Goal: Transaction & Acquisition: Purchase product/service

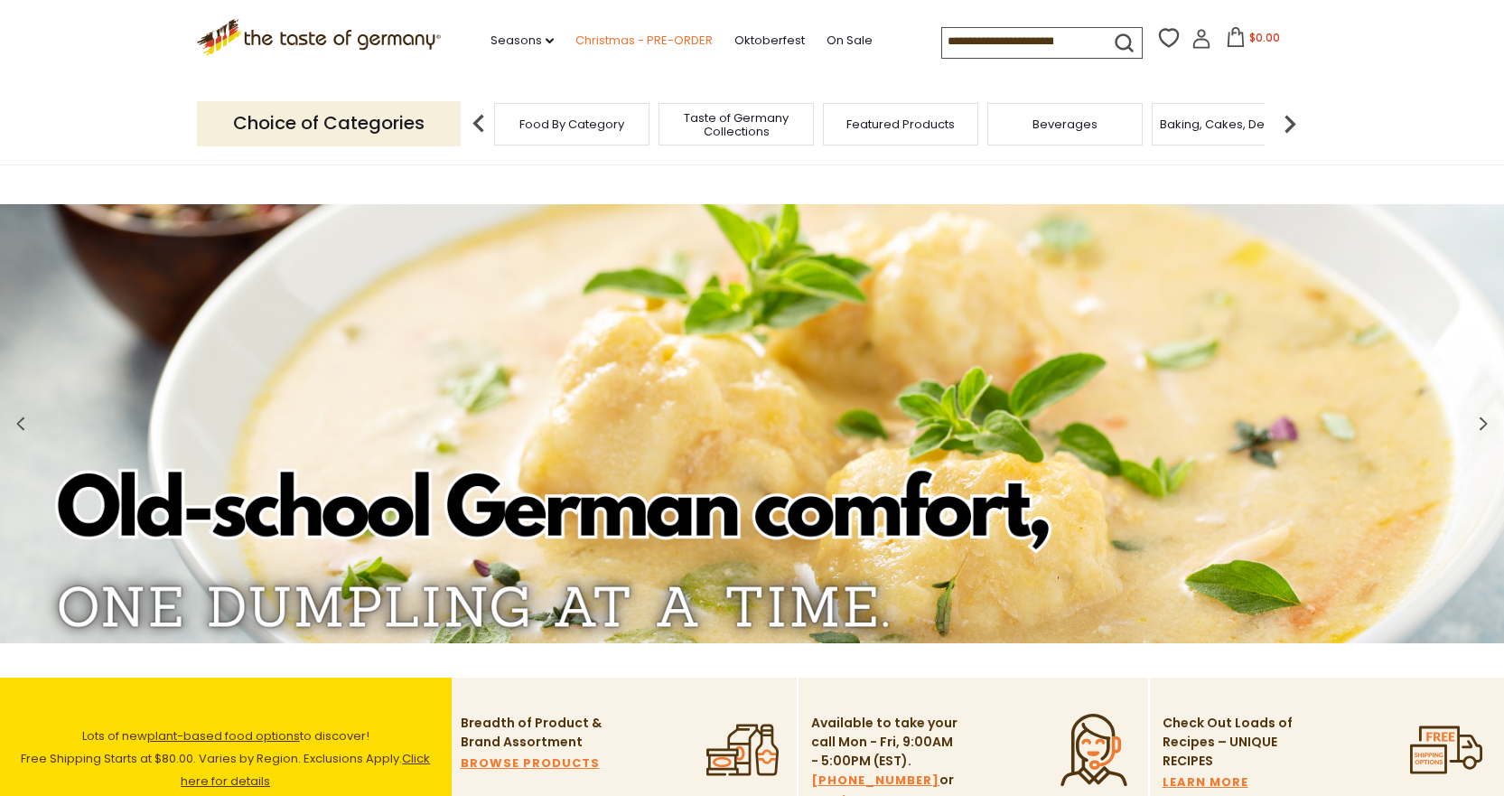
click at [618, 39] on link "Christmas - PRE-ORDER" at bounding box center [643, 41] width 137 height 20
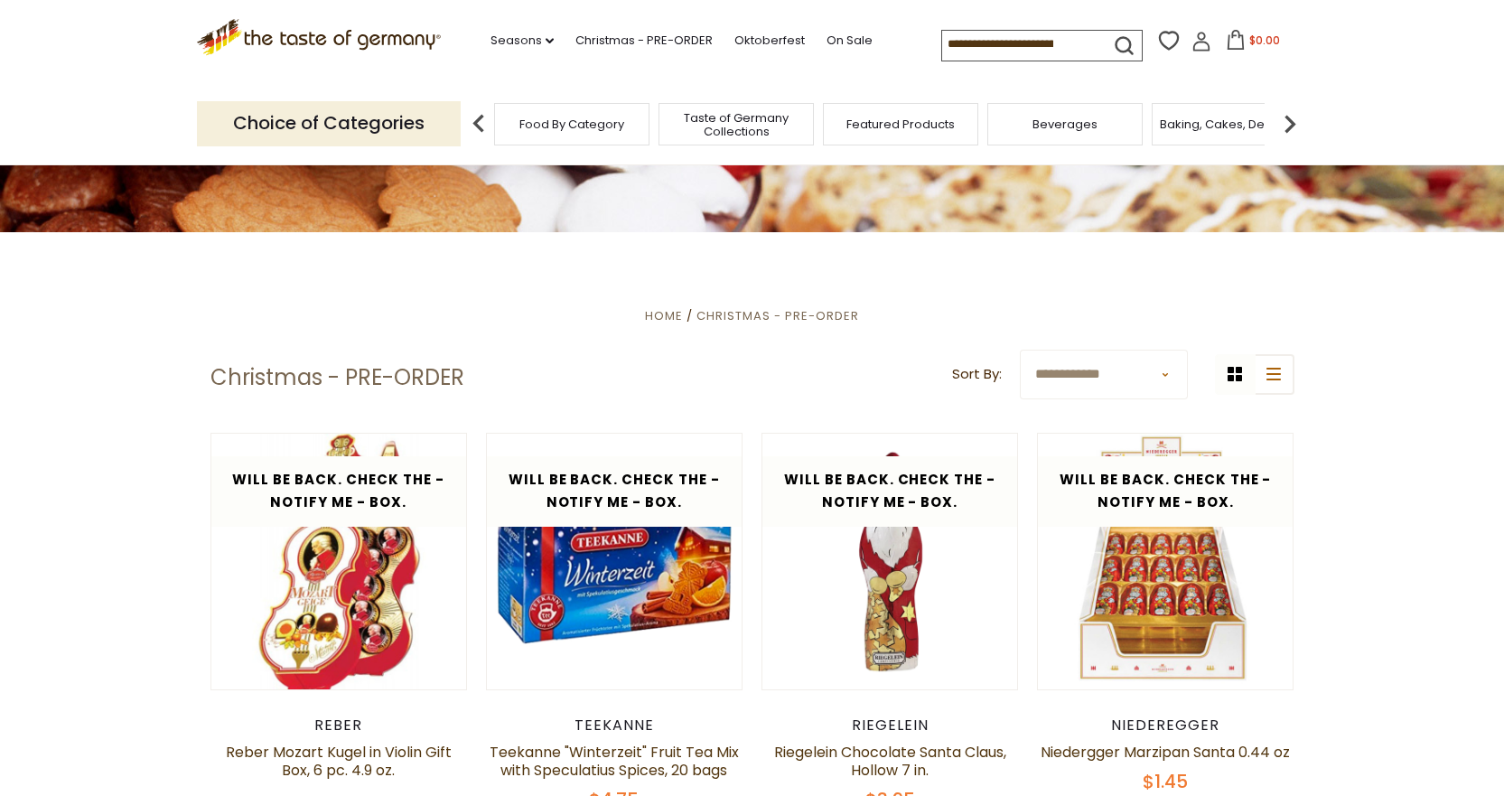
scroll to position [315, 0]
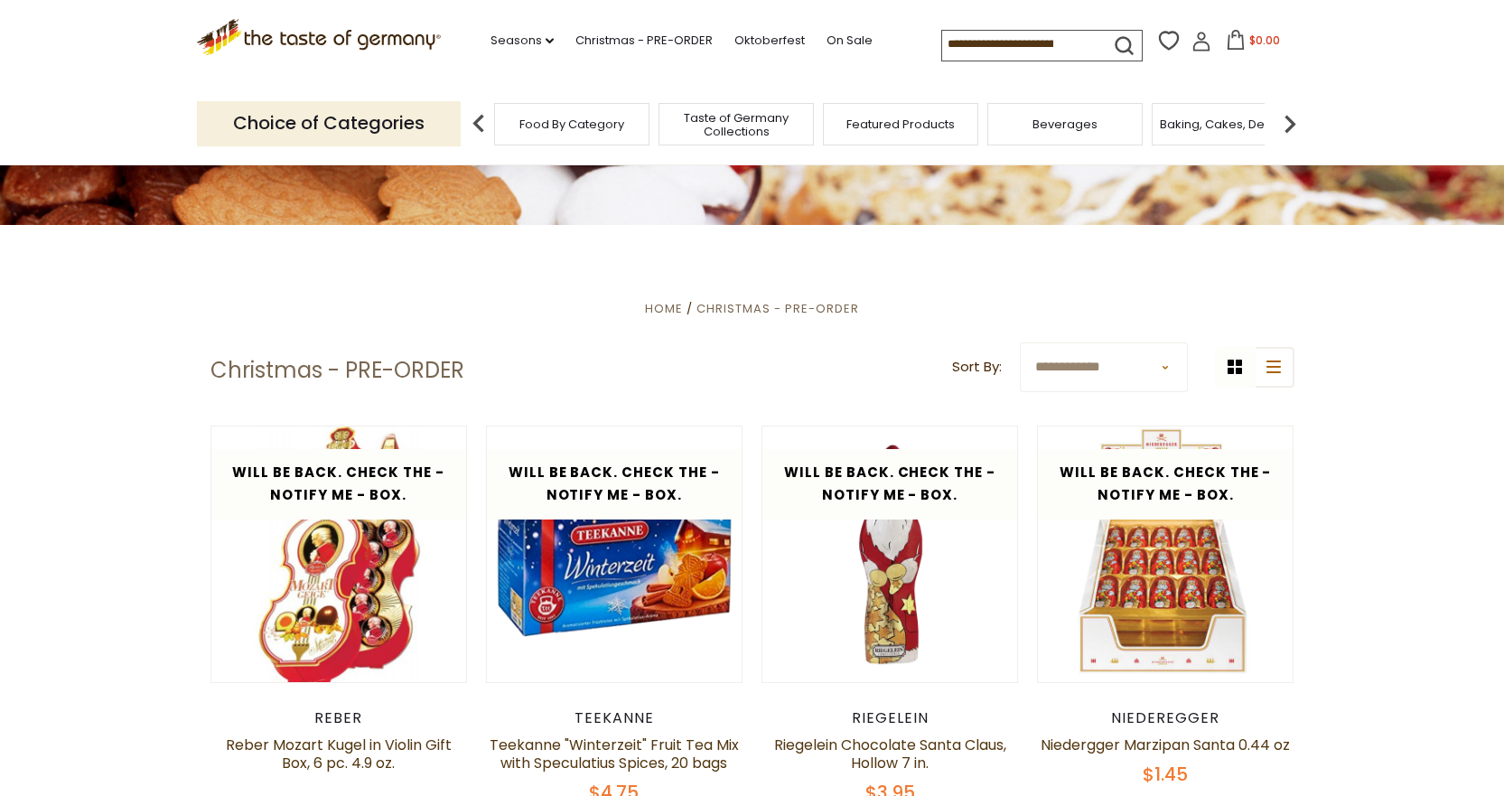
drag, startPoint x: 1506, startPoint y: 61, endPoint x: 1497, endPoint y: 139, distance: 78.2
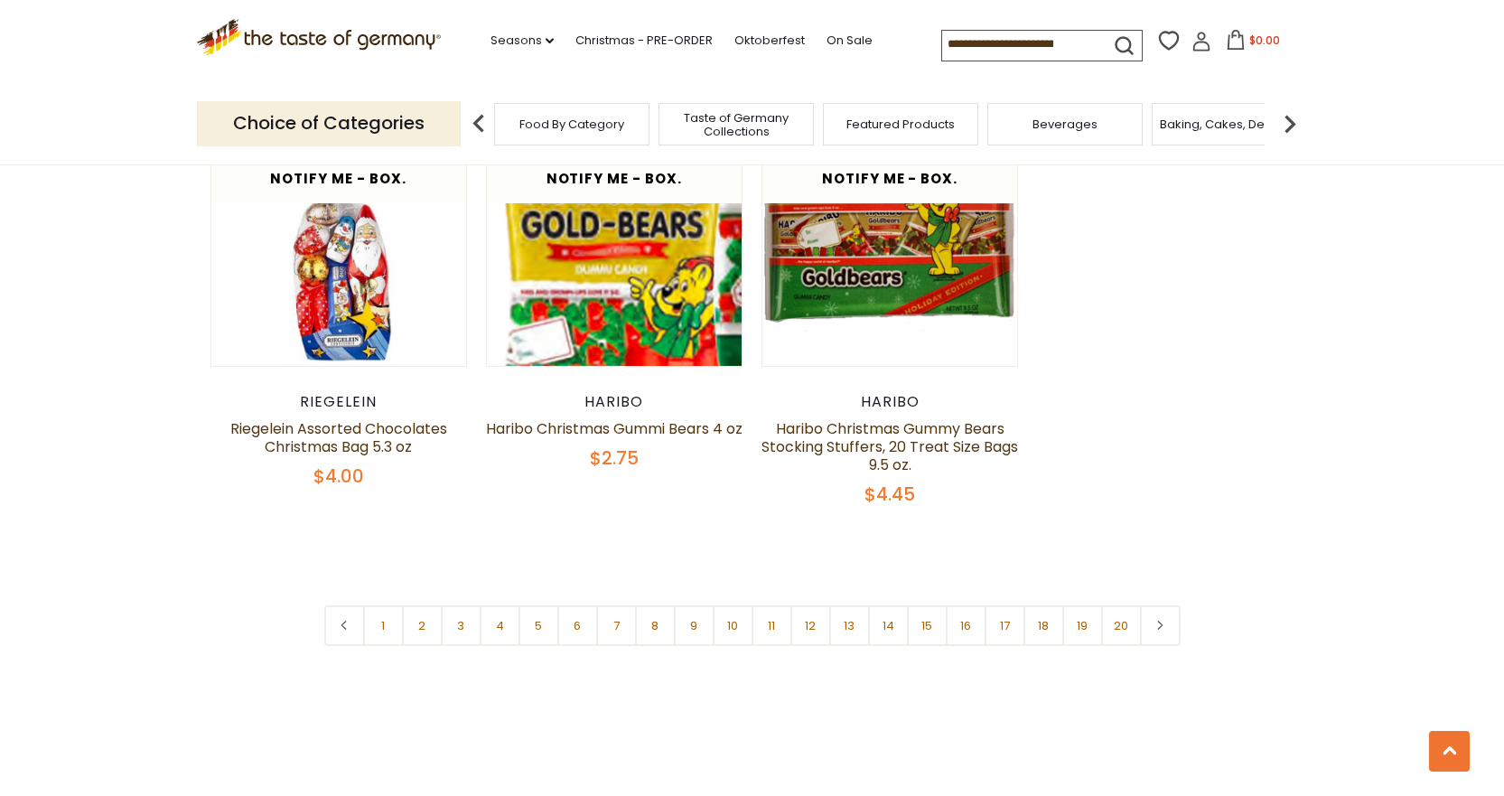
scroll to position [1075, 0]
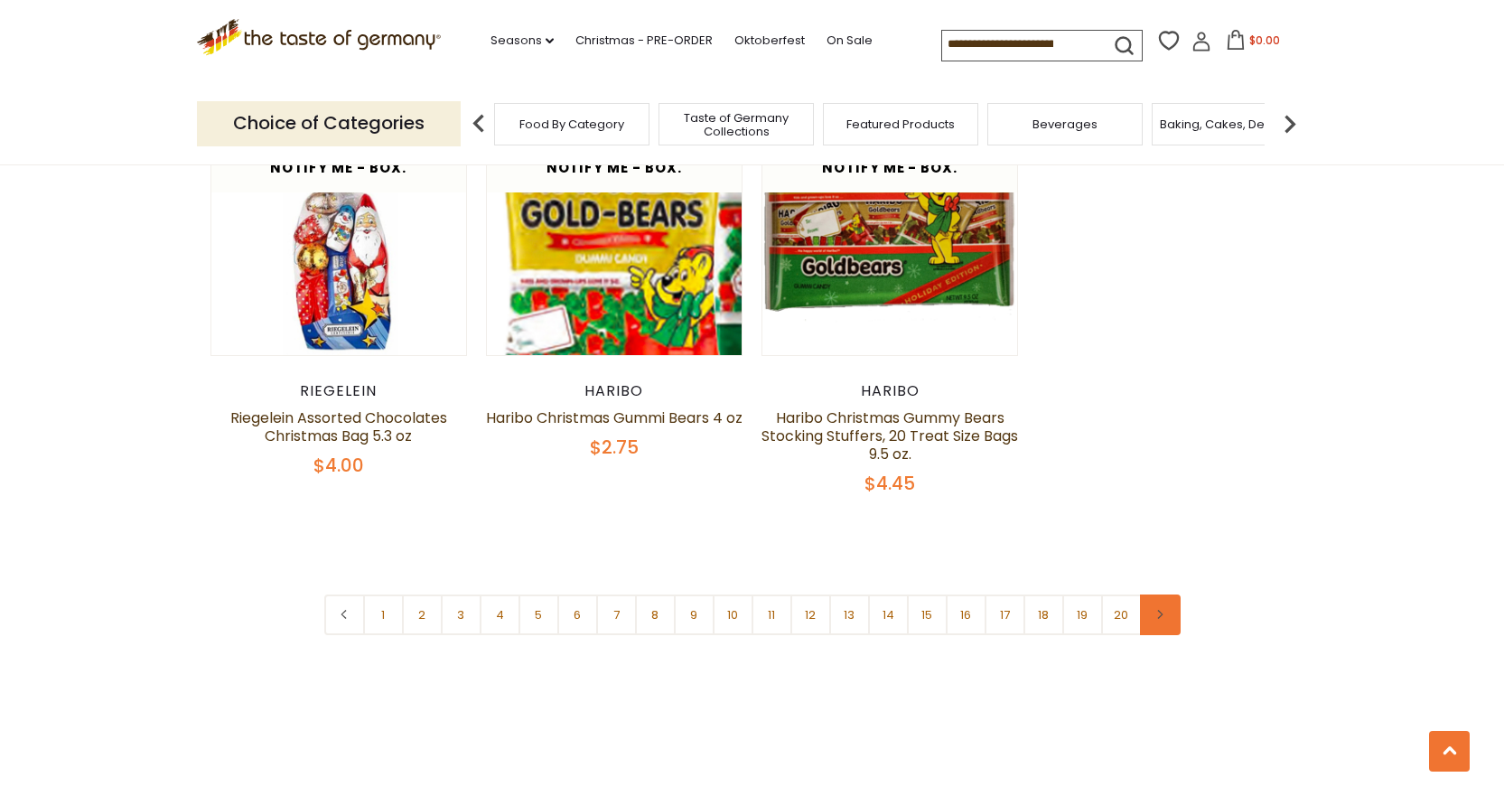
click at [1155, 613] on icon at bounding box center [1160, 614] width 11 height 9
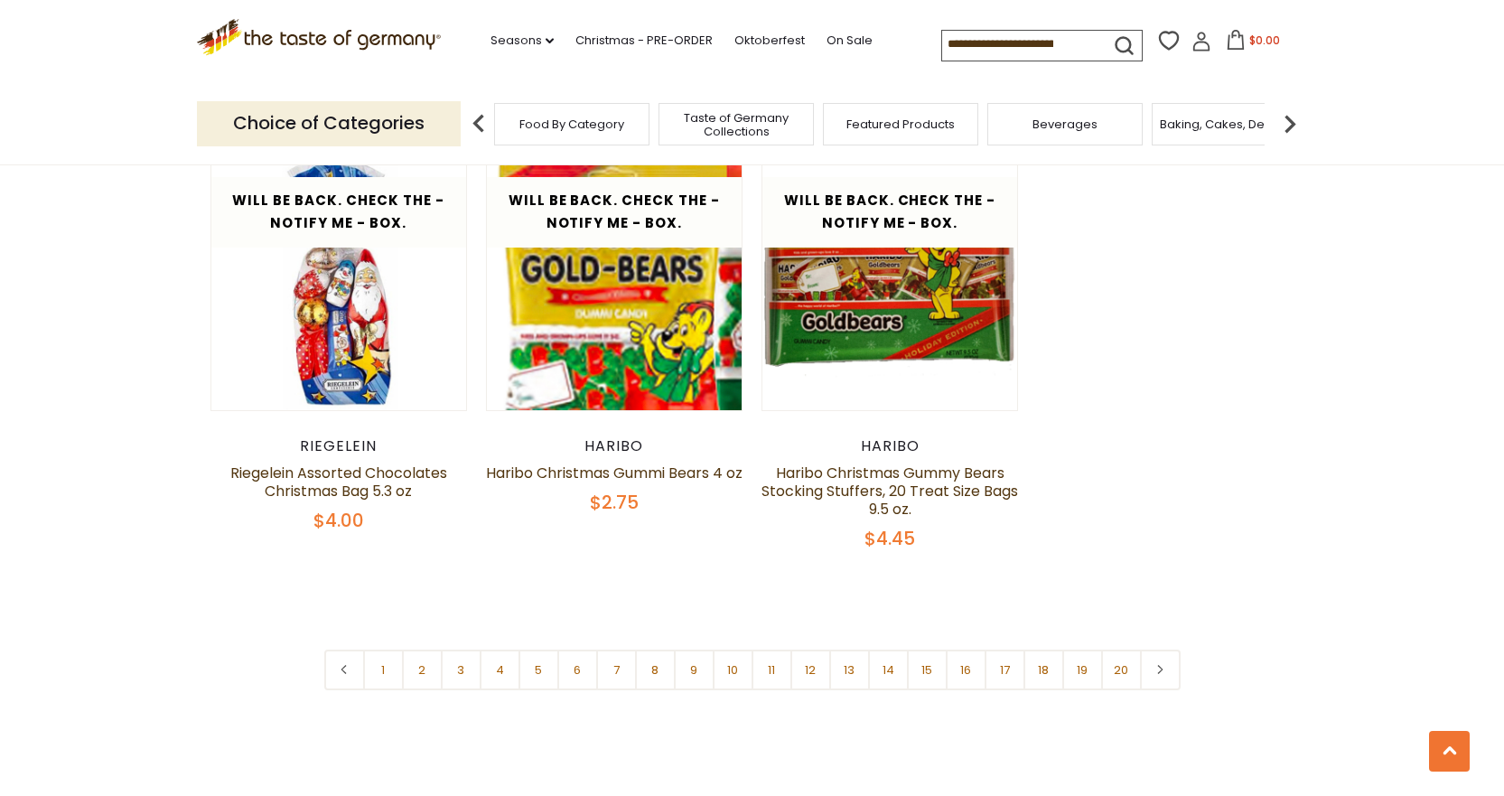
scroll to position [1034, 0]
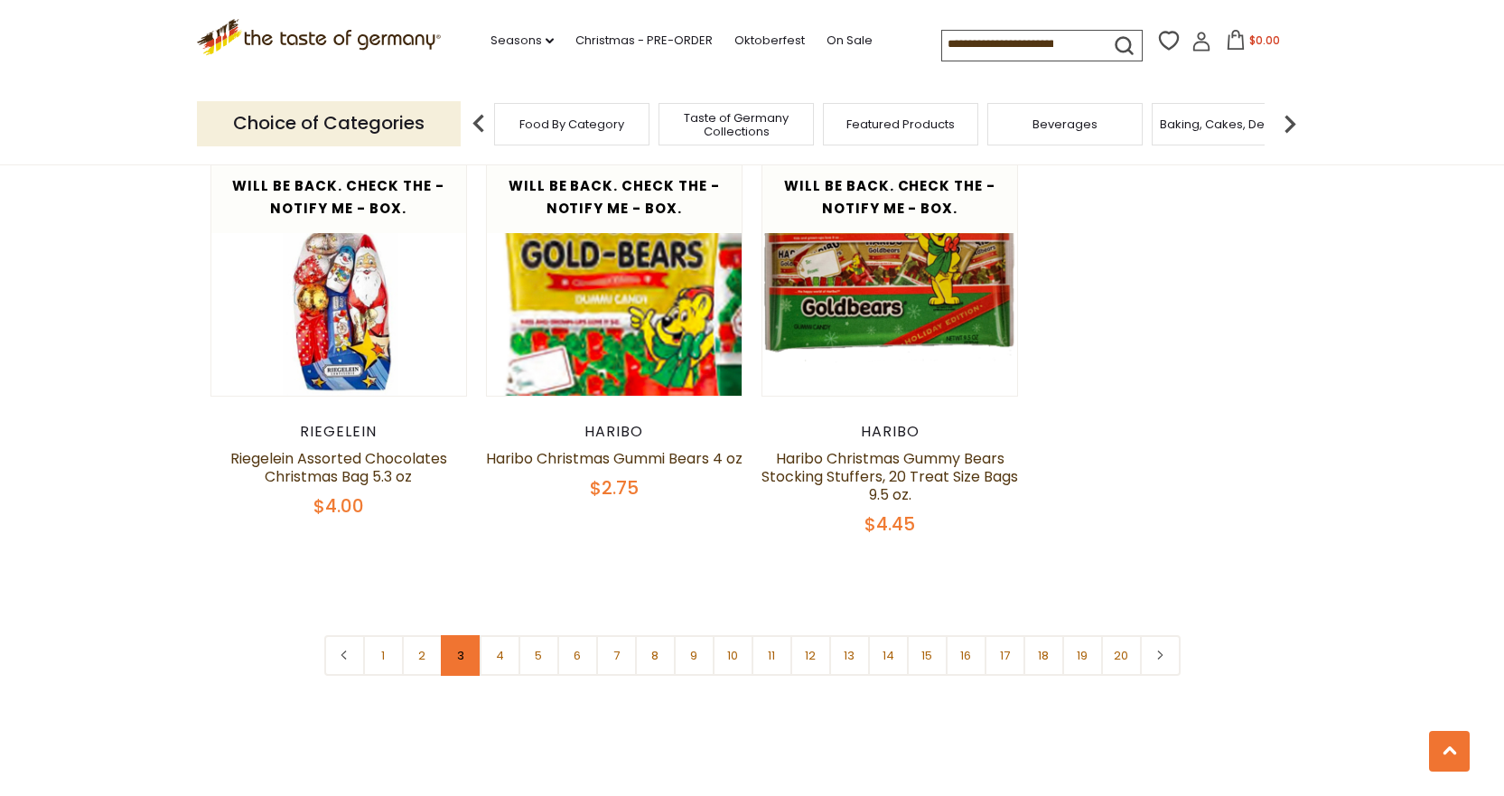
click at [463, 650] on link "3" at bounding box center [461, 655] width 41 height 41
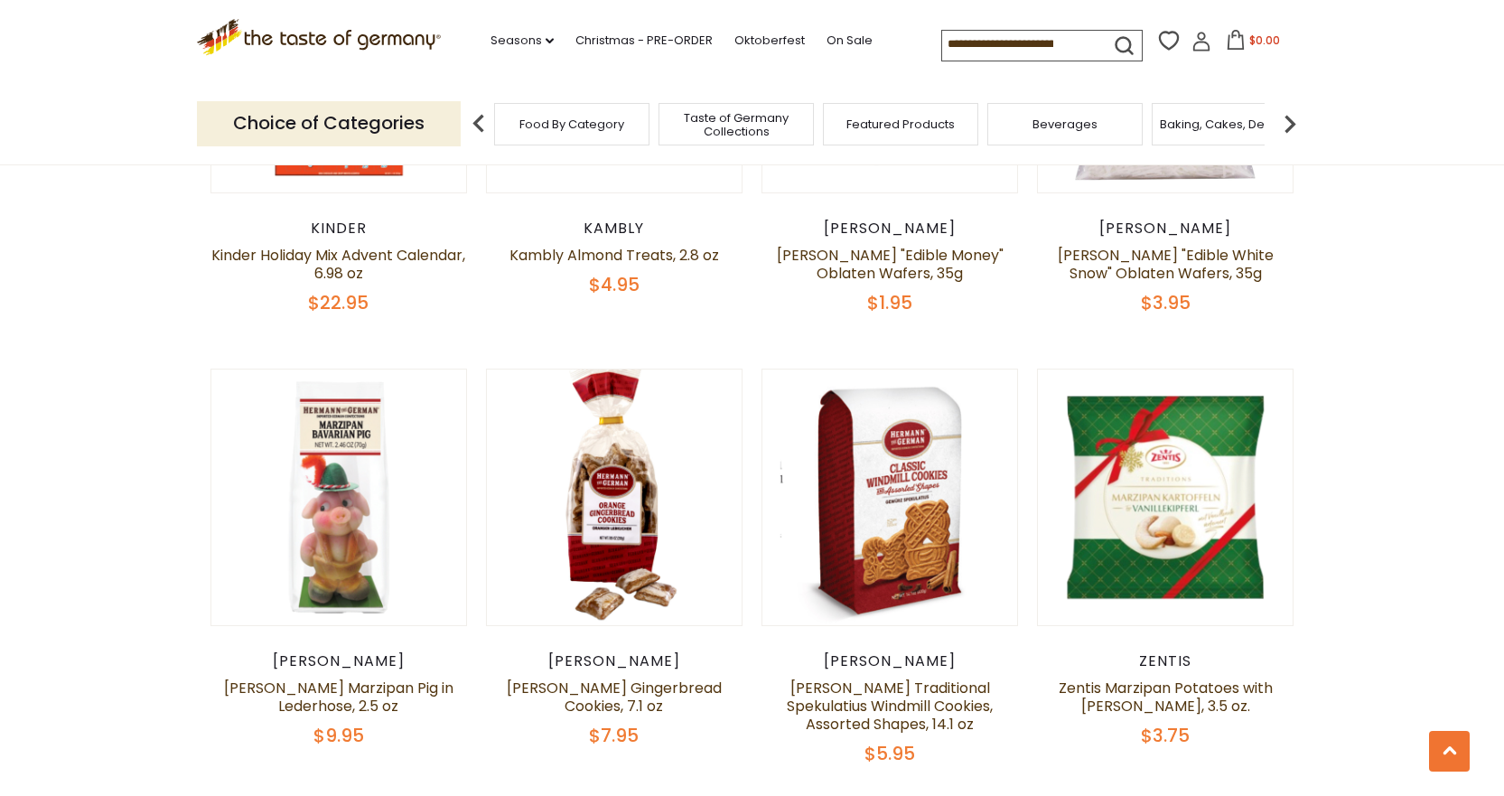
scroll to position [1263, 0]
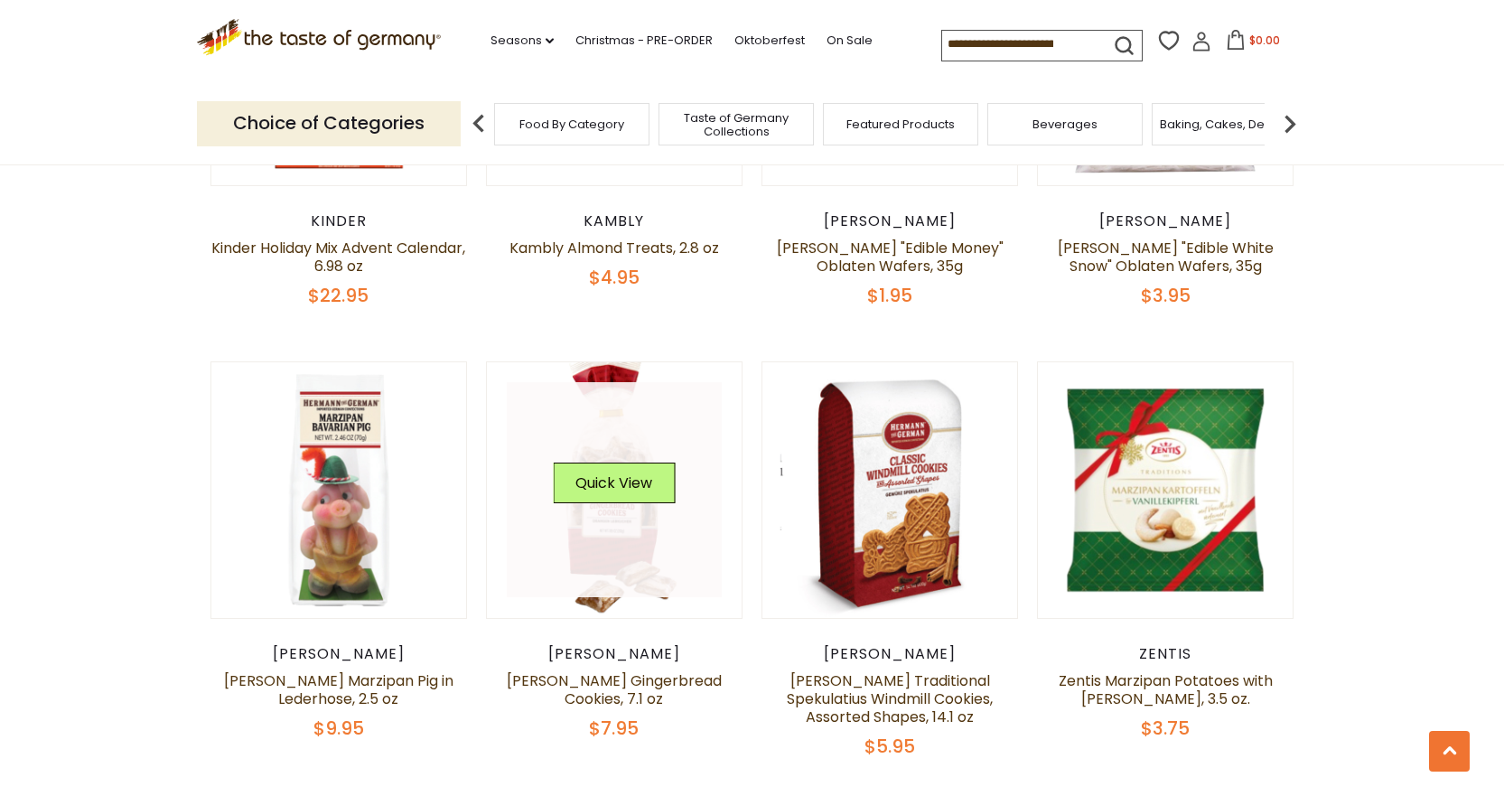
click at [607, 516] on div "Quick View" at bounding box center [614, 490] width 122 height 54
click at [622, 484] on button "Quick View" at bounding box center [614, 483] width 122 height 41
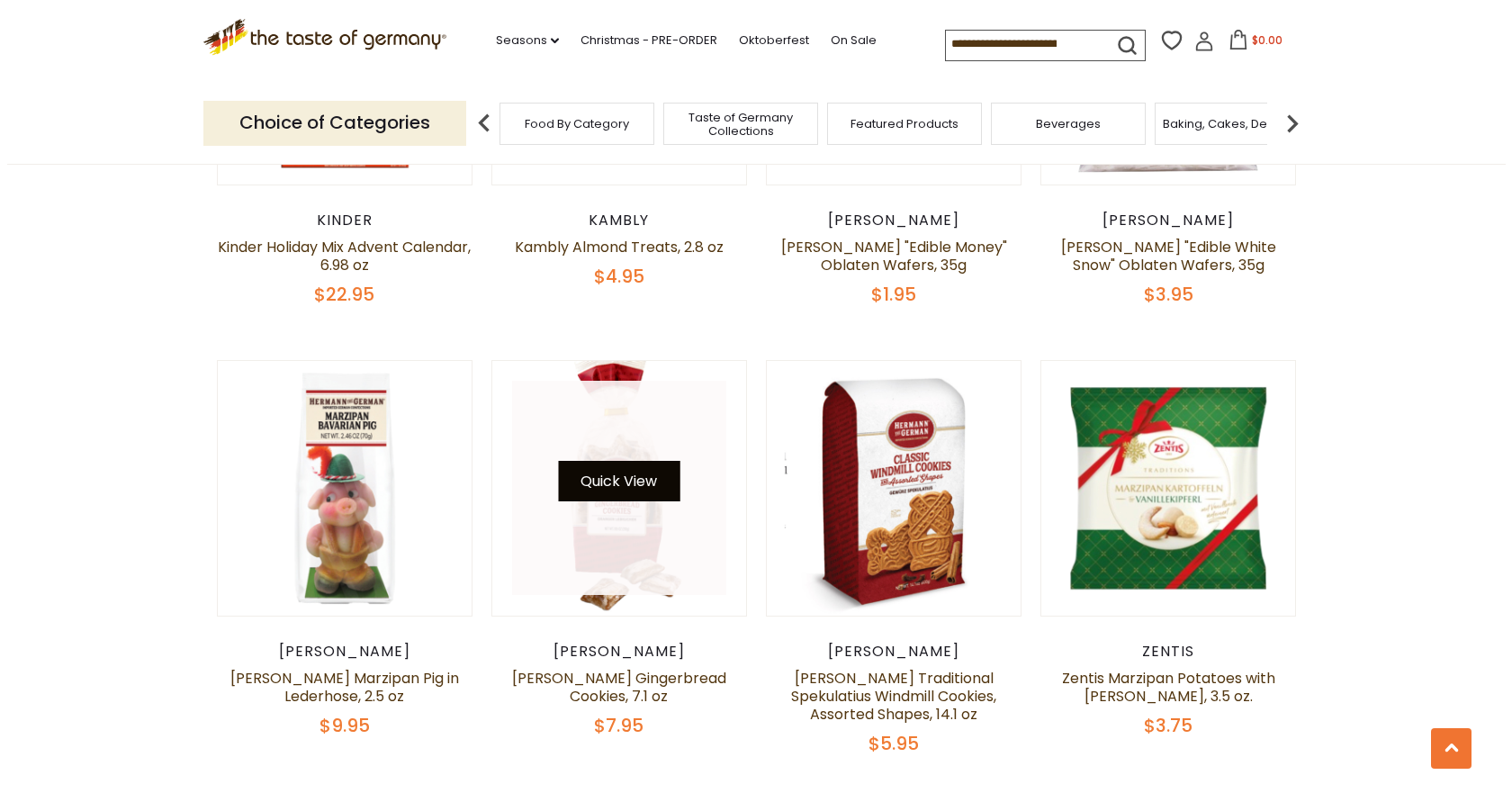
scroll to position [1262, 0]
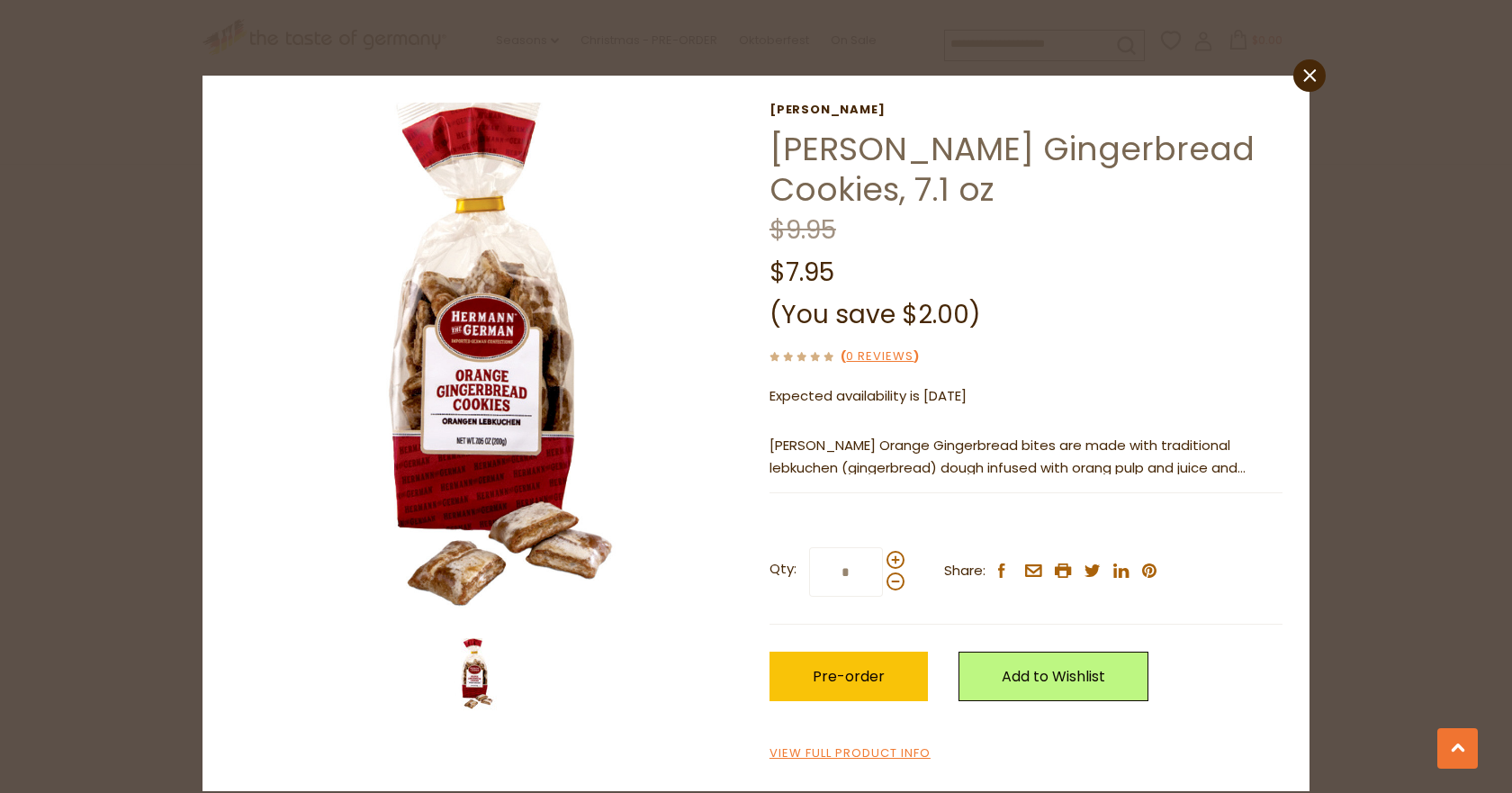
click at [1269, 473] on p "Hermann's Orange Gingerbread bites are made with traditional lebkuchen (gingerb…" at bounding box center [1025, 456] width 513 height 45
click at [1271, 474] on div "Current stock: 0" at bounding box center [1025, 480] width 513 height 12
click at [1265, 462] on p "Hermann's Orange Gingerbread bites are made with traditional lebkuchen (gingerb…" at bounding box center [1025, 456] width 513 height 45
click at [1262, 462] on p "Hermann's Orange Gingerbread bites are made with traditional lebkuchen (gingerb…" at bounding box center [1025, 456] width 513 height 45
click at [1001, 492] on hr at bounding box center [1025, 492] width 513 height 1
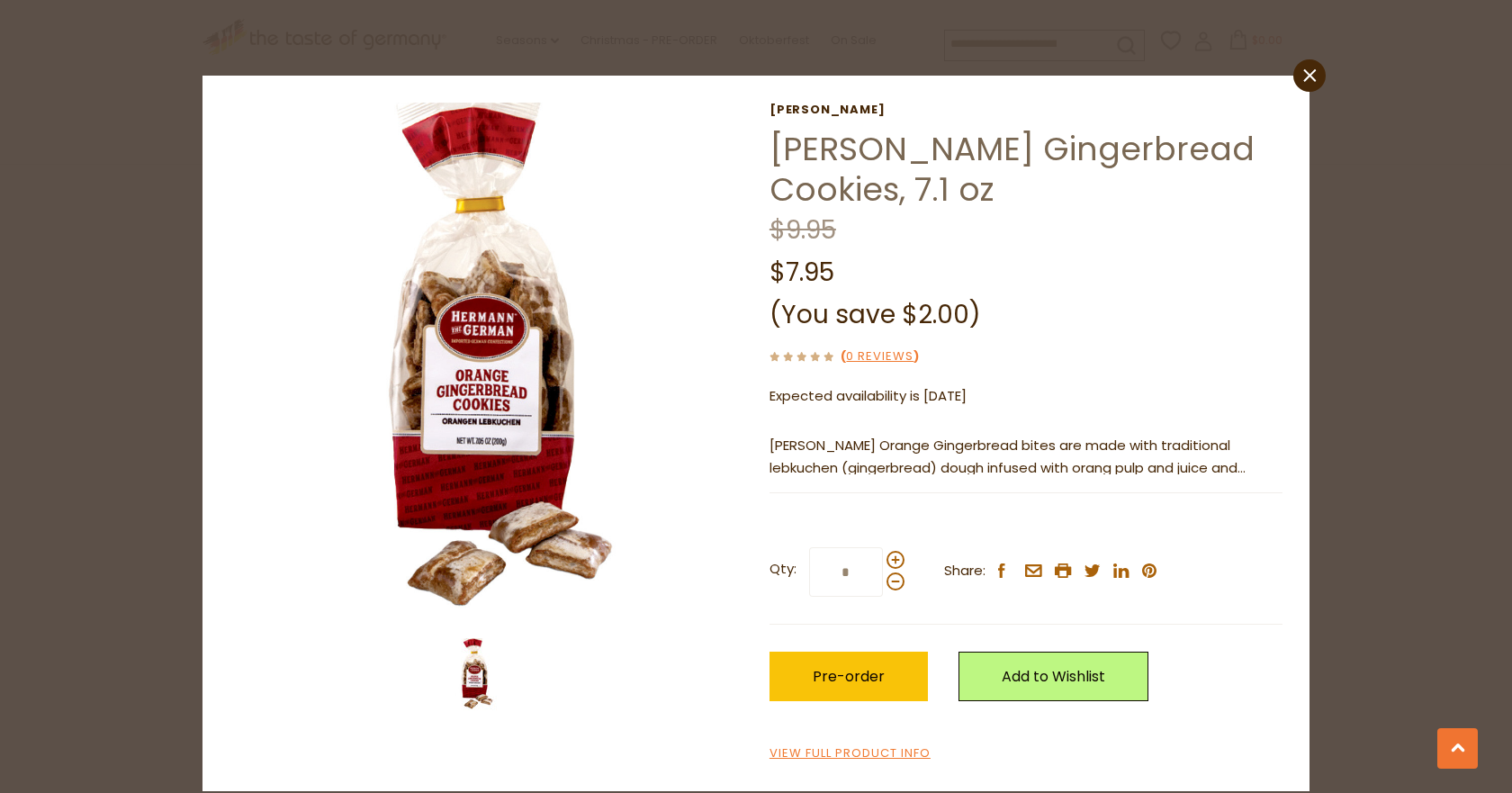
click at [1261, 470] on p "Hermann's Orange Gingerbread bites are made with traditional lebkuchen (gingerb…" at bounding box center [1025, 456] width 513 height 45
click at [782, 477] on div "Current stock: 0" at bounding box center [1025, 480] width 513 height 12
click at [1309, 77] on icon at bounding box center [1309, 76] width 13 height 13
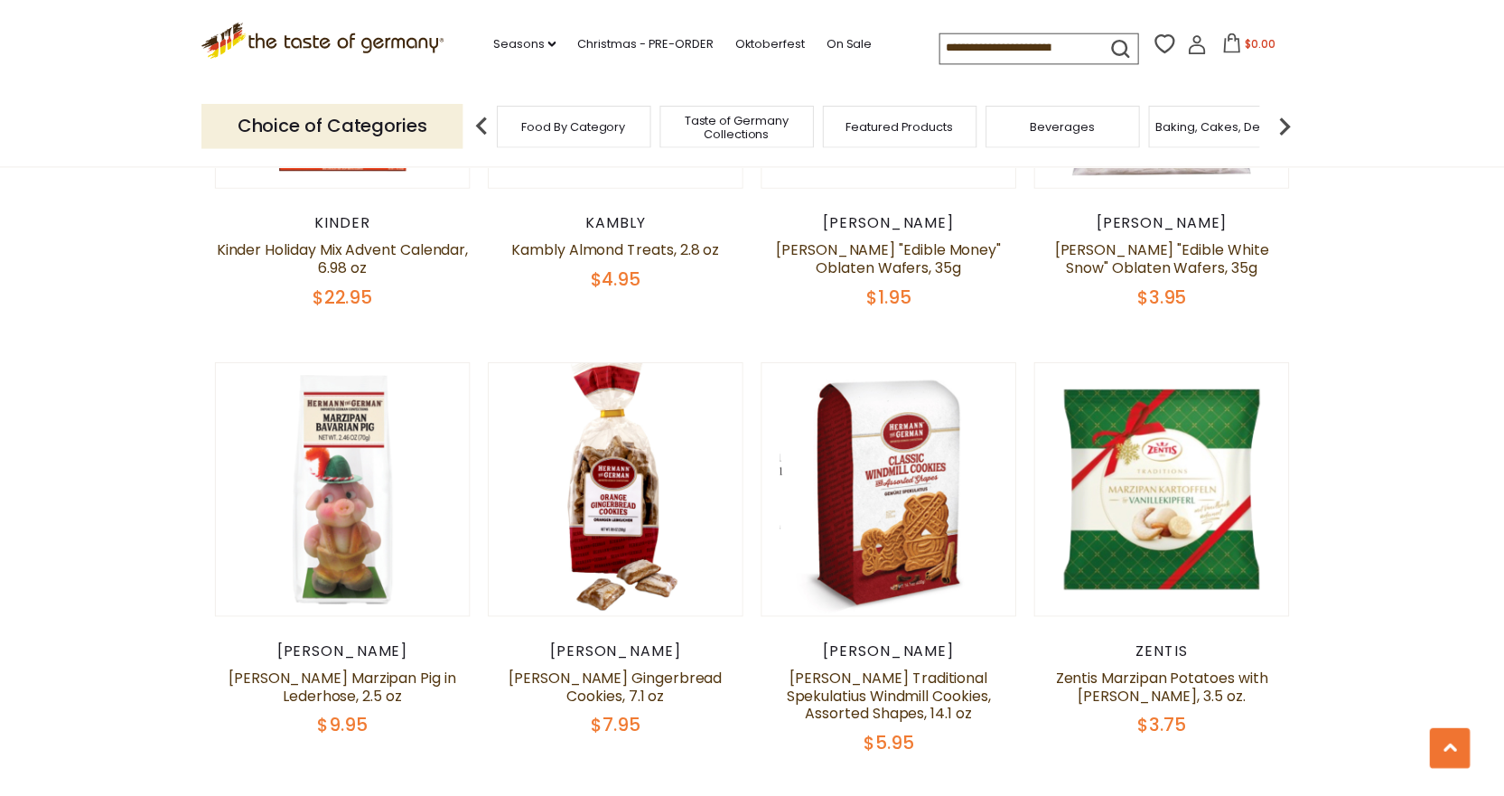
scroll to position [1263, 0]
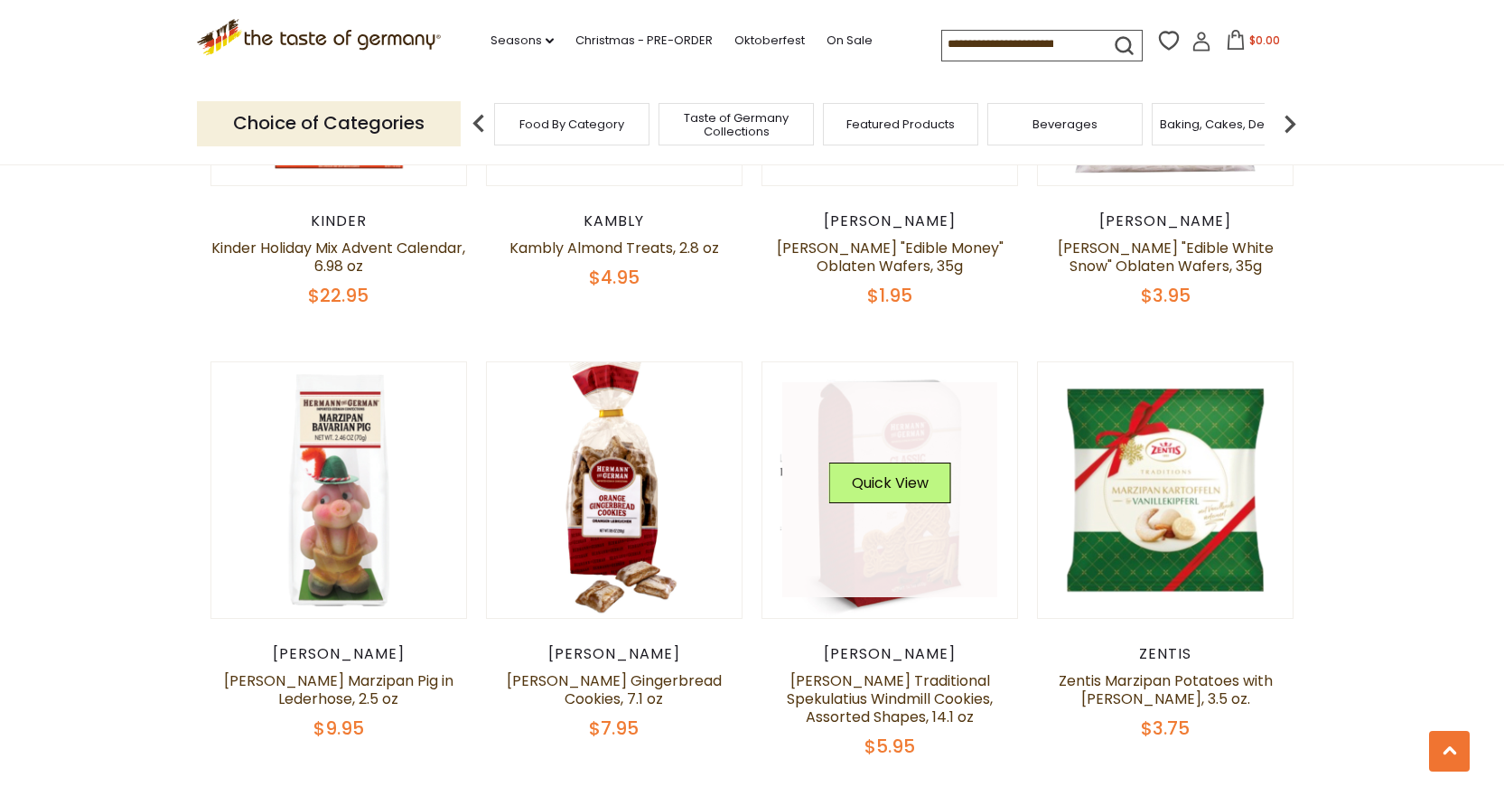
click at [905, 532] on link at bounding box center [889, 489] width 215 height 215
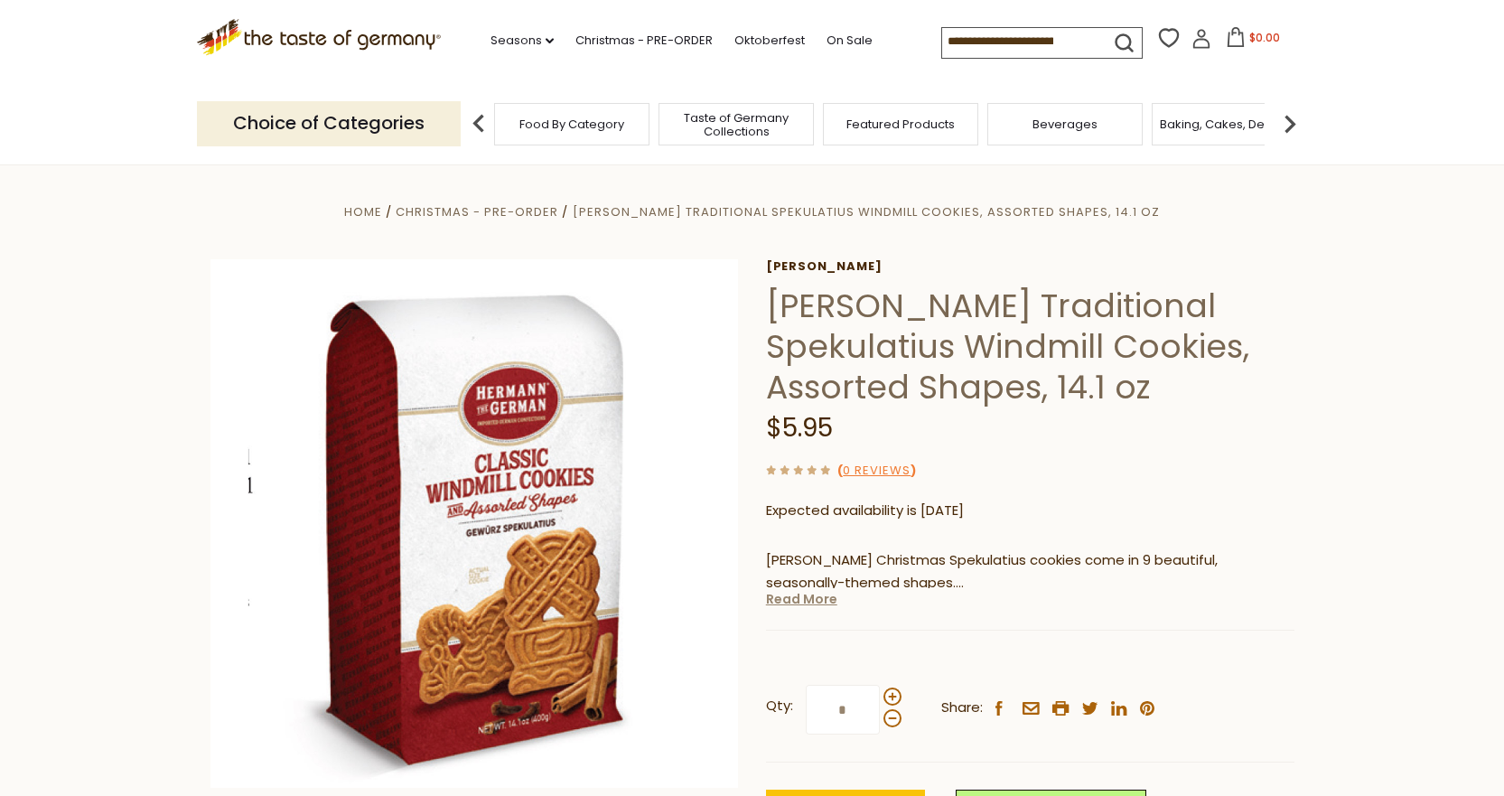
click at [808, 605] on link "Read More" at bounding box center [801, 599] width 71 height 18
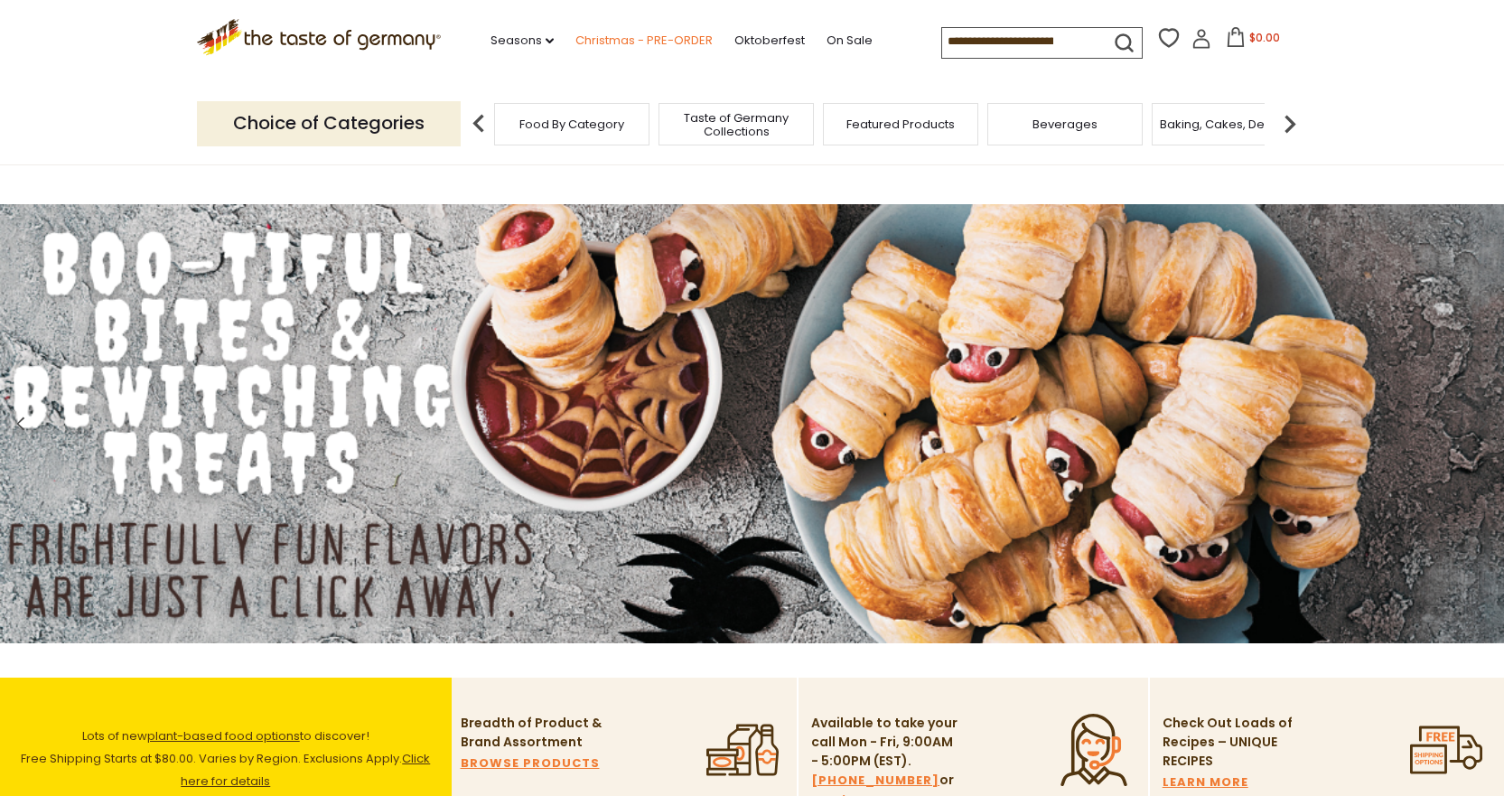
click at [625, 40] on link "Christmas - PRE-ORDER" at bounding box center [643, 41] width 137 height 20
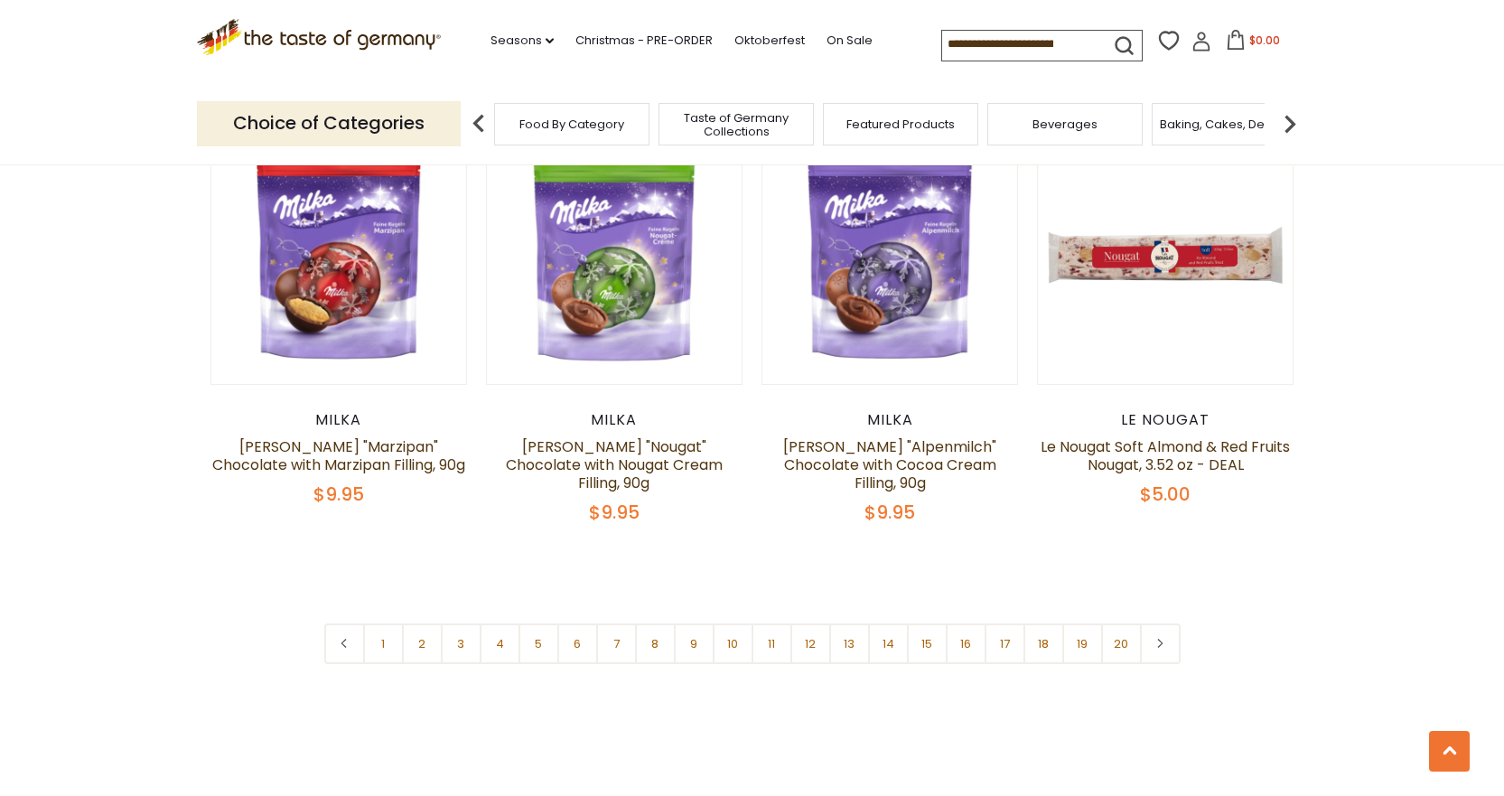
scroll to position [4222, 0]
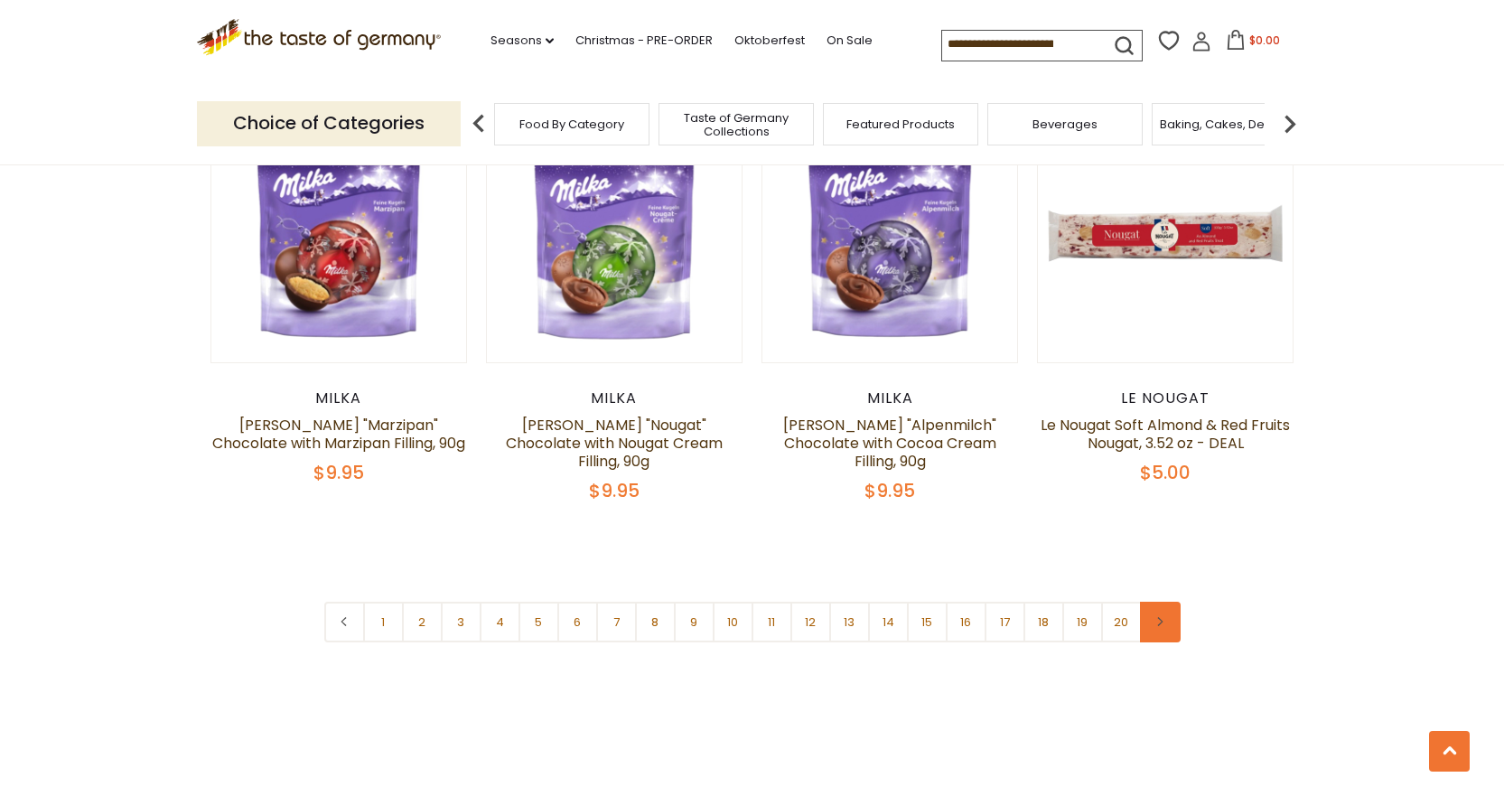
click at [1161, 602] on link at bounding box center [1160, 622] width 41 height 41
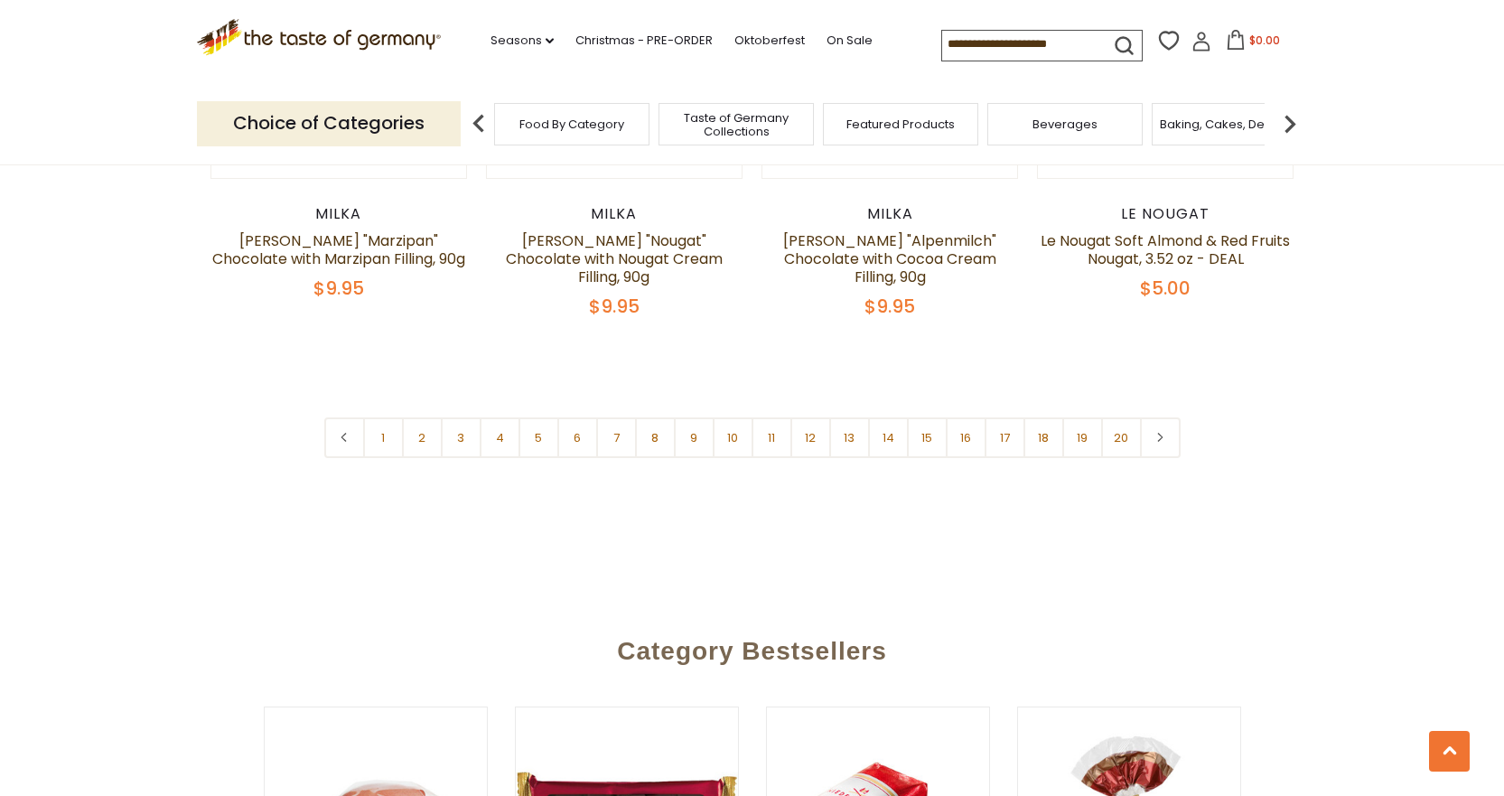
scroll to position [4280, 0]
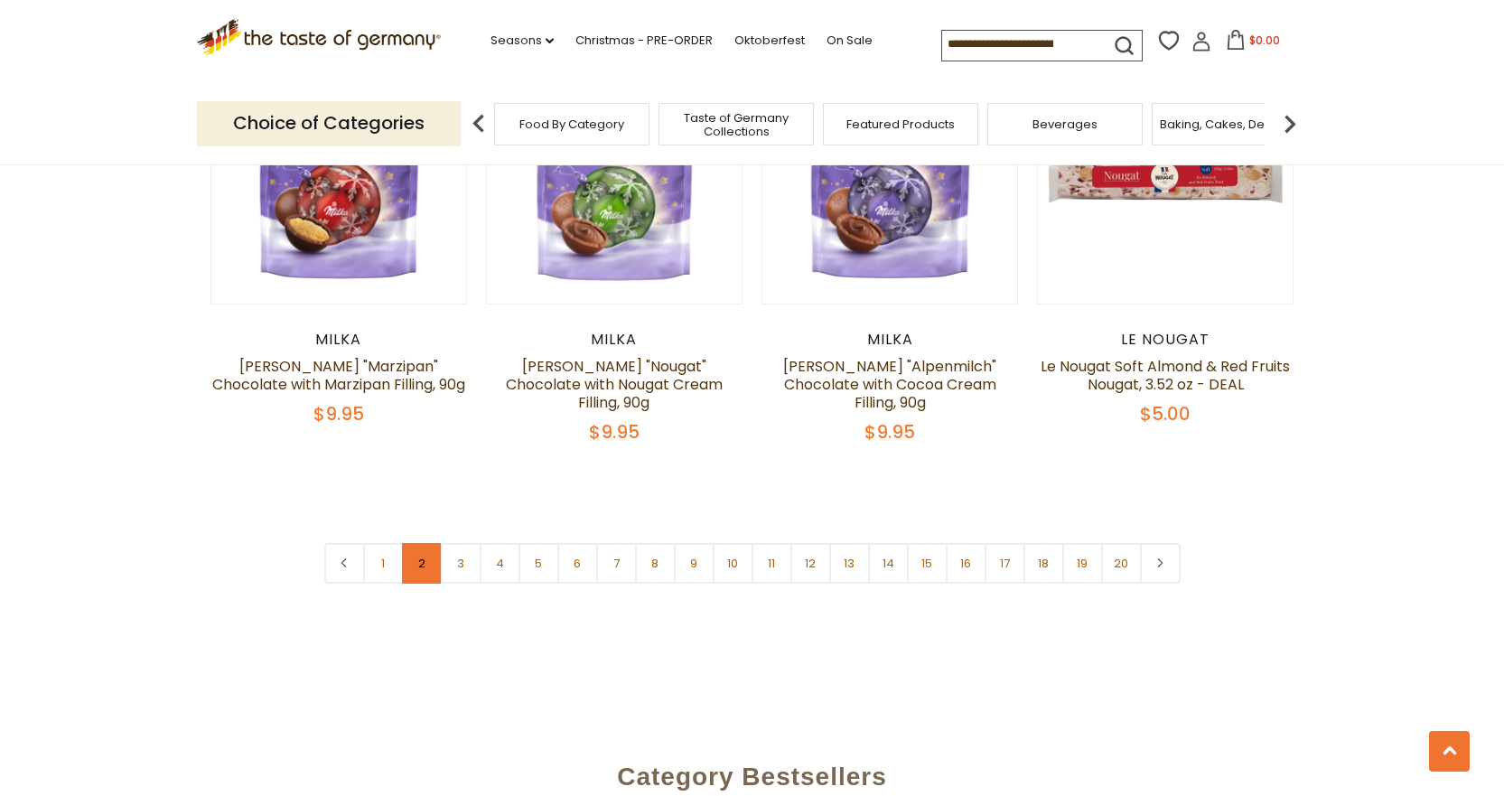
click at [418, 548] on link "2" at bounding box center [422, 563] width 41 height 41
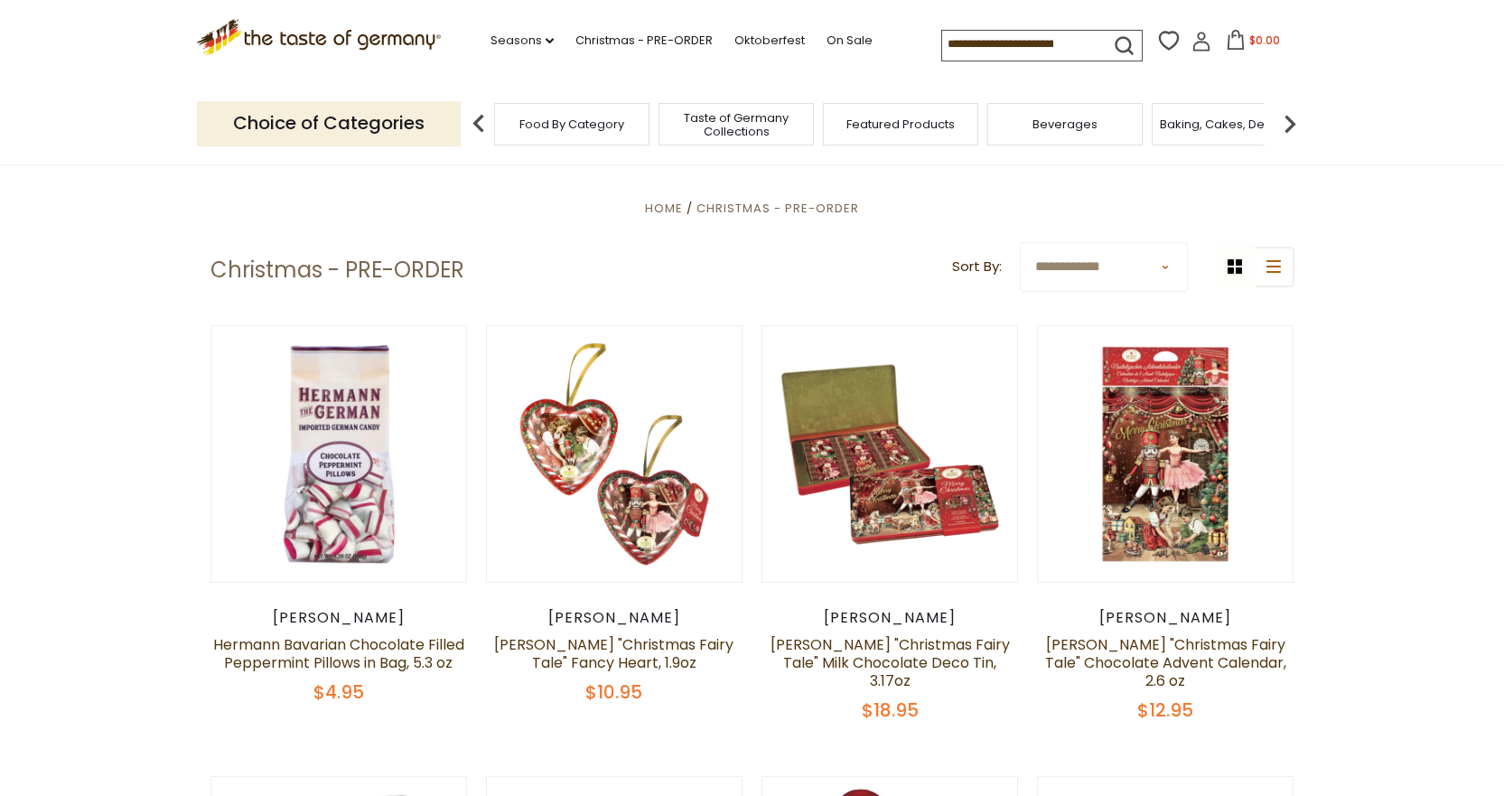
scroll to position [460, 0]
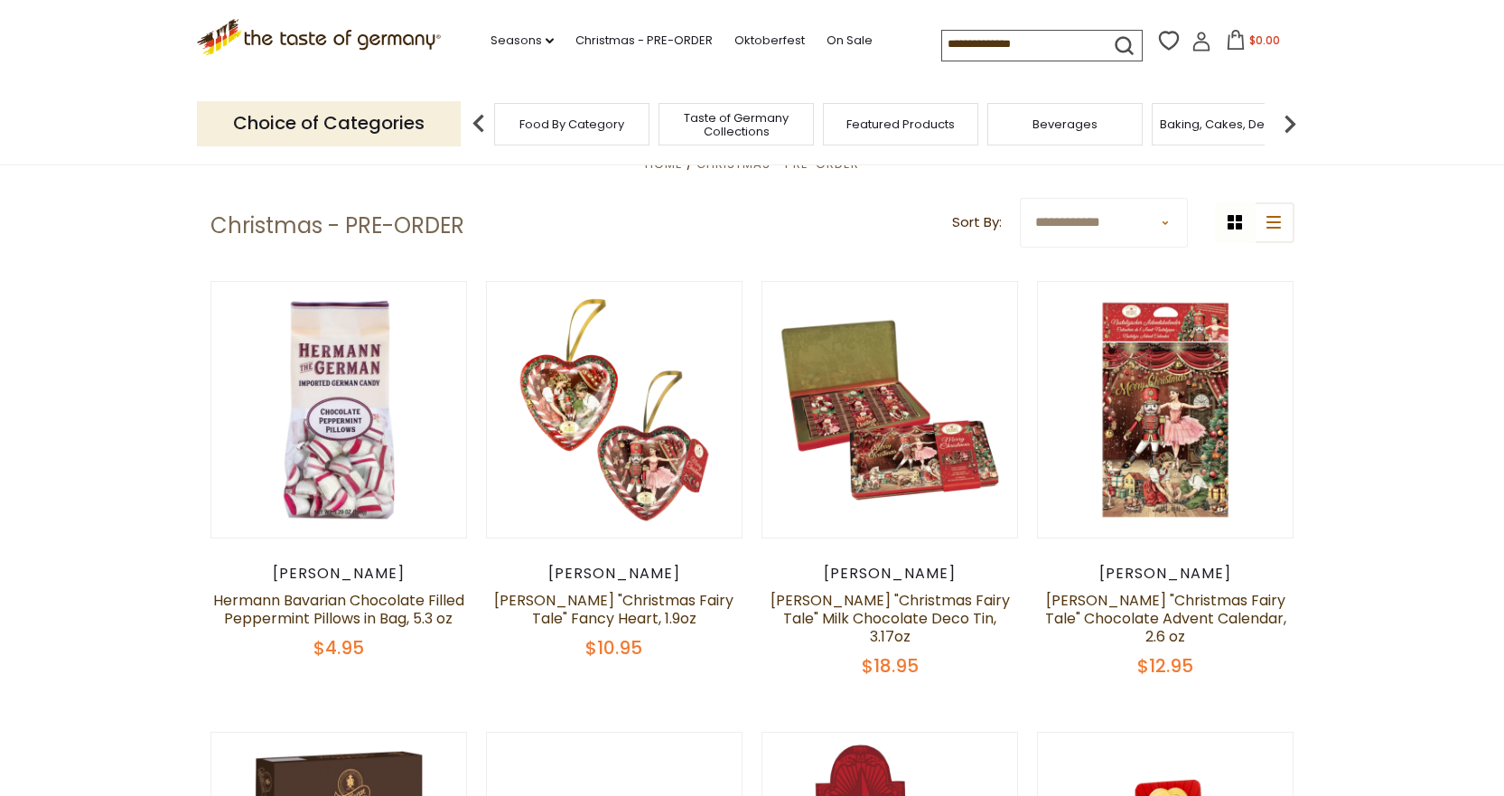
click at [1493, 144] on header "Free Shipping Starts at $80.00. Varies by Region. Exclusions Apply. Click here …" at bounding box center [752, 82] width 1504 height 165
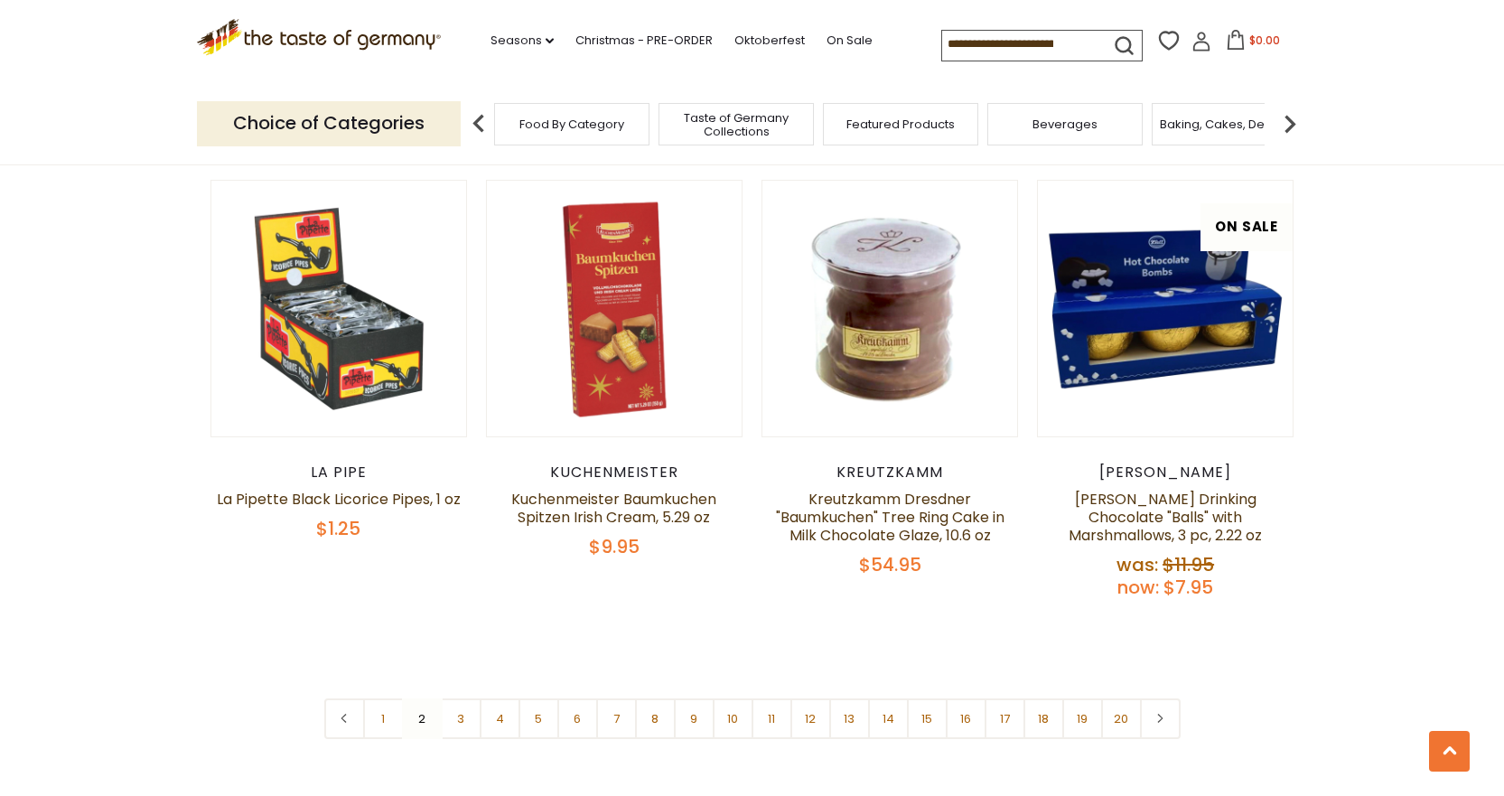
scroll to position [4232, 0]
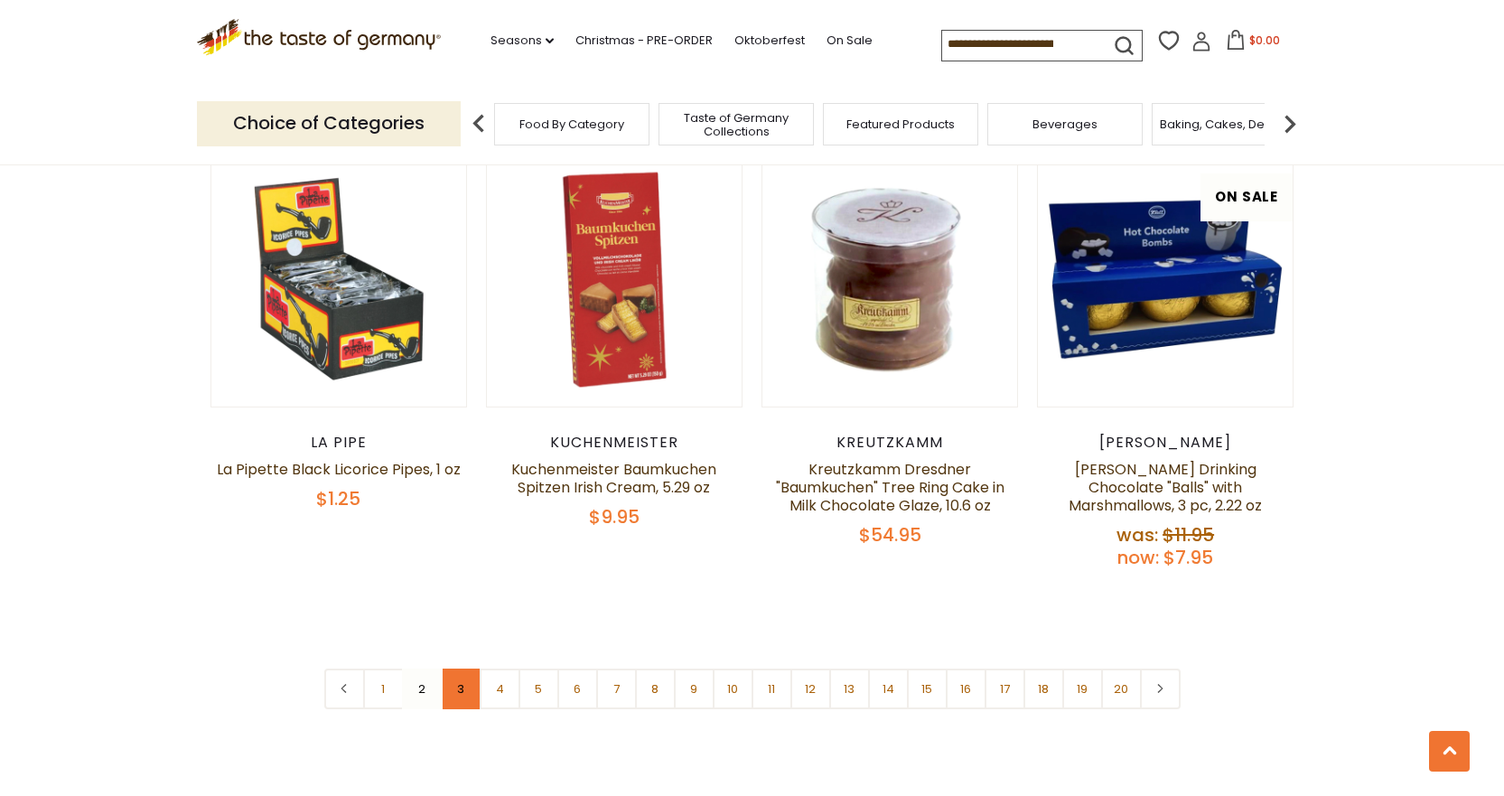
click at [460, 669] on link "3" at bounding box center [461, 689] width 41 height 41
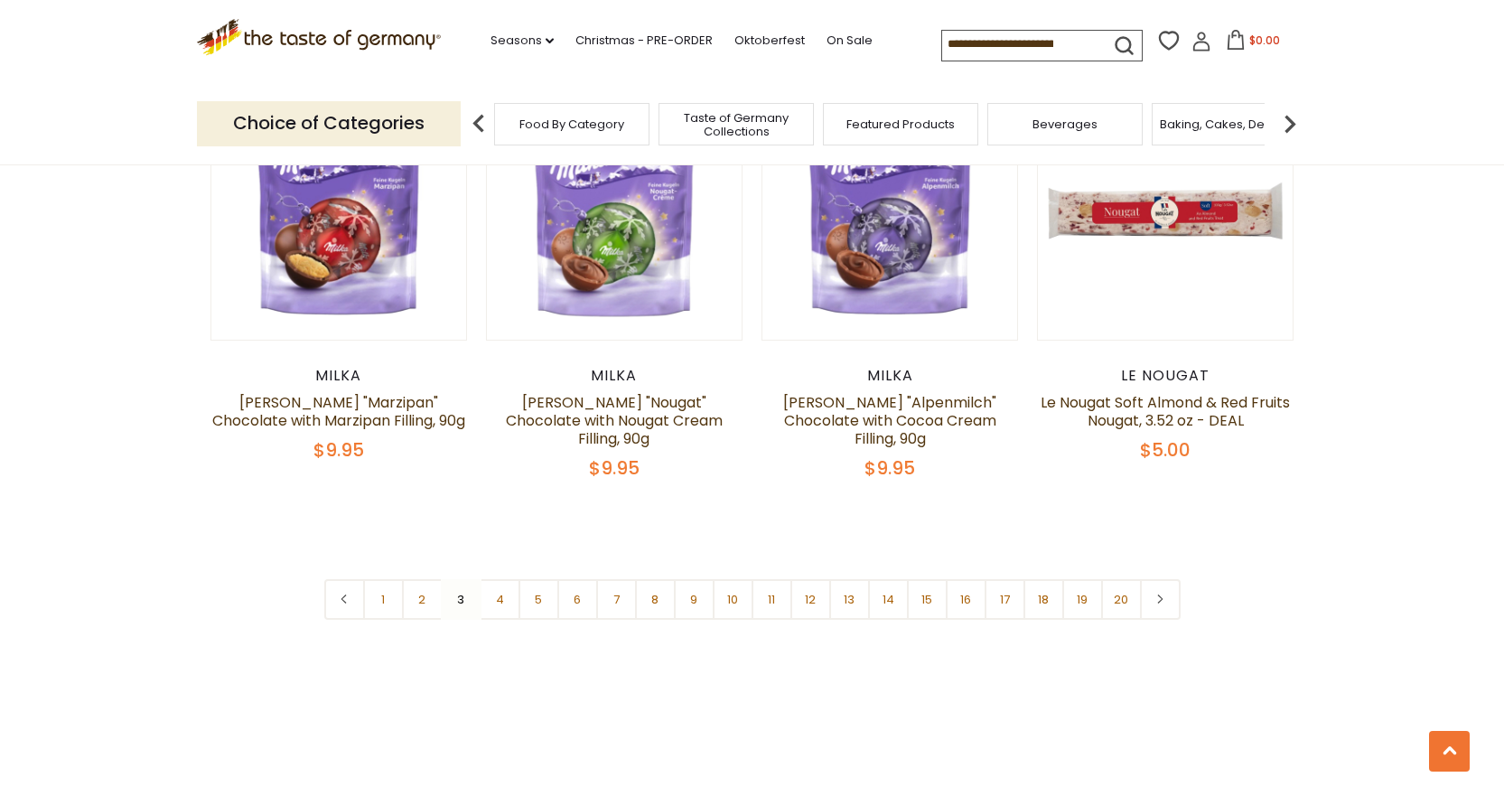
scroll to position [4251, 0]
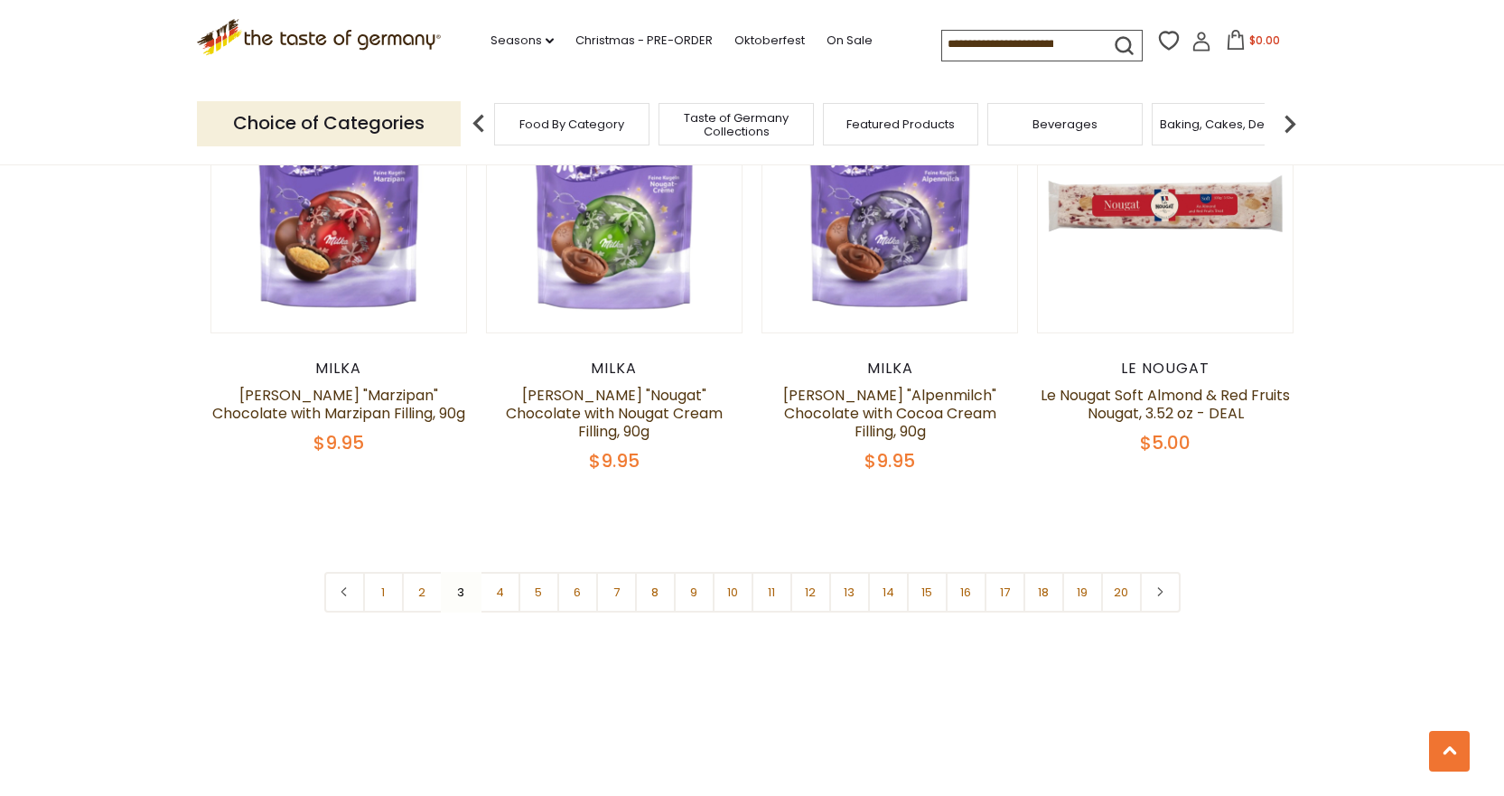
click at [461, 576] on nav "1 2 3 4 5 6 7 8 9 10 11 12 13 14 15 16 17 18 19 20" at bounding box center [752, 592] width 856 height 41
click at [458, 572] on nav "1 2 3 4 5 6 7 8 9 10 11 12 13 14 15 16 17 18 19 20" at bounding box center [752, 592] width 856 height 41
click at [458, 573] on nav "1 2 3 4 5 6 7 8 9 10 11 12 13 14 15 16 17 18 19 20" at bounding box center [752, 592] width 856 height 41
click at [491, 575] on link "4" at bounding box center [500, 592] width 41 height 41
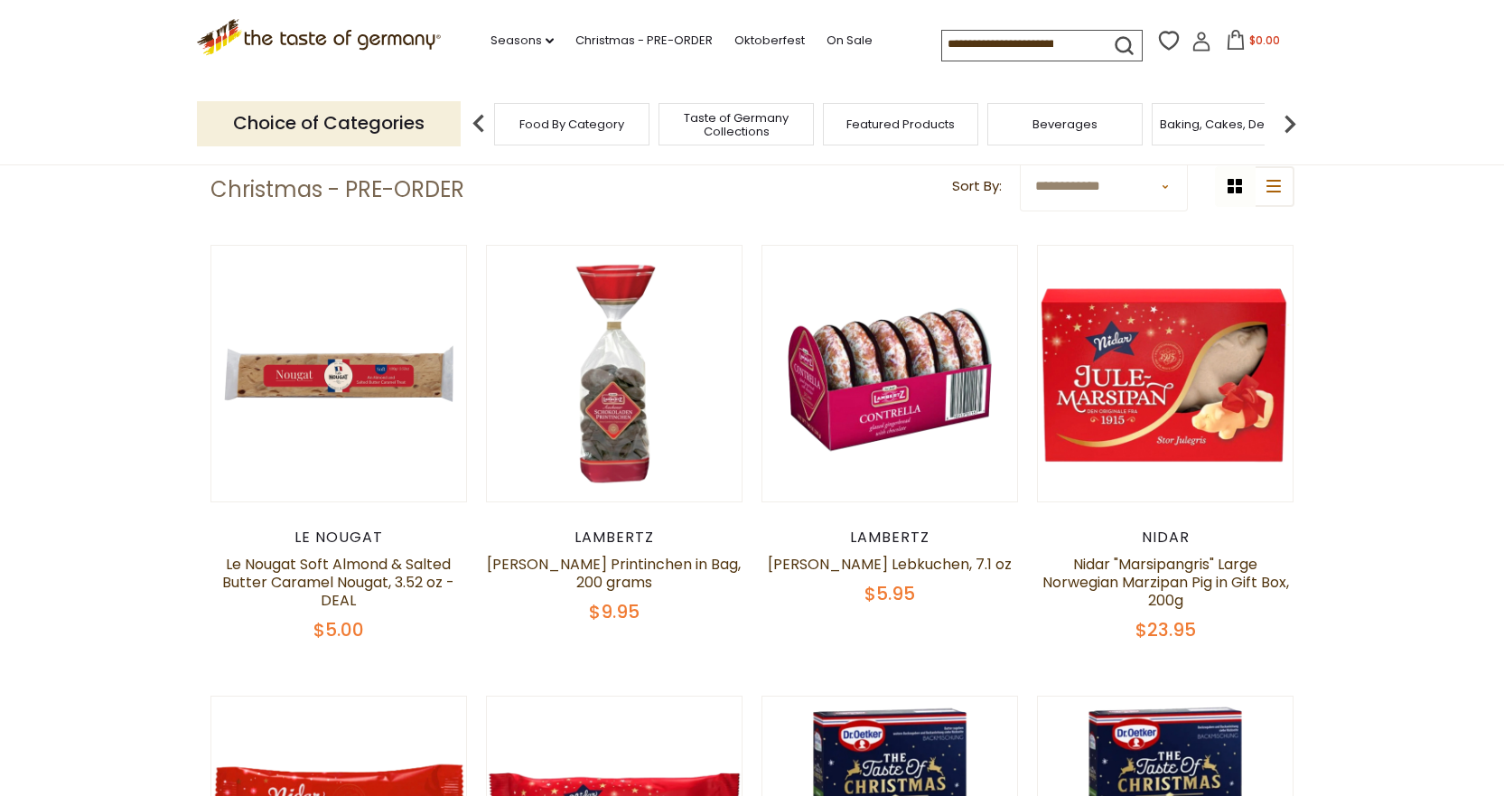
scroll to position [533, 0]
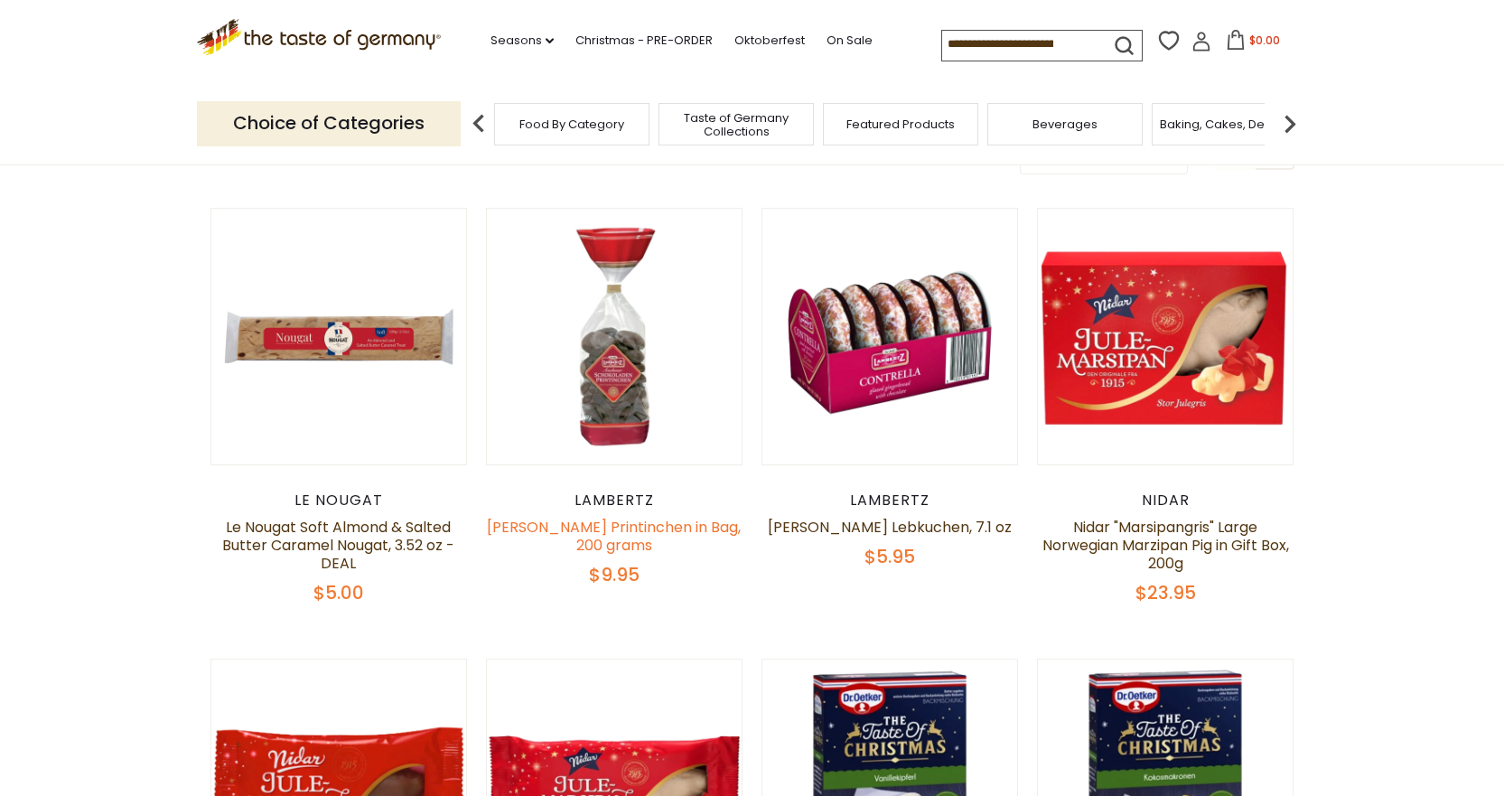
click at [610, 537] on link "[PERSON_NAME] Printinchen in Bag, 200 grams" at bounding box center [614, 536] width 254 height 39
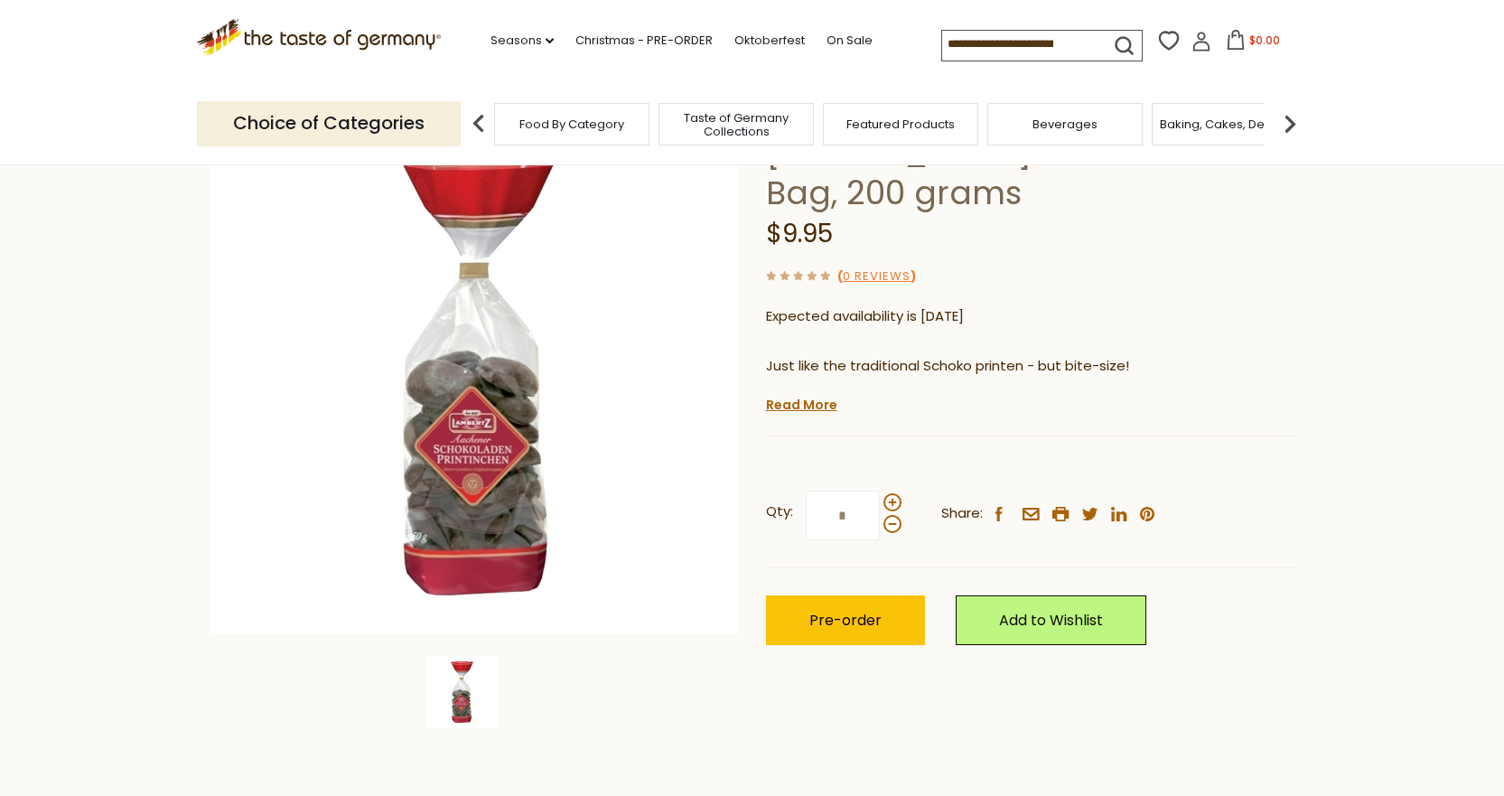
scroll to position [157, 0]
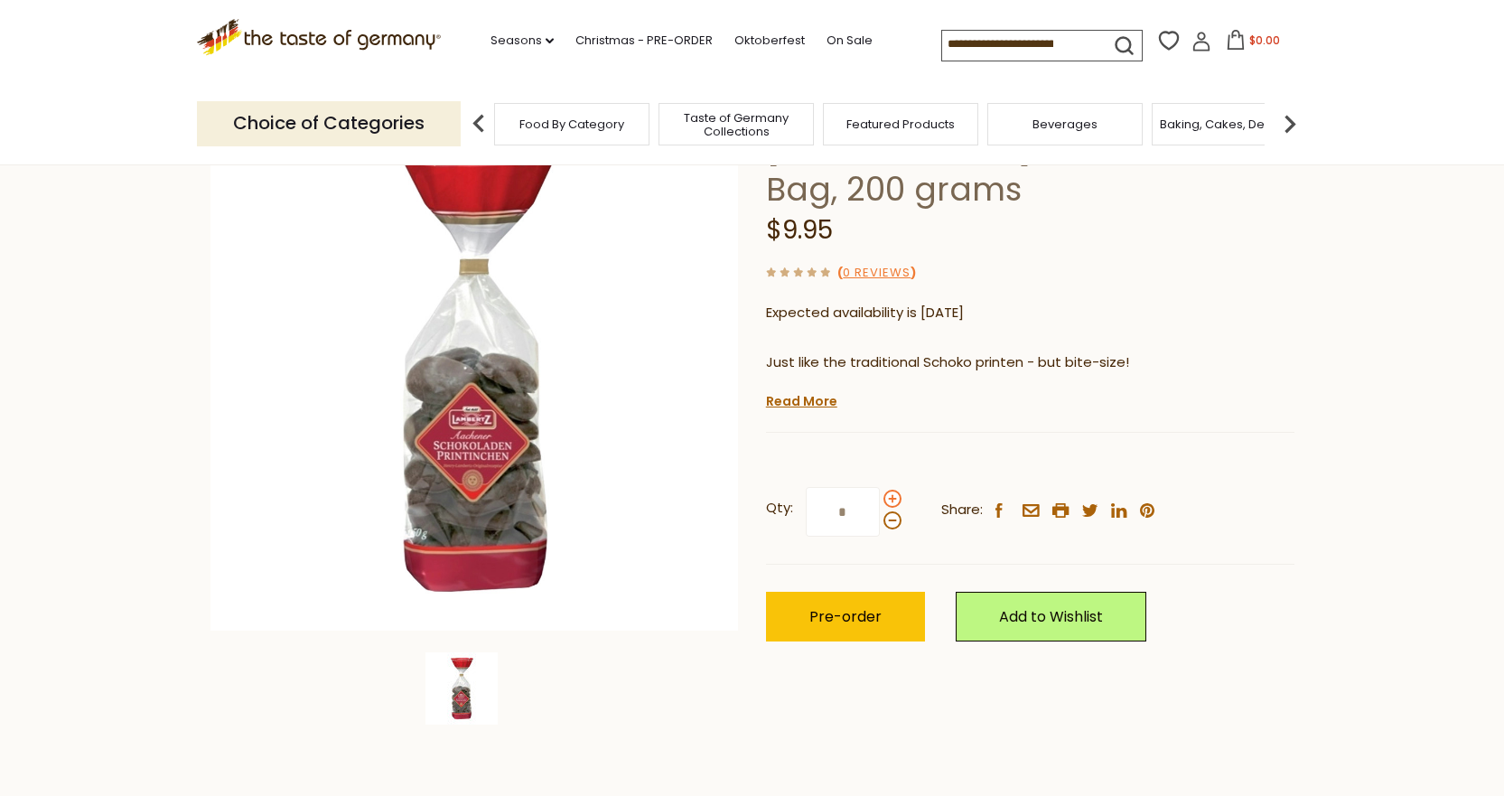
click at [891, 497] on span at bounding box center [893, 499] width 18 height 18
click at [880, 497] on input "*" at bounding box center [843, 512] width 74 height 50
click at [889, 522] on span at bounding box center [893, 520] width 18 height 18
click at [880, 522] on input "*" at bounding box center [843, 512] width 74 height 50
click at [891, 494] on span at bounding box center [893, 499] width 18 height 18
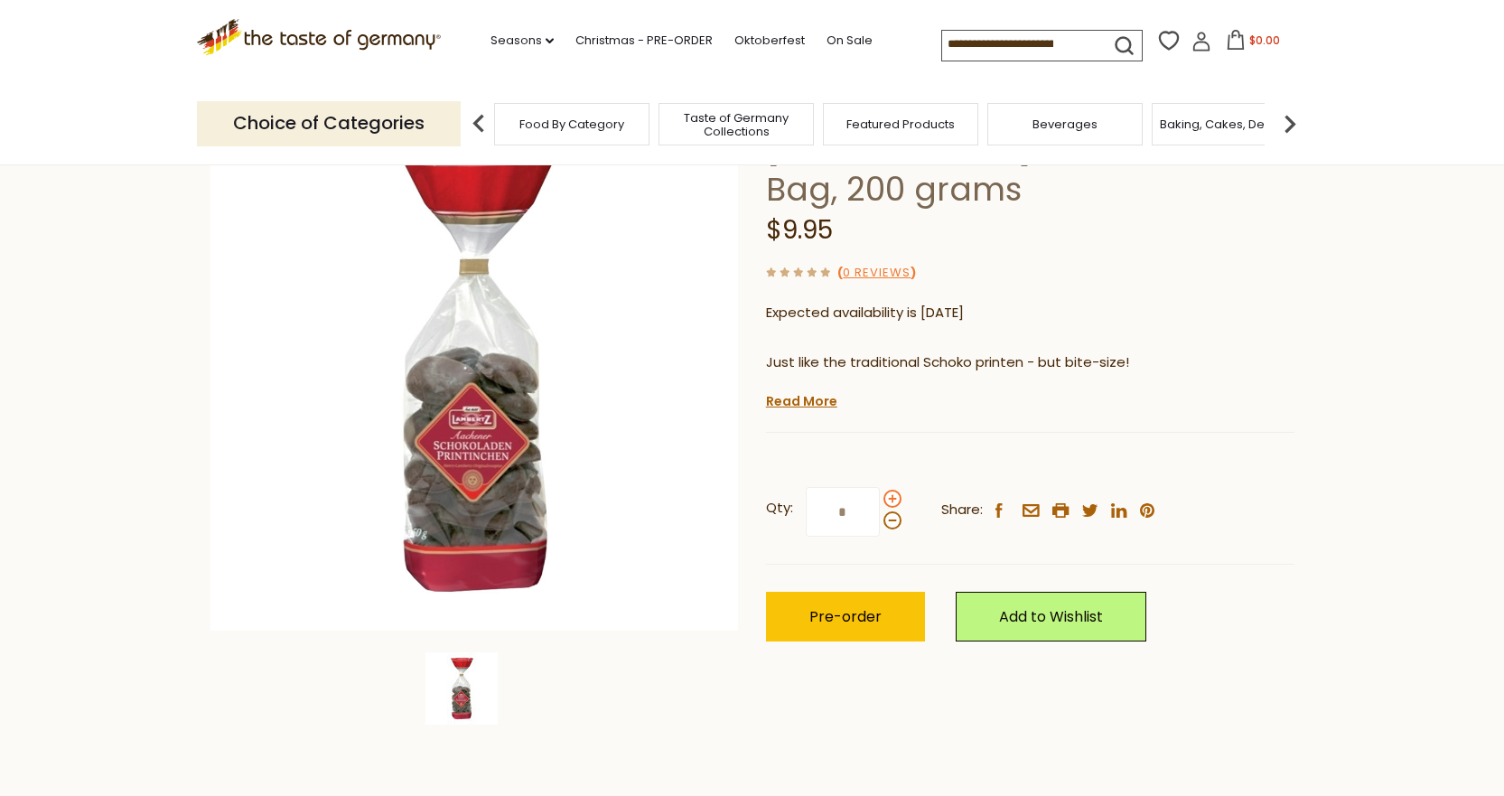
click at [880, 494] on input "*" at bounding box center [843, 512] width 74 height 50
click at [892, 524] on span at bounding box center [893, 520] width 18 height 18
click at [880, 524] on input "*" at bounding box center [843, 512] width 74 height 50
click at [890, 503] on span at bounding box center [893, 499] width 18 height 18
click at [880, 503] on input "*" at bounding box center [843, 512] width 74 height 50
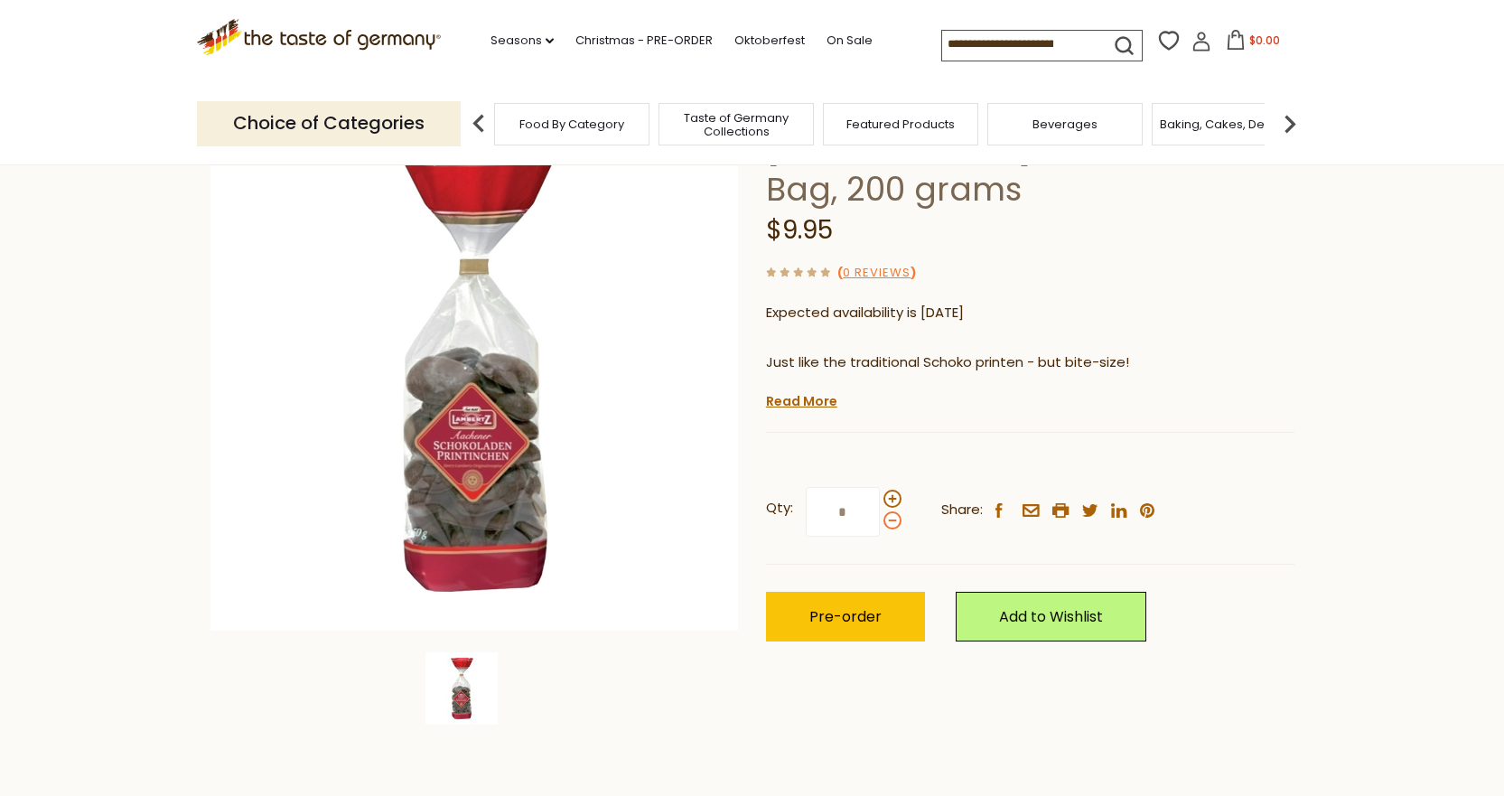
click at [892, 521] on span at bounding box center [893, 520] width 18 height 18
click at [880, 521] on input "*" at bounding box center [843, 512] width 74 height 50
click at [891, 518] on span at bounding box center [893, 520] width 18 height 18
click at [880, 518] on input "*" at bounding box center [843, 512] width 74 height 50
click at [892, 518] on span at bounding box center [893, 520] width 18 height 18
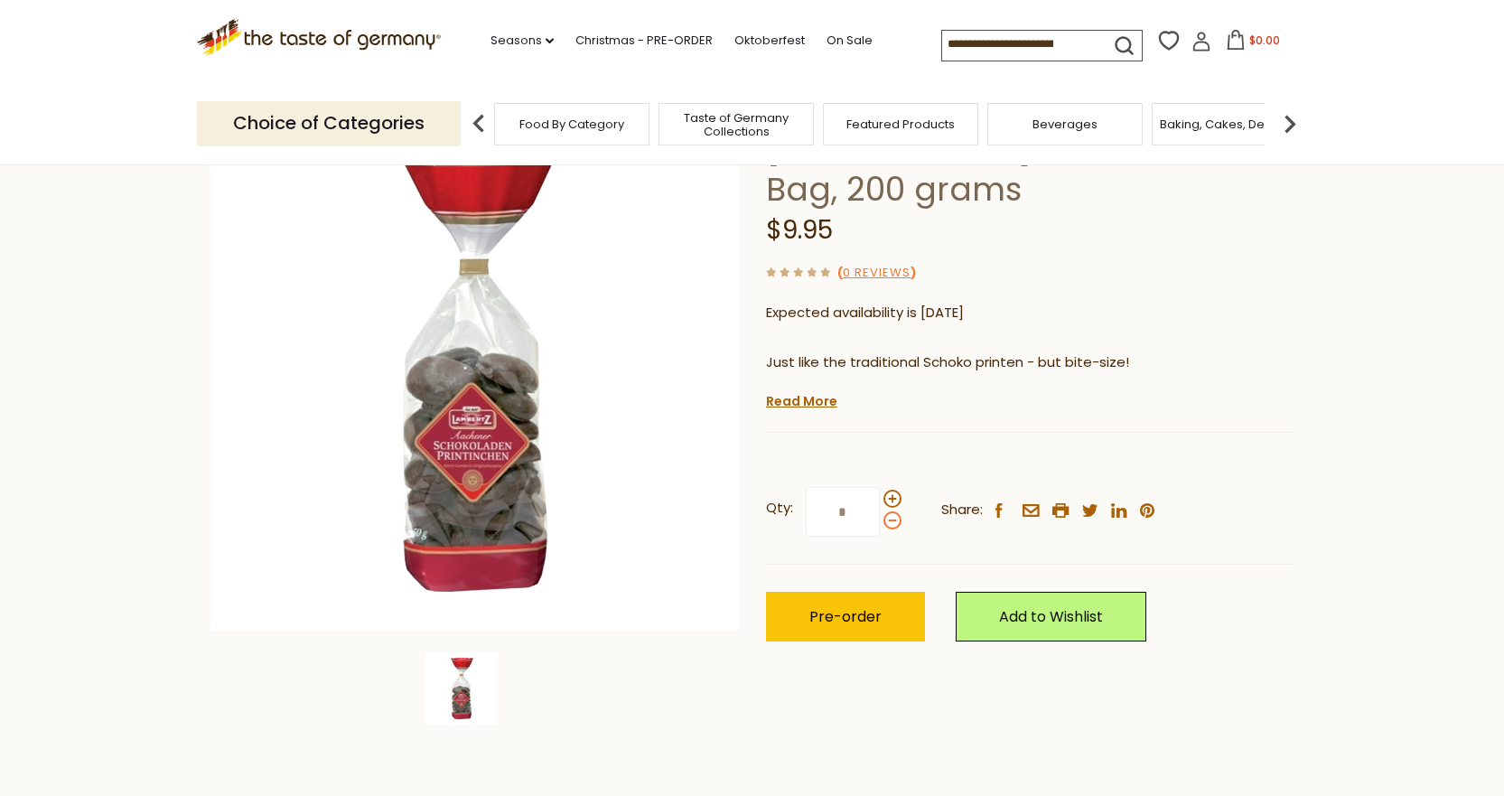
click at [880, 518] on input "*" at bounding box center [843, 512] width 74 height 50
click at [892, 518] on span at bounding box center [893, 520] width 18 height 18
click at [880, 518] on input "*" at bounding box center [843, 512] width 74 height 50
click at [892, 499] on span at bounding box center [893, 499] width 18 height 18
click at [880, 499] on input "*" at bounding box center [843, 512] width 74 height 50
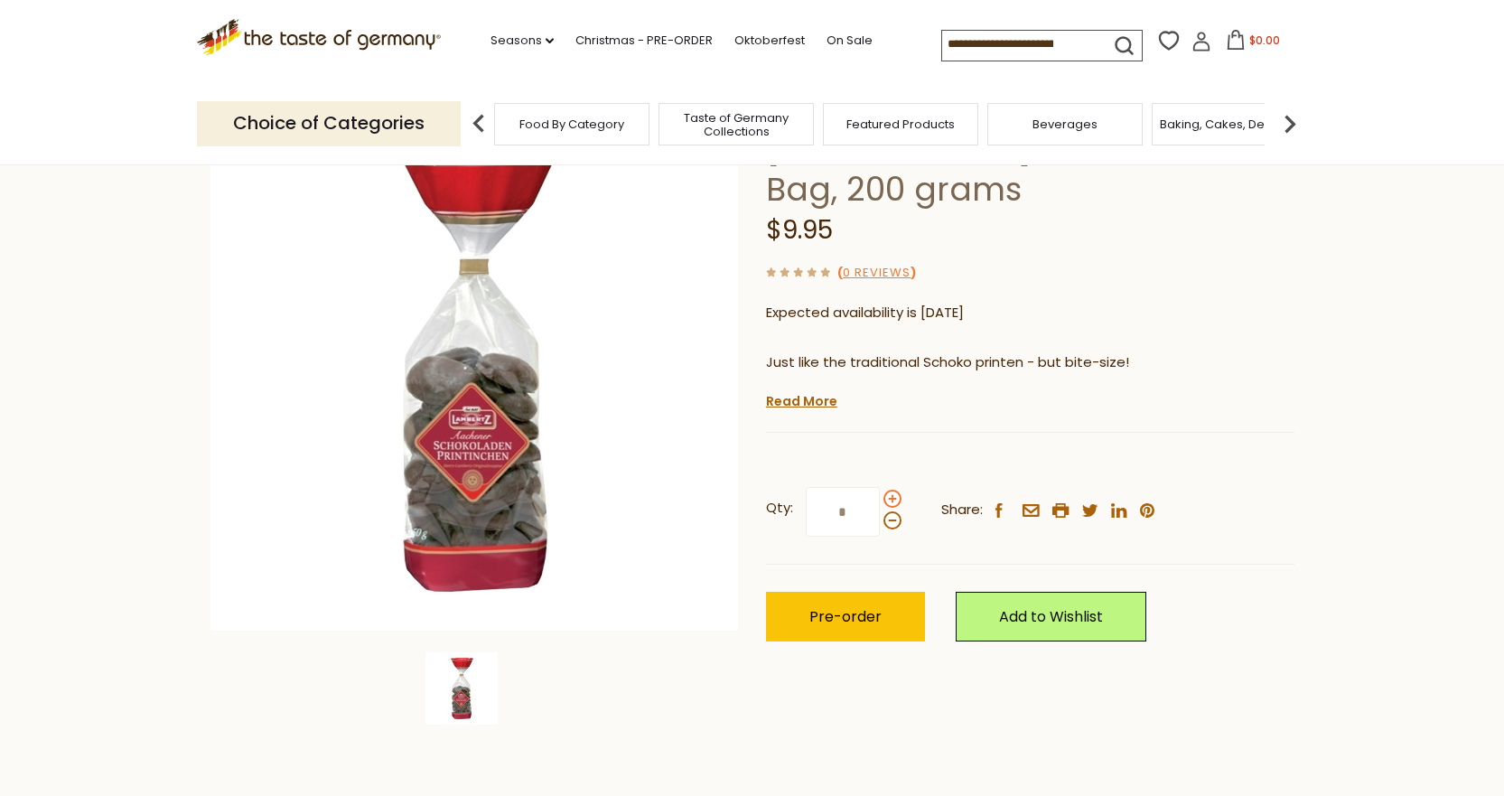
type input "*"
click at [836, 619] on span "Pre-order" at bounding box center [845, 616] width 72 height 21
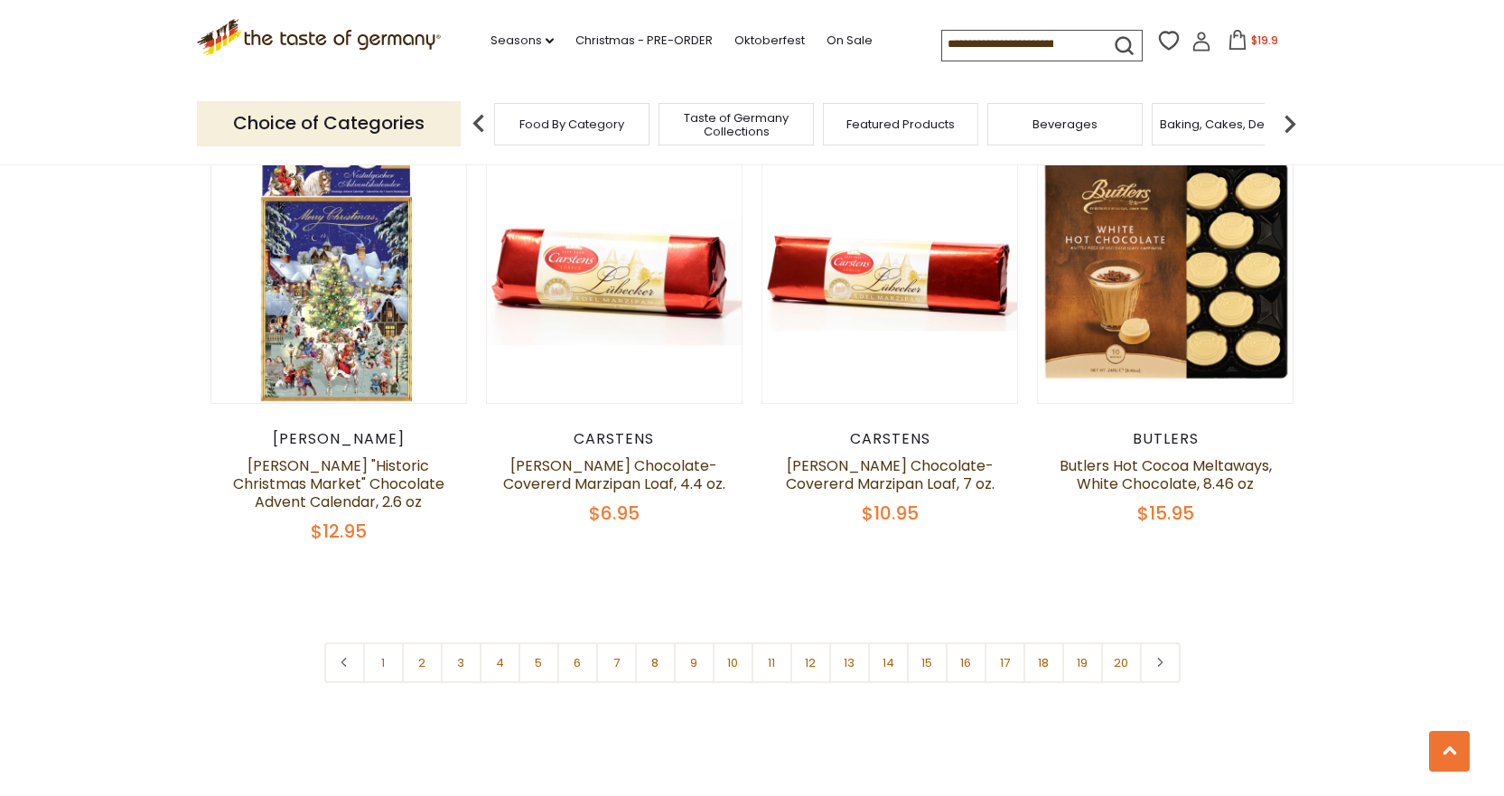
scroll to position [4214, 0]
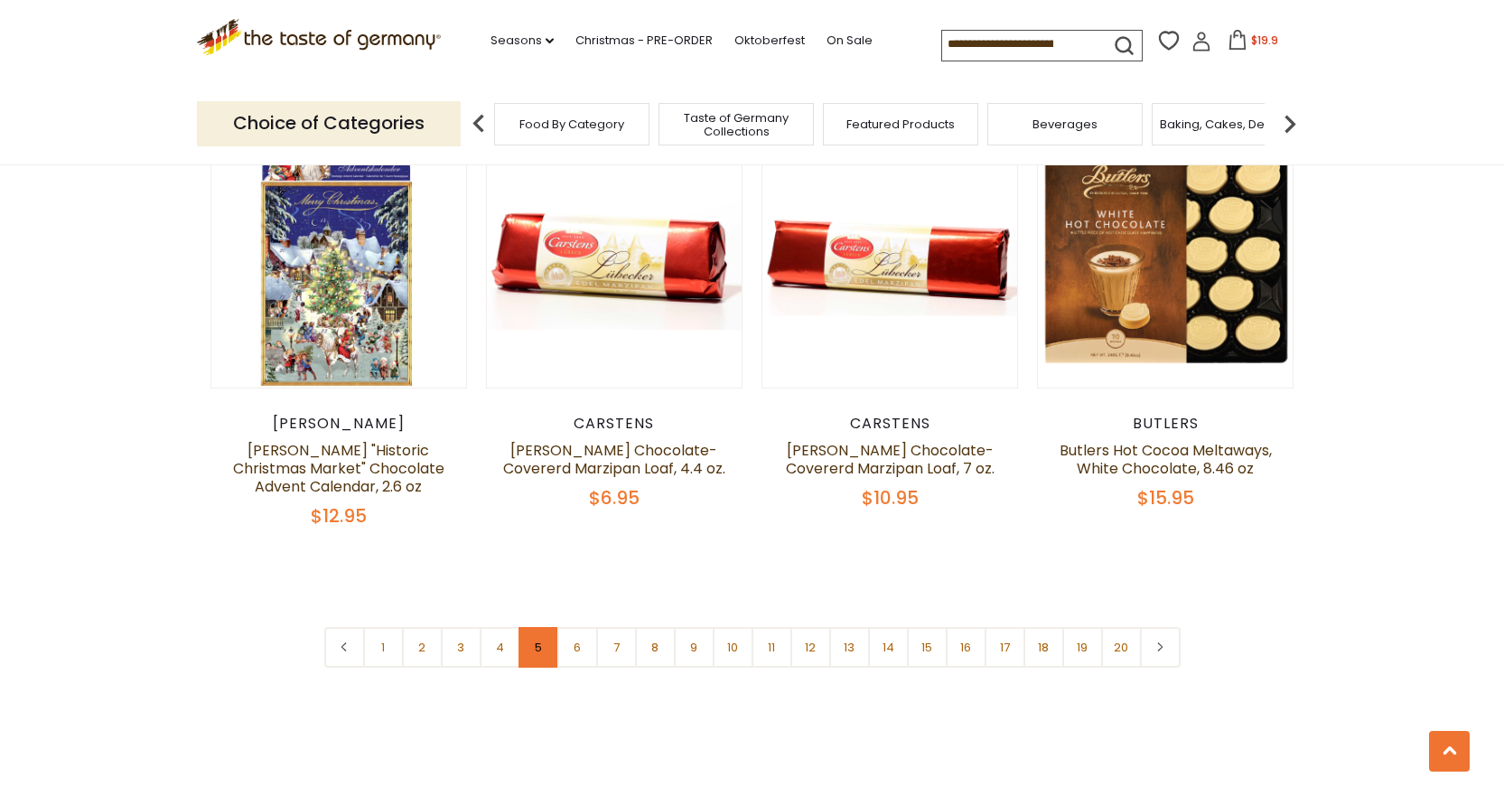
click at [533, 627] on link "5" at bounding box center [539, 647] width 41 height 41
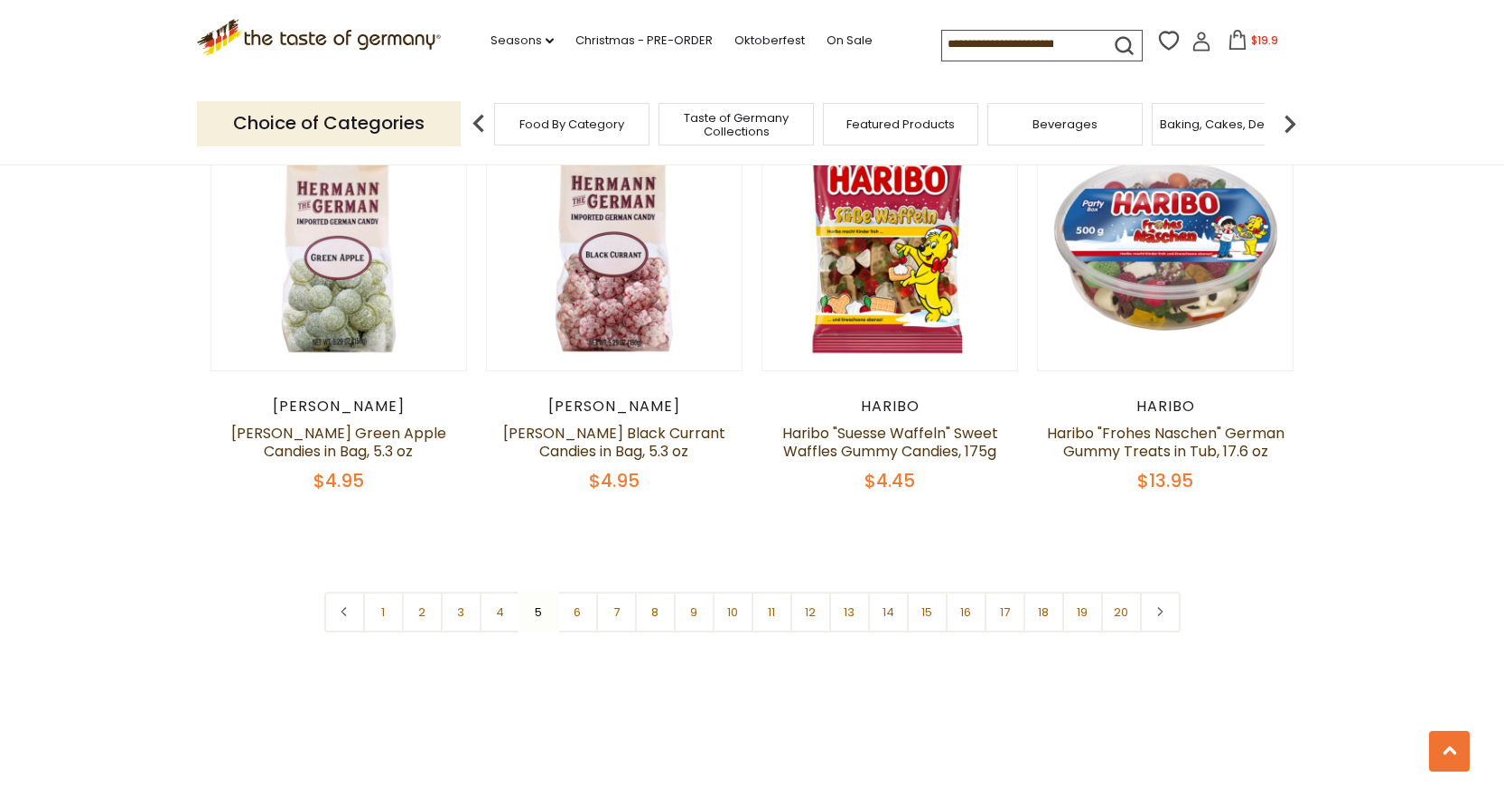
scroll to position [4205, 0]
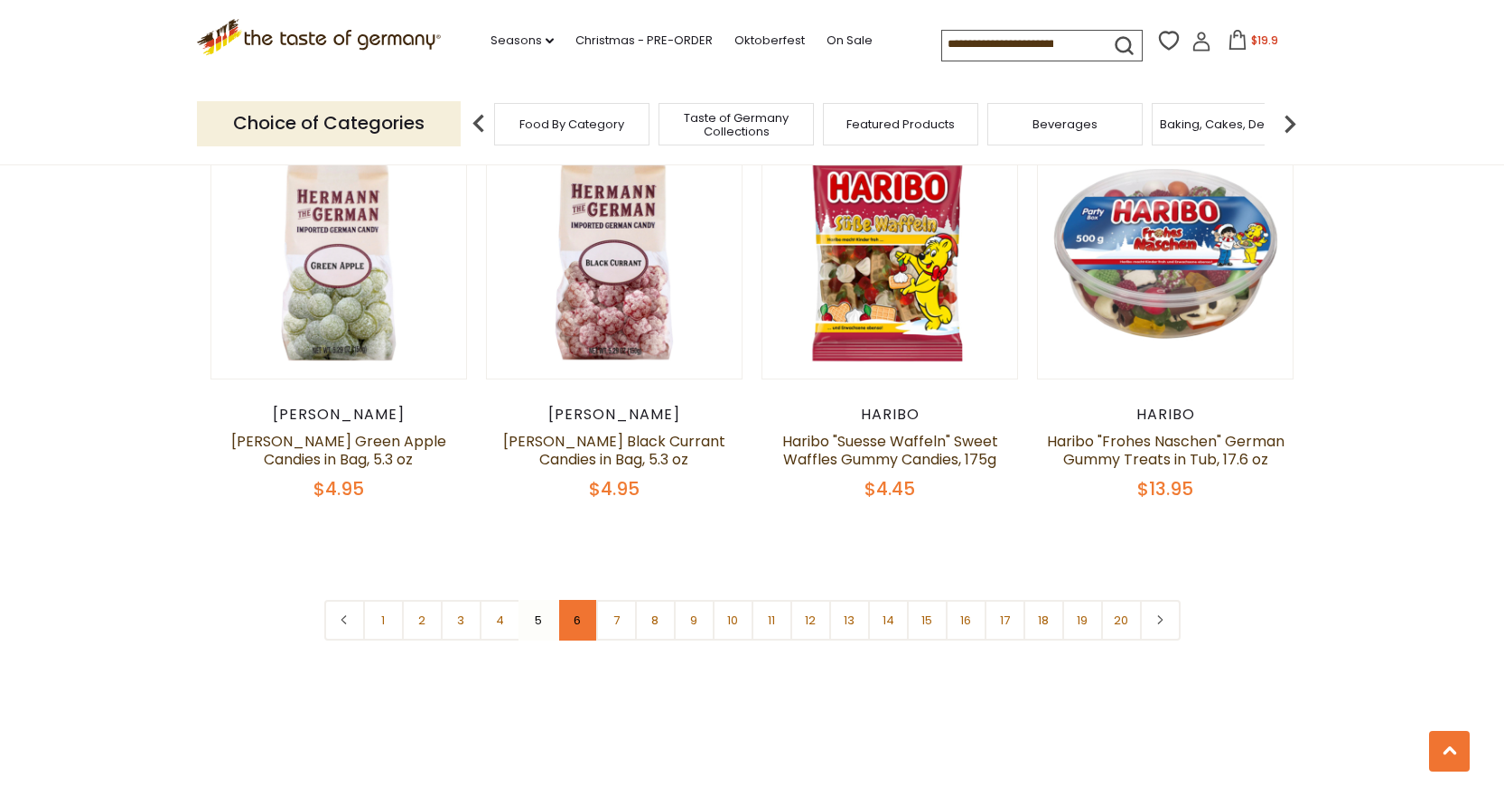
click at [568, 600] on link "6" at bounding box center [577, 620] width 41 height 41
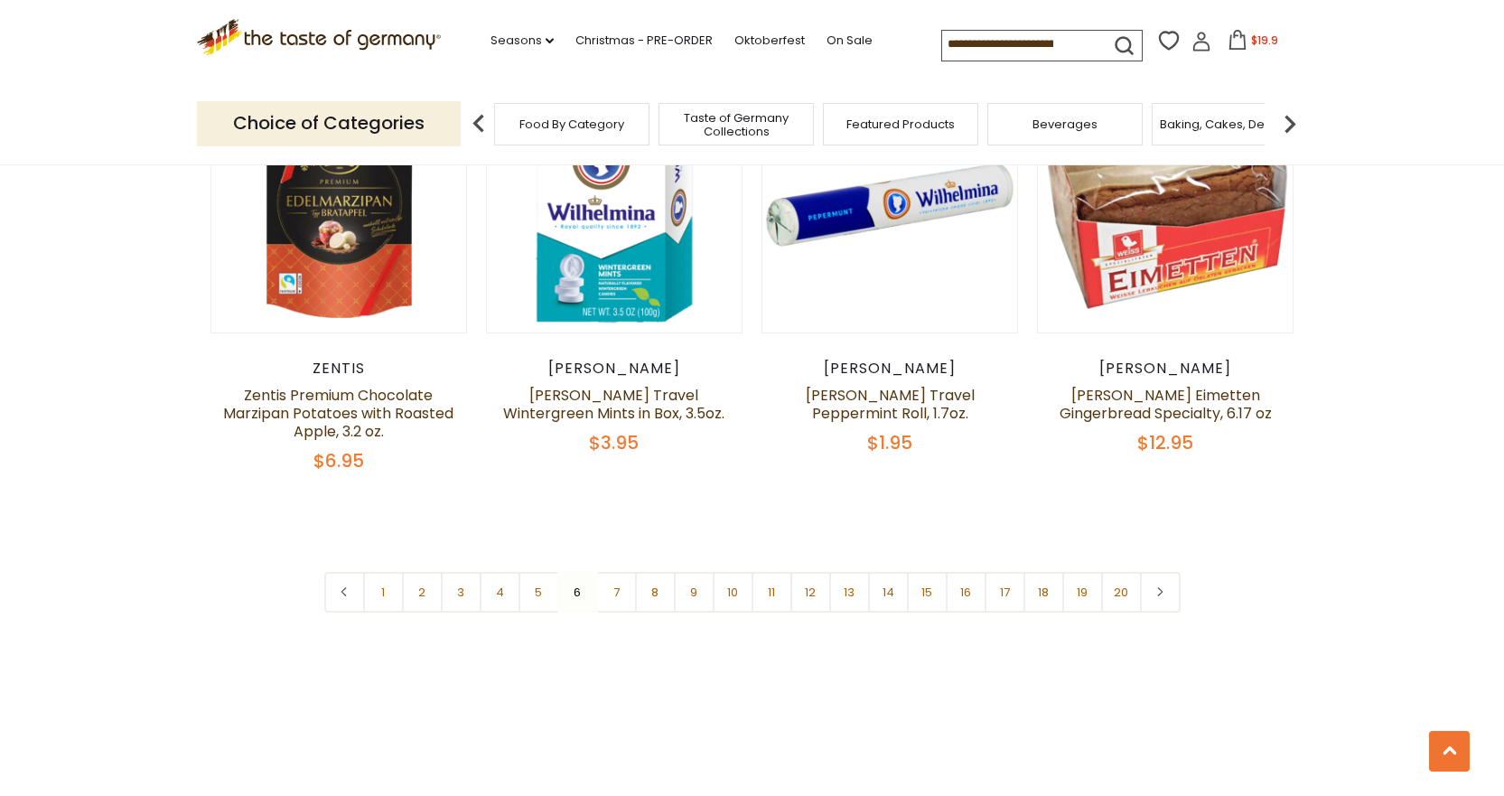
scroll to position [4278, 0]
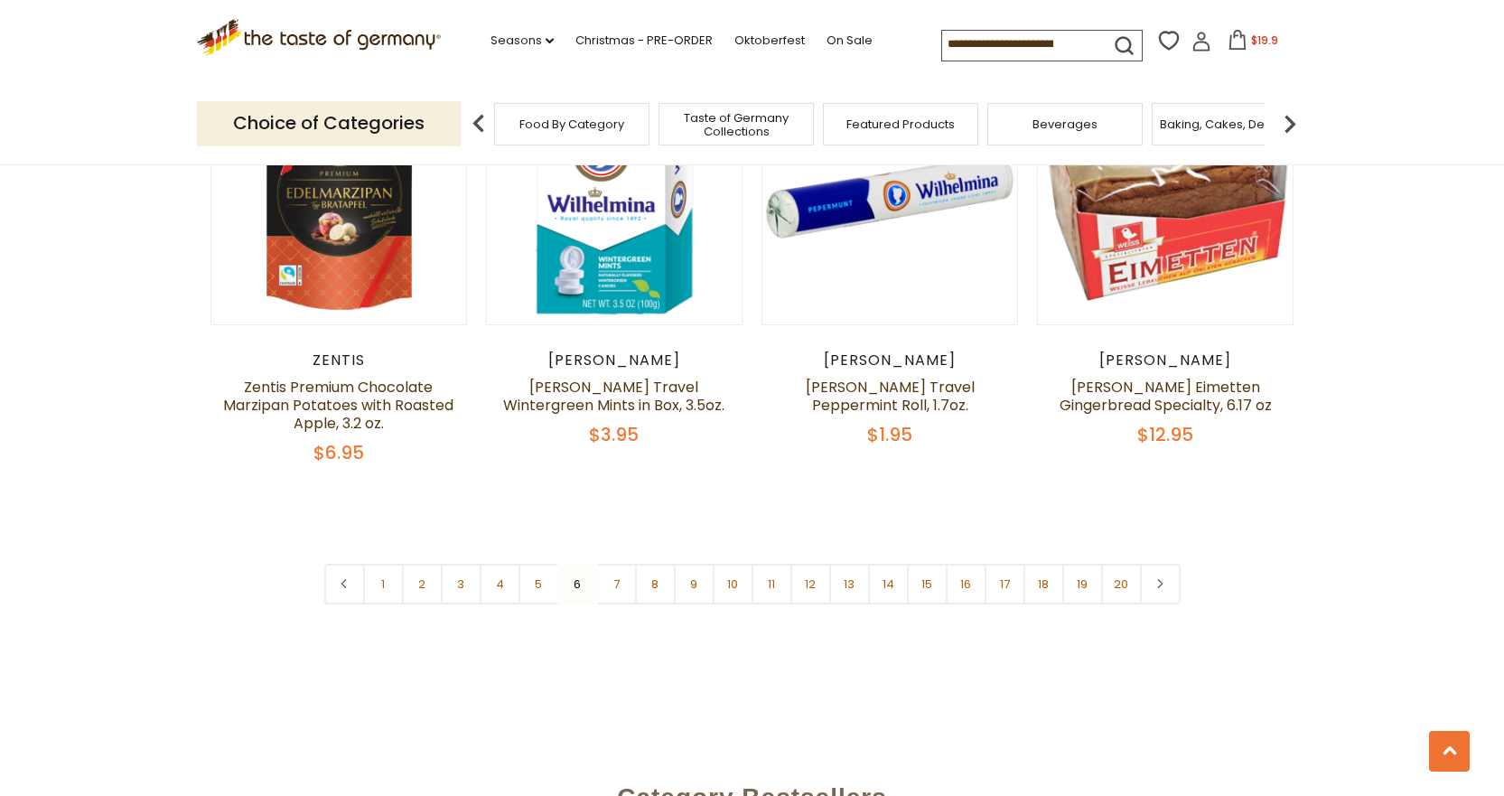
click at [579, 564] on nav "1 2 3 4 5 6 7 8 9 10 11 12 13 14 15 16 17 18 19 20" at bounding box center [752, 584] width 856 height 41
click at [612, 564] on link "7" at bounding box center [616, 584] width 41 height 41
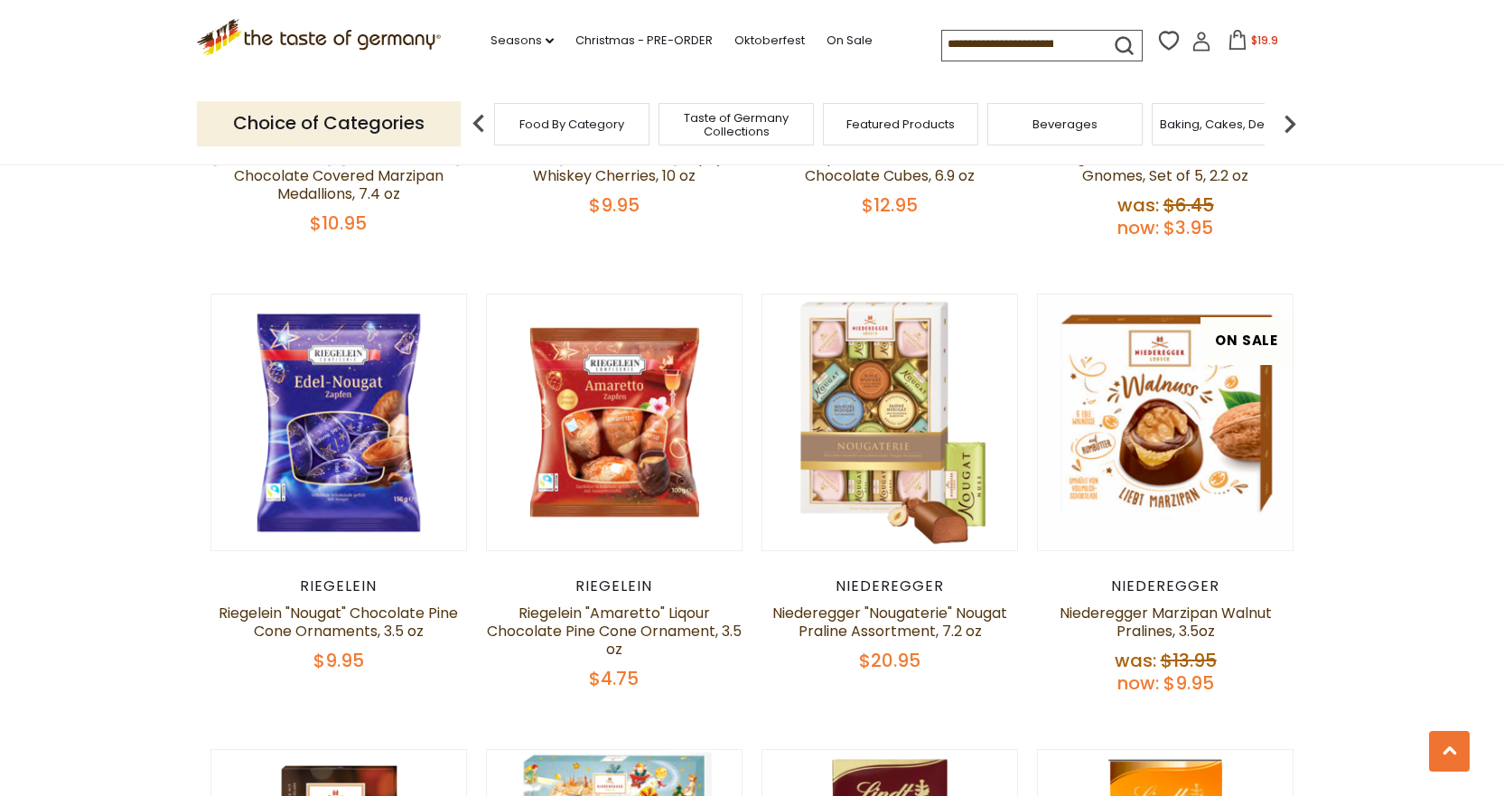
scroll to position [2180, 0]
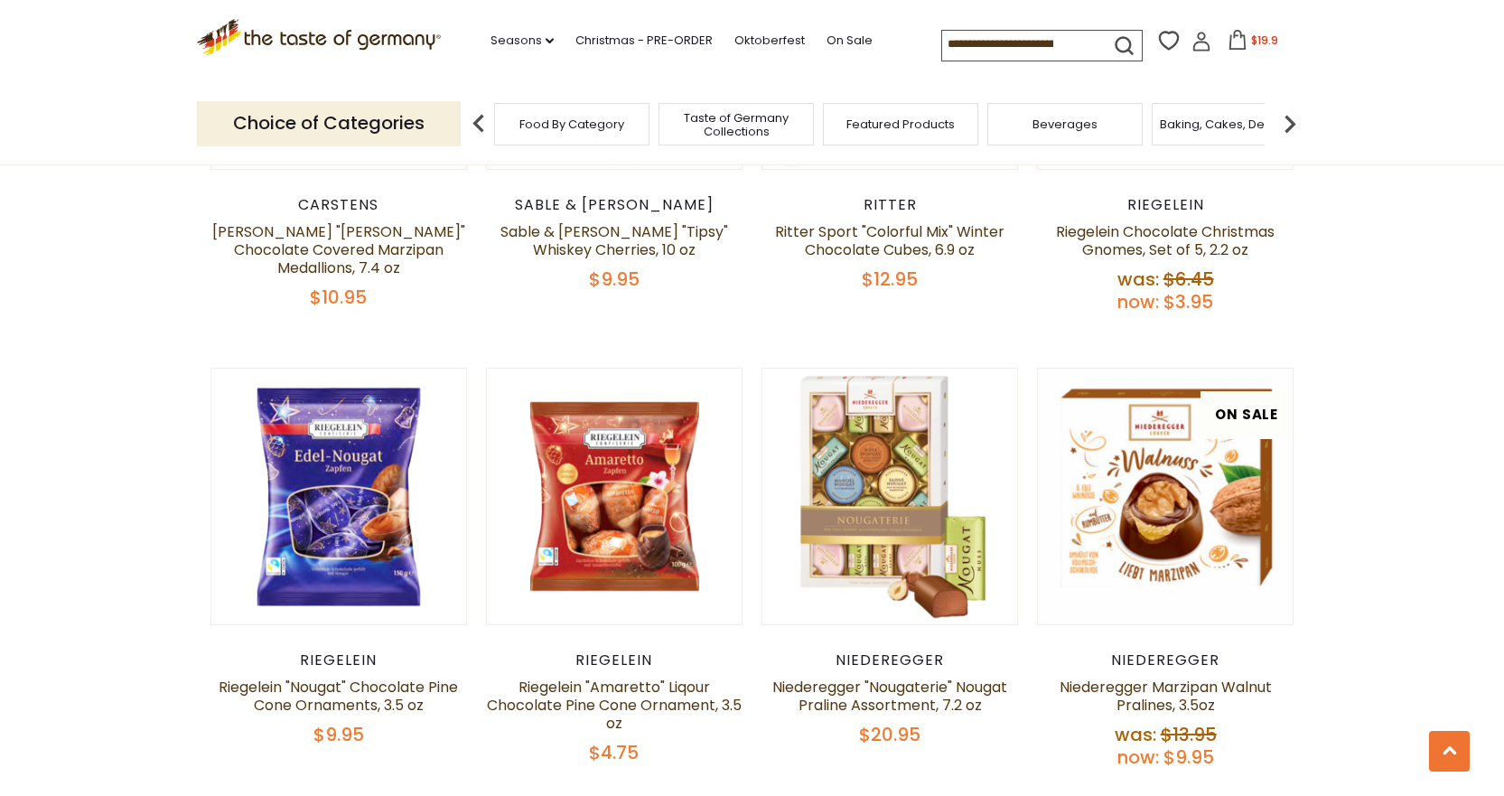
click at [1498, 343] on section "**********" at bounding box center [752, 593] width 1504 height 4466
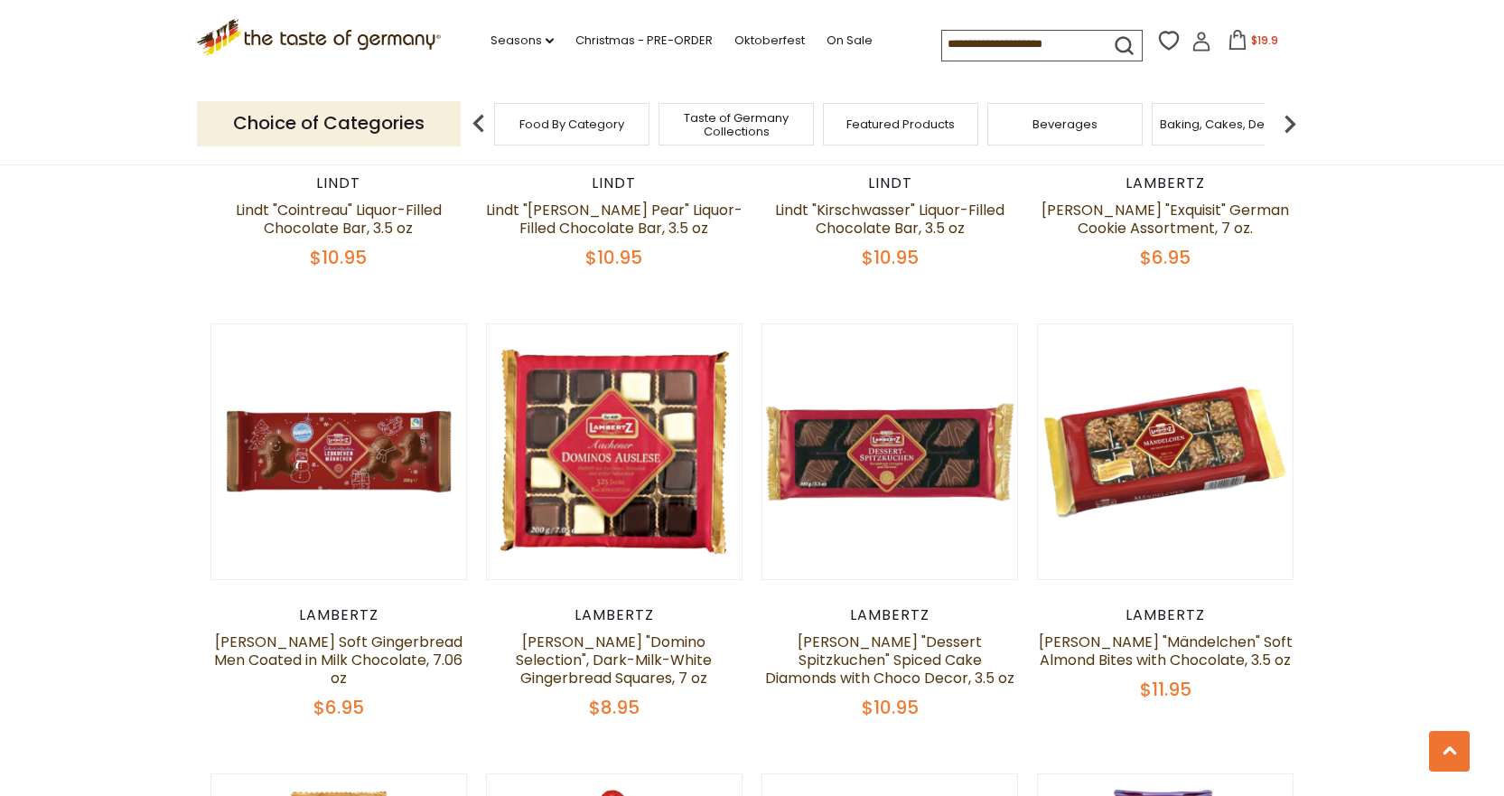
scroll to position [3585, 0]
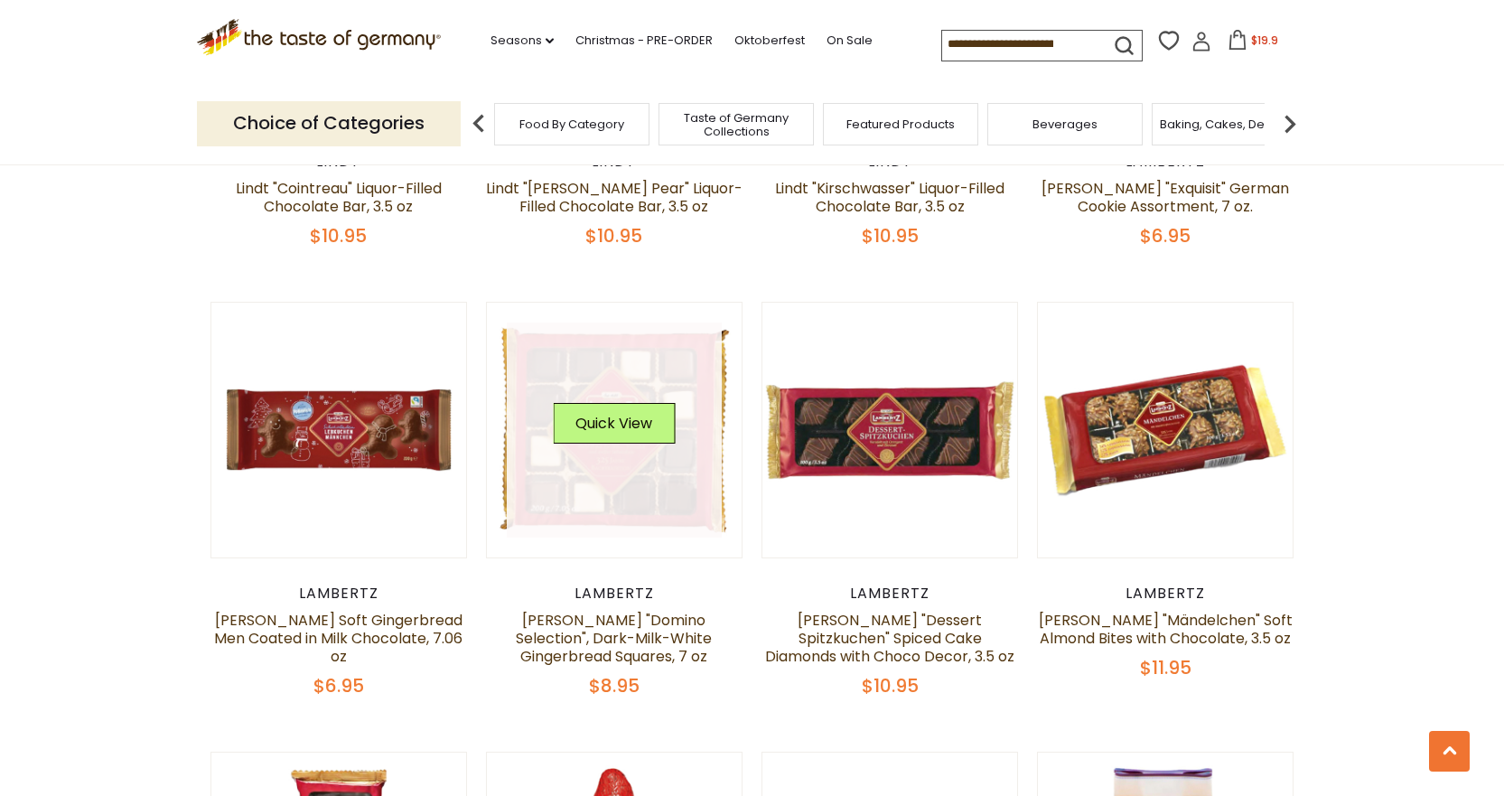
click at [625, 493] on link at bounding box center [614, 430] width 215 height 215
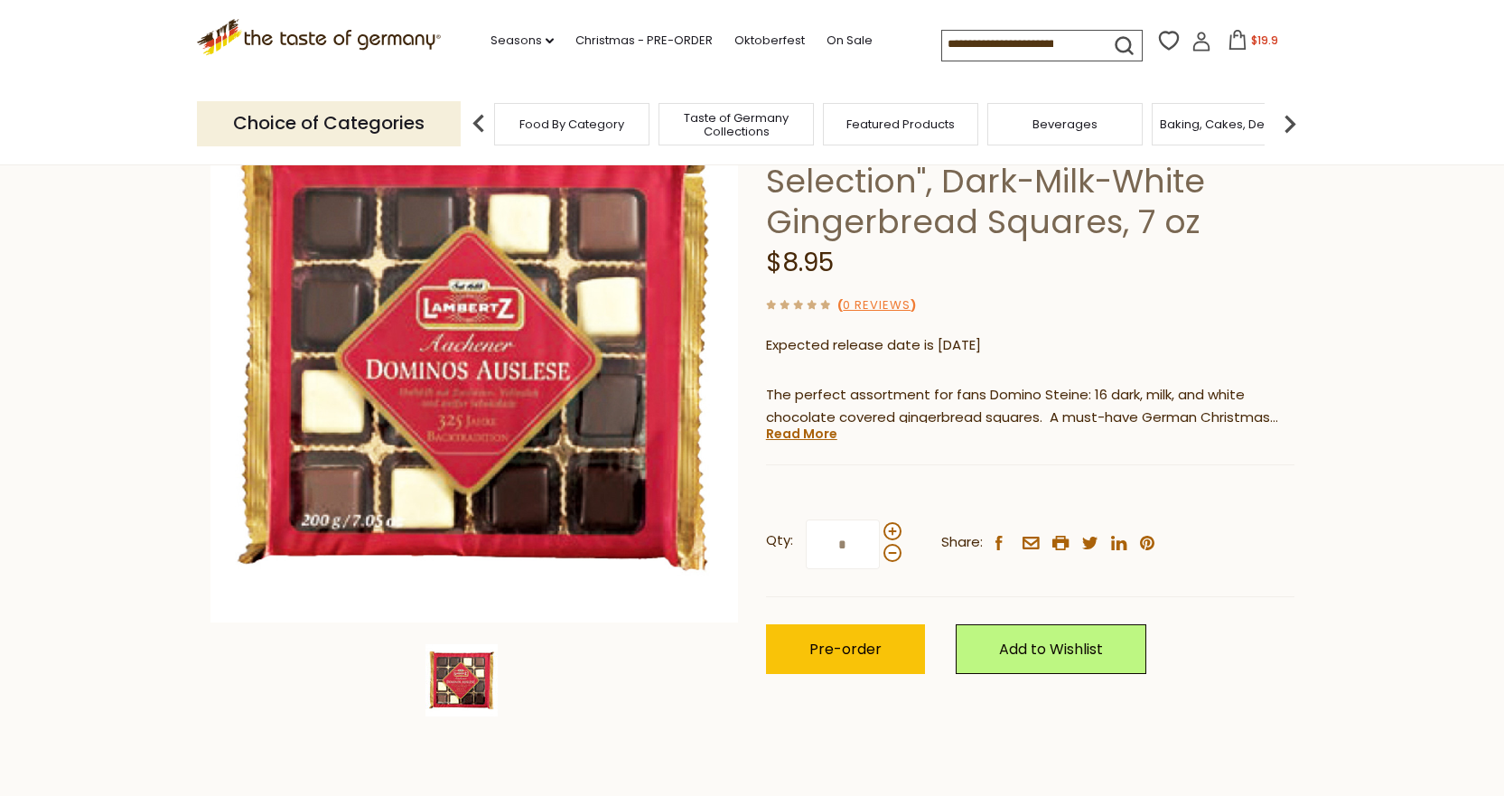
scroll to position [173, 0]
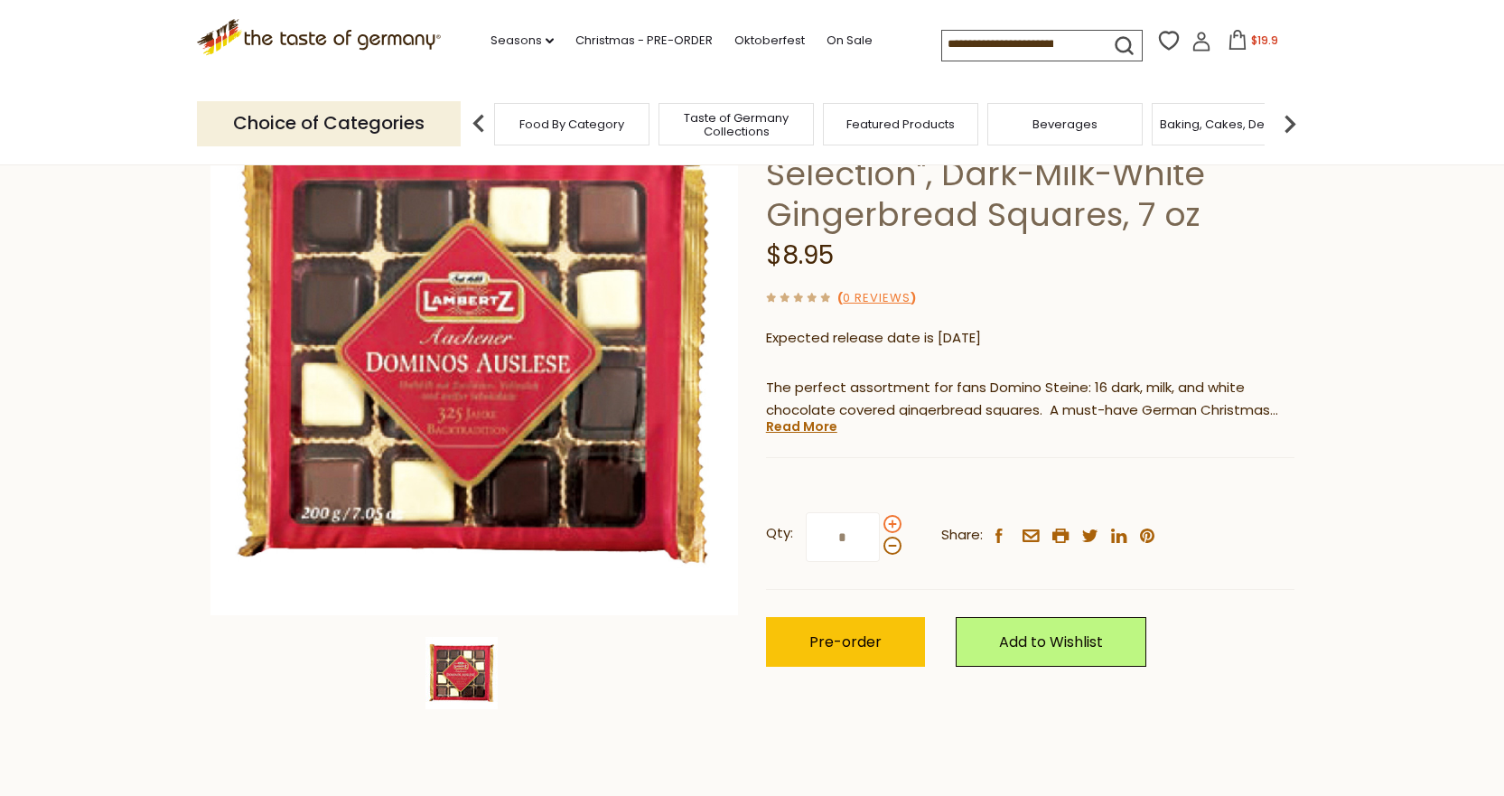
click at [888, 522] on span at bounding box center [893, 524] width 18 height 18
click at [880, 522] on input "*" at bounding box center [843, 537] width 74 height 50
click at [890, 548] on span at bounding box center [893, 546] width 18 height 18
click at [880, 548] on input "*" at bounding box center [843, 537] width 74 height 50
click at [890, 548] on span at bounding box center [893, 546] width 18 height 18
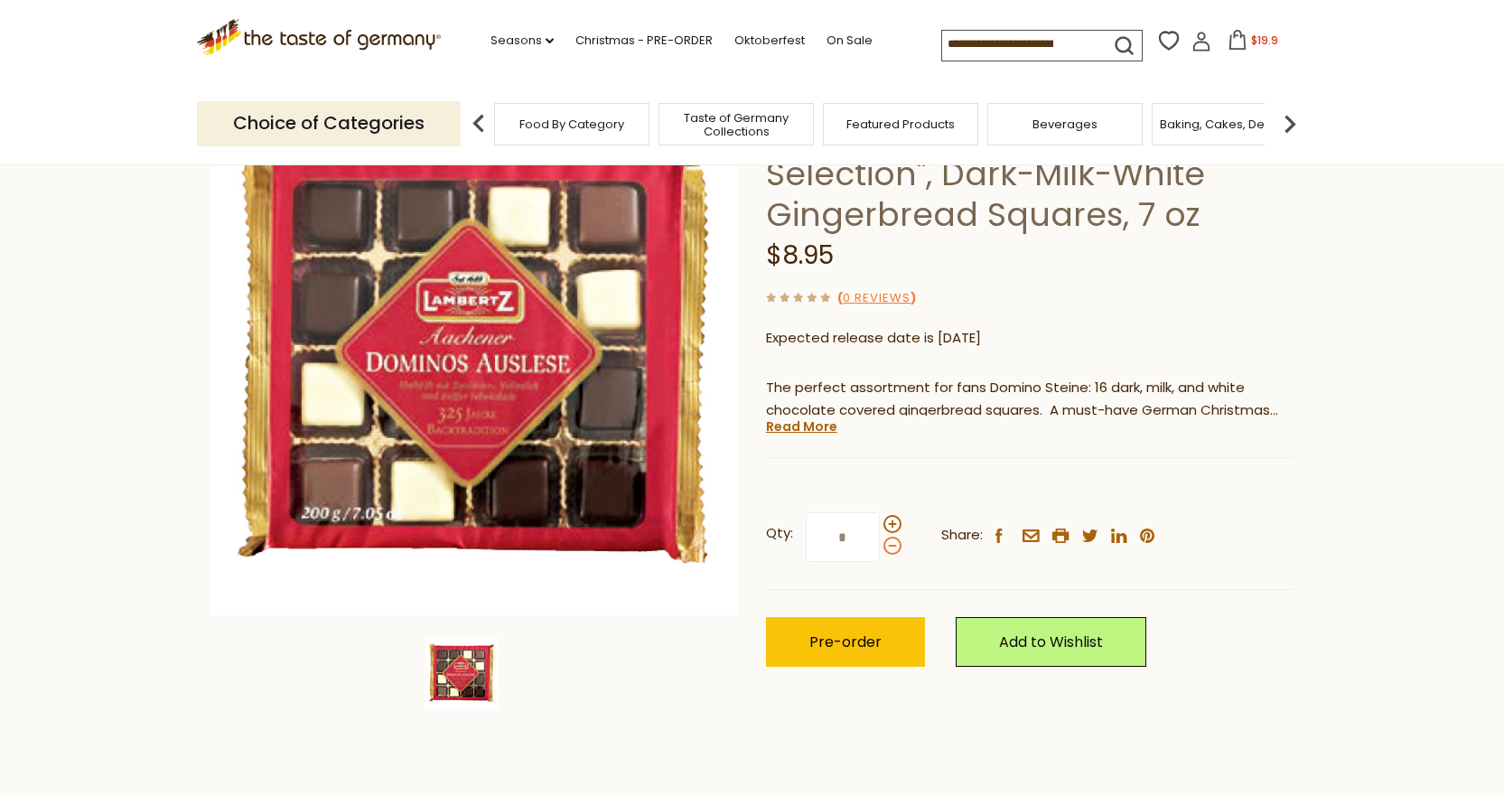
click at [880, 548] on input "*" at bounding box center [843, 537] width 74 height 50
click at [890, 548] on span at bounding box center [893, 546] width 18 height 18
click at [880, 548] on input "*" at bounding box center [843, 537] width 74 height 50
click at [890, 548] on span at bounding box center [893, 546] width 18 height 18
click at [880, 548] on input "*" at bounding box center [843, 537] width 74 height 50
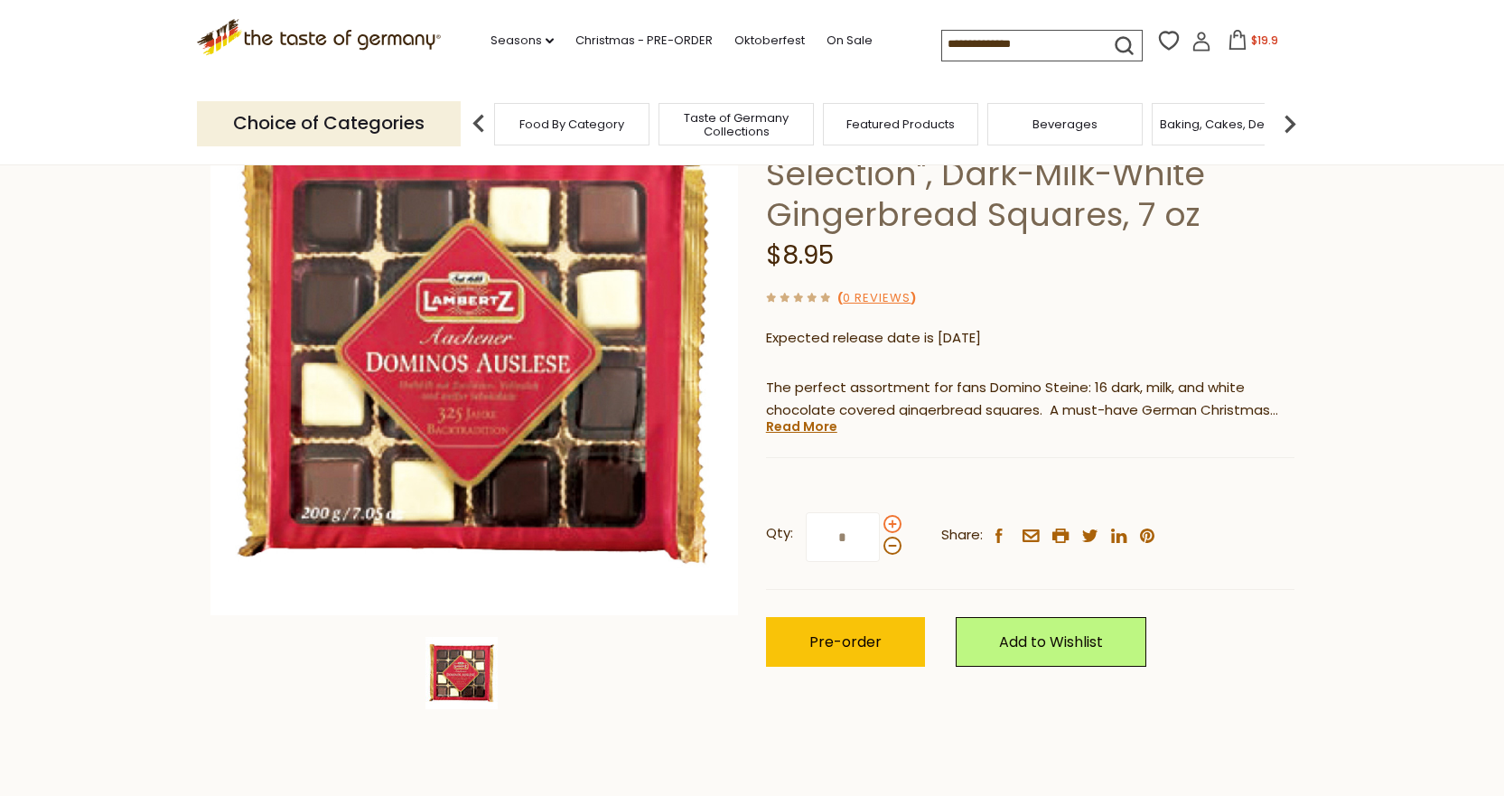
click at [890, 528] on span at bounding box center [893, 524] width 18 height 18
click at [880, 528] on input "*" at bounding box center [843, 537] width 74 height 50
type input "*"
click at [822, 641] on span "Pre-order" at bounding box center [845, 641] width 72 height 21
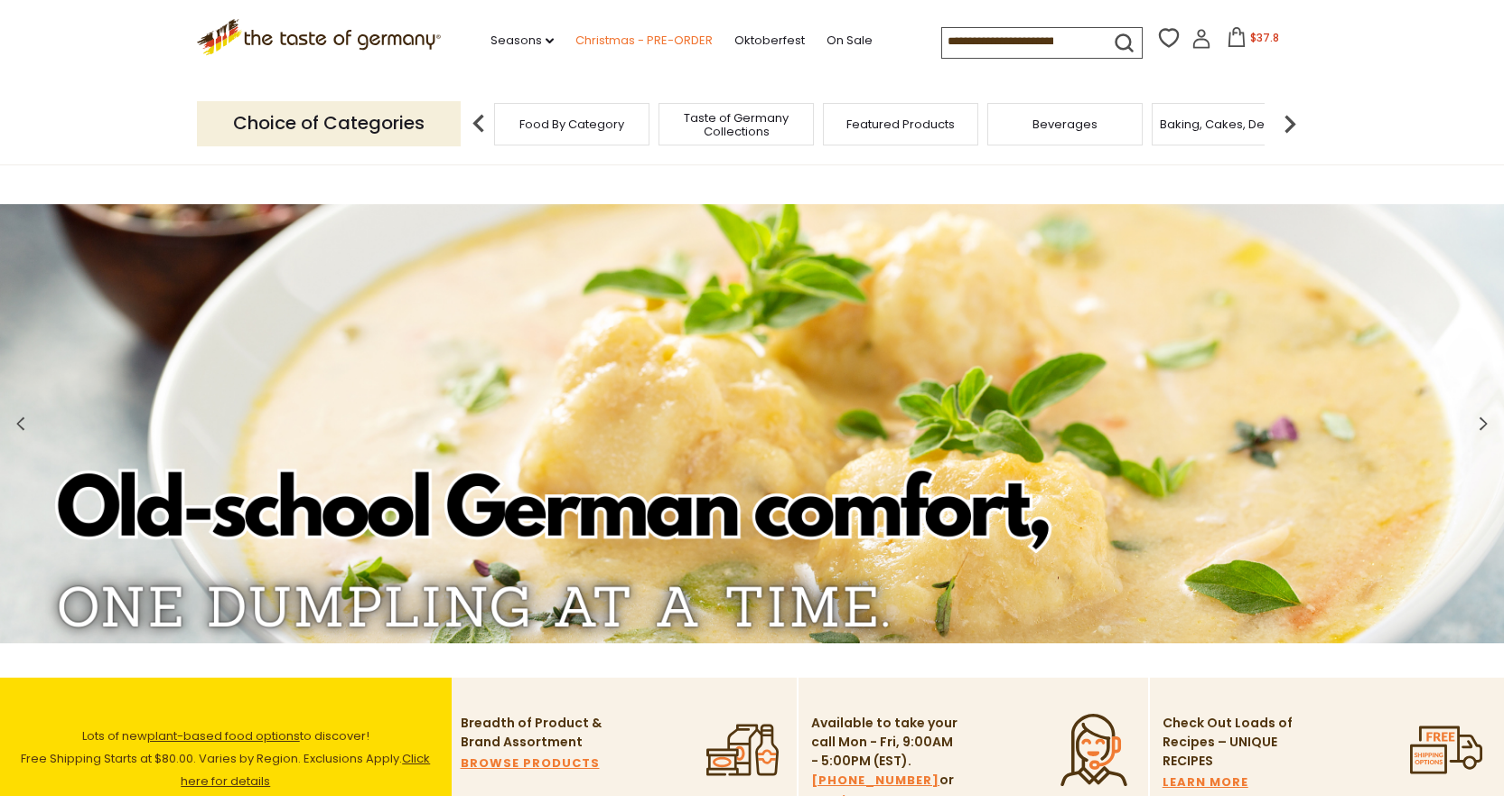
click at [606, 36] on link "Christmas - PRE-ORDER" at bounding box center [643, 41] width 137 height 20
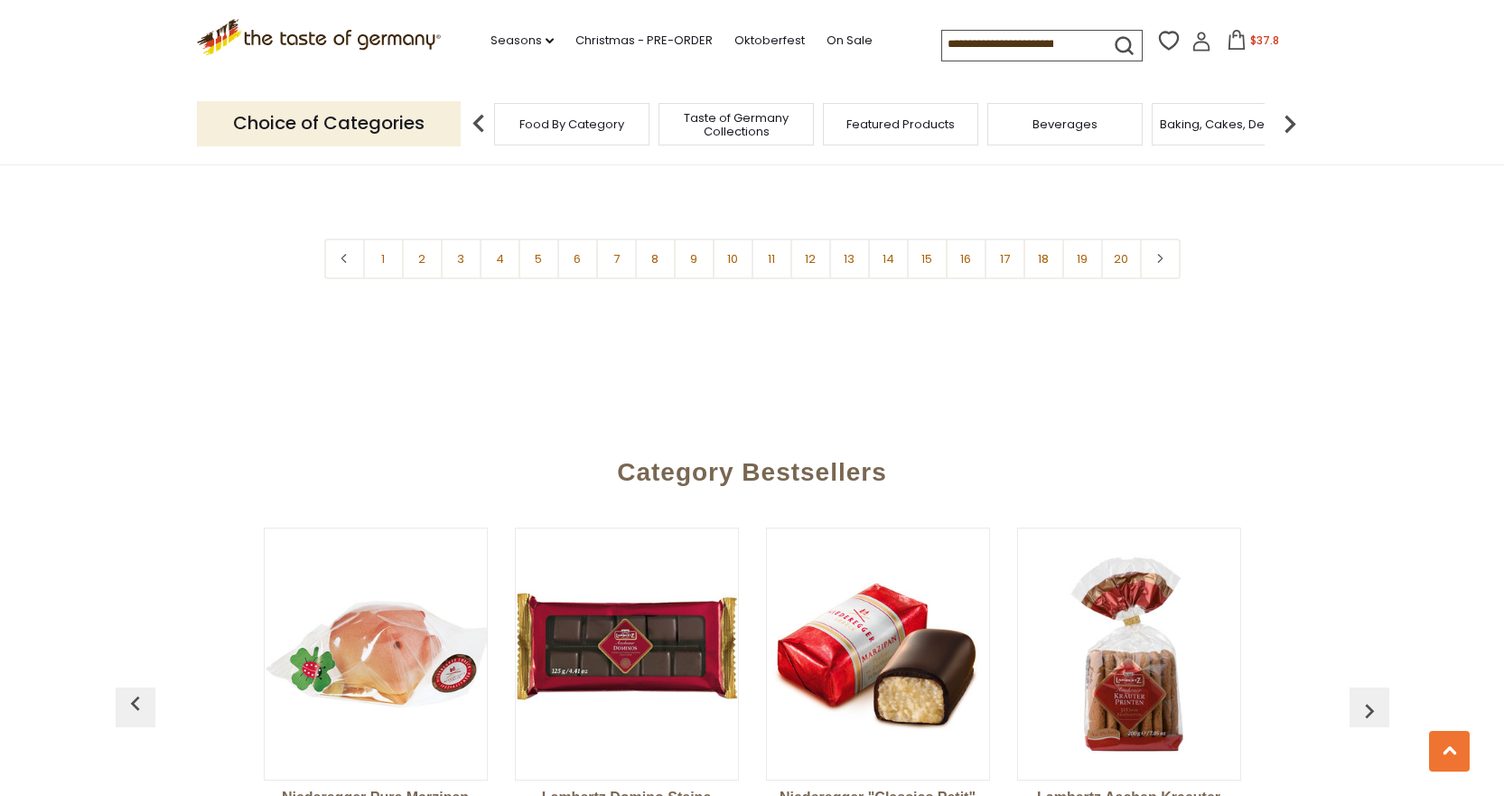
scroll to position [4547, 0]
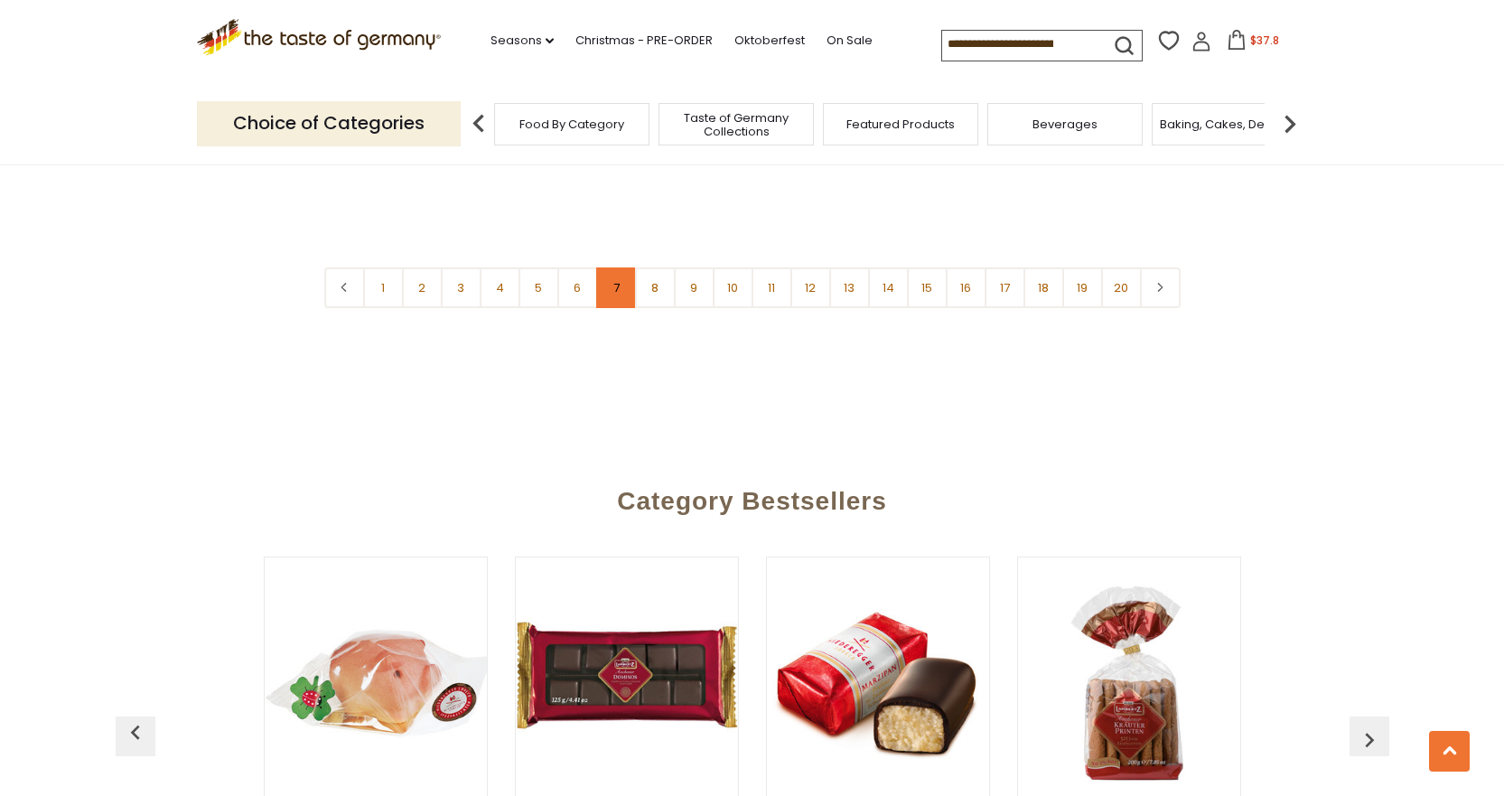
click at [611, 294] on link "7" at bounding box center [616, 287] width 41 height 41
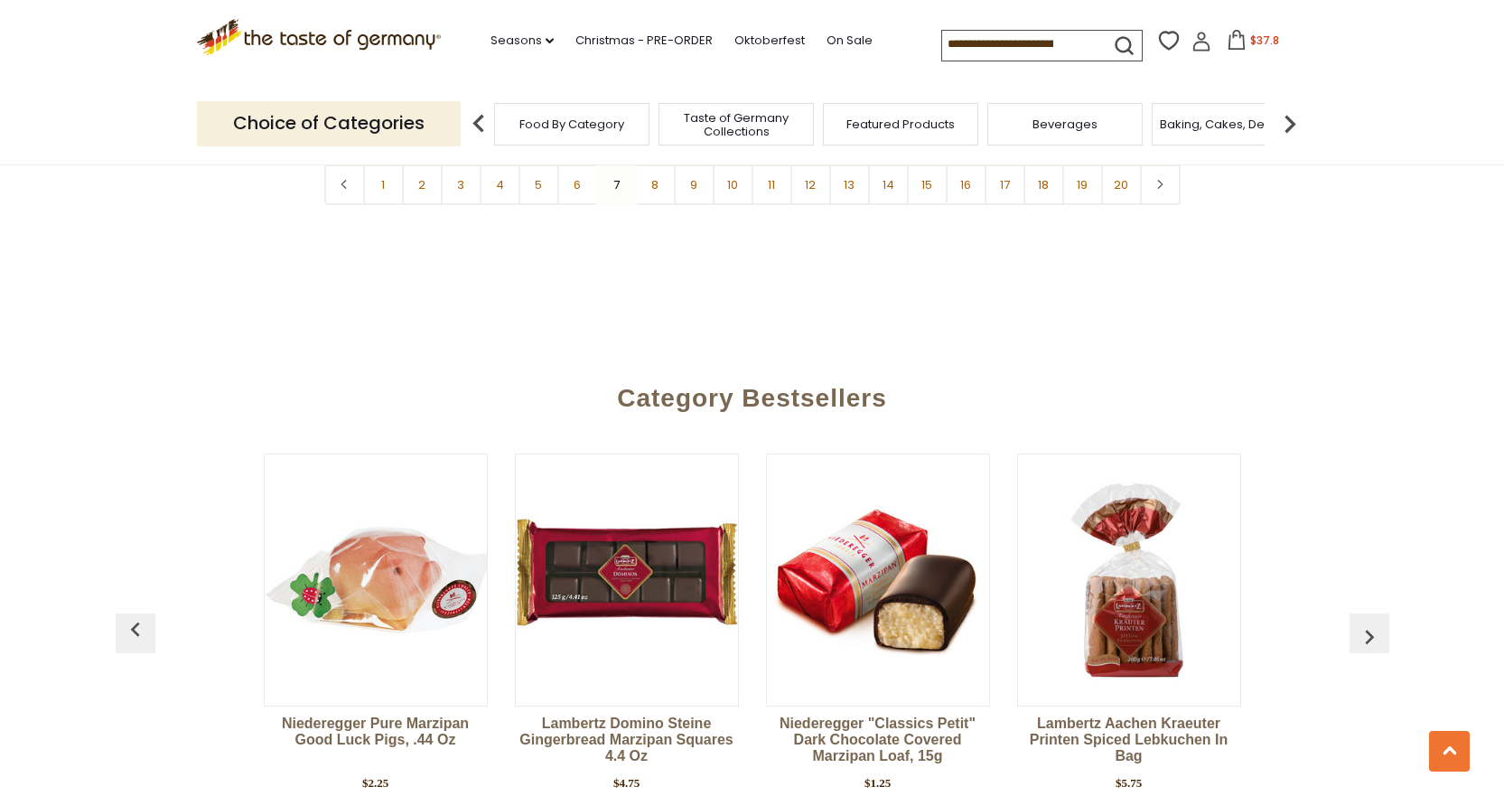
scroll to position [4384, 0]
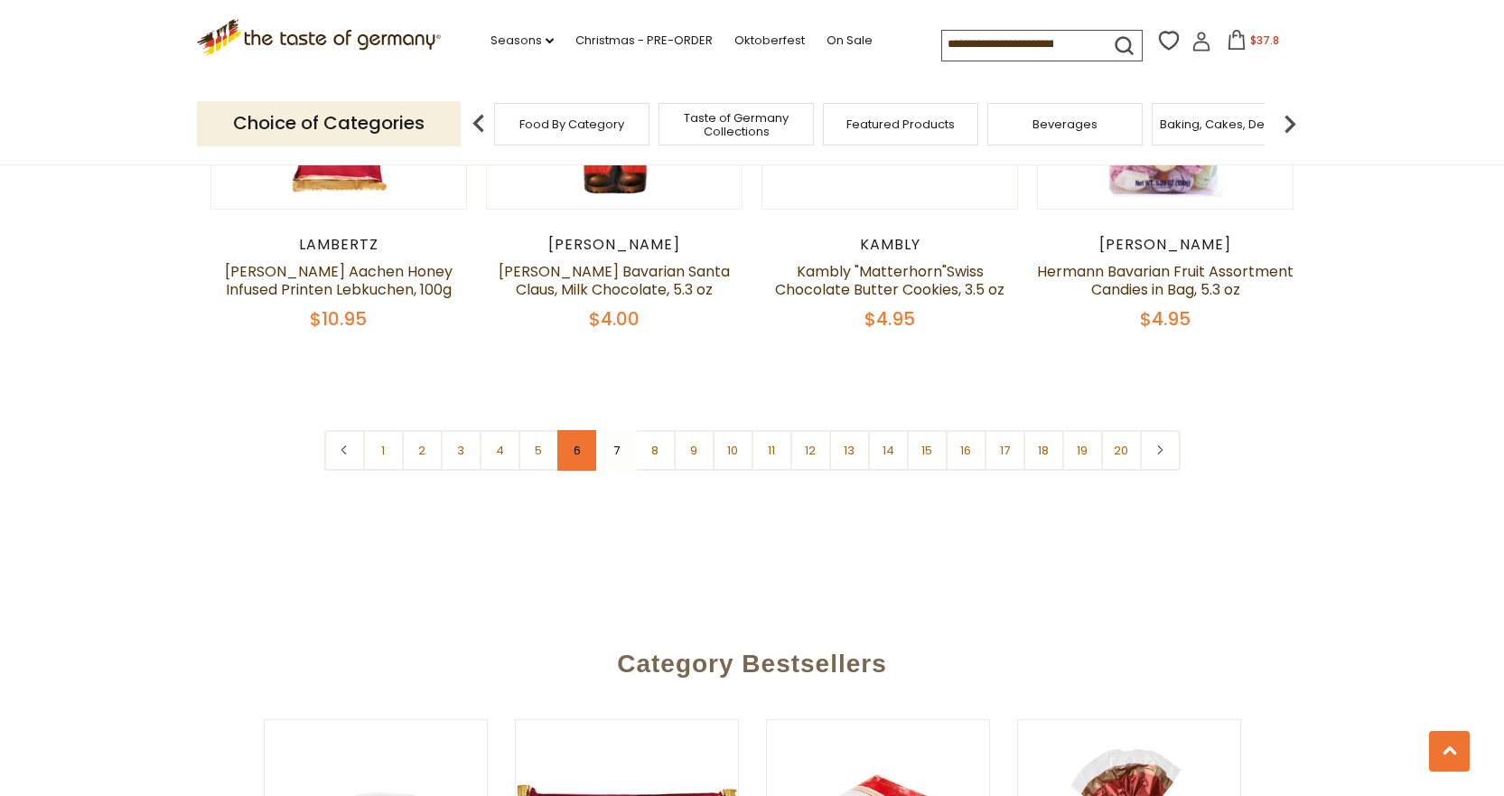
click at [575, 458] on link "6" at bounding box center [577, 450] width 41 height 41
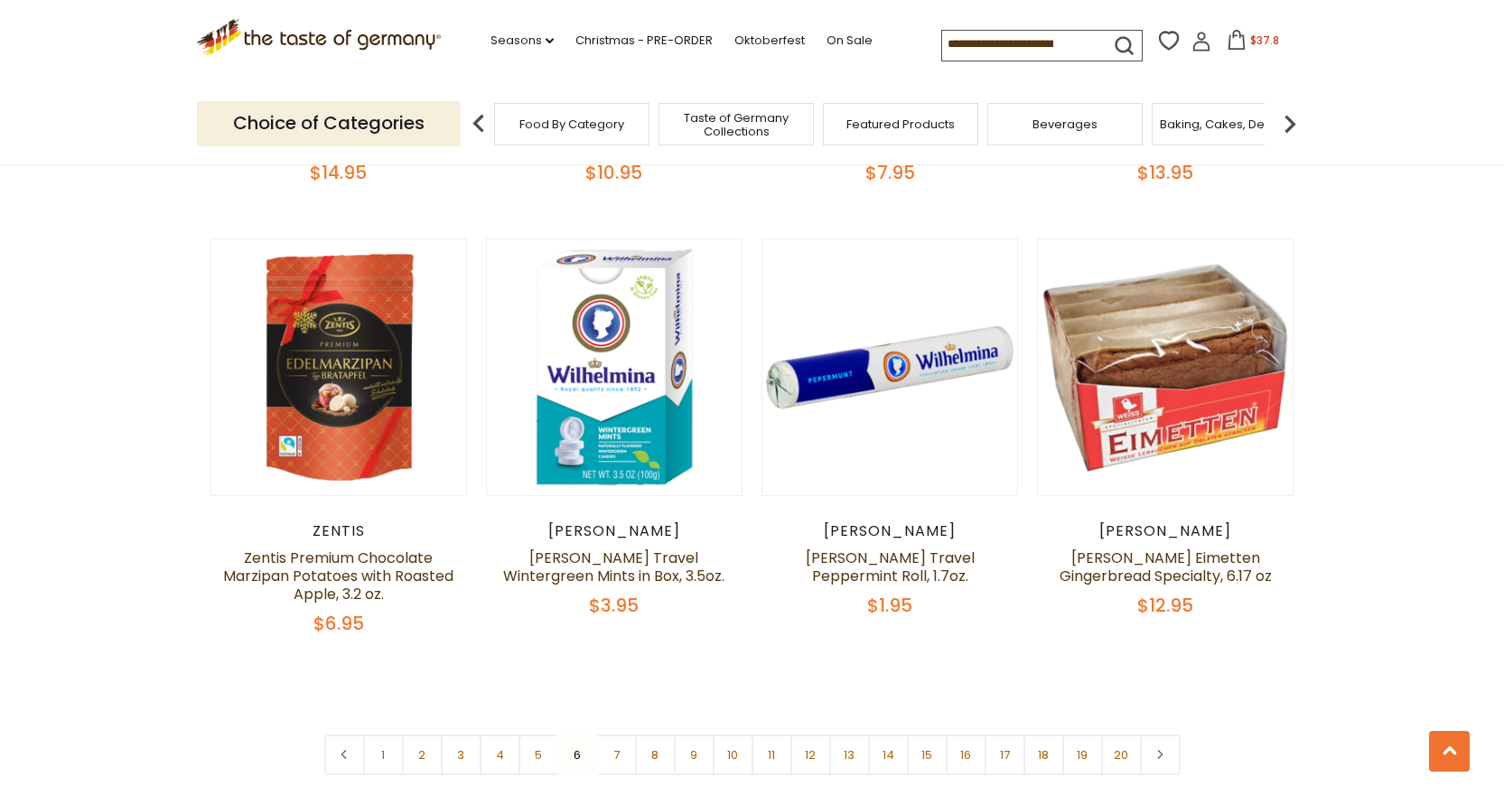
scroll to position [4188, 0]
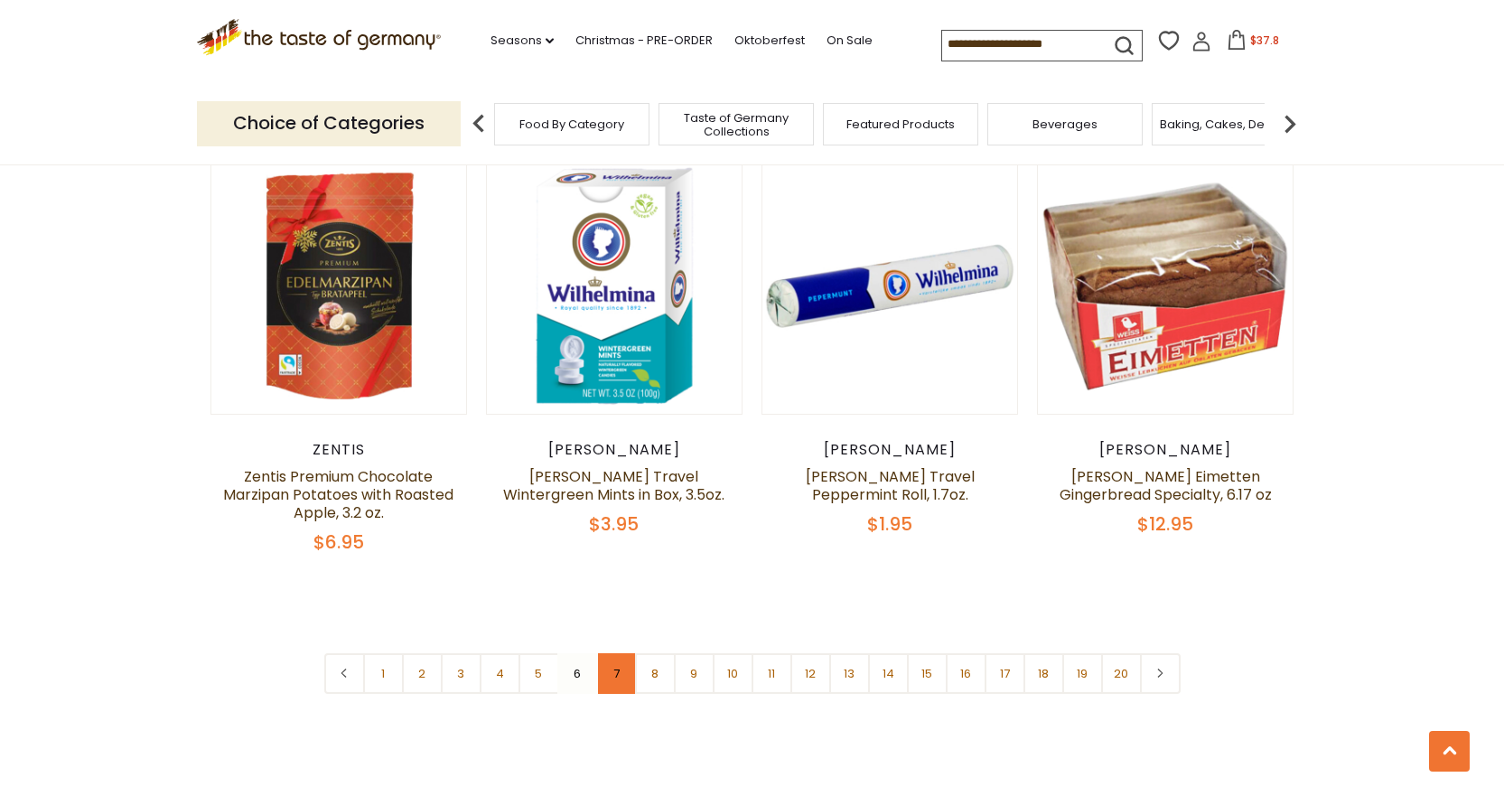
click at [610, 653] on link "7" at bounding box center [616, 673] width 41 height 41
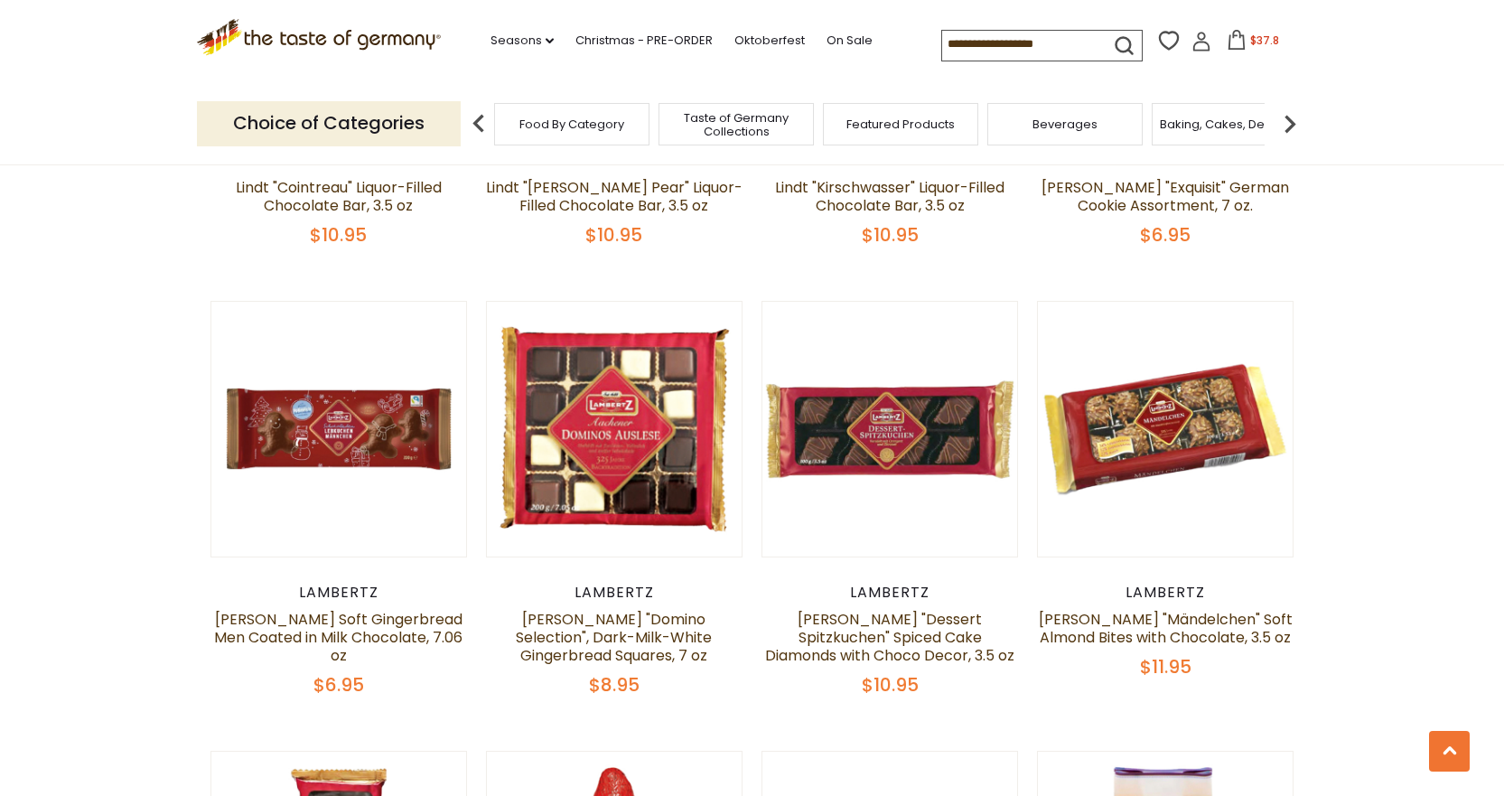
scroll to position [3512, 0]
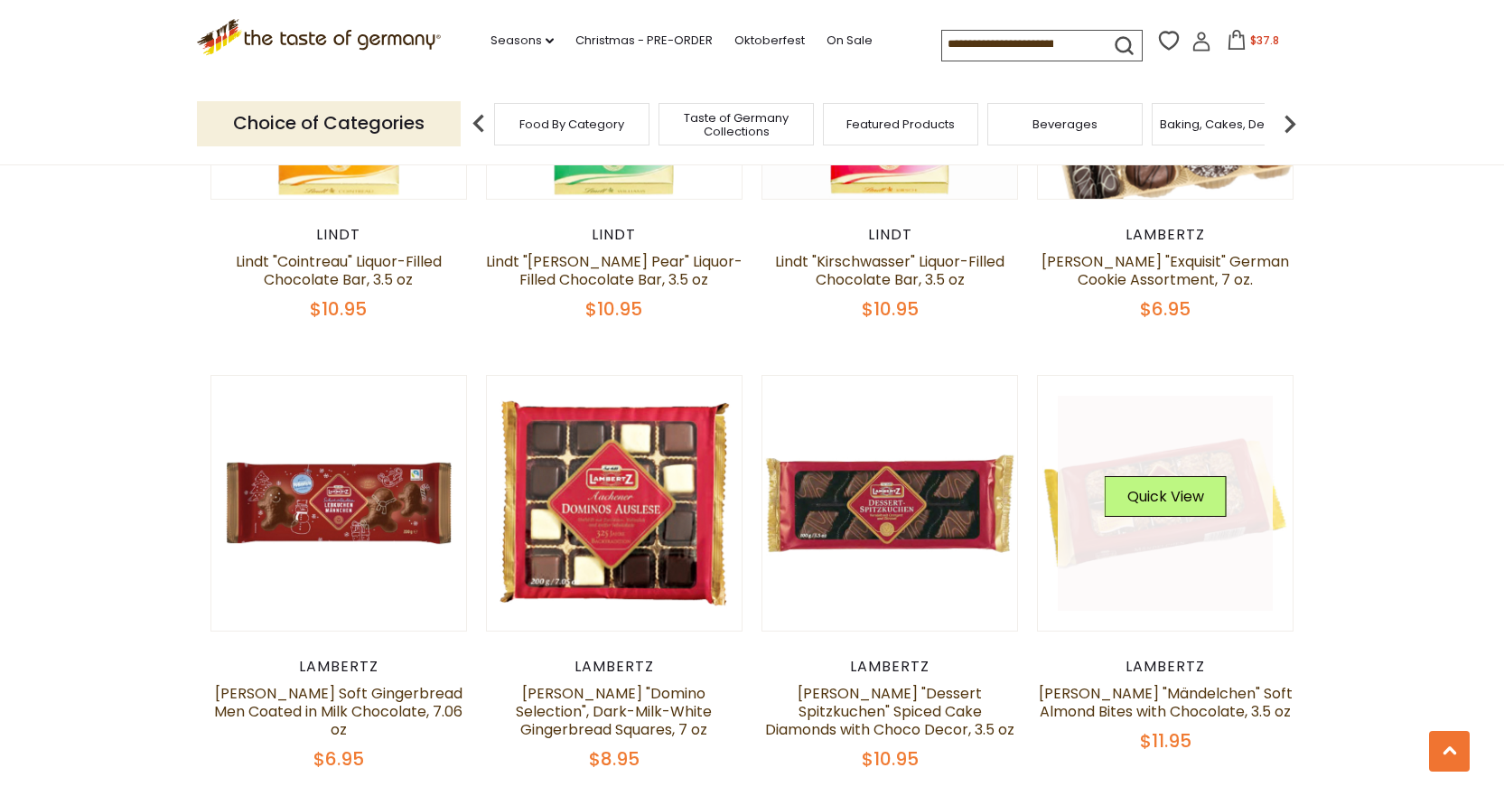
click at [1145, 579] on link at bounding box center [1165, 503] width 215 height 215
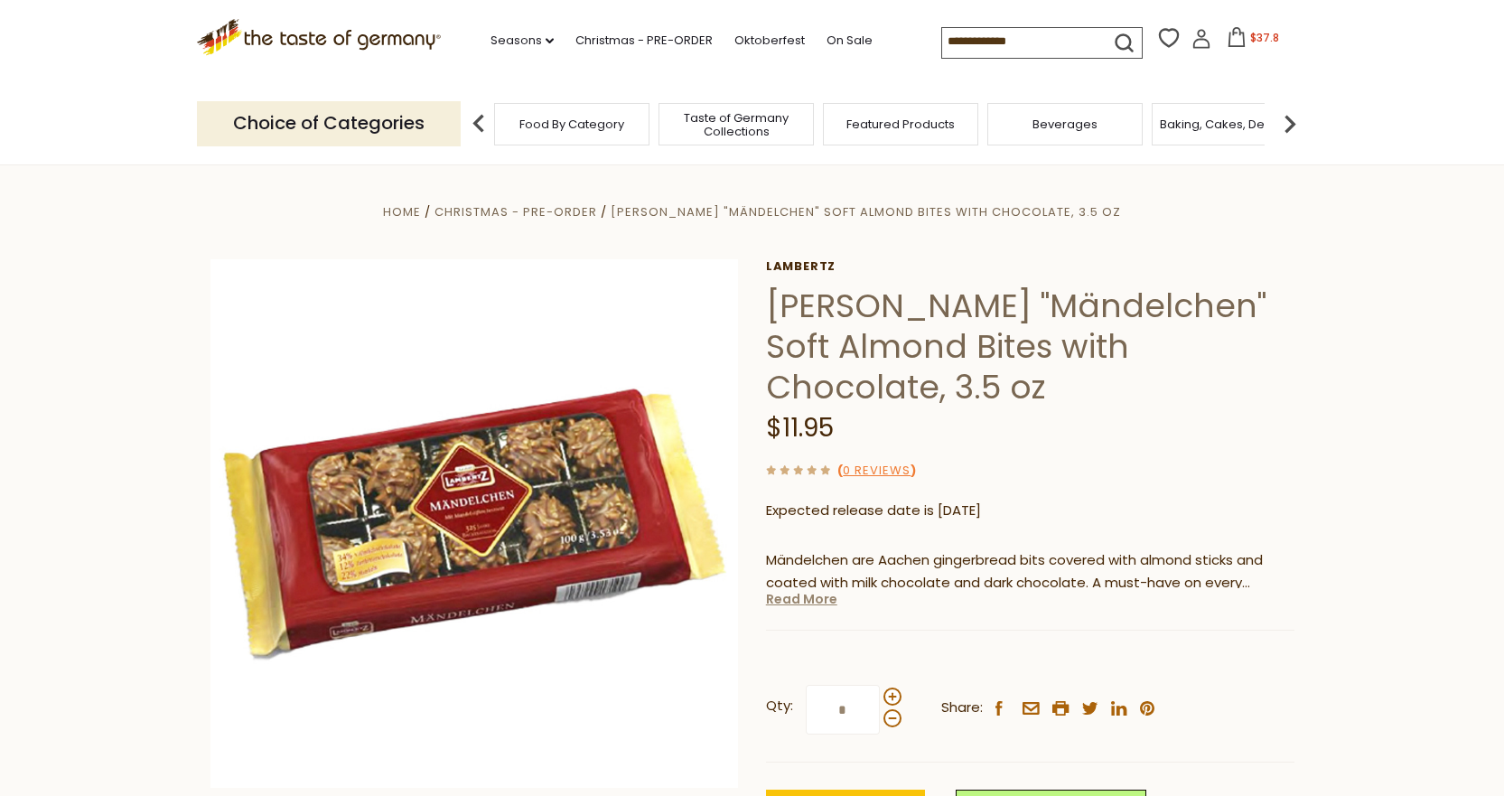
click at [789, 606] on link "Read More" at bounding box center [801, 599] width 71 height 18
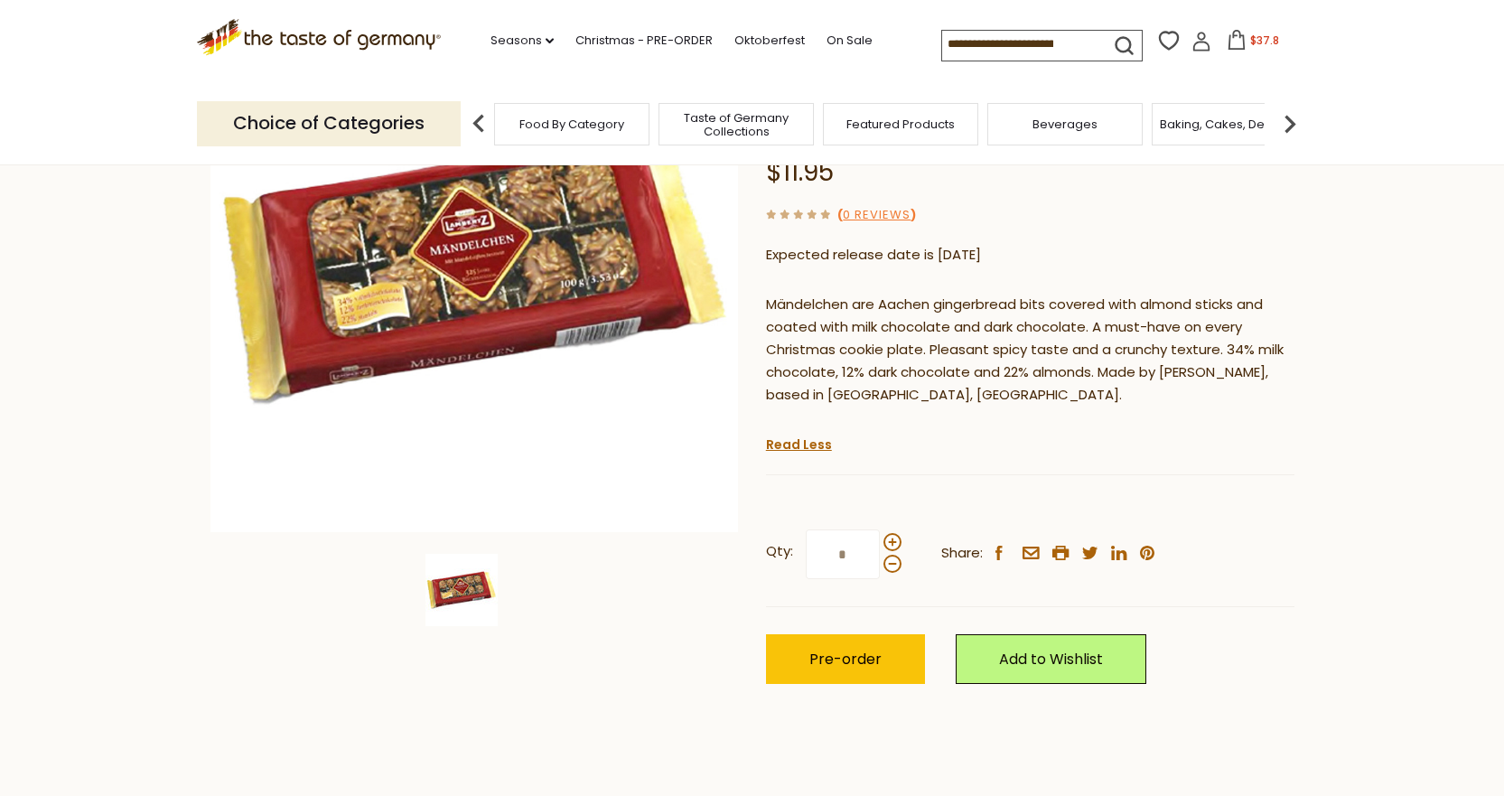
scroll to position [271, 0]
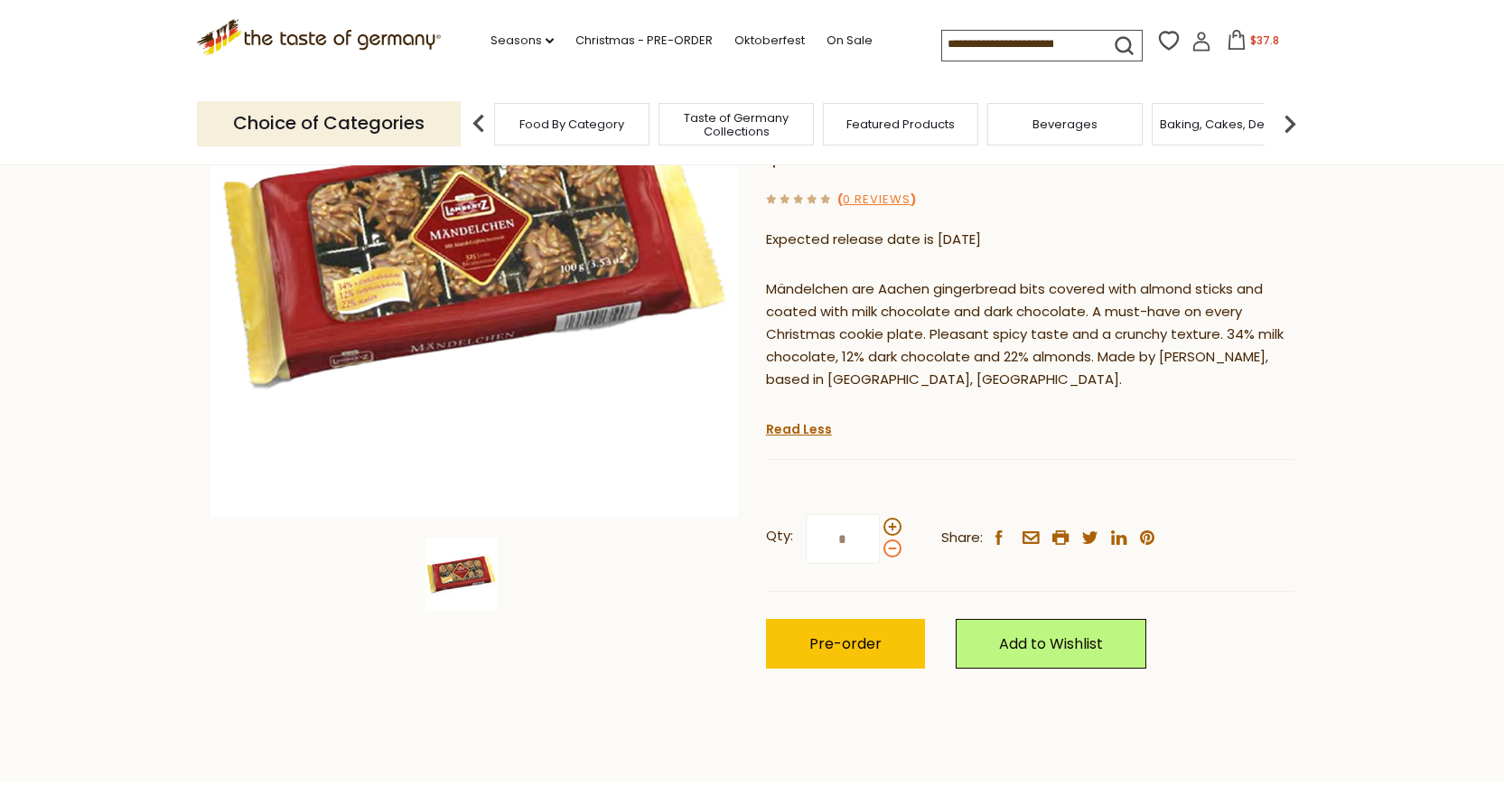
click at [890, 547] on span at bounding box center [893, 548] width 18 height 18
click at [880, 547] on input "*" at bounding box center [843, 539] width 74 height 50
click at [890, 547] on span at bounding box center [893, 548] width 18 height 18
click at [880, 547] on input "*" at bounding box center [843, 539] width 74 height 50
click at [890, 547] on span at bounding box center [893, 548] width 18 height 18
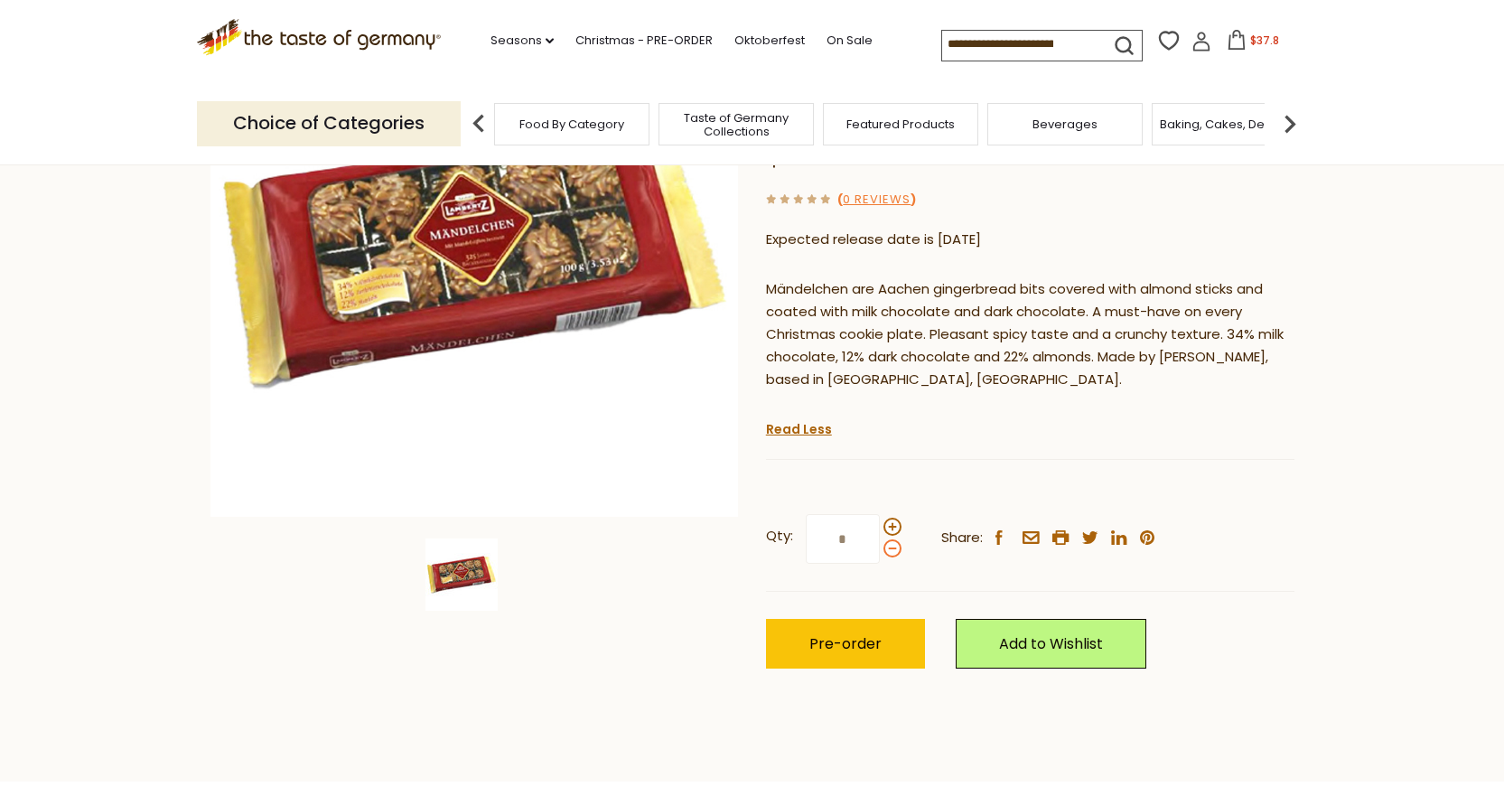
click at [880, 547] on input "*" at bounding box center [843, 539] width 74 height 50
click at [890, 520] on span at bounding box center [893, 527] width 18 height 18
click at [880, 520] on input "*" at bounding box center [843, 539] width 74 height 50
type input "*"
click at [847, 645] on span "Pre-order" at bounding box center [845, 643] width 72 height 21
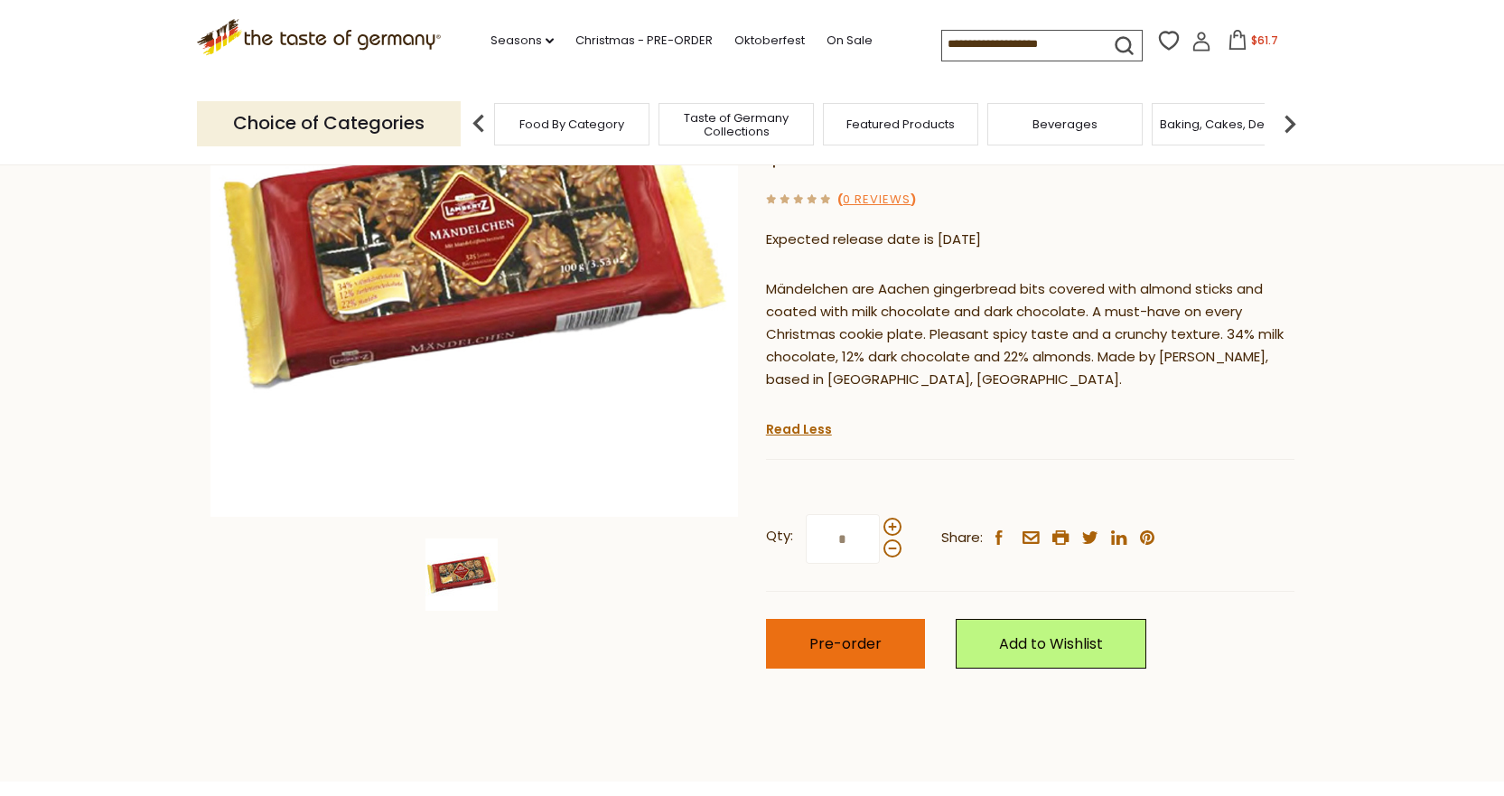
click at [845, 640] on span "Pre-order" at bounding box center [845, 643] width 72 height 21
click at [632, 46] on link "Christmas - PRE-ORDER" at bounding box center [643, 41] width 137 height 20
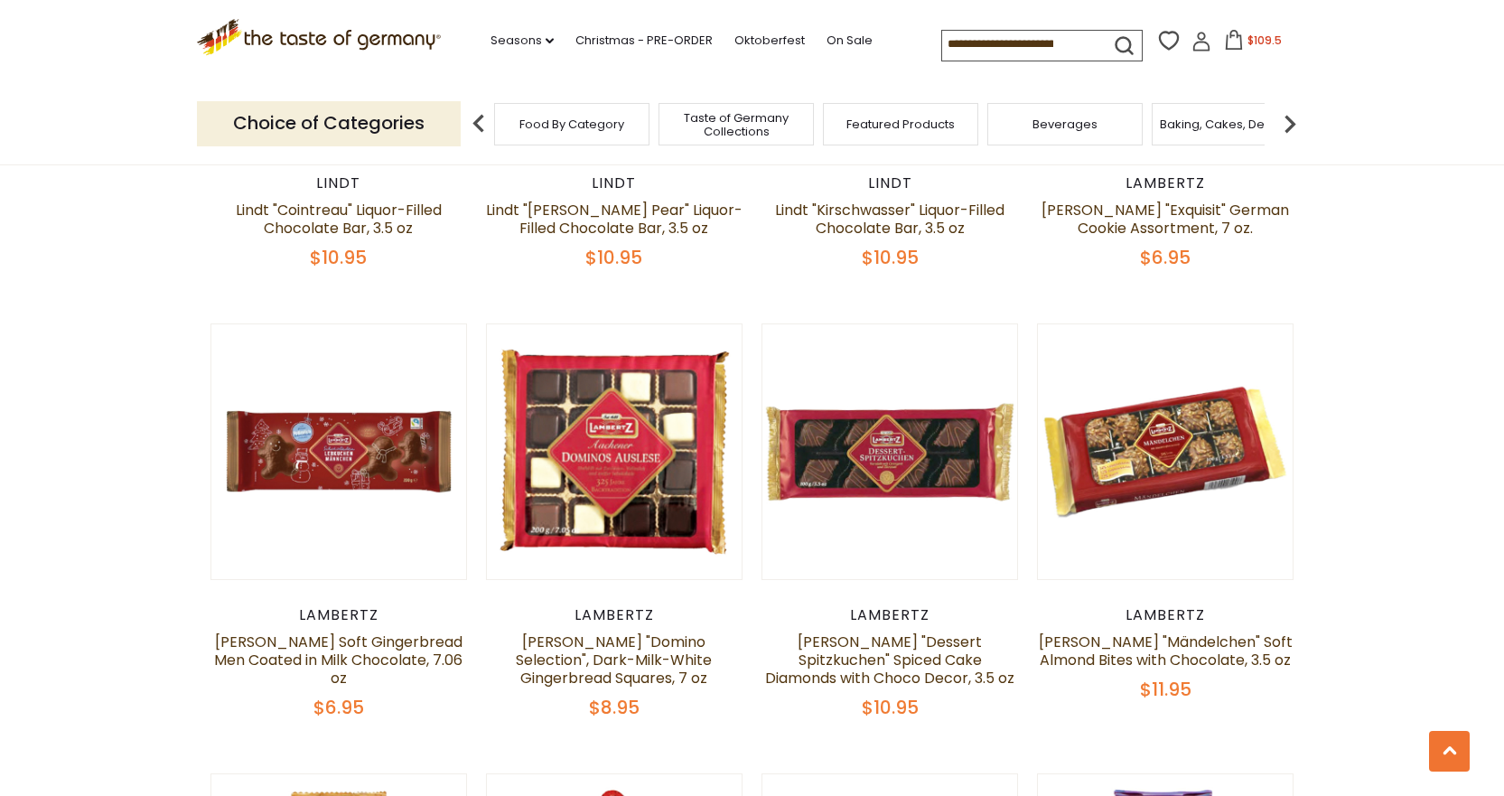
scroll to position [3593, 0]
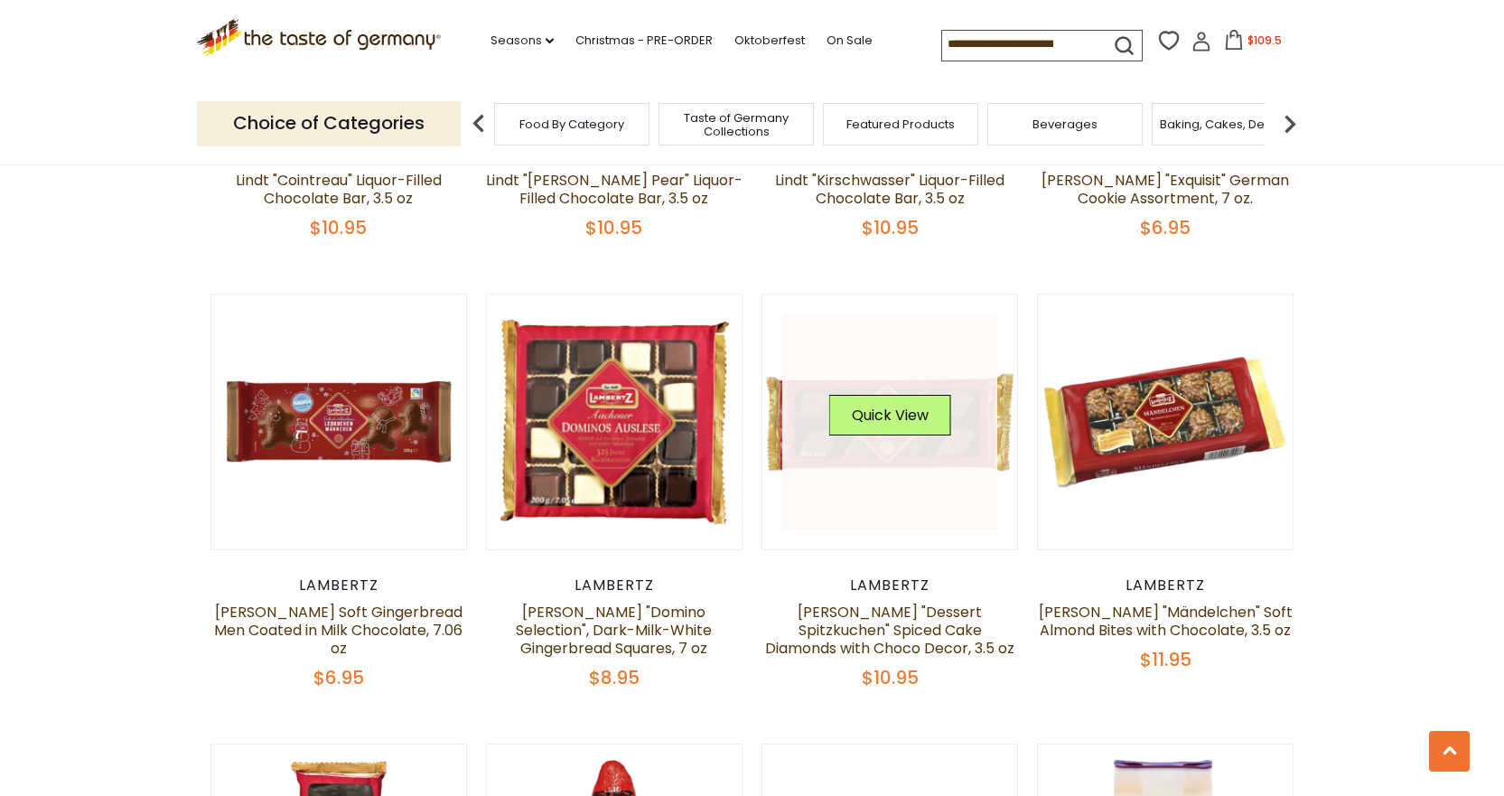
click at [962, 438] on link at bounding box center [889, 421] width 215 height 215
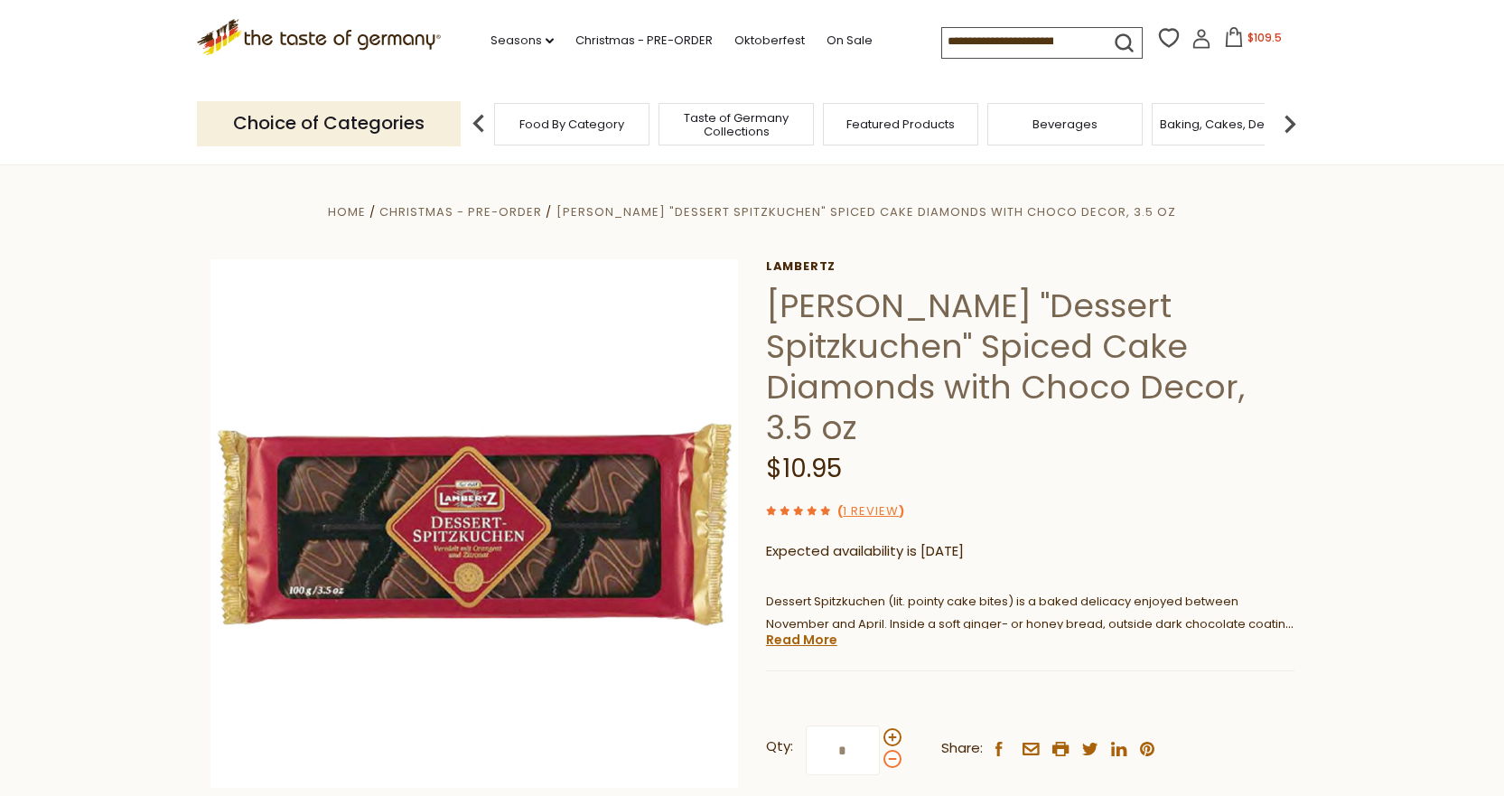
click at [889, 750] on span at bounding box center [893, 759] width 18 height 18
click at [880, 725] on input "*" at bounding box center [843, 750] width 74 height 50
click at [891, 750] on span at bounding box center [893, 759] width 18 height 18
click at [880, 725] on input "*" at bounding box center [843, 750] width 74 height 50
click at [893, 728] on span at bounding box center [893, 737] width 18 height 18
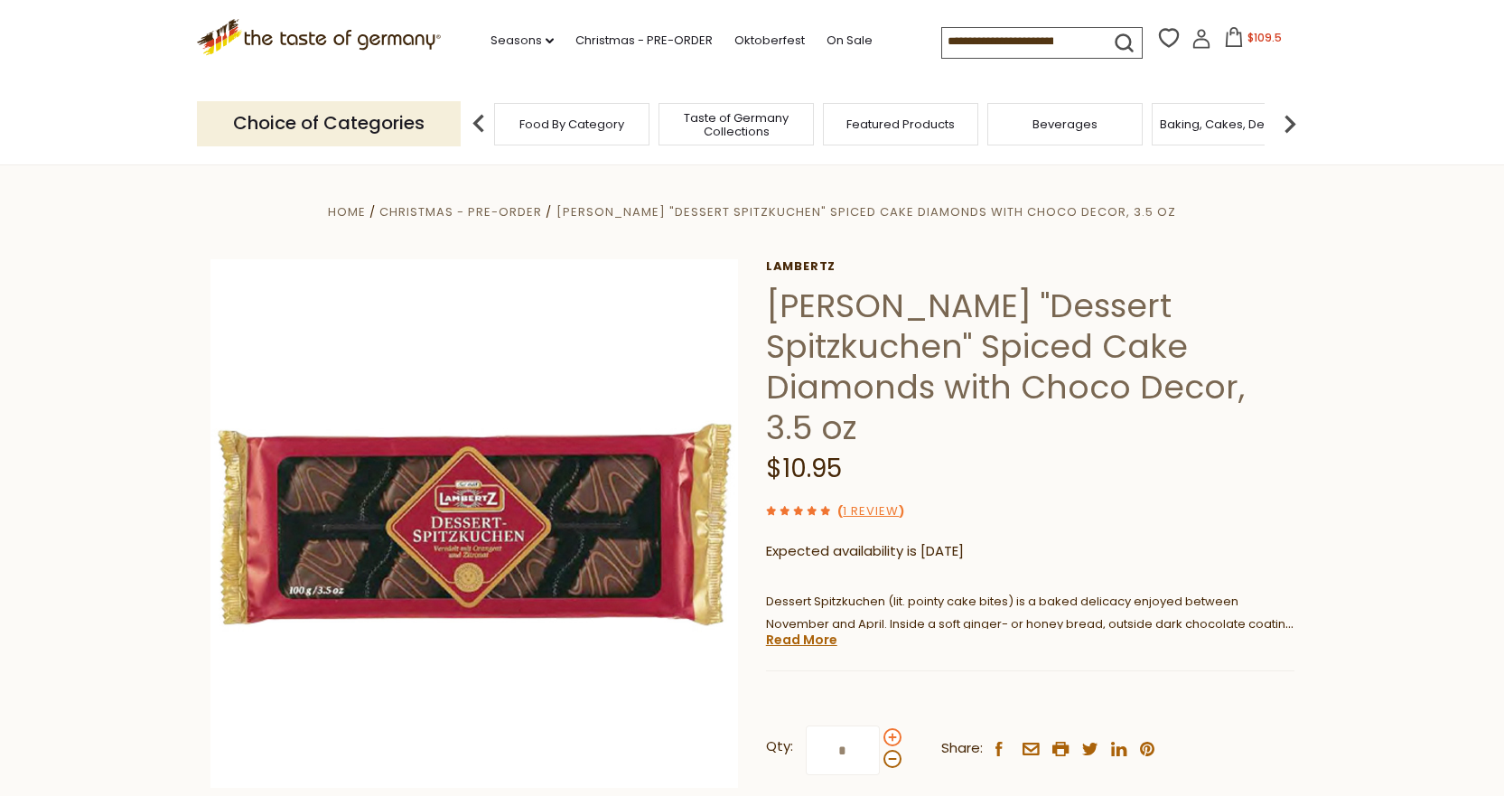
click at [880, 725] on input "*" at bounding box center [843, 750] width 74 height 50
type input "*"
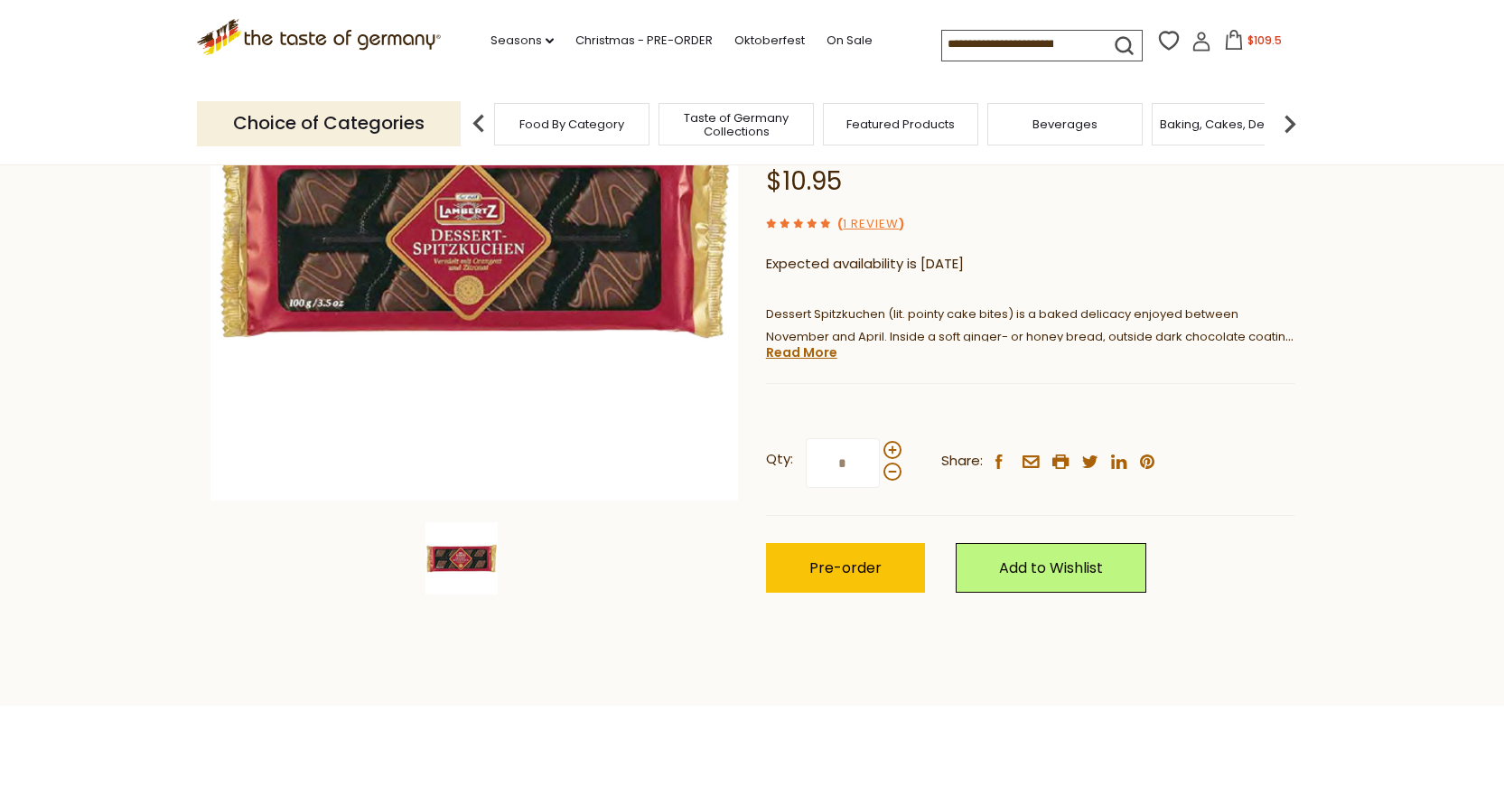
scroll to position [422, 0]
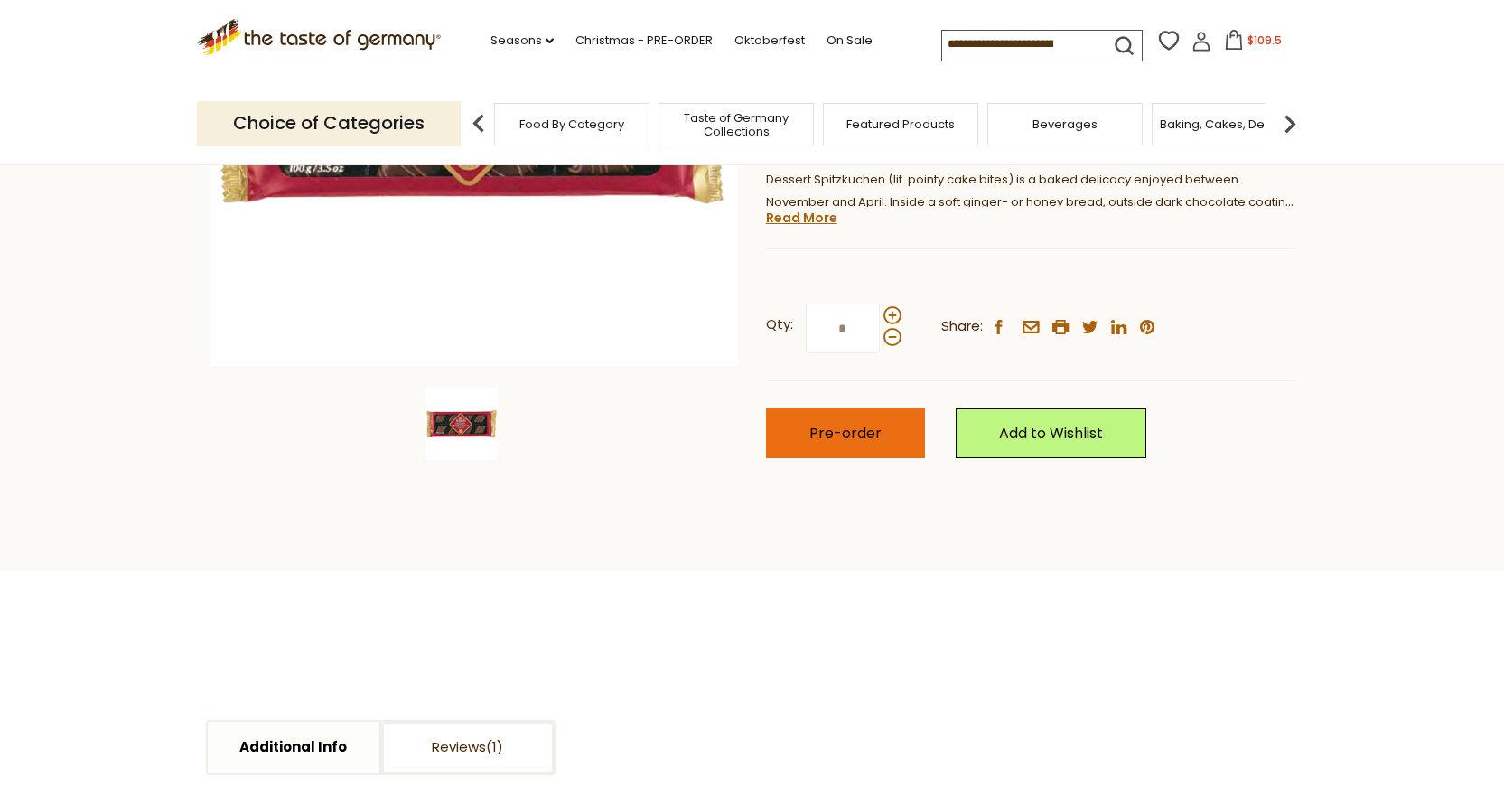
click at [839, 423] on span "Pre-order" at bounding box center [845, 433] width 72 height 21
click at [651, 33] on link "Christmas - PRE-ORDER" at bounding box center [643, 41] width 137 height 20
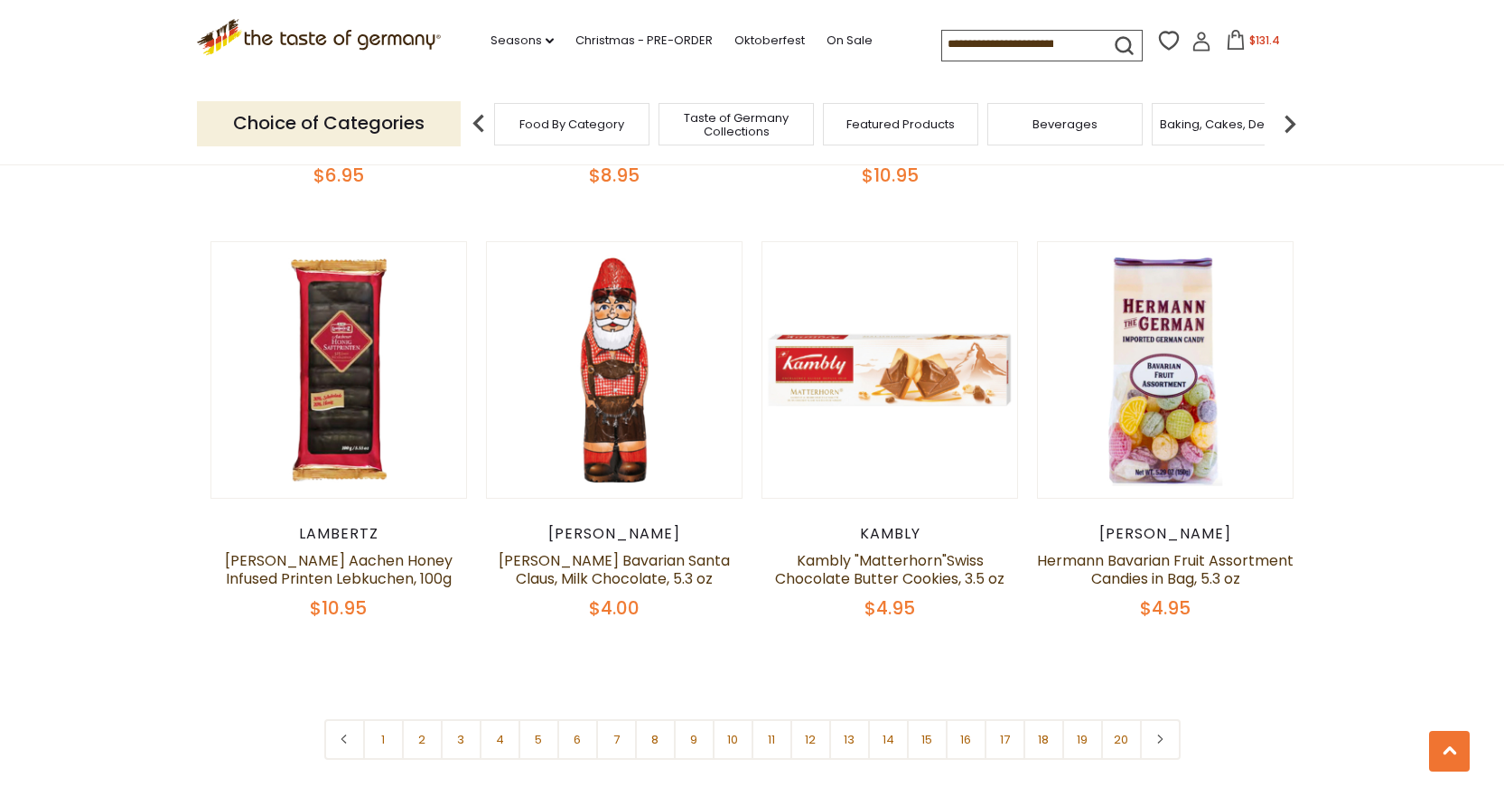
scroll to position [4103, 0]
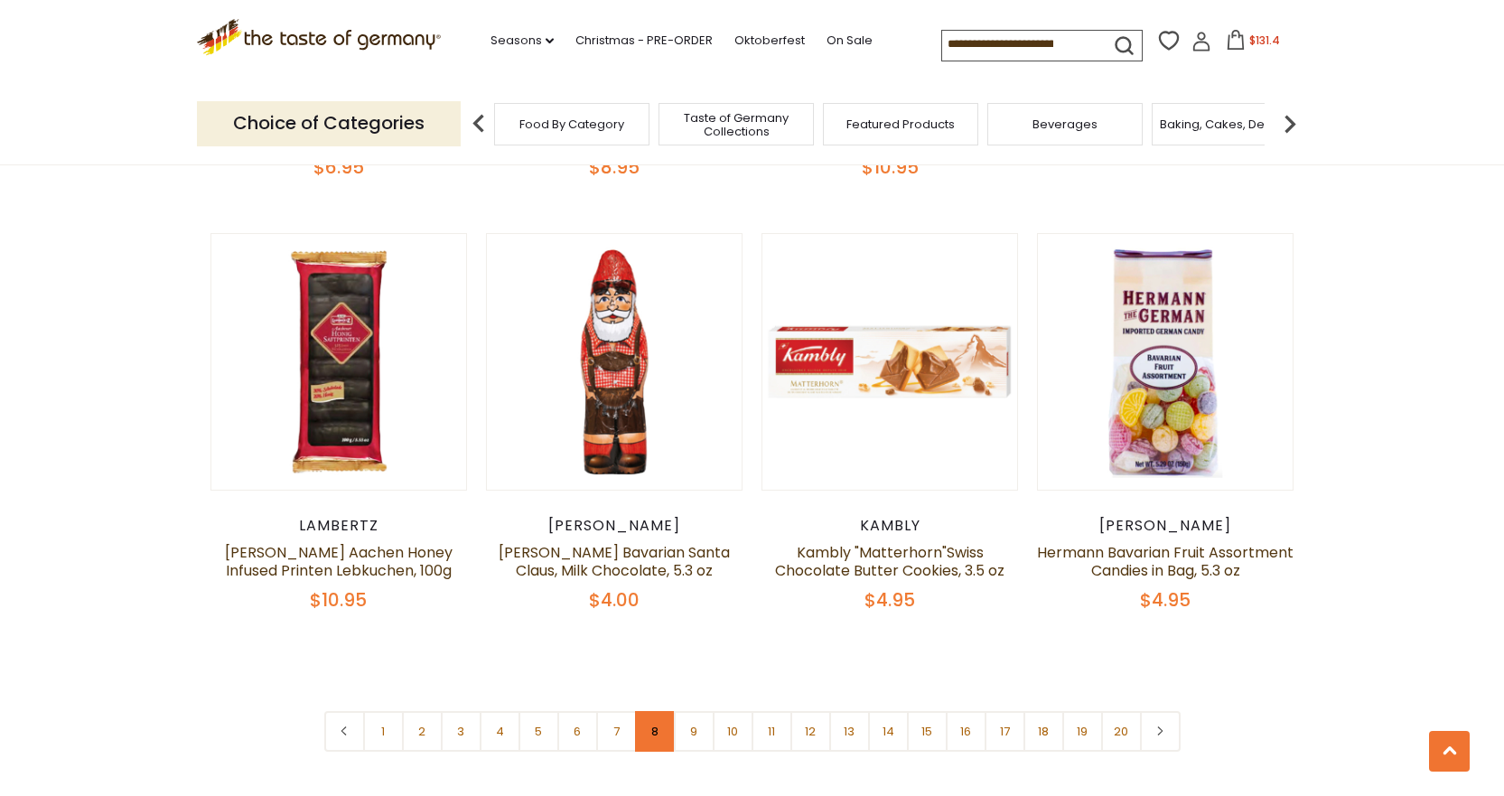
click at [655, 725] on link "8" at bounding box center [655, 731] width 41 height 41
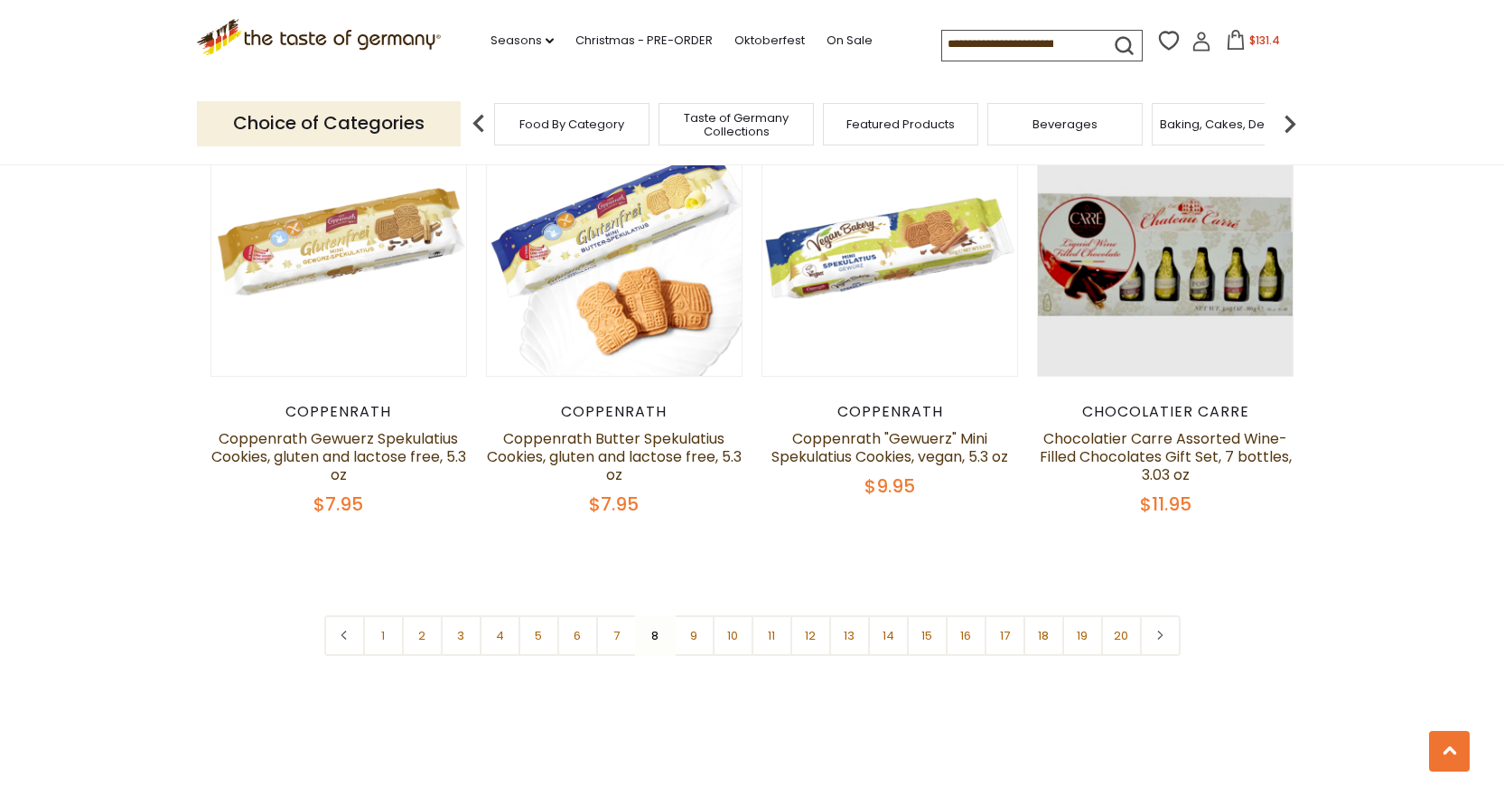
scroll to position [4107, 0]
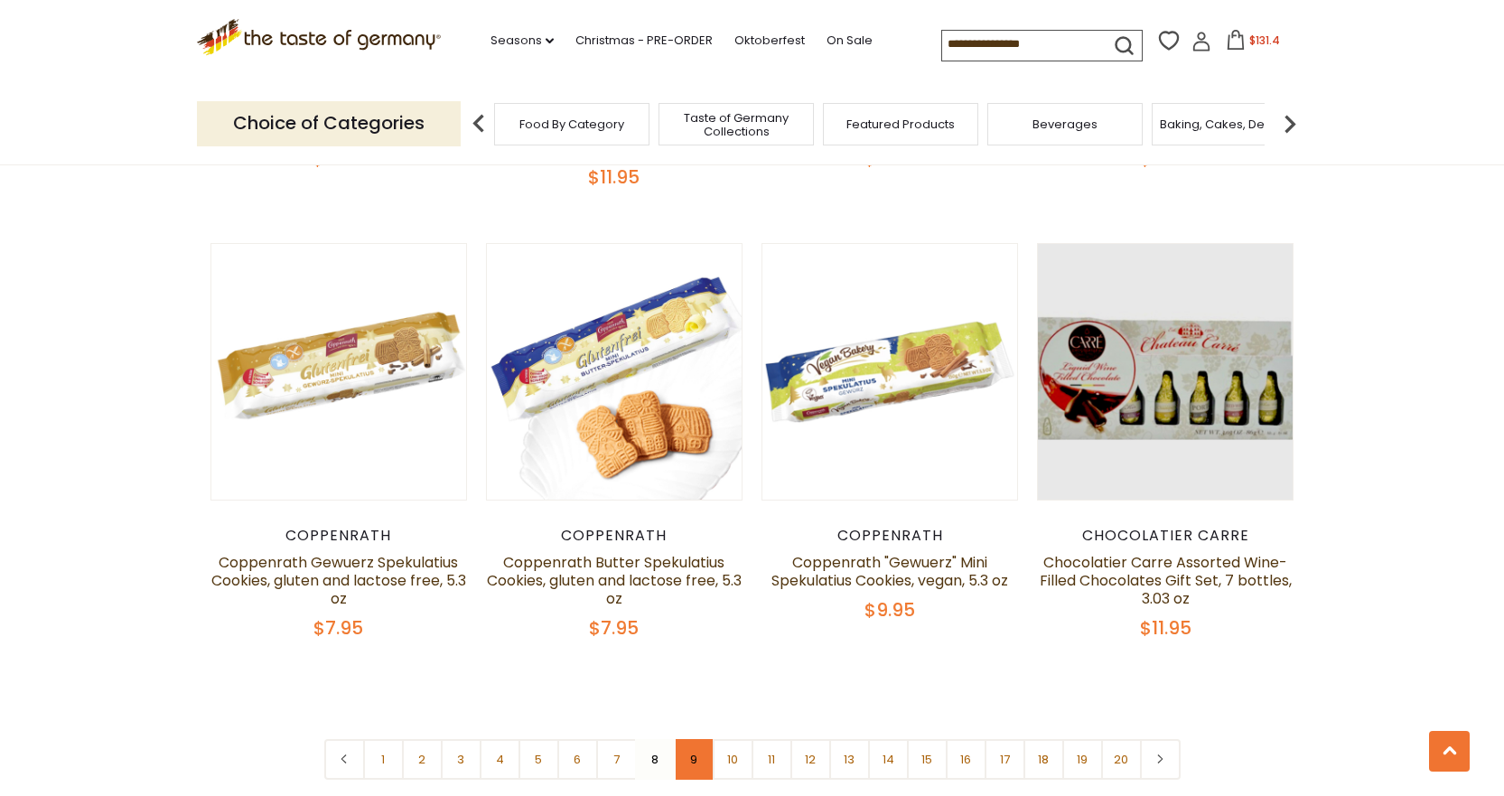
click at [688, 739] on link "9" at bounding box center [694, 759] width 41 height 41
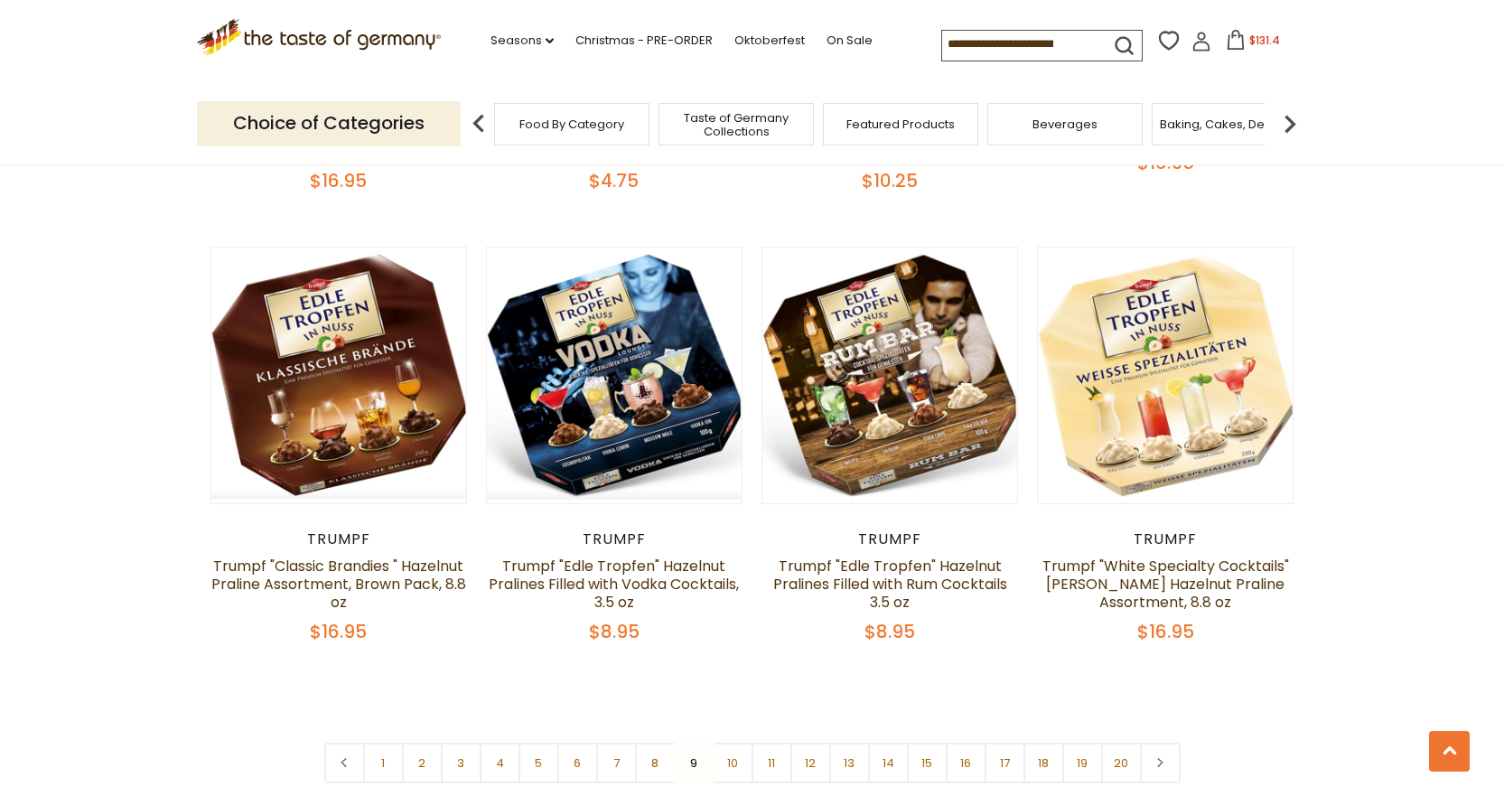
scroll to position [4221, 0]
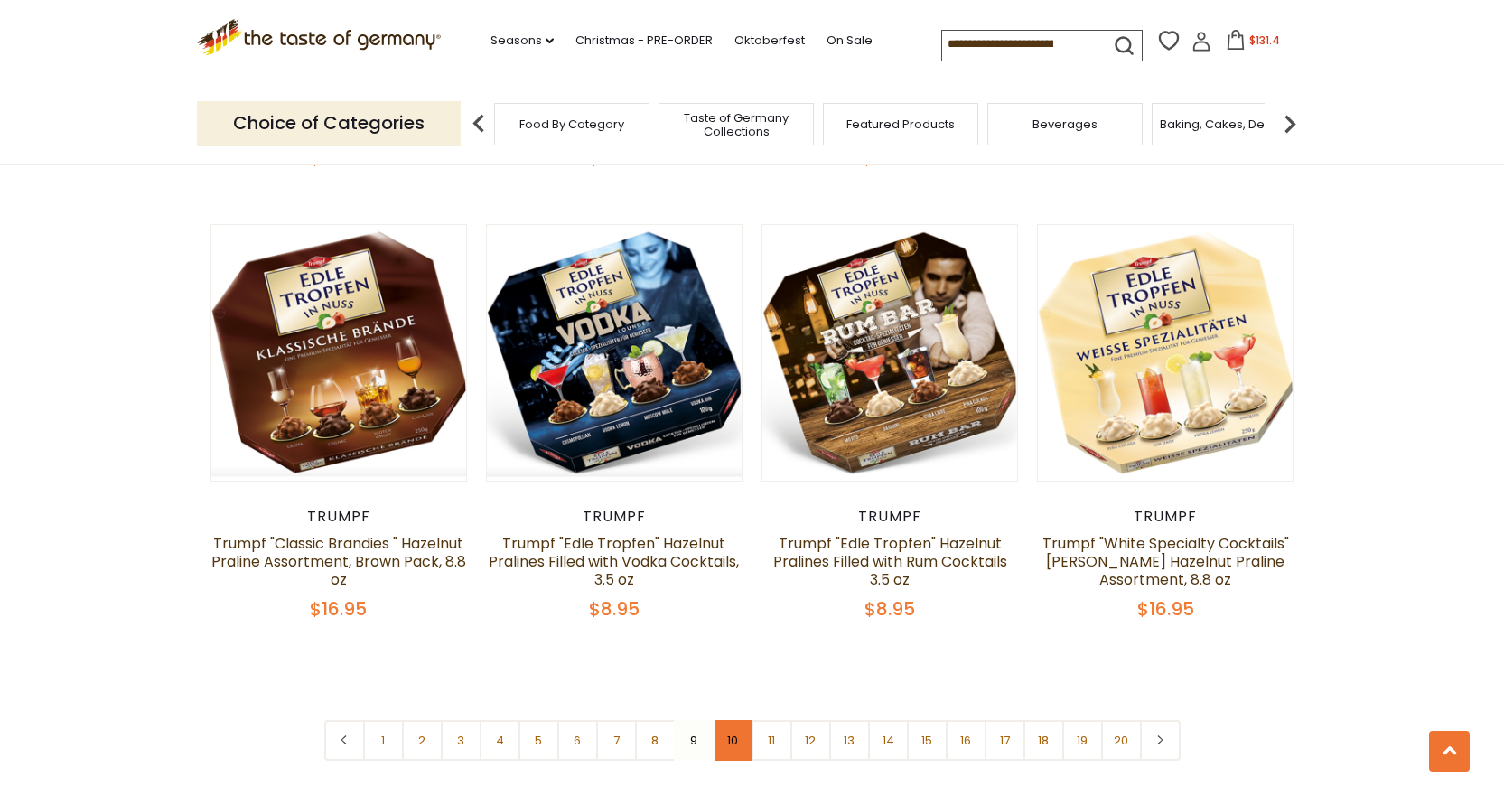
click at [724, 720] on link "10" at bounding box center [733, 740] width 41 height 41
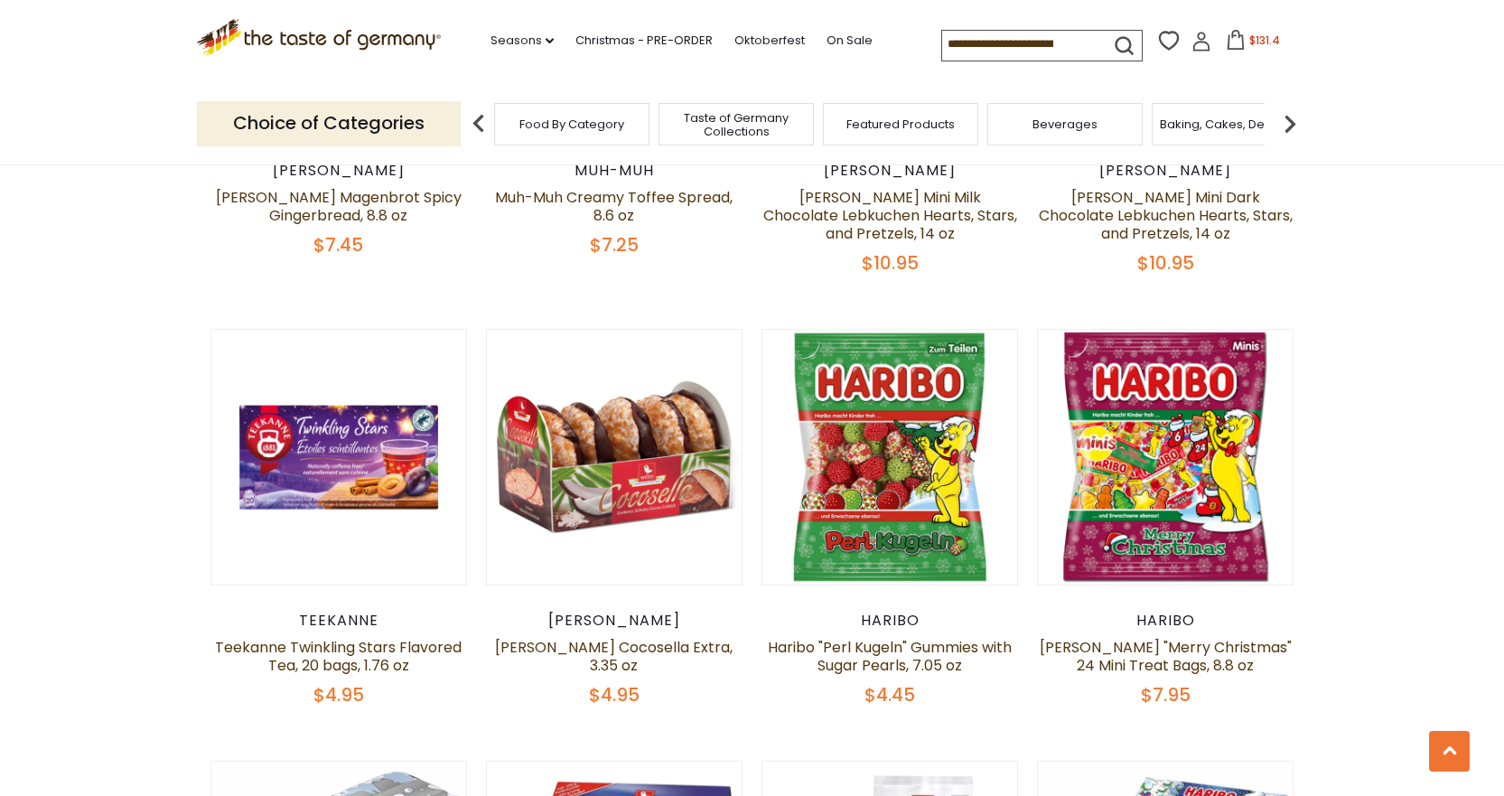
scroll to position [1342, 0]
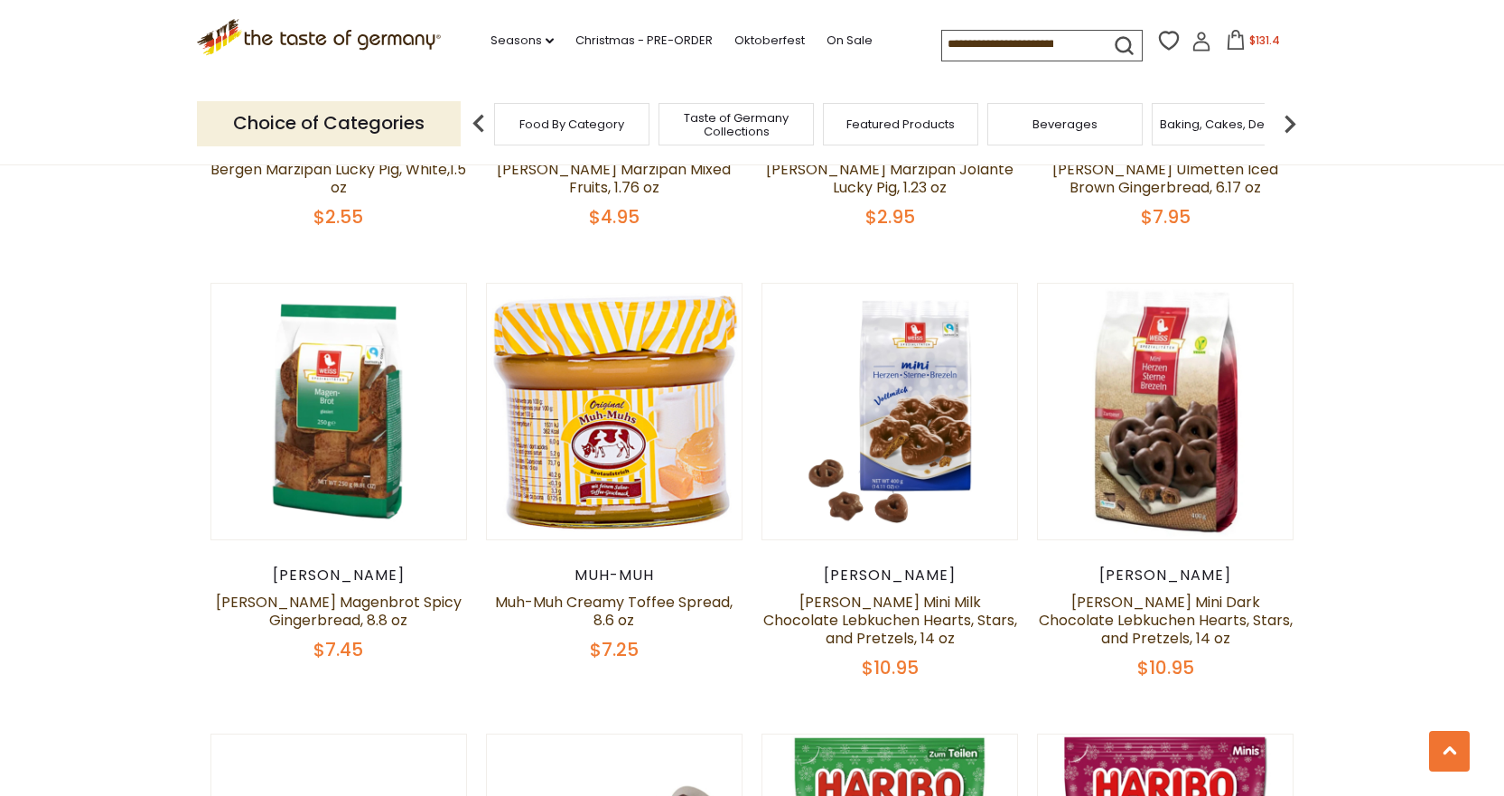
drag, startPoint x: 1507, startPoint y: 285, endPoint x: 1426, endPoint y: 235, distance: 95.3
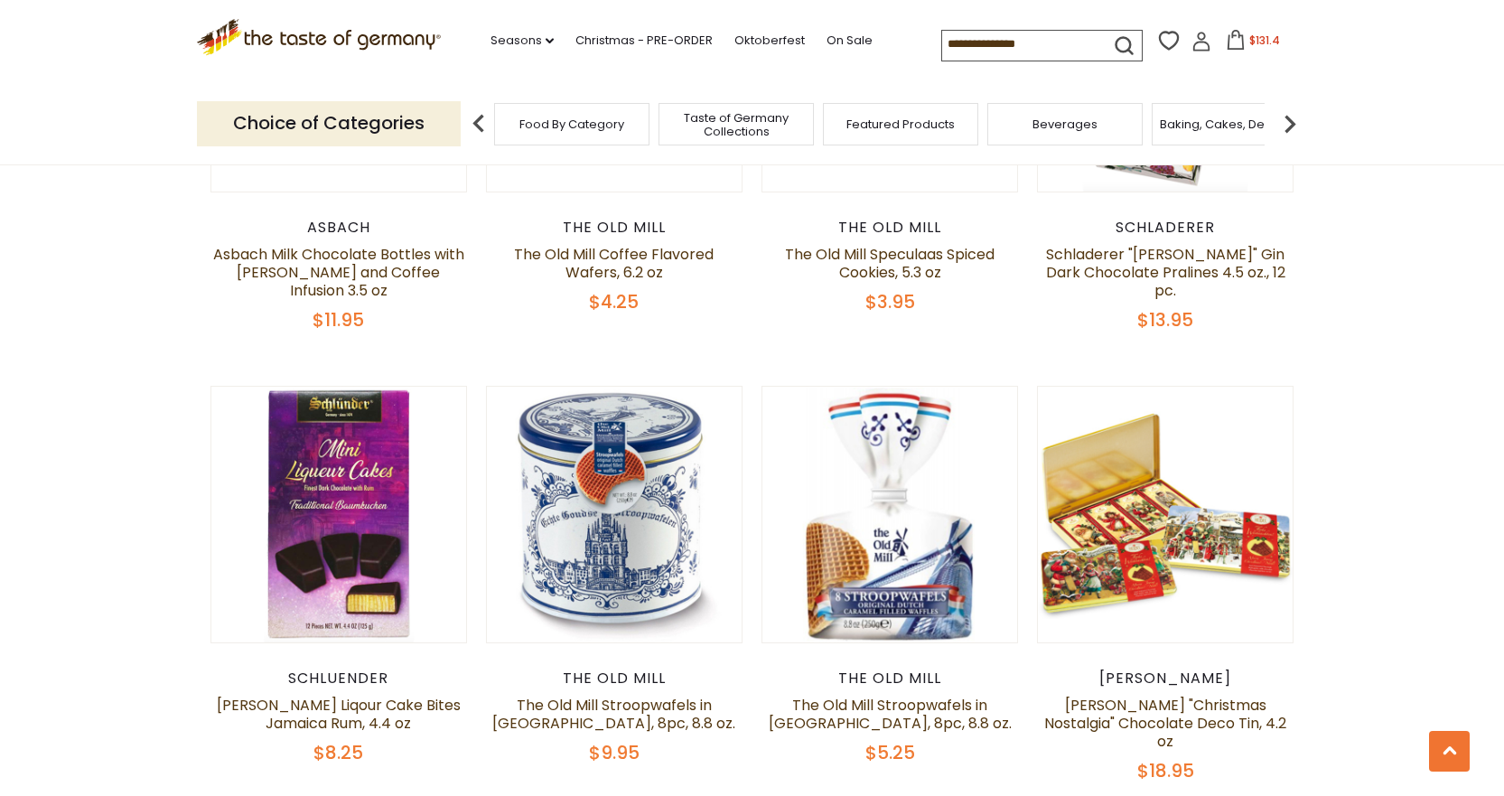
scroll to position [3048, 0]
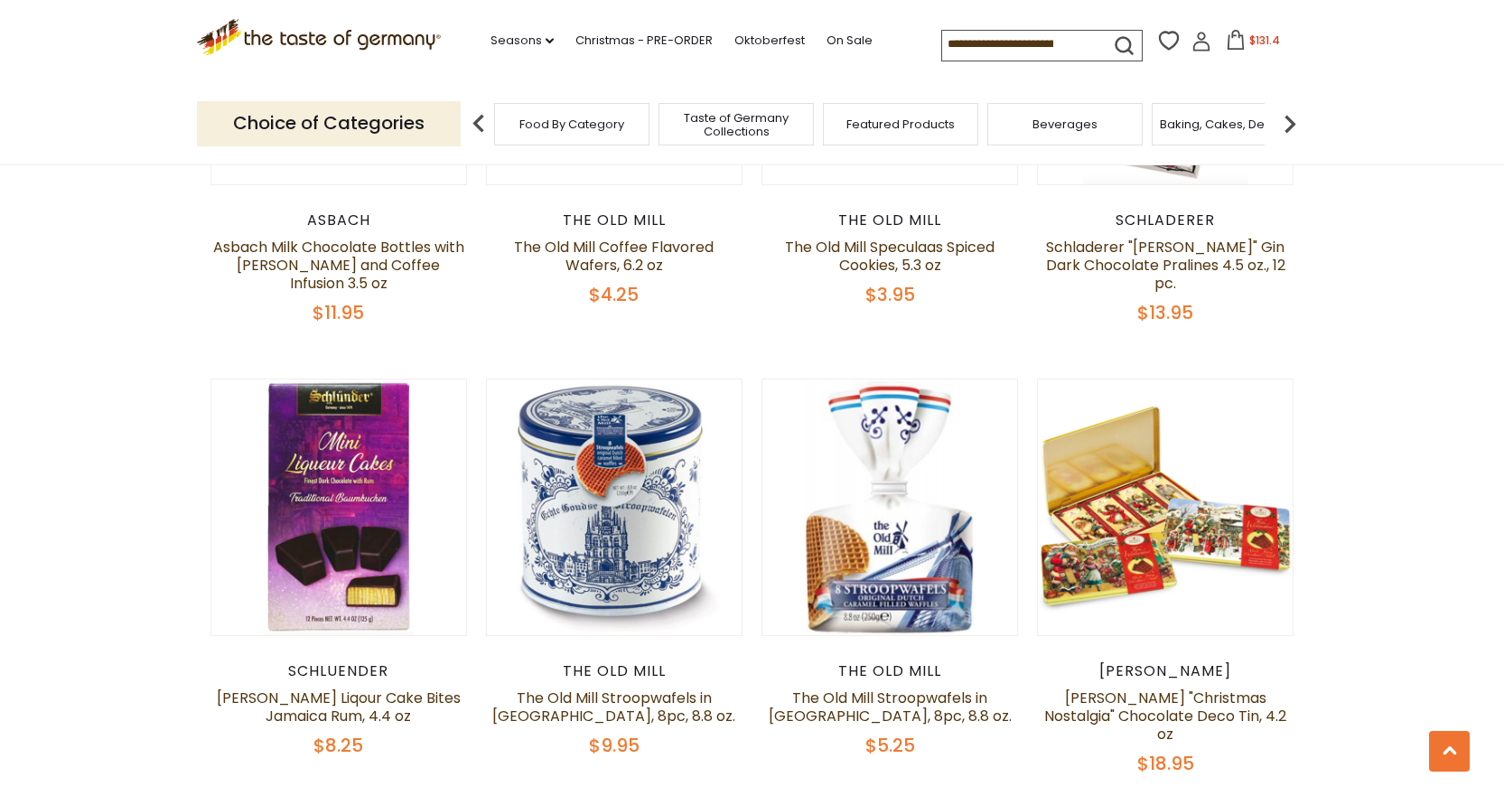
drag, startPoint x: 1501, startPoint y: 466, endPoint x: 1514, endPoint y: 472, distance: 14.6
click at [1503, 476] on html "star arrow-up arrow-left arrow-right close arrow-down search check-mark plus mi…" at bounding box center [752, 78] width 1504 height 6253
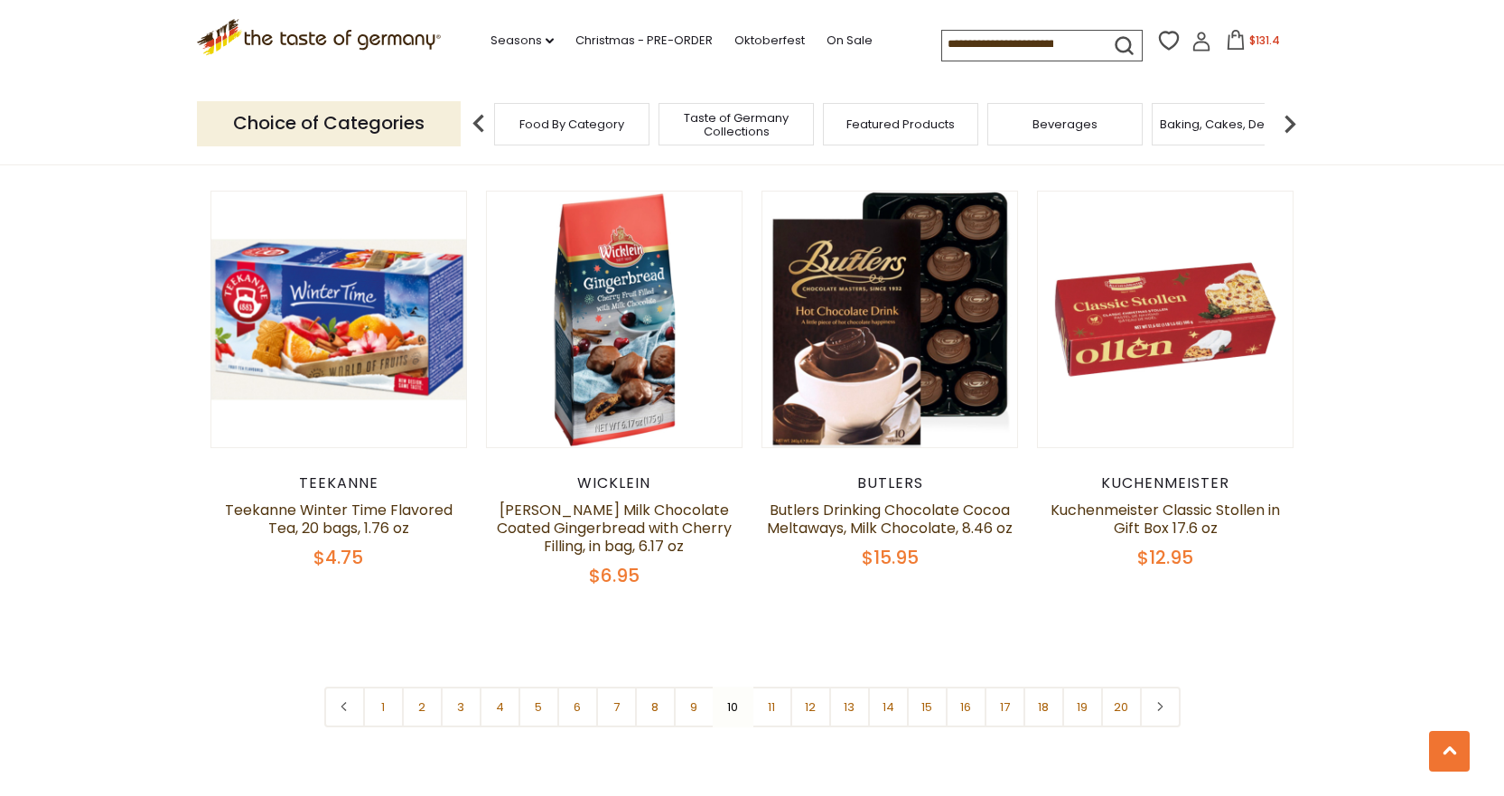
scroll to position [4240, 0]
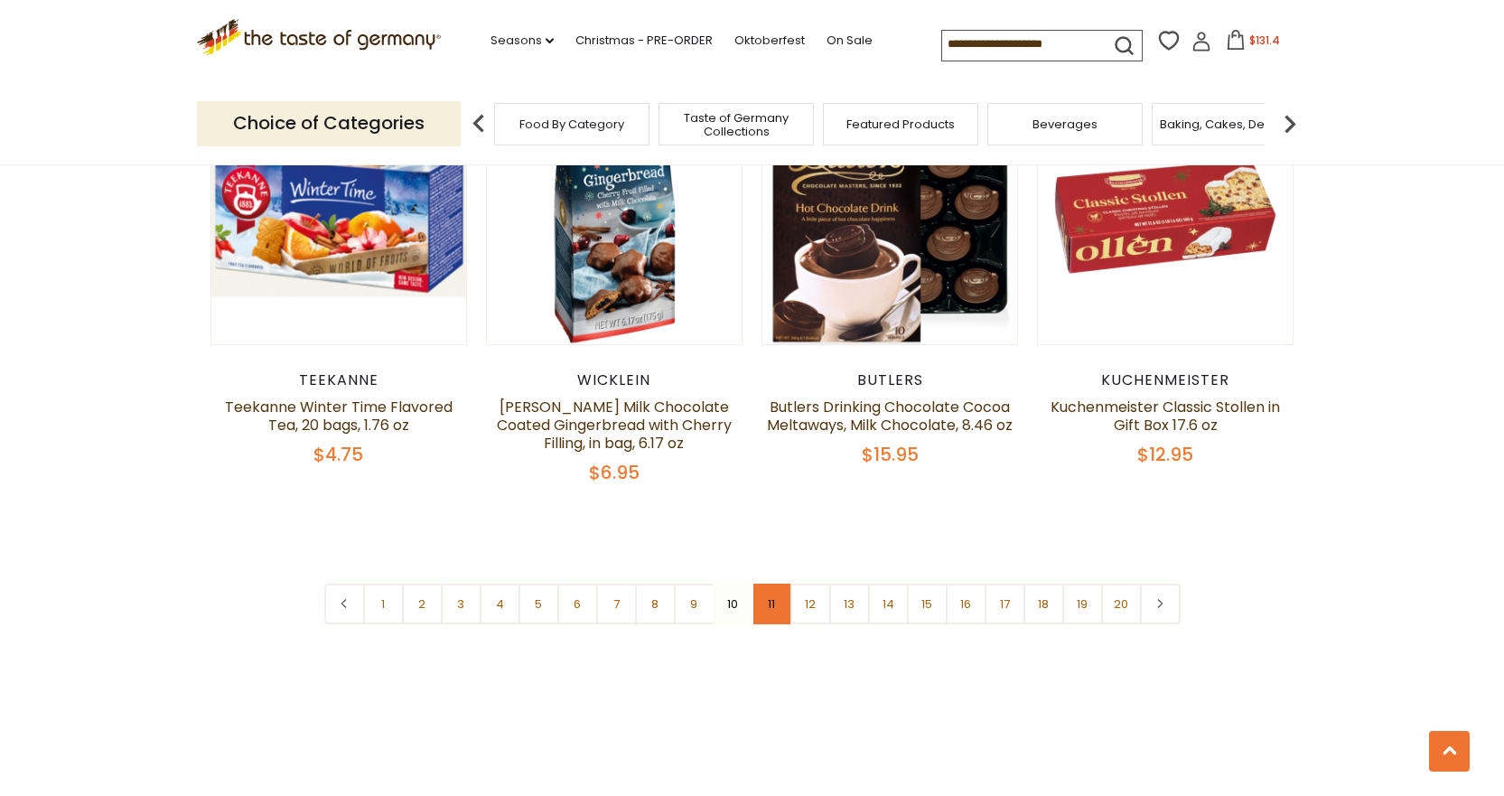
click at [774, 584] on link "11" at bounding box center [772, 604] width 41 height 41
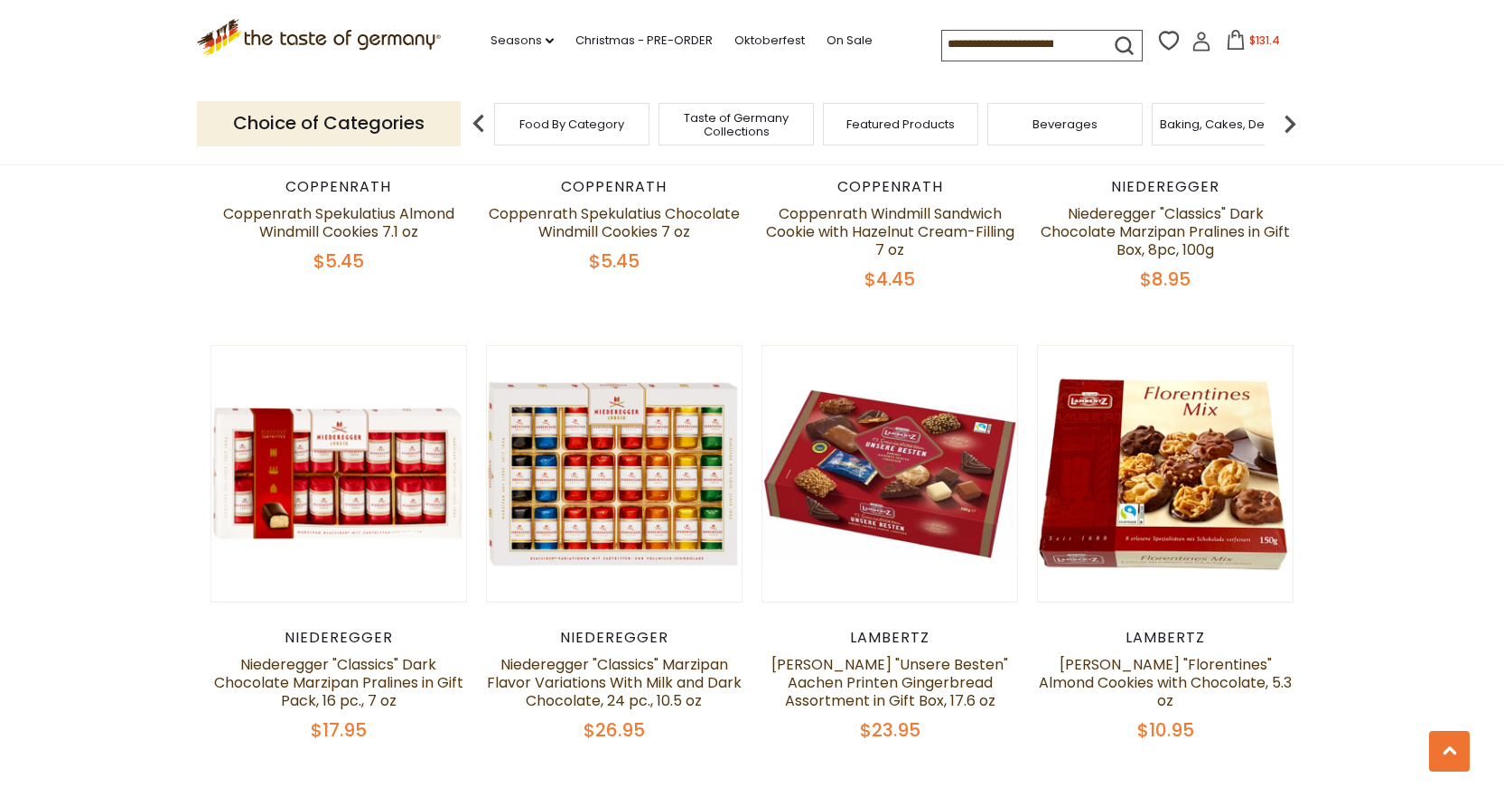
scroll to position [2235, 0]
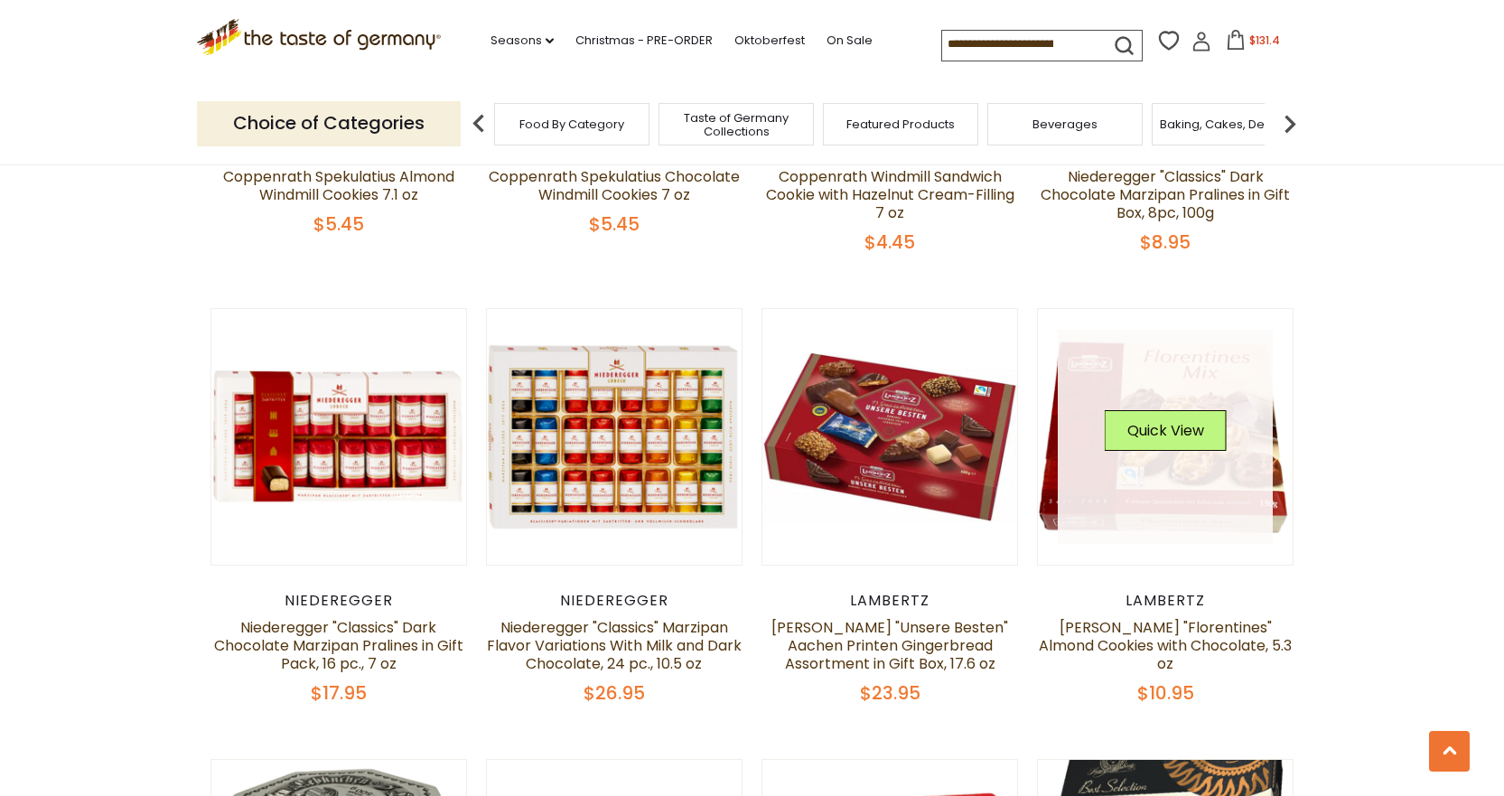
click at [1178, 491] on link at bounding box center [1165, 437] width 215 height 215
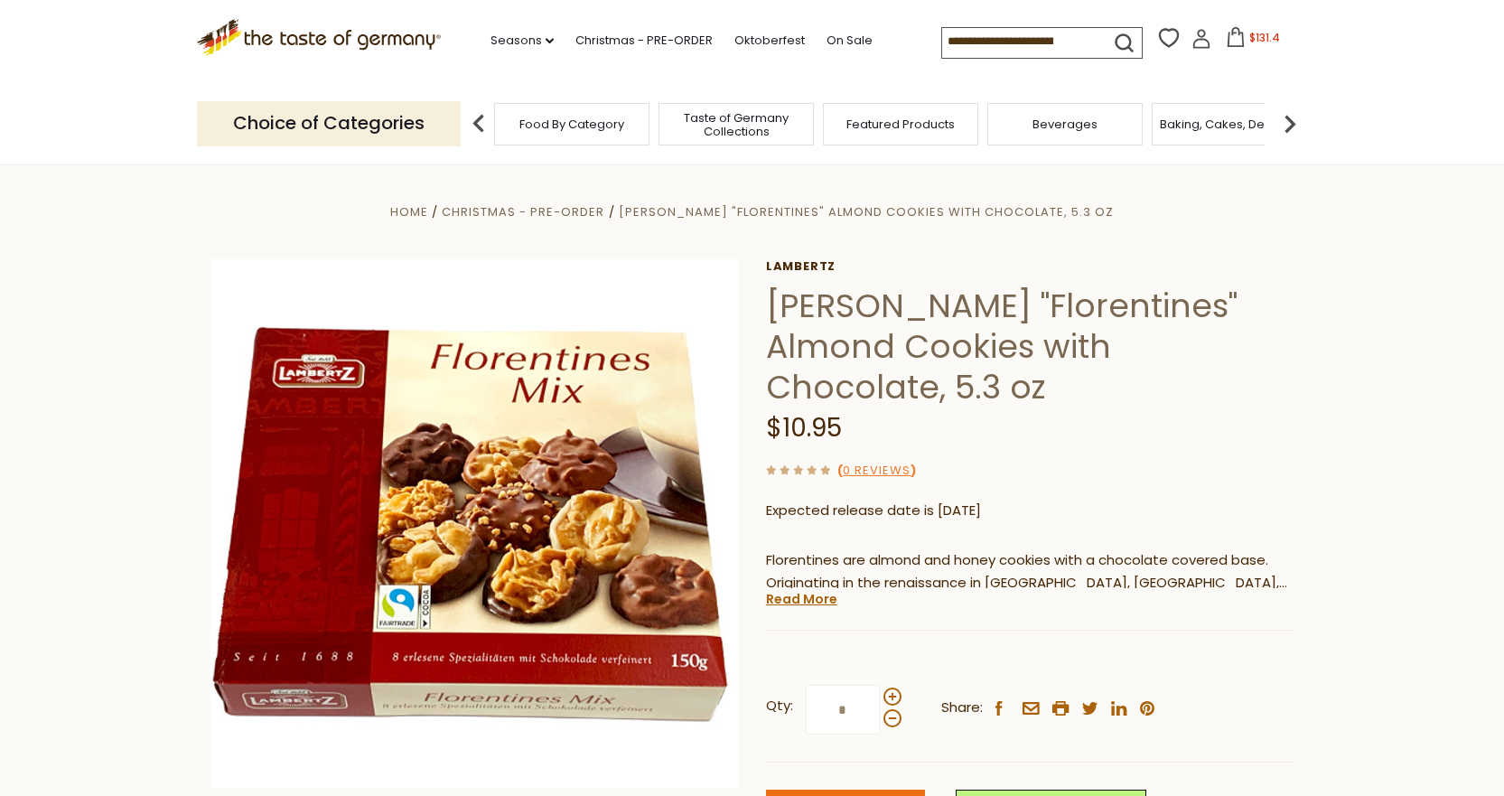
click at [646, 35] on link "Christmas - PRE-ORDER" at bounding box center [643, 41] width 137 height 20
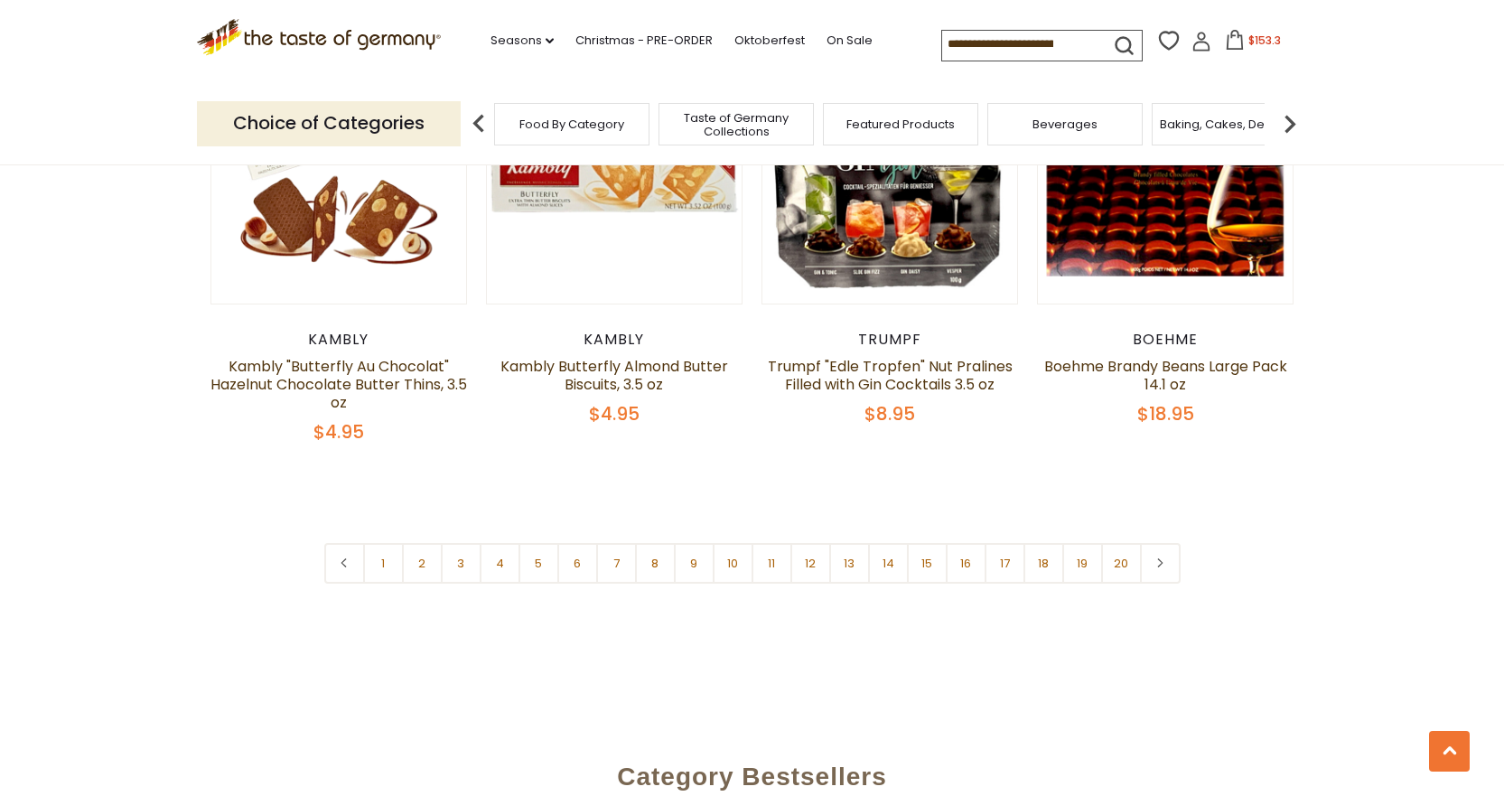
scroll to position [4288, 0]
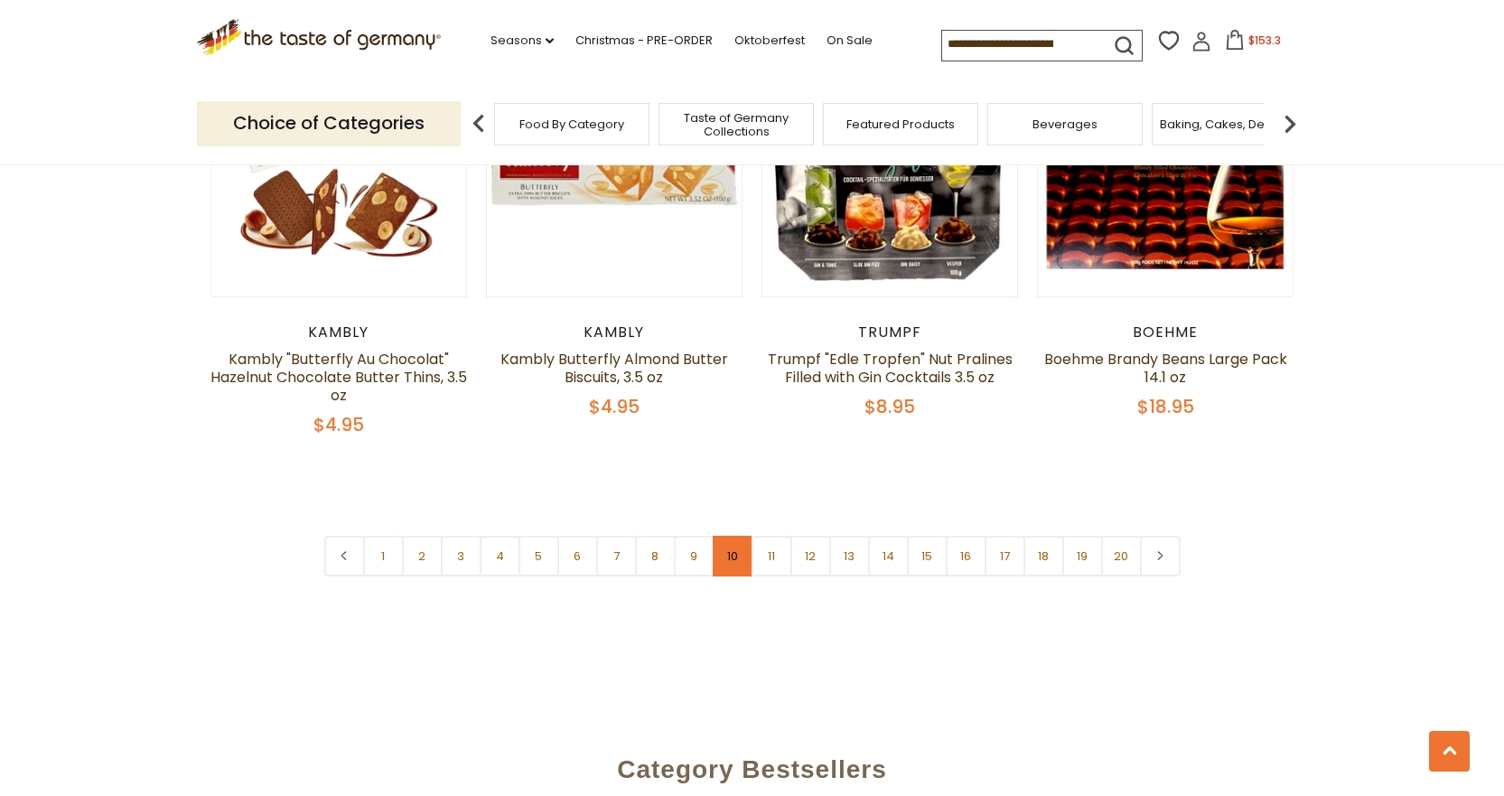
click at [733, 561] on link "10" at bounding box center [733, 556] width 41 height 41
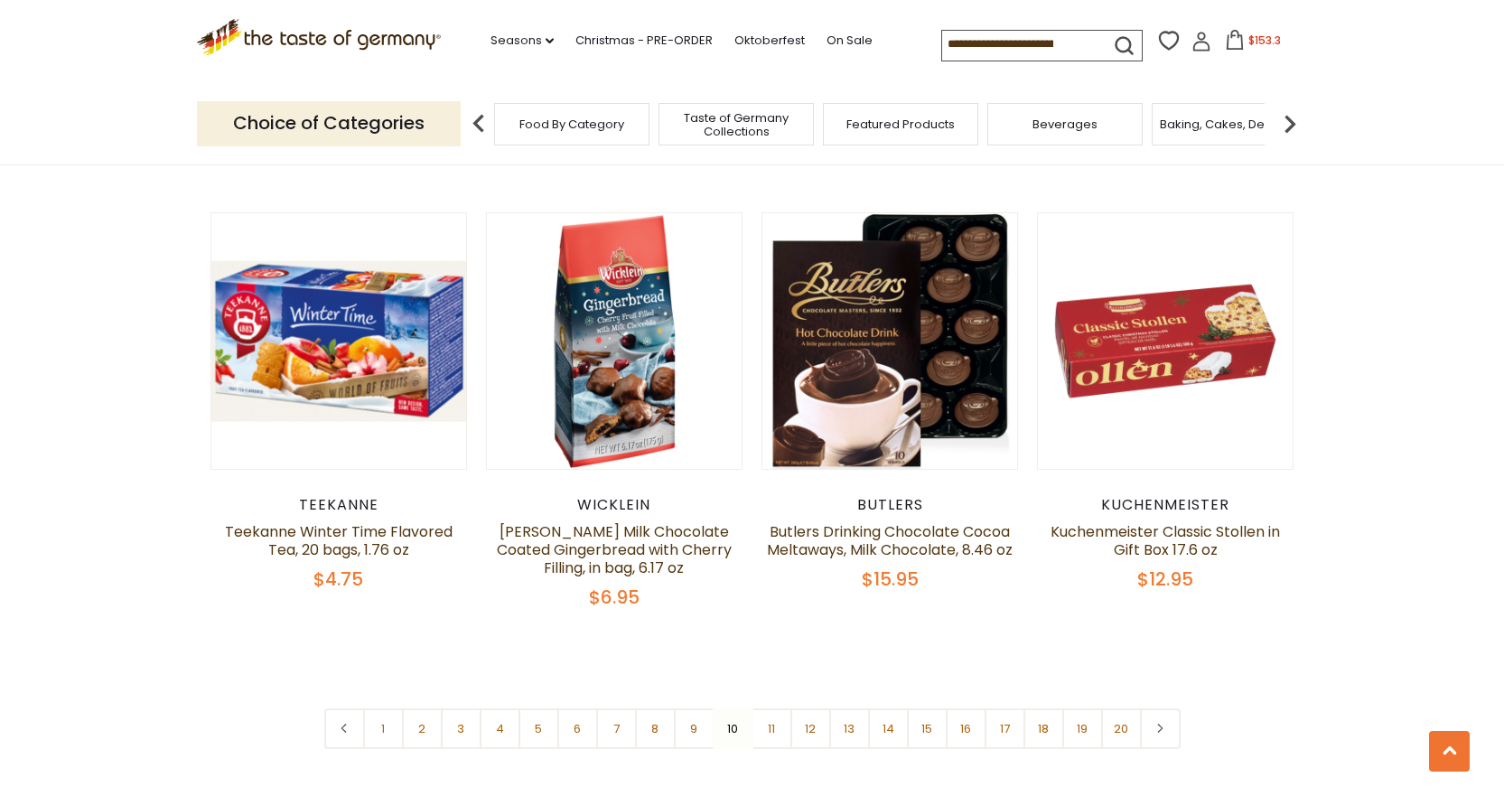
scroll to position [4394, 0]
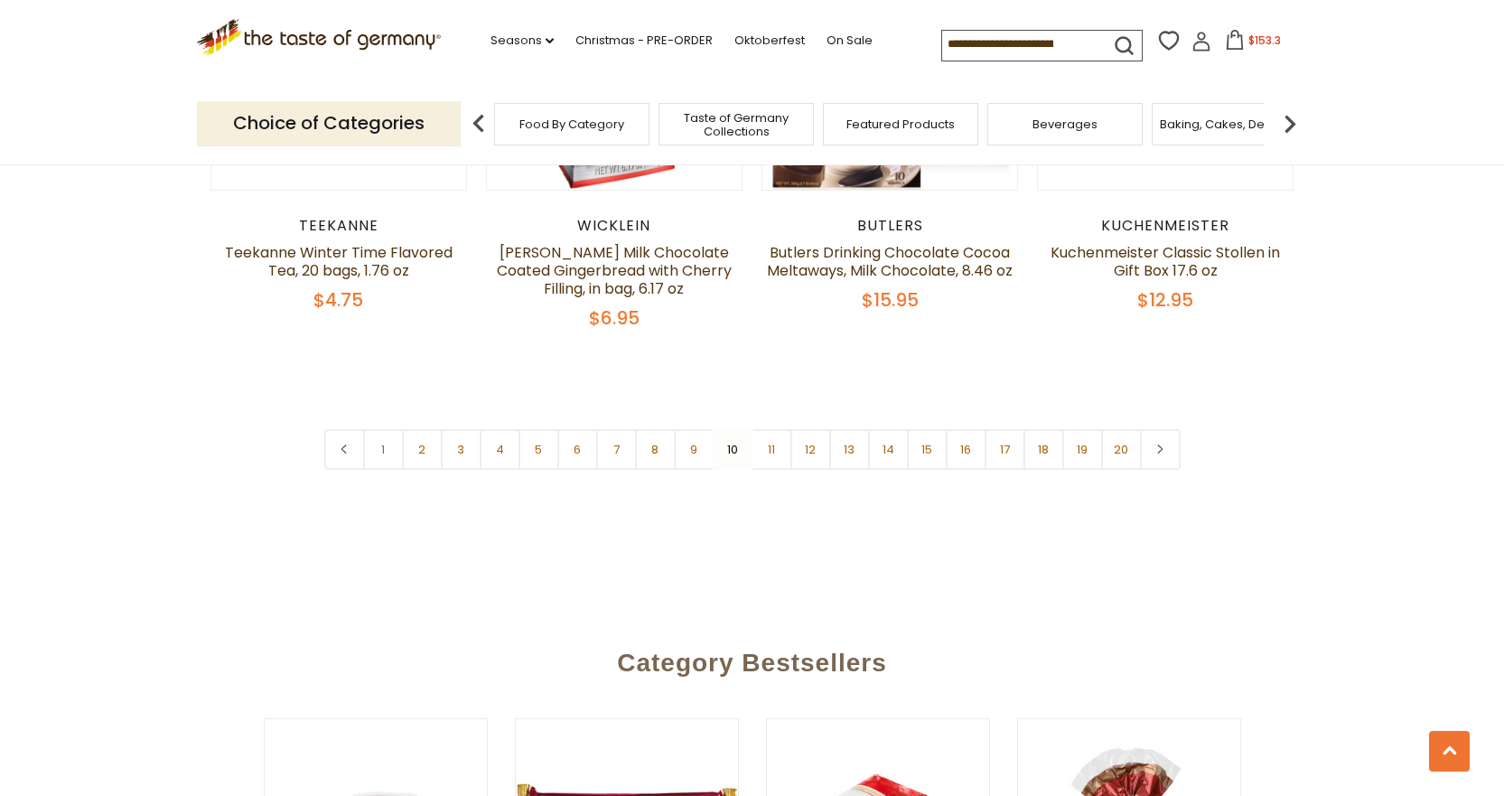
click at [777, 429] on link "11" at bounding box center [772, 449] width 41 height 41
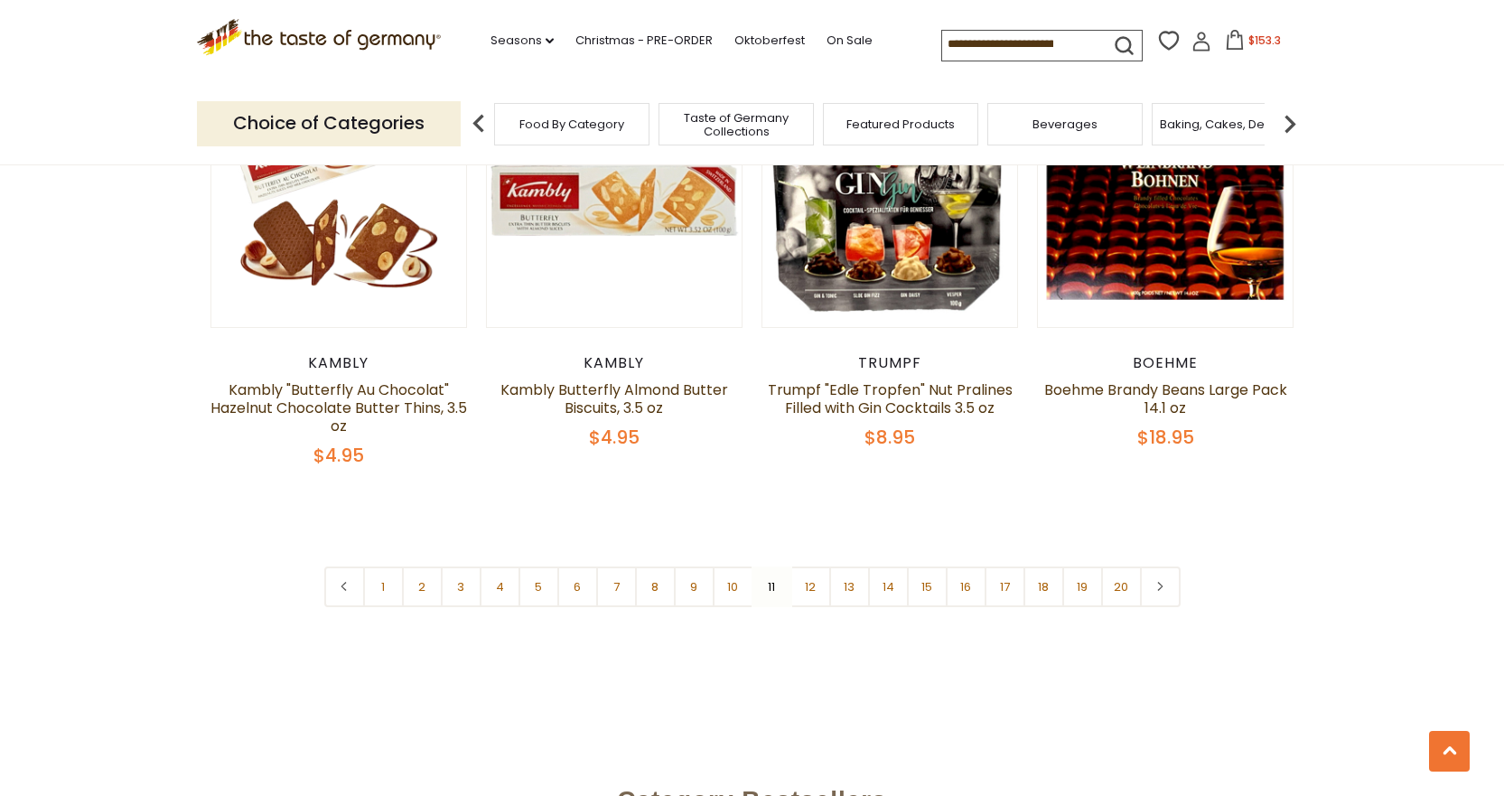
scroll to position [4278, 0]
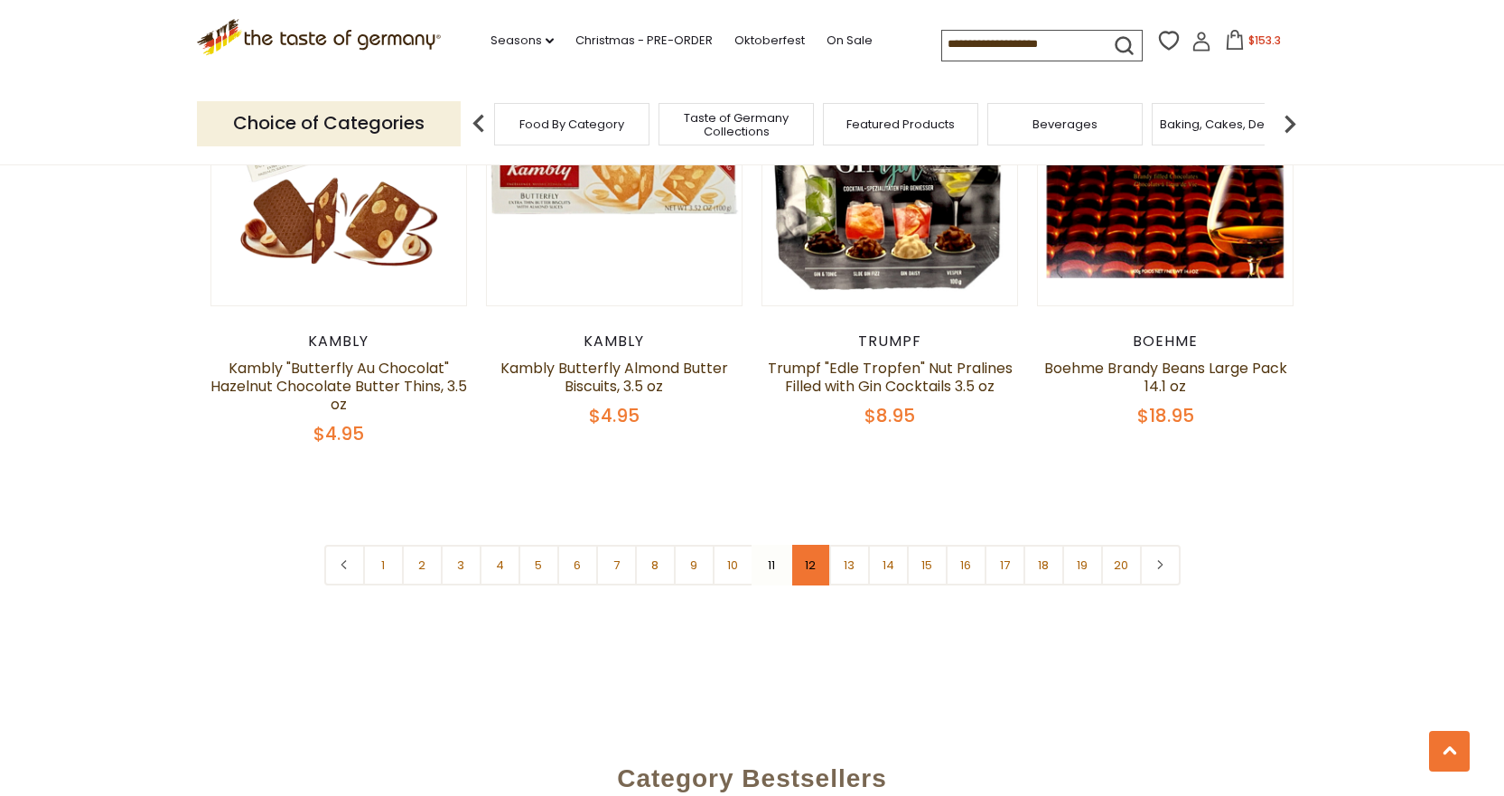
click at [809, 571] on link "12" at bounding box center [810, 565] width 41 height 41
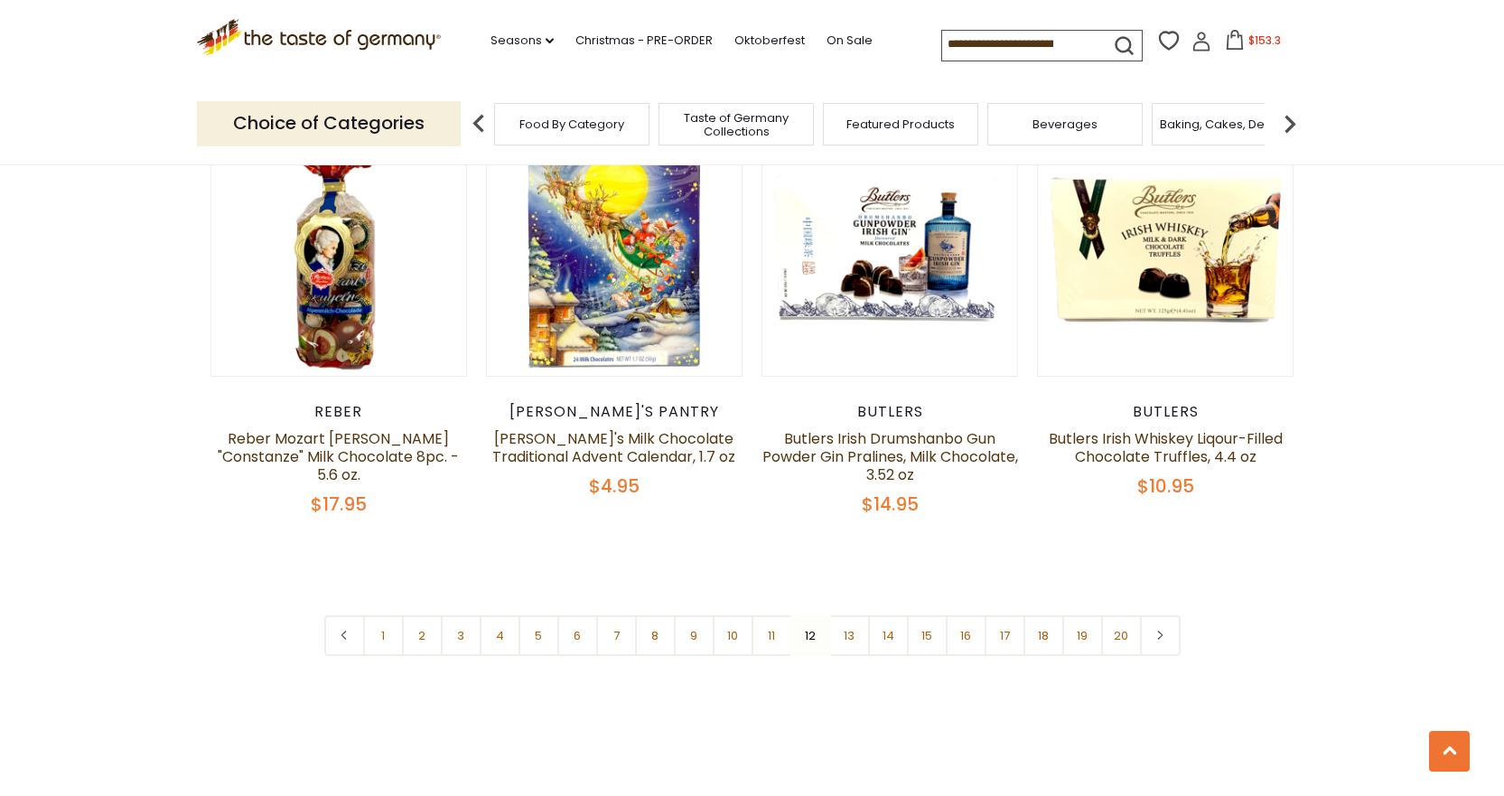
scroll to position [4282, 0]
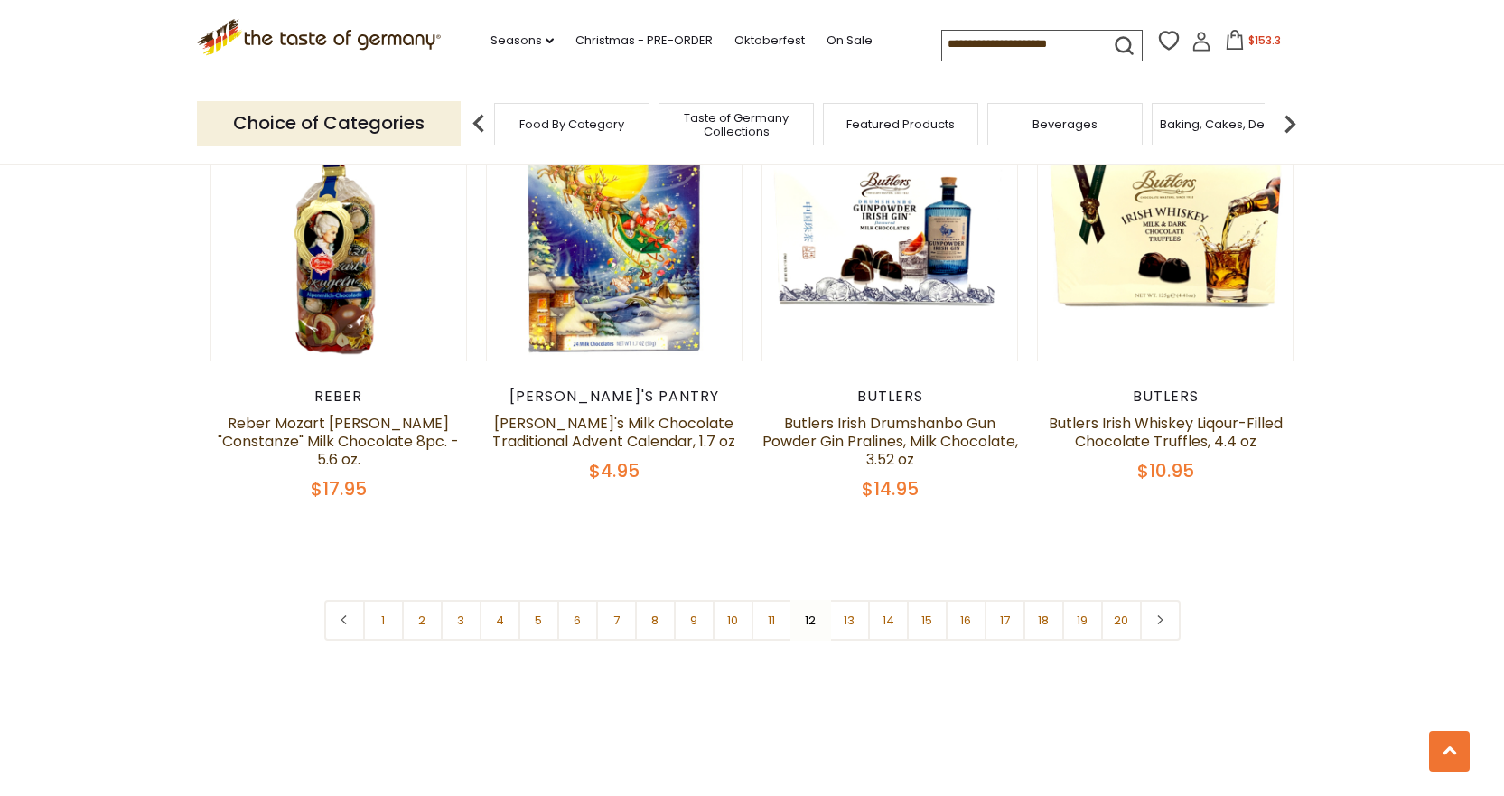
click at [809, 600] on nav "1 2 3 4 5 6 7 8 9 10 11 12 13 14 15 16 17 18 19 20" at bounding box center [752, 620] width 856 height 41
click at [810, 600] on nav "1 2 3 4 5 6 7 8 9 10 11 12 13 14 15 16 17 18 19 20" at bounding box center [752, 620] width 856 height 41
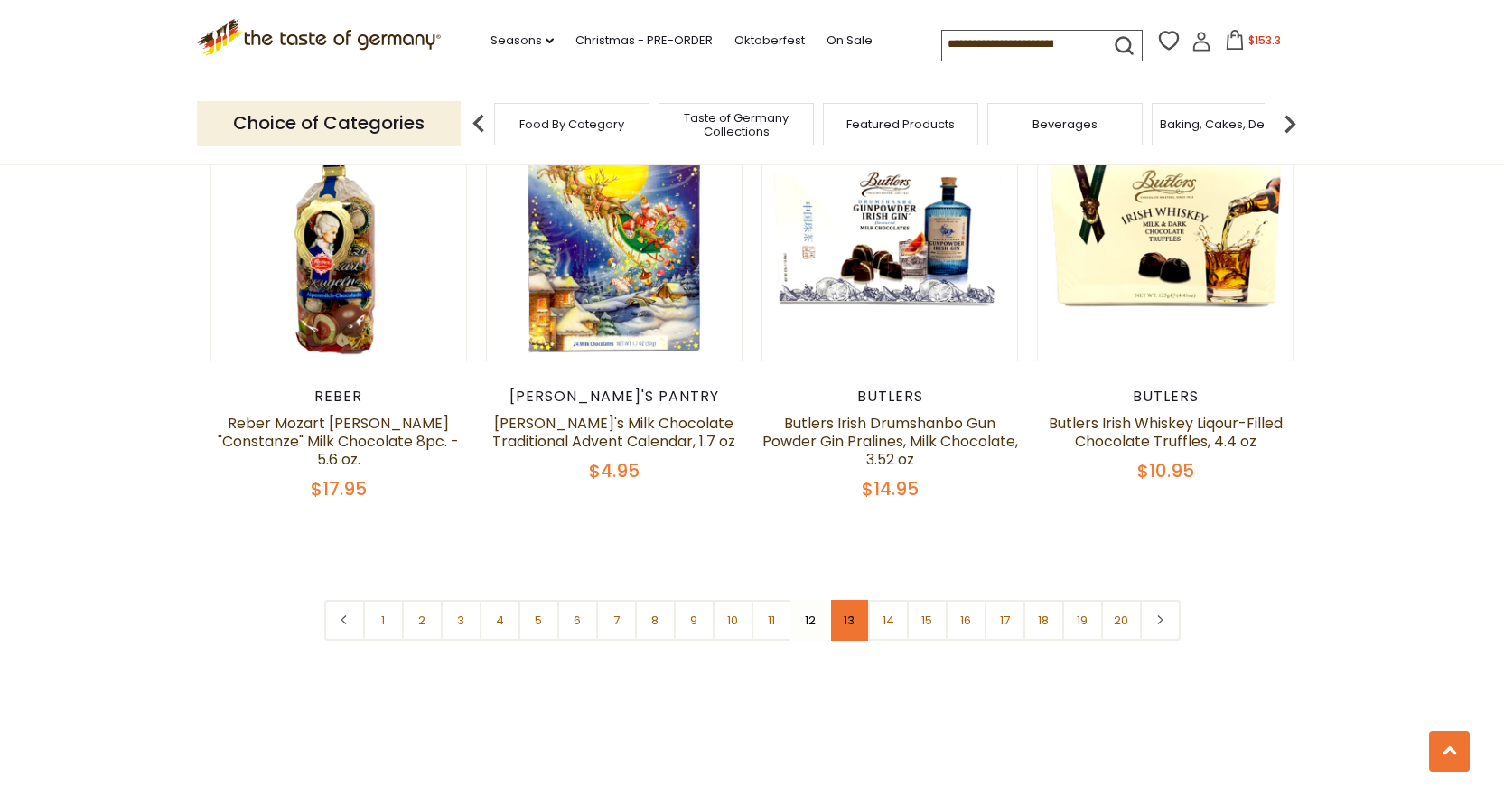
click at [845, 600] on link "13" at bounding box center [849, 620] width 41 height 41
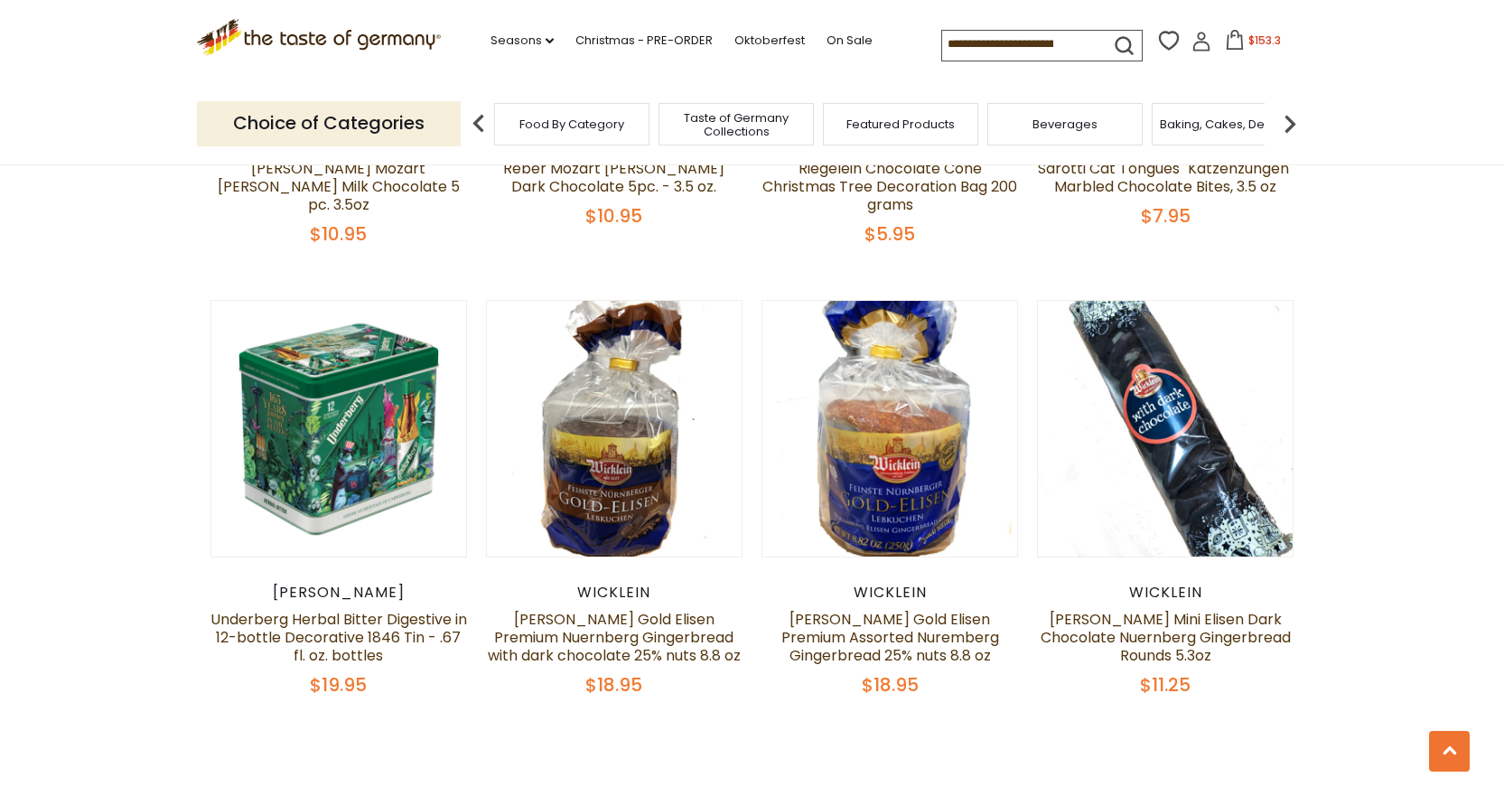
scroll to position [3966, 0]
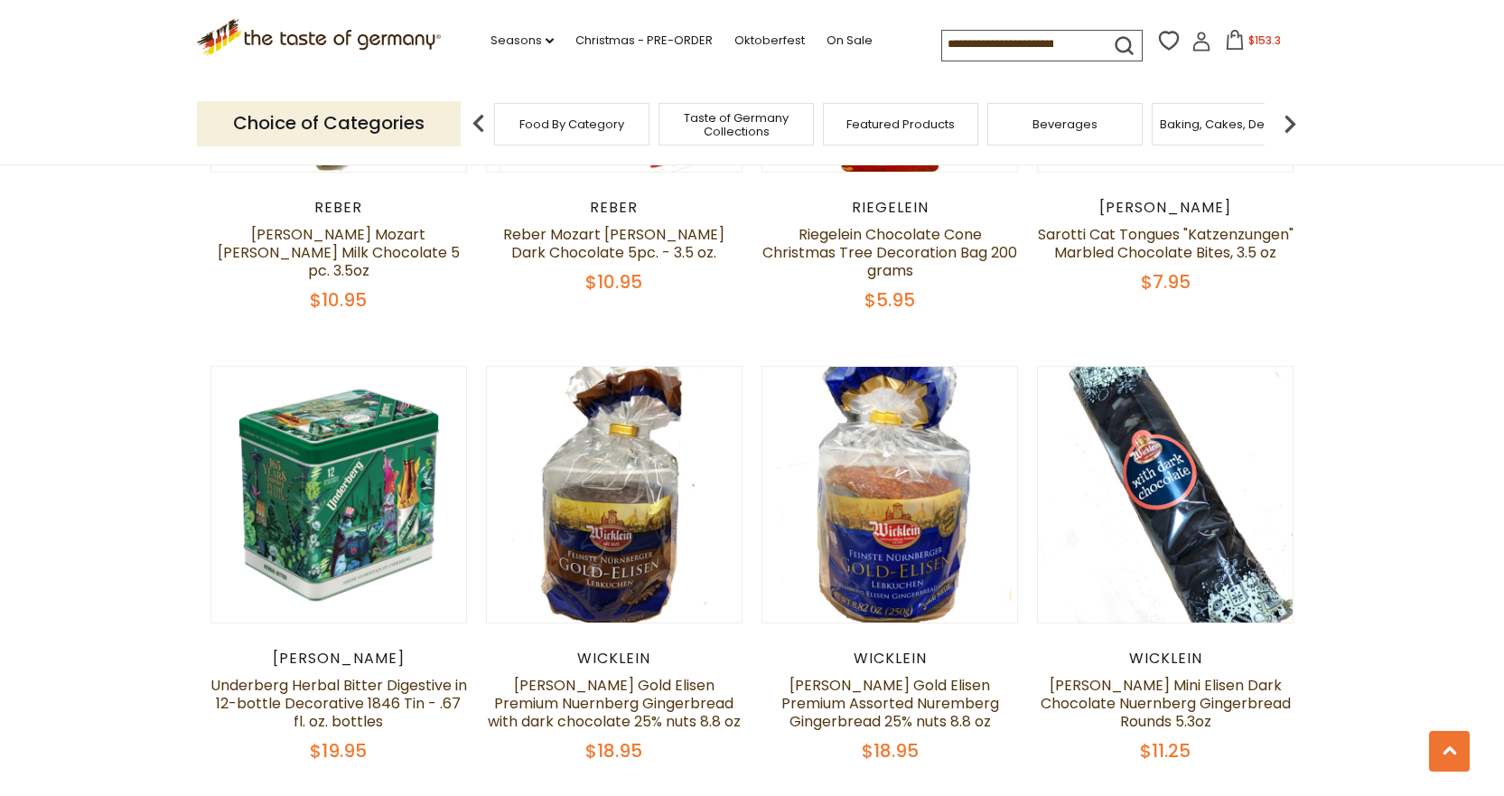
drag, startPoint x: 1510, startPoint y: 130, endPoint x: 1503, endPoint y: 568, distance: 438.2
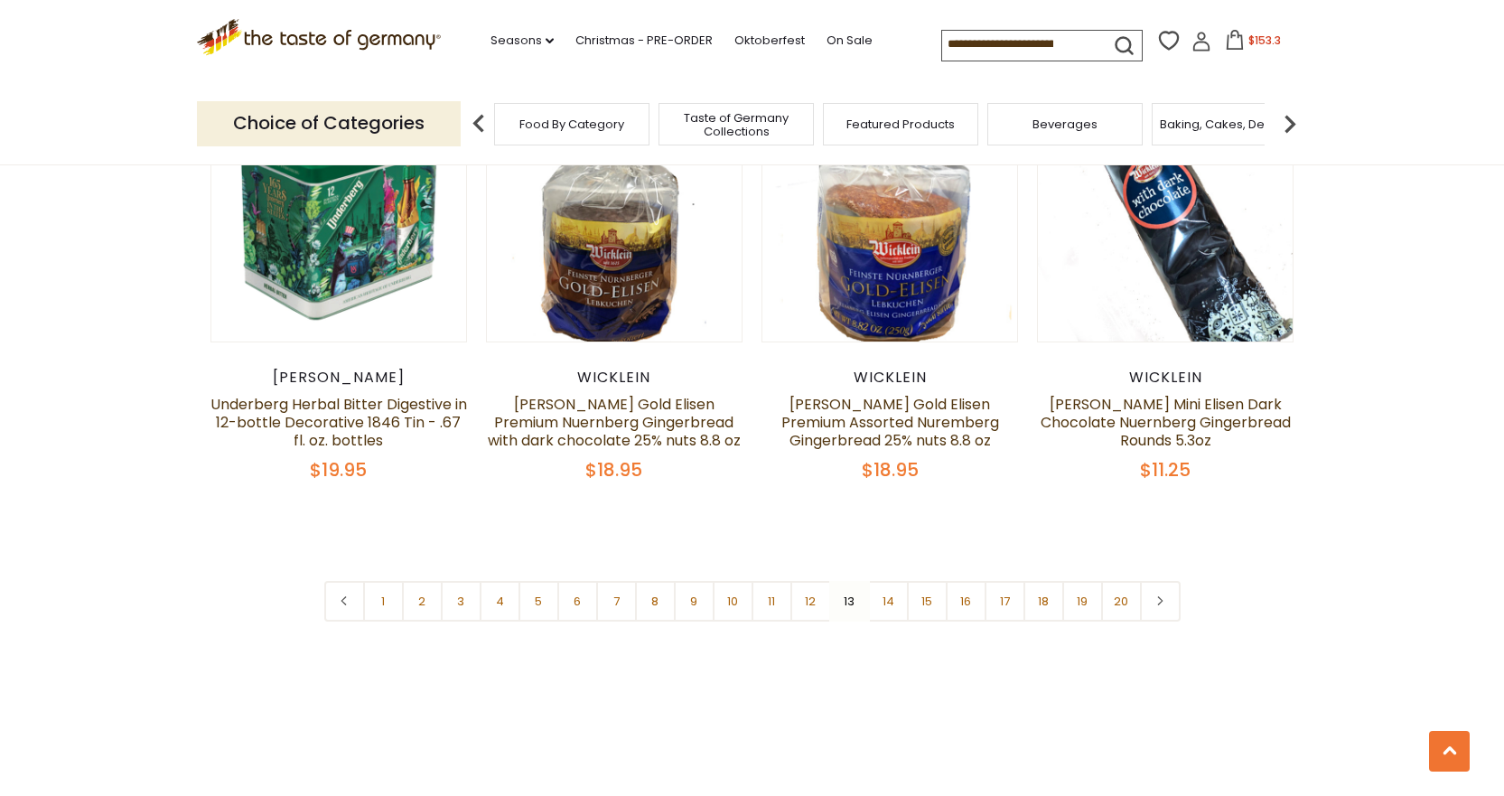
scroll to position [4254, 0]
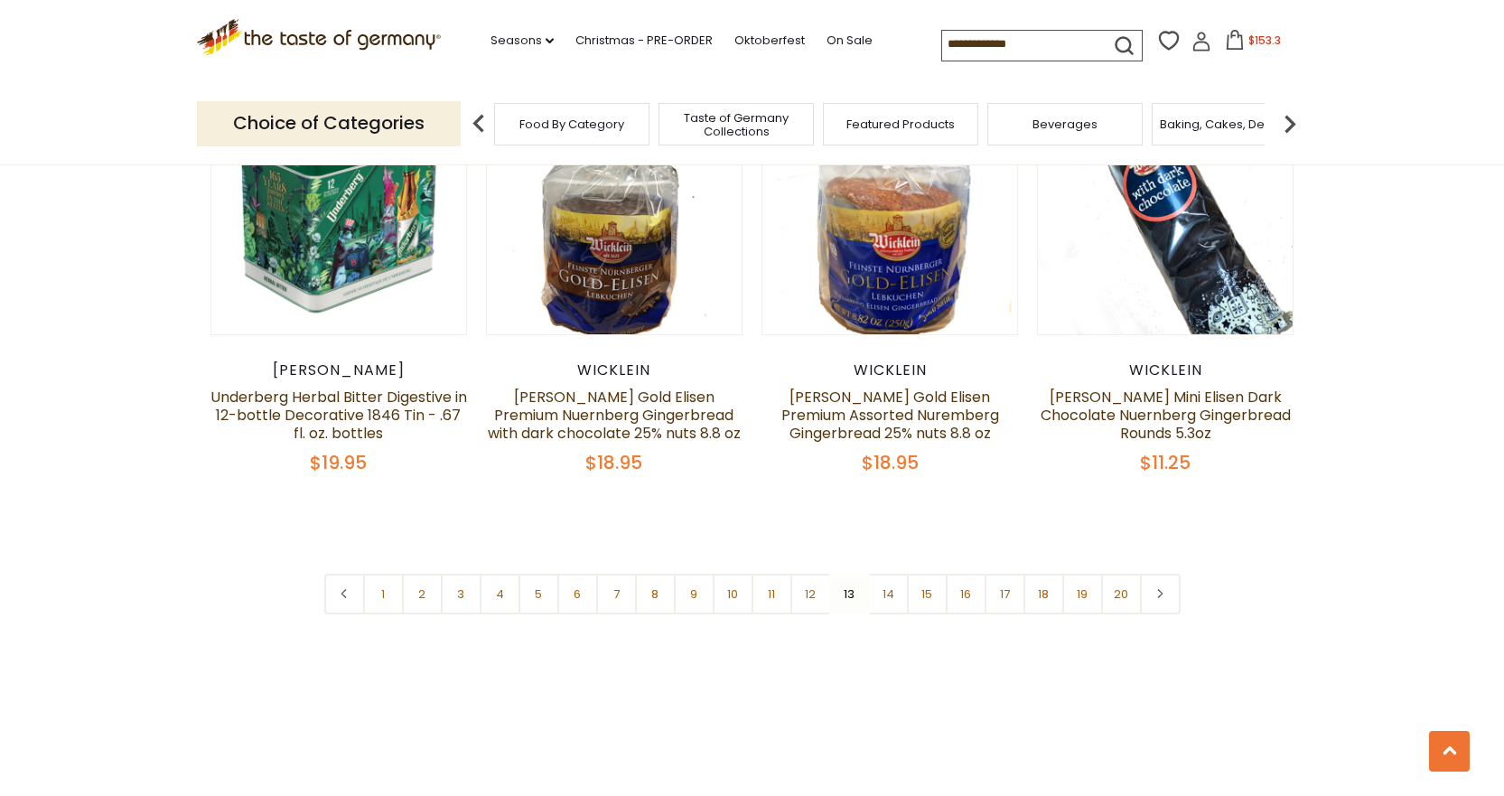
click at [849, 597] on nav "1 2 3 4 5 6 7 8 9 10 11 12 13 14 15 16 17 18 19 20" at bounding box center [752, 594] width 856 height 41
click at [845, 592] on nav "1 2 3 4 5 6 7 8 9 10 11 12 13 14 15 16 17 18 19 20" at bounding box center [752, 594] width 856 height 41
click at [844, 597] on nav "1 2 3 4 5 6 7 8 9 10 11 12 13 14 15 16 17 18 19 20" at bounding box center [752, 594] width 856 height 41
click at [848, 593] on nav "1 2 3 4 5 6 7 8 9 10 11 12 13 14 15 16 17 18 19 20" at bounding box center [752, 594] width 856 height 41
click at [780, 594] on link "11" at bounding box center [772, 594] width 41 height 41
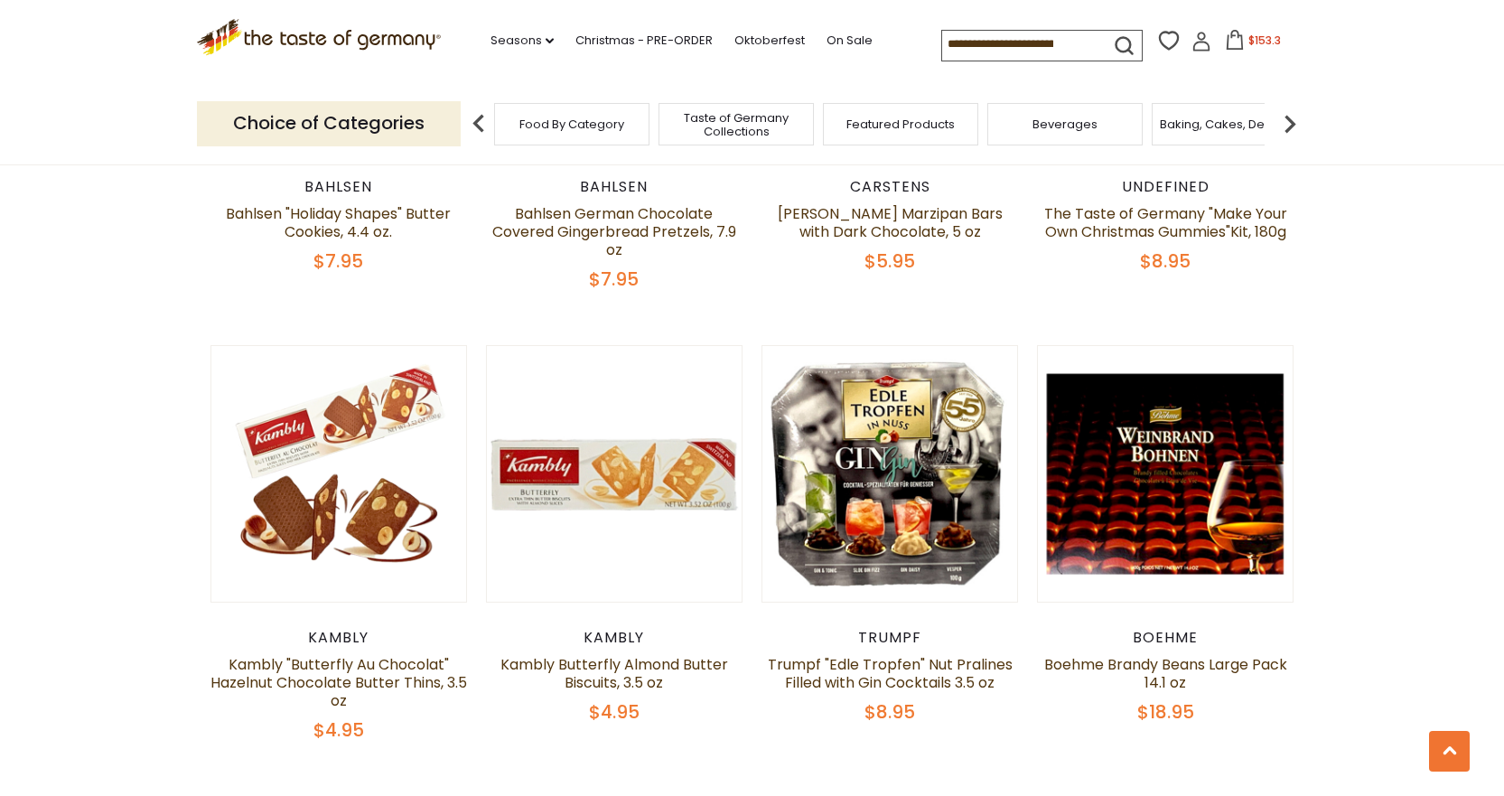
scroll to position [4130, 0]
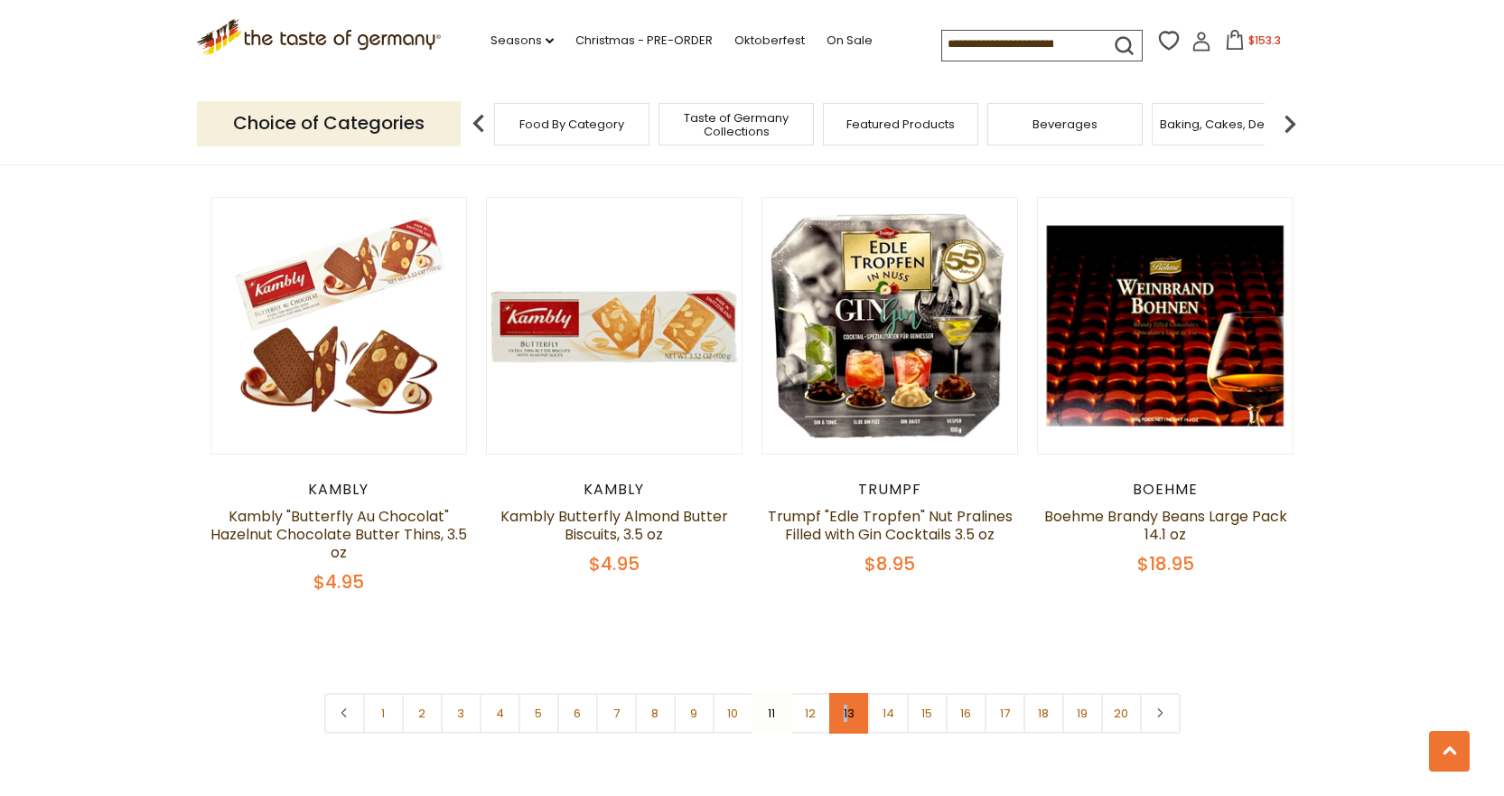
click at [846, 720] on link "13" at bounding box center [849, 713] width 41 height 41
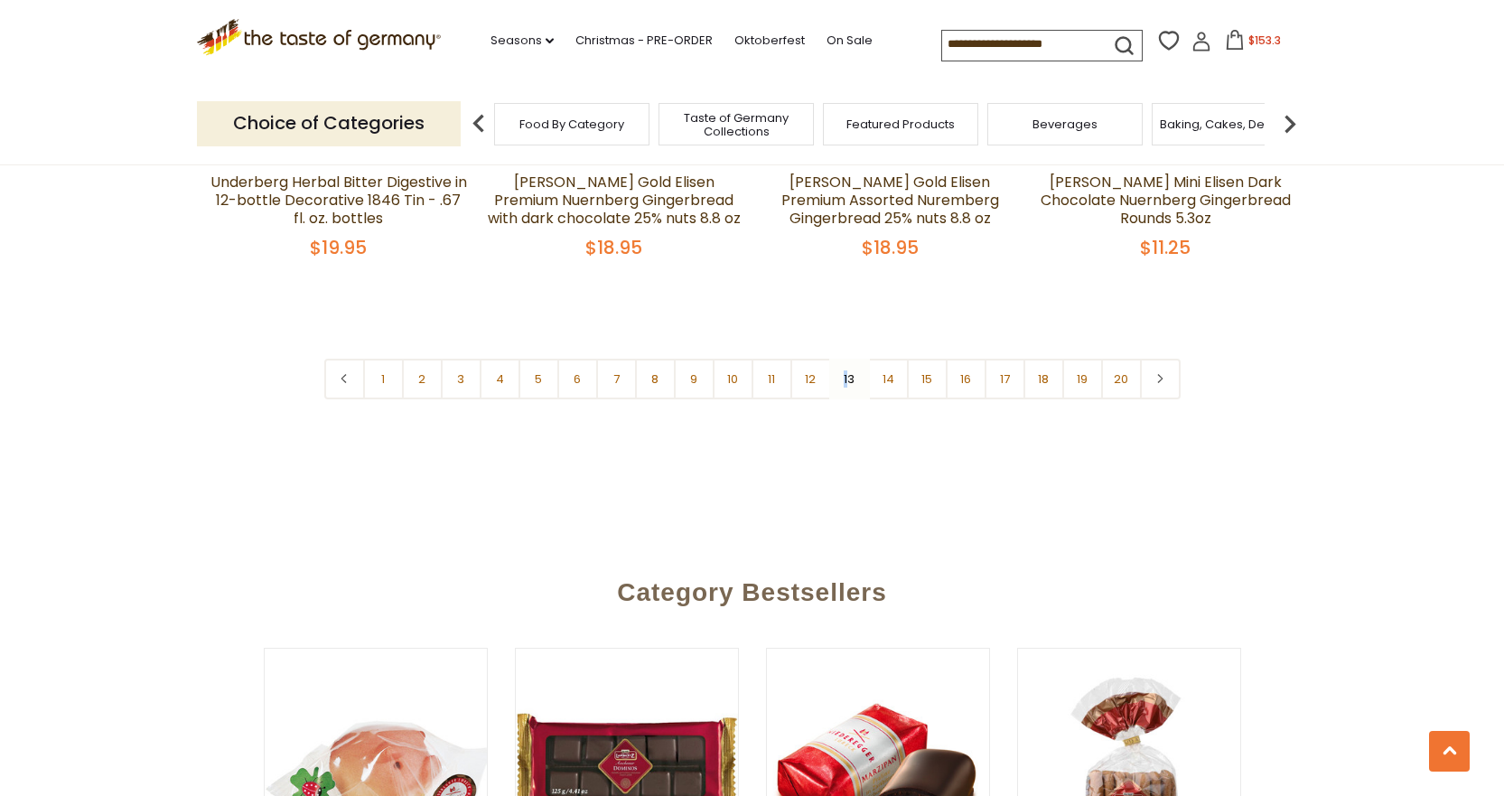
scroll to position [4477, 0]
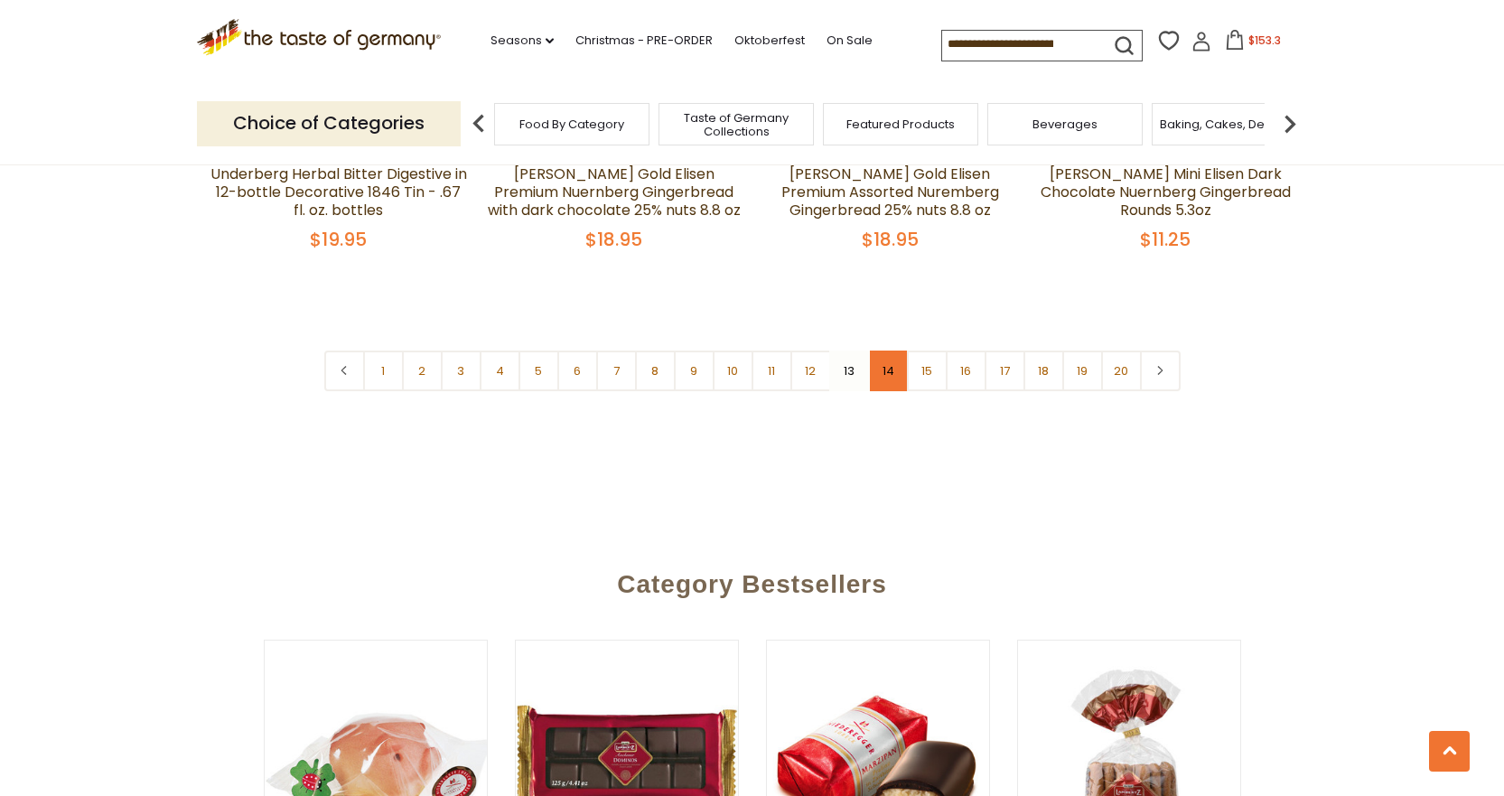
click at [886, 377] on link "14" at bounding box center [888, 371] width 41 height 41
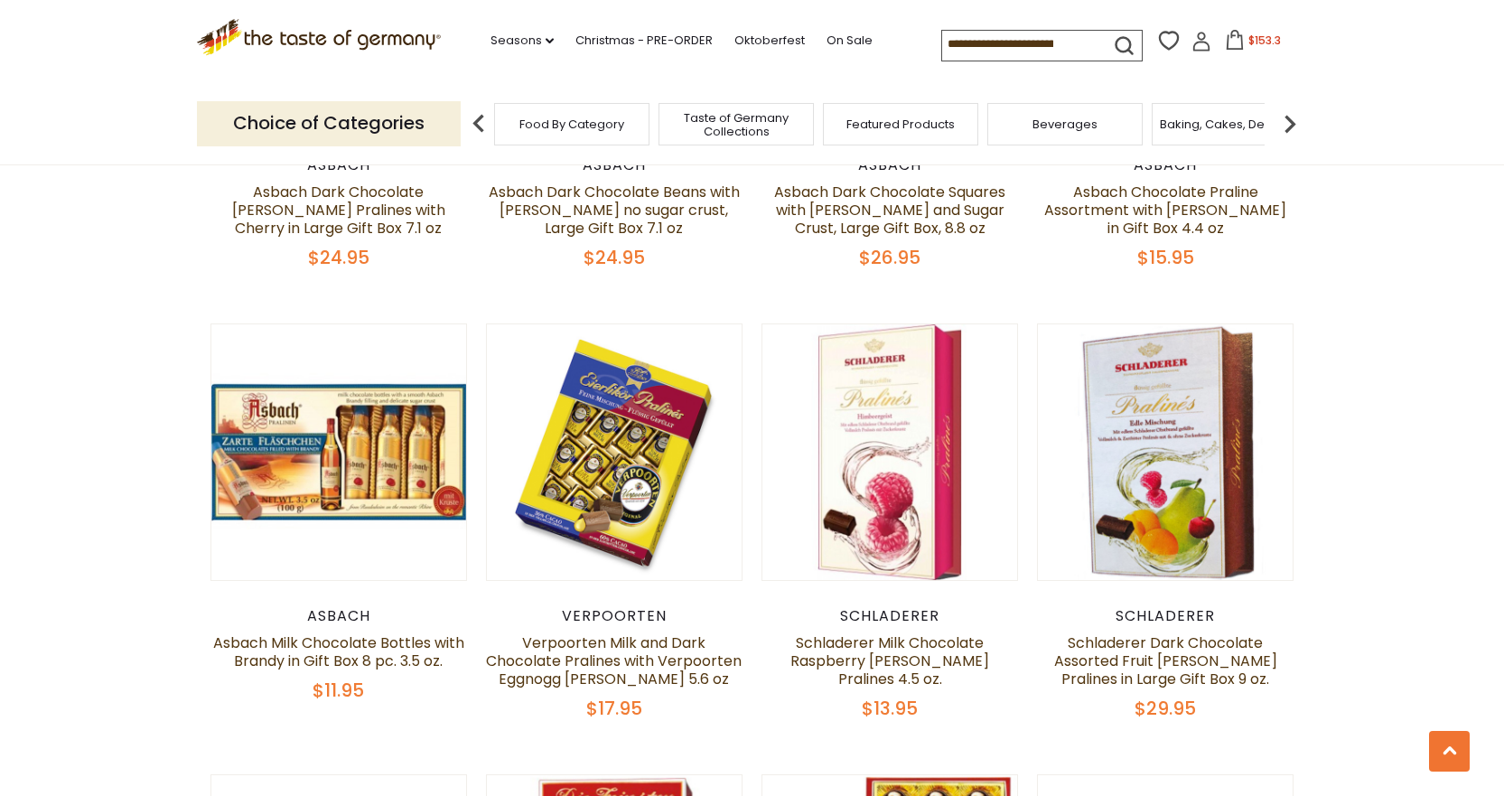
scroll to position [2249, 0]
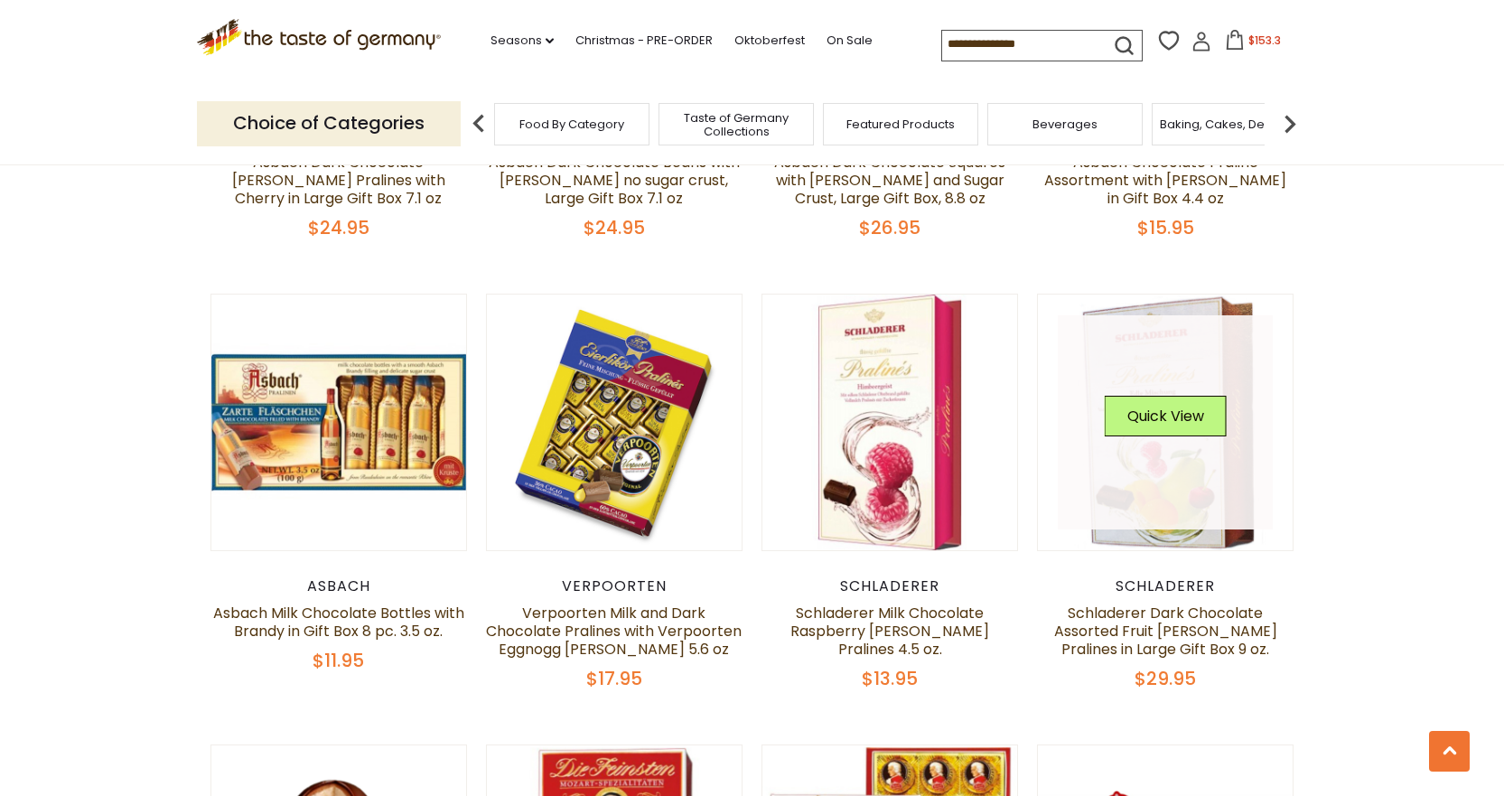
click at [1150, 481] on link at bounding box center [1165, 422] width 215 height 215
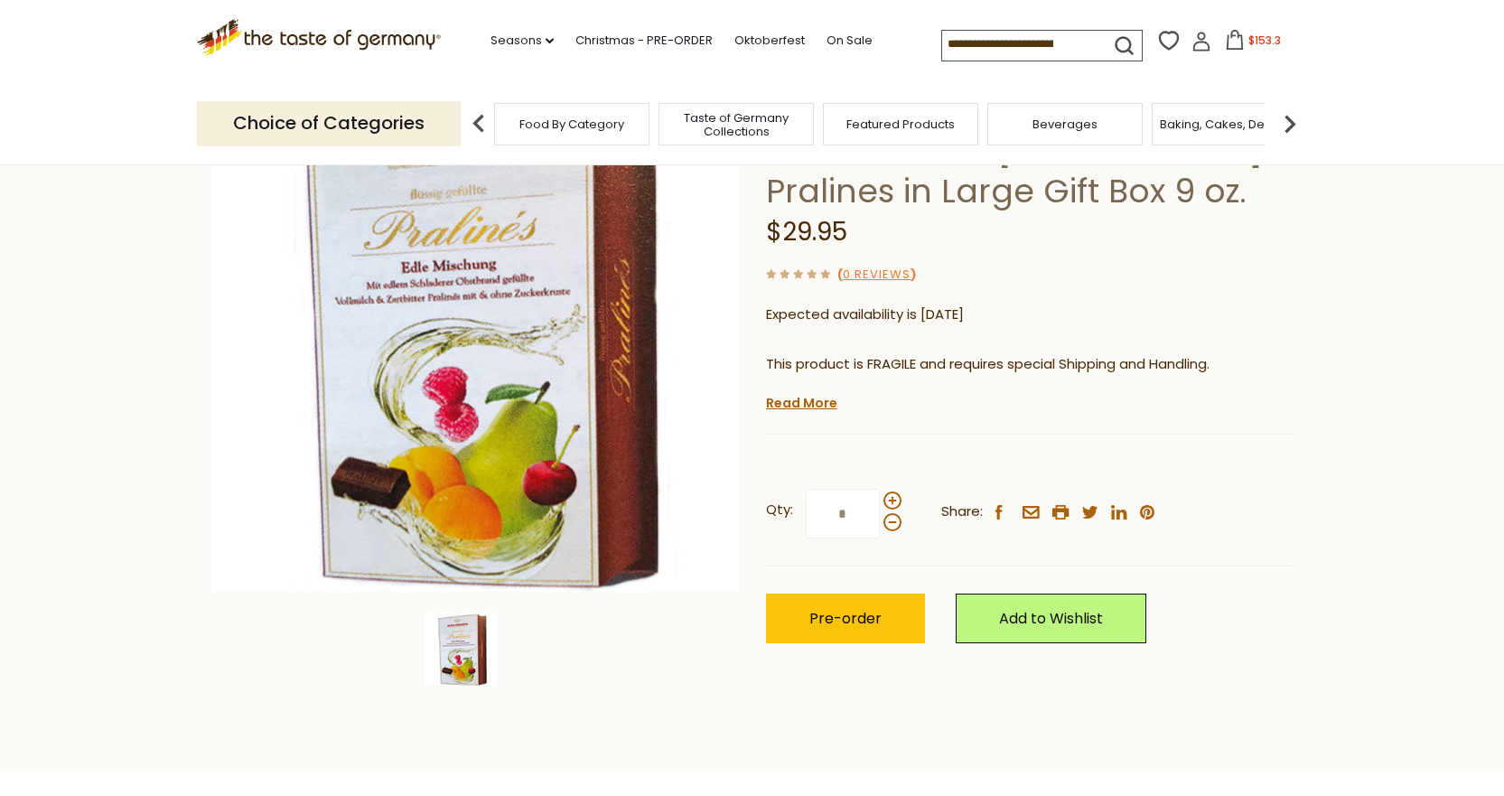
scroll to position [228, 0]
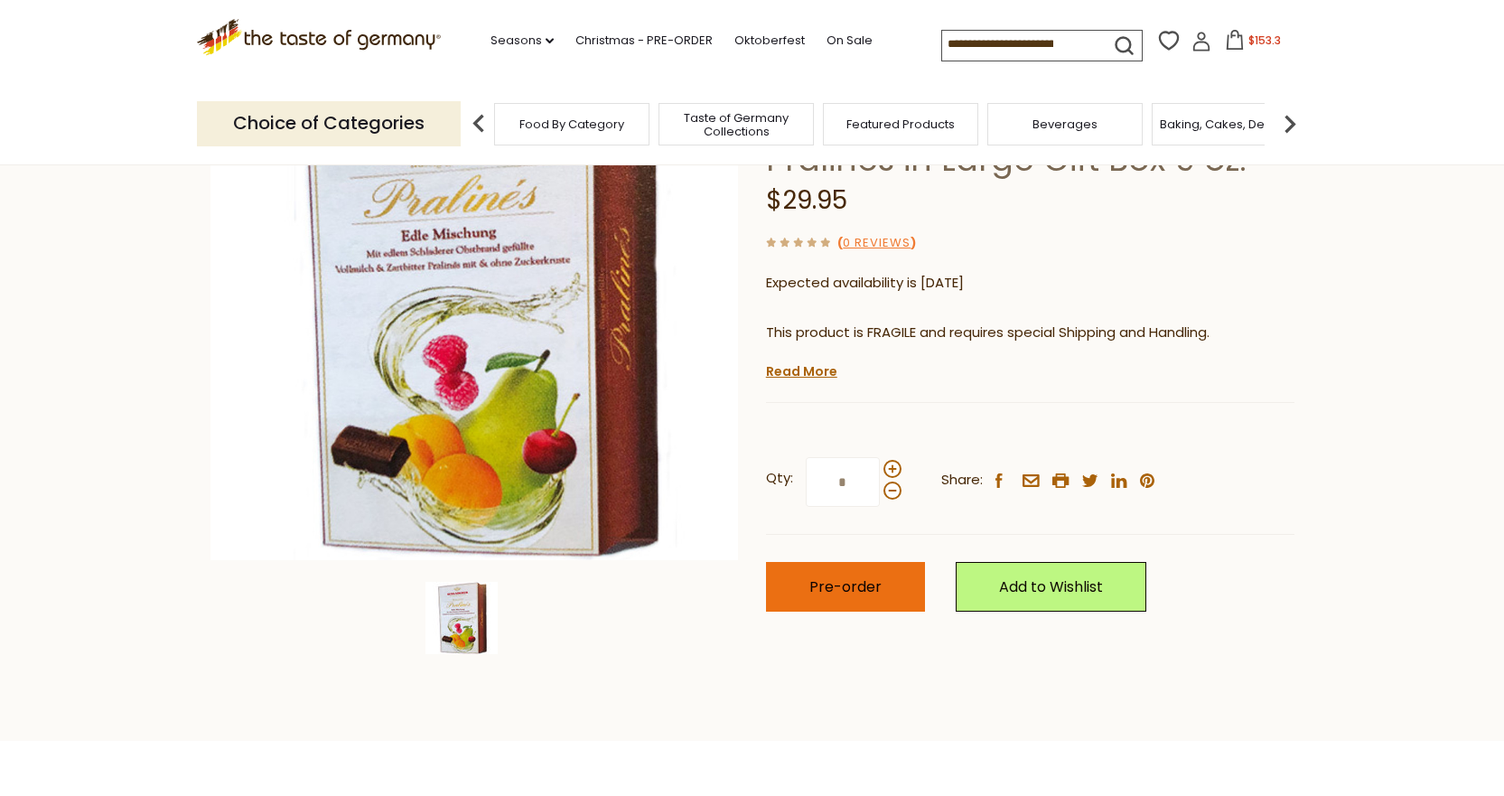
click at [840, 584] on span "Pre-order" at bounding box center [845, 586] width 72 height 21
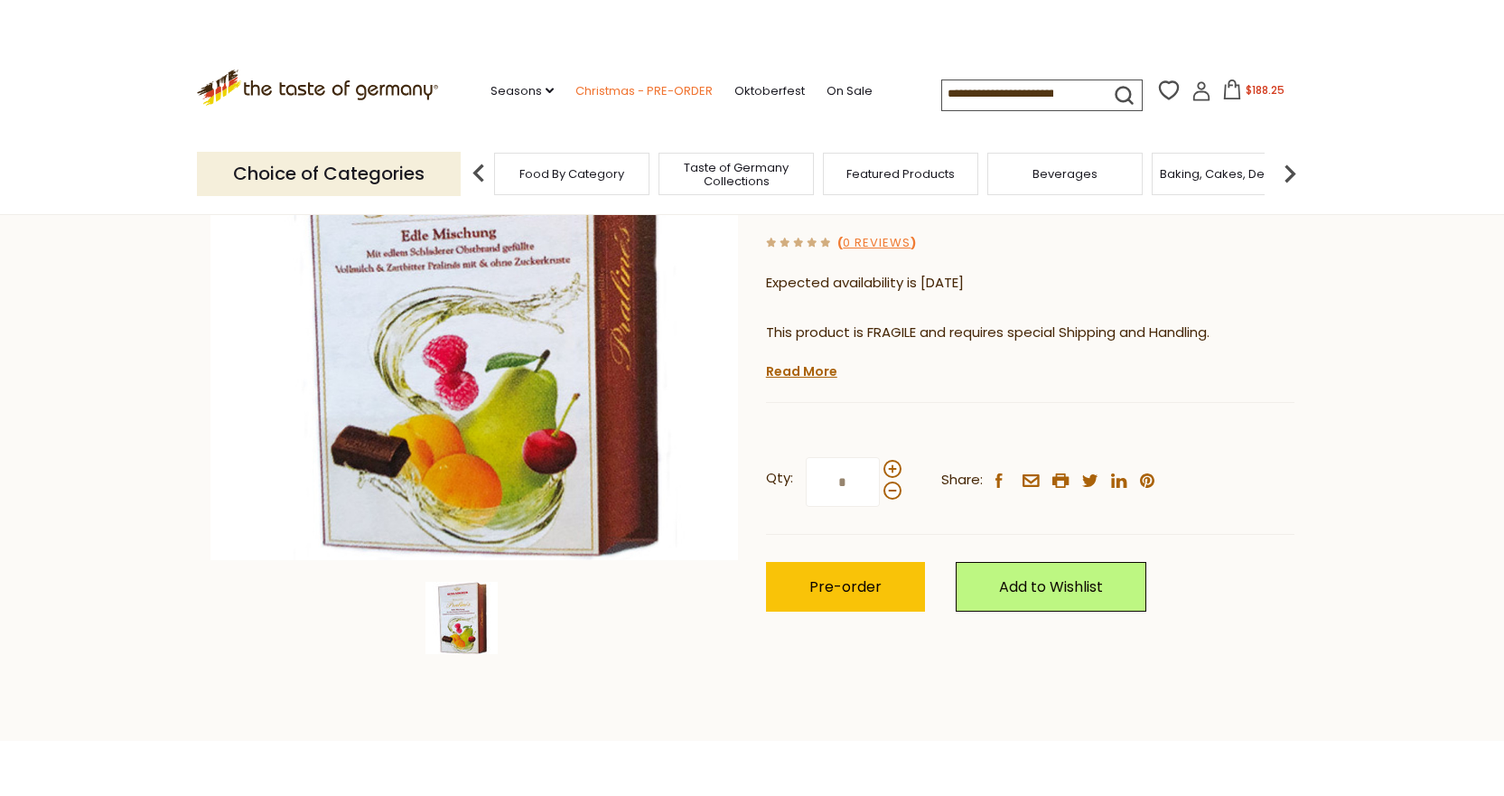
click at [662, 83] on header "× "Schladerer Dark Chocolate Assorted Fruit [PERSON_NAME] Pralines in Large Gif…" at bounding box center [752, 107] width 1504 height 215
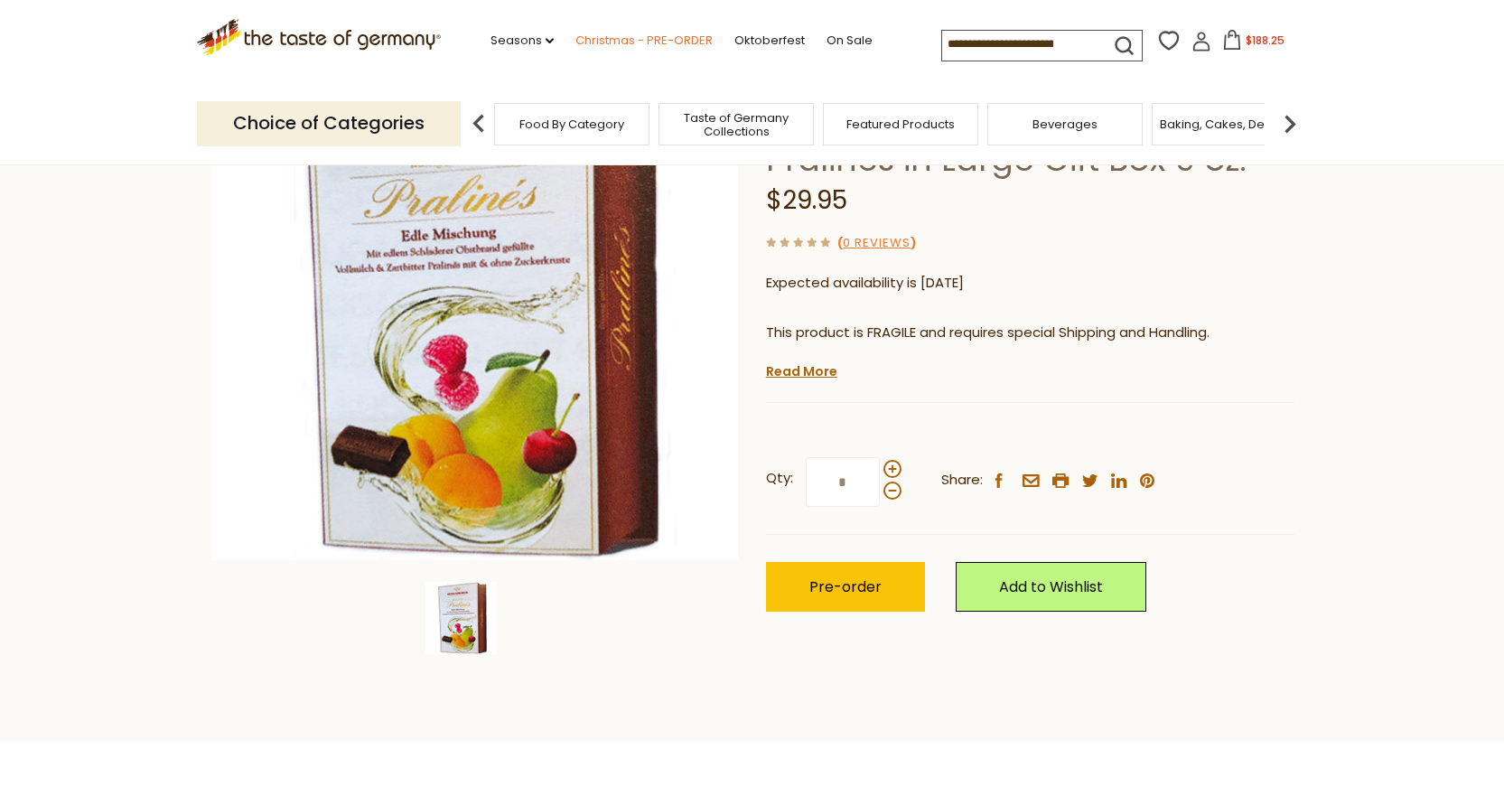
click at [633, 39] on link "Christmas - PRE-ORDER" at bounding box center [643, 41] width 137 height 20
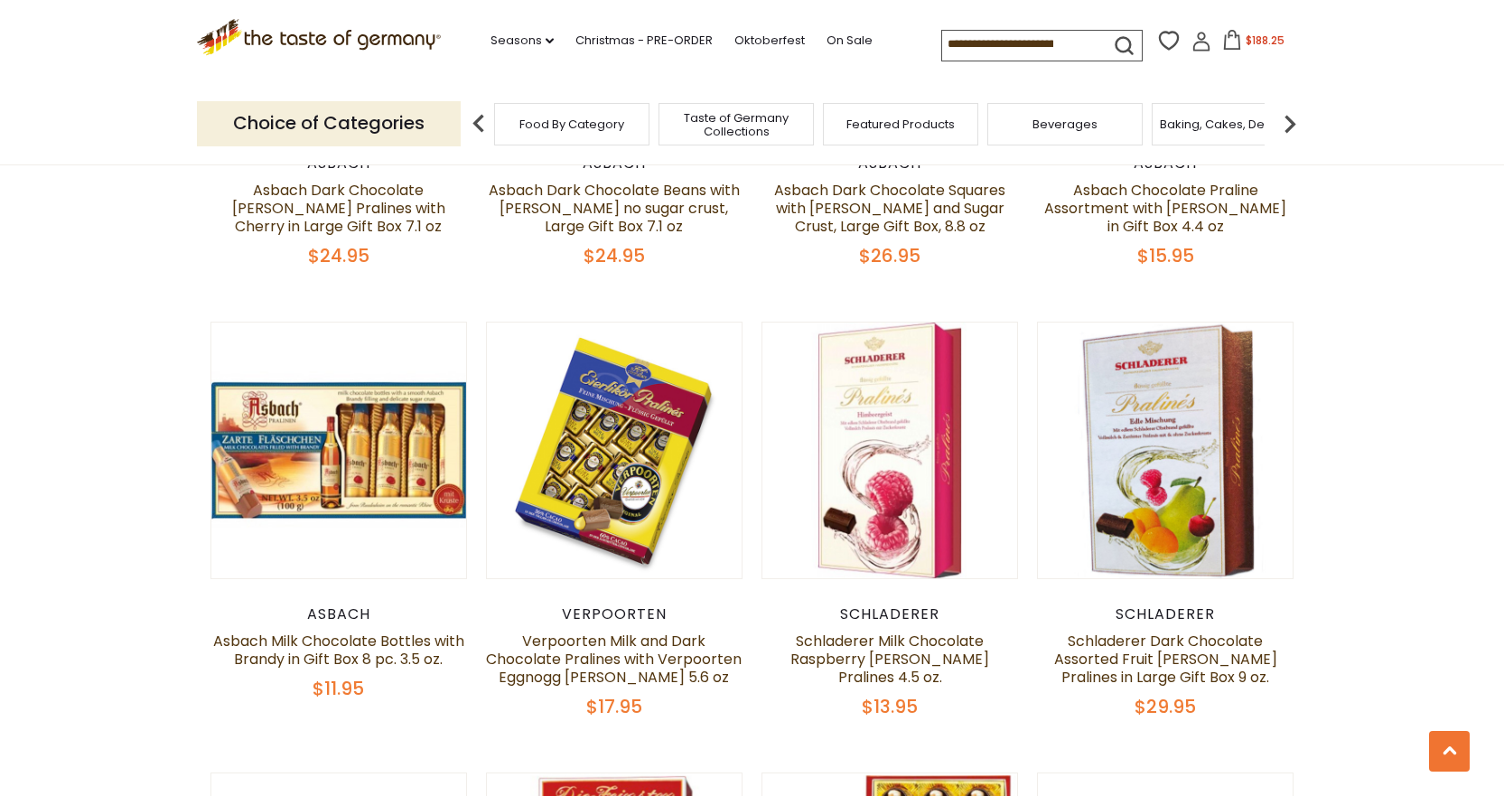
scroll to position [2184, 0]
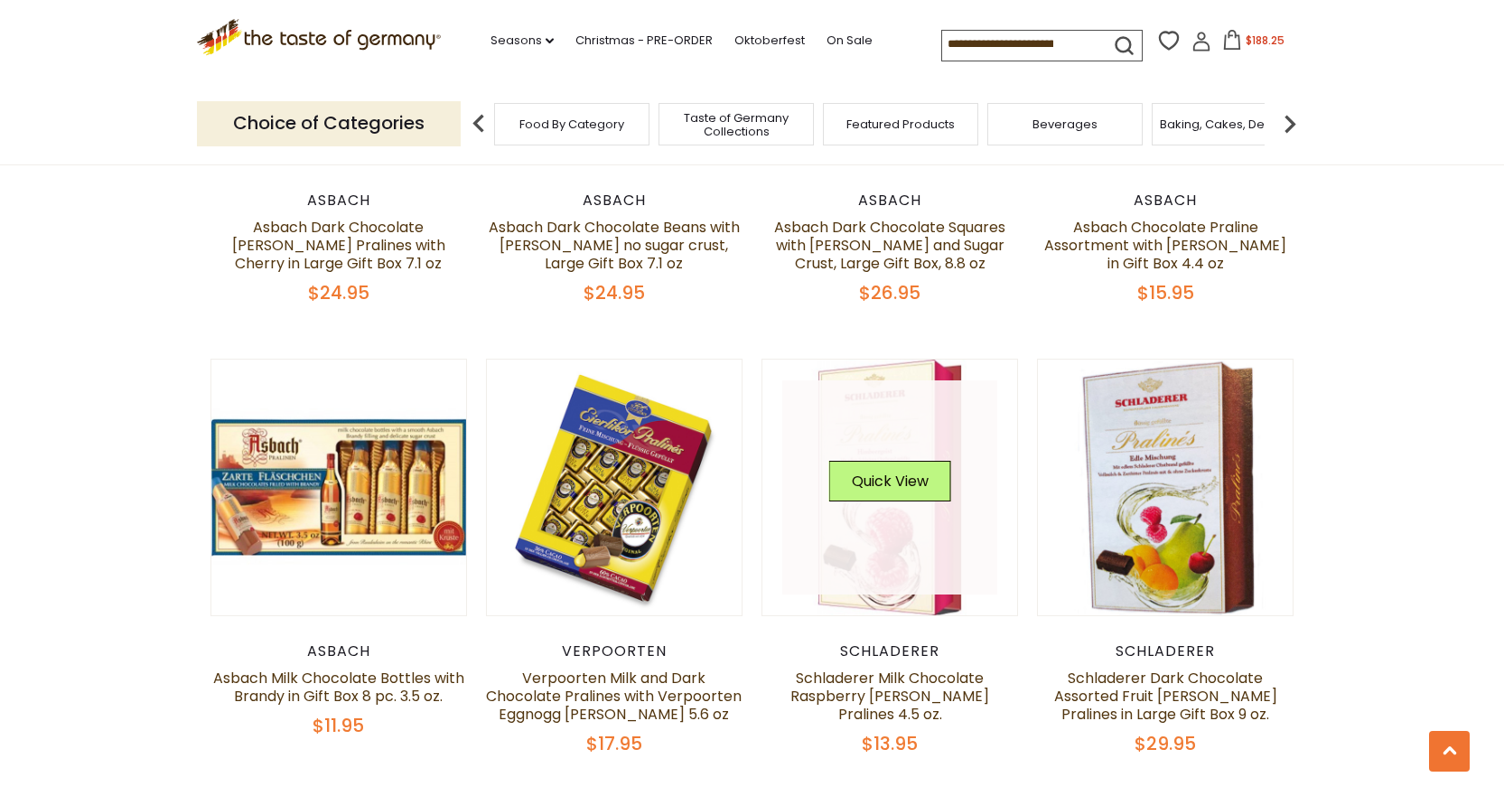
click at [846, 546] on link at bounding box center [889, 487] width 215 height 215
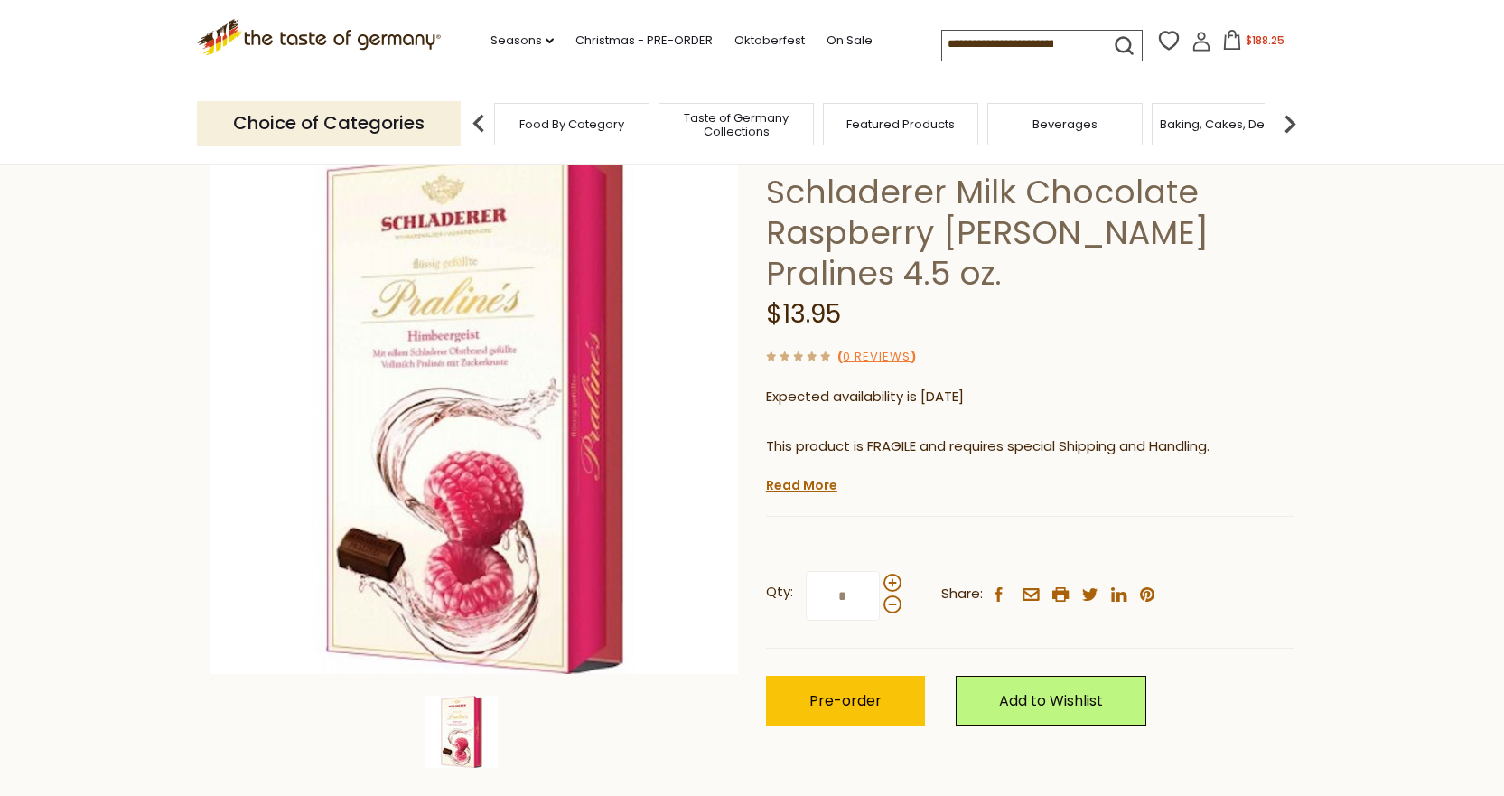
scroll to position [256, 0]
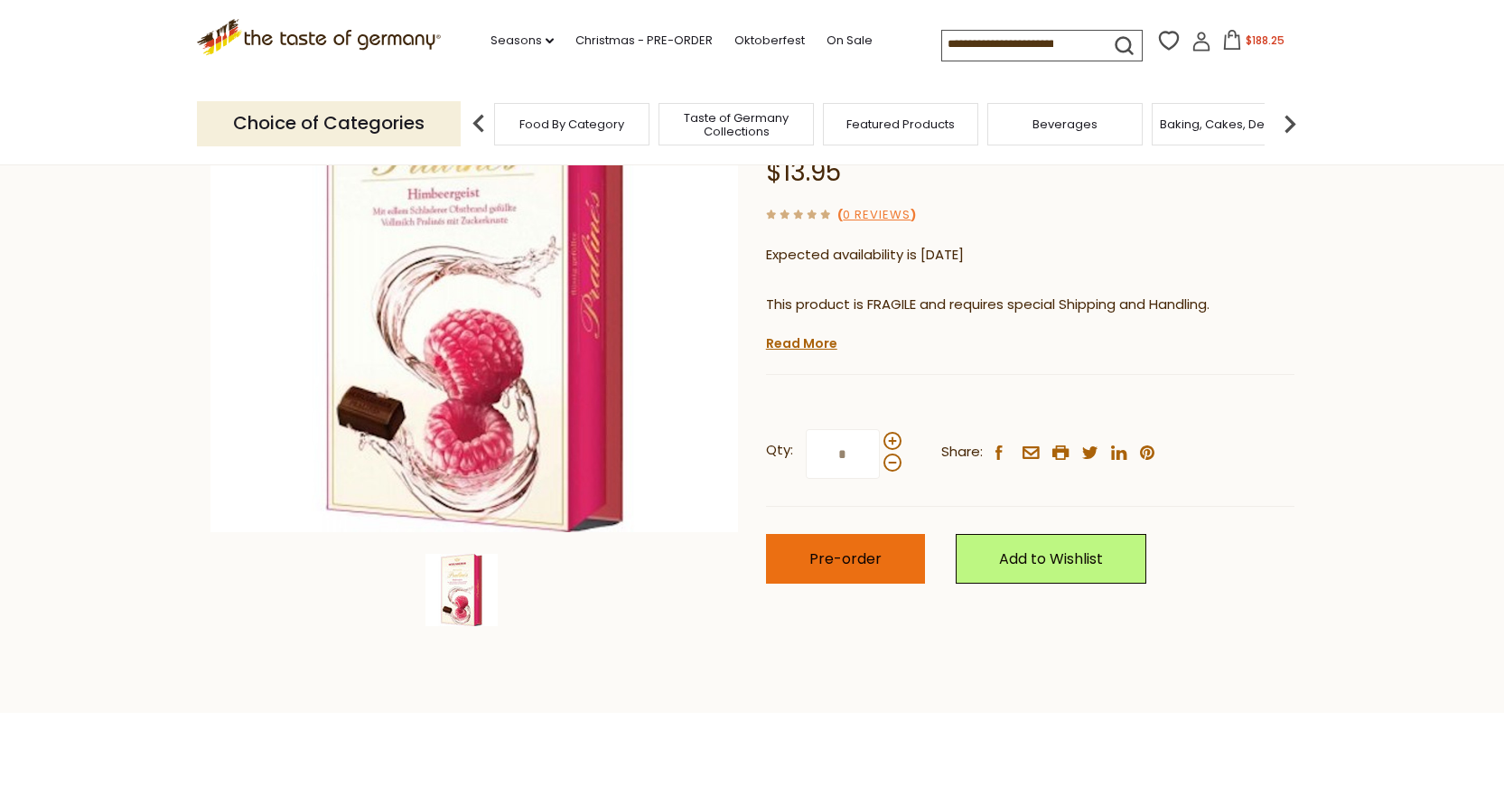
click at [856, 550] on span "Pre-order" at bounding box center [845, 558] width 72 height 21
click at [640, 41] on link "Christmas - PRE-ORDER" at bounding box center [643, 41] width 137 height 20
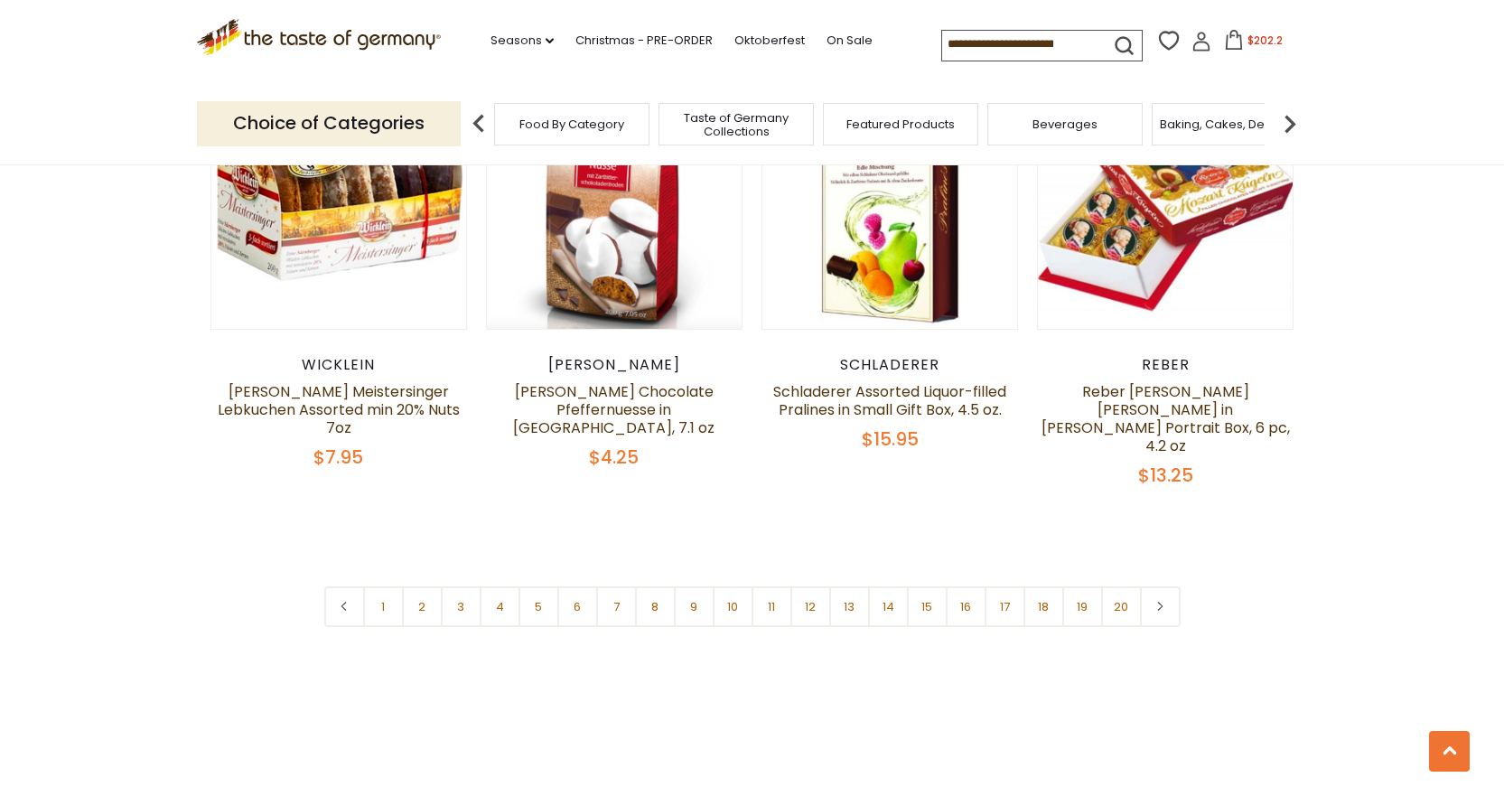
scroll to position [4339, 0]
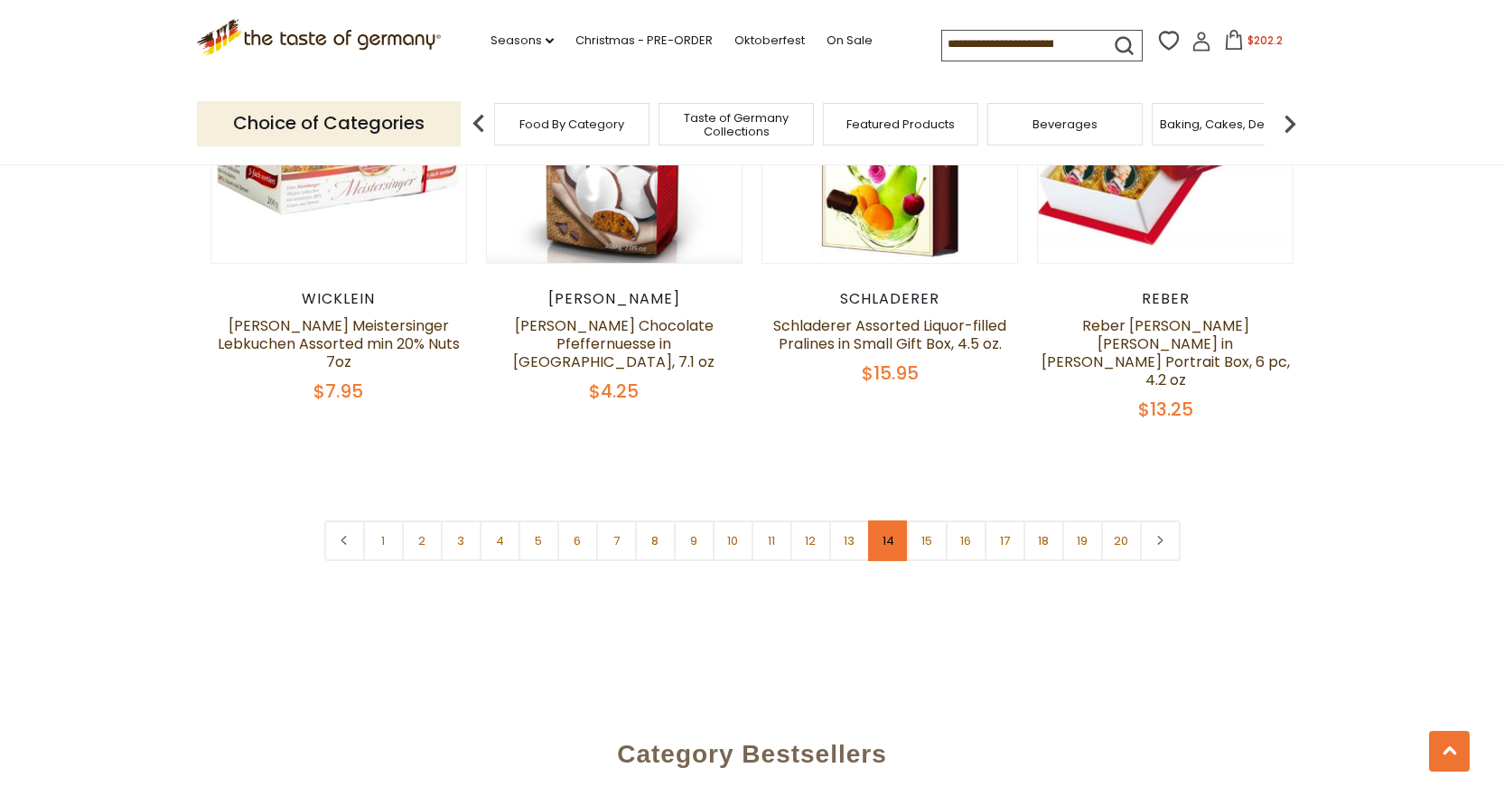
click at [890, 520] on link "14" at bounding box center [888, 540] width 41 height 41
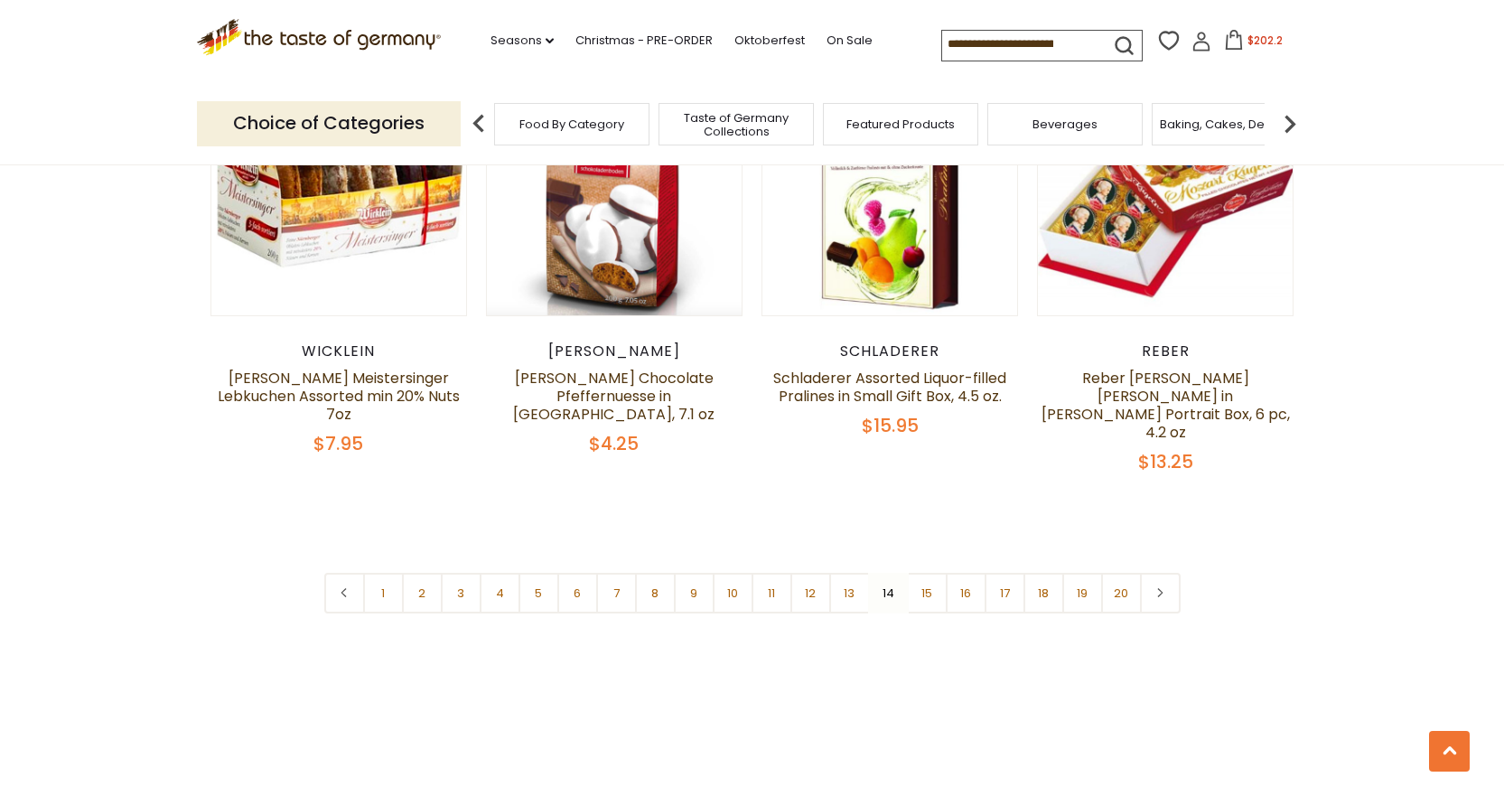
scroll to position [4294, 0]
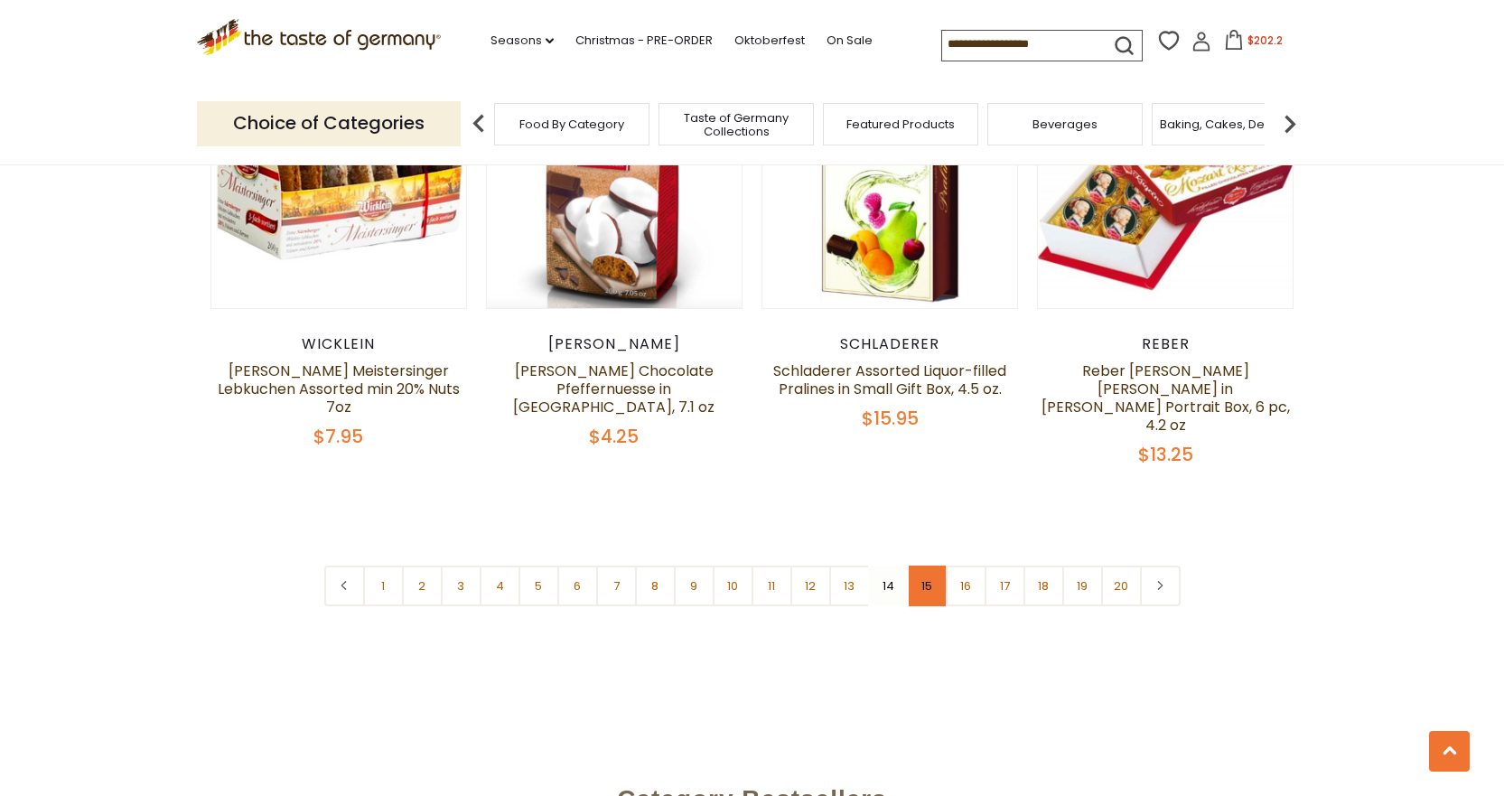
click at [931, 566] on link "15" at bounding box center [927, 586] width 41 height 41
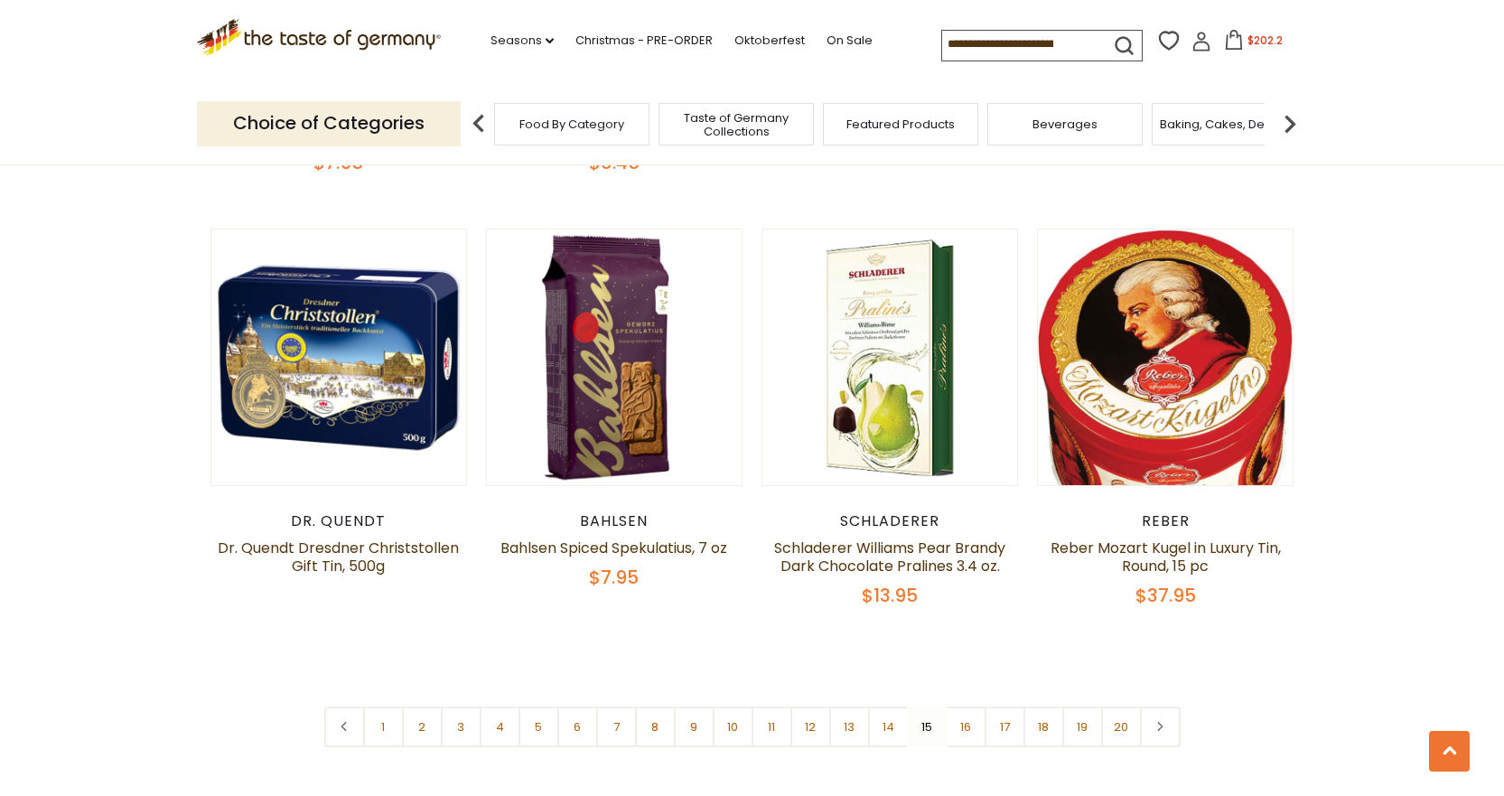
scroll to position [4052, 0]
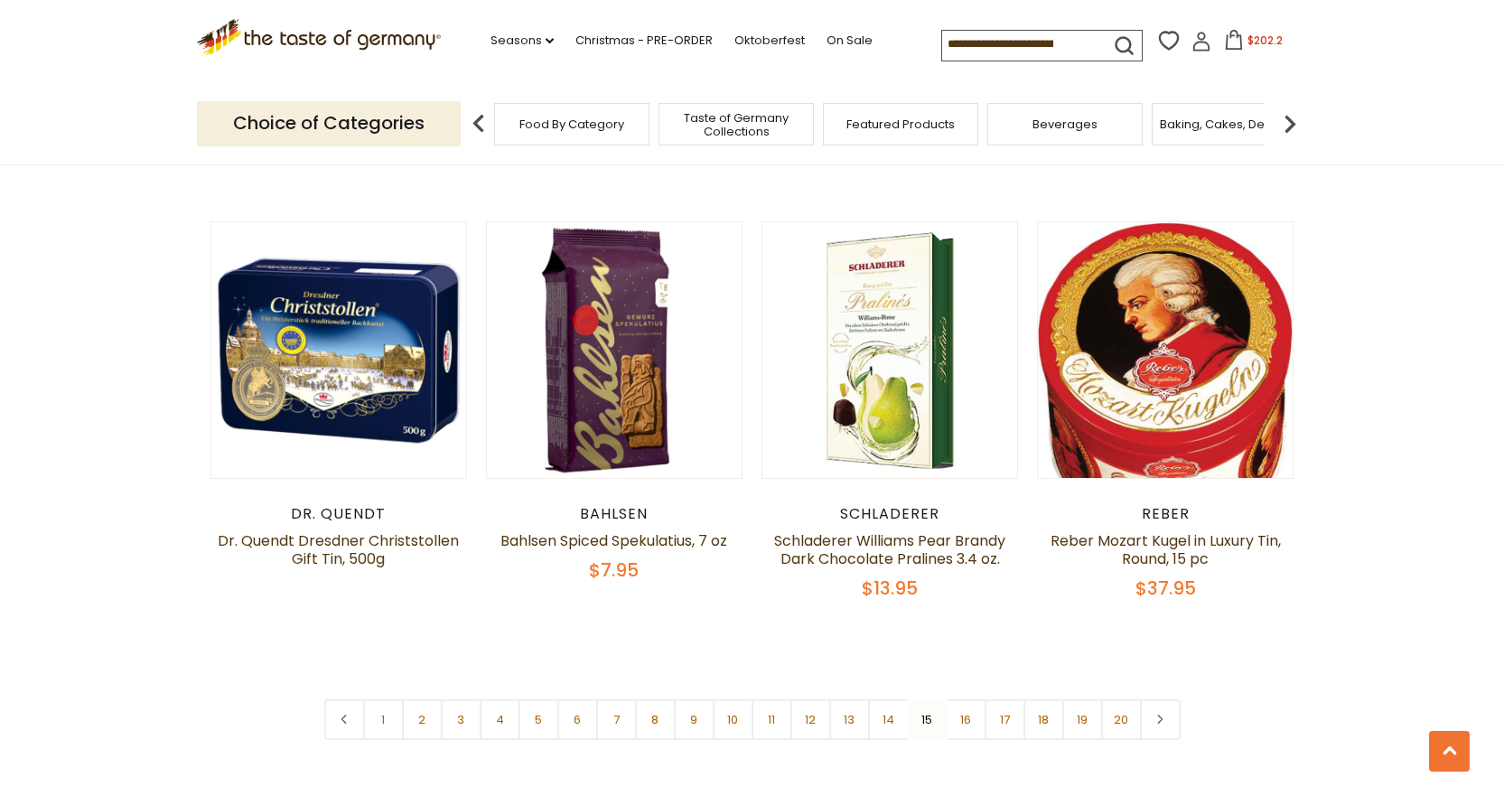
click at [922, 699] on nav "1 2 3 4 5 6 7 8 9 10 11 12 13 14 15 16 17 18 19 20" at bounding box center [752, 719] width 856 height 41
click at [965, 699] on link "16" at bounding box center [966, 719] width 41 height 41
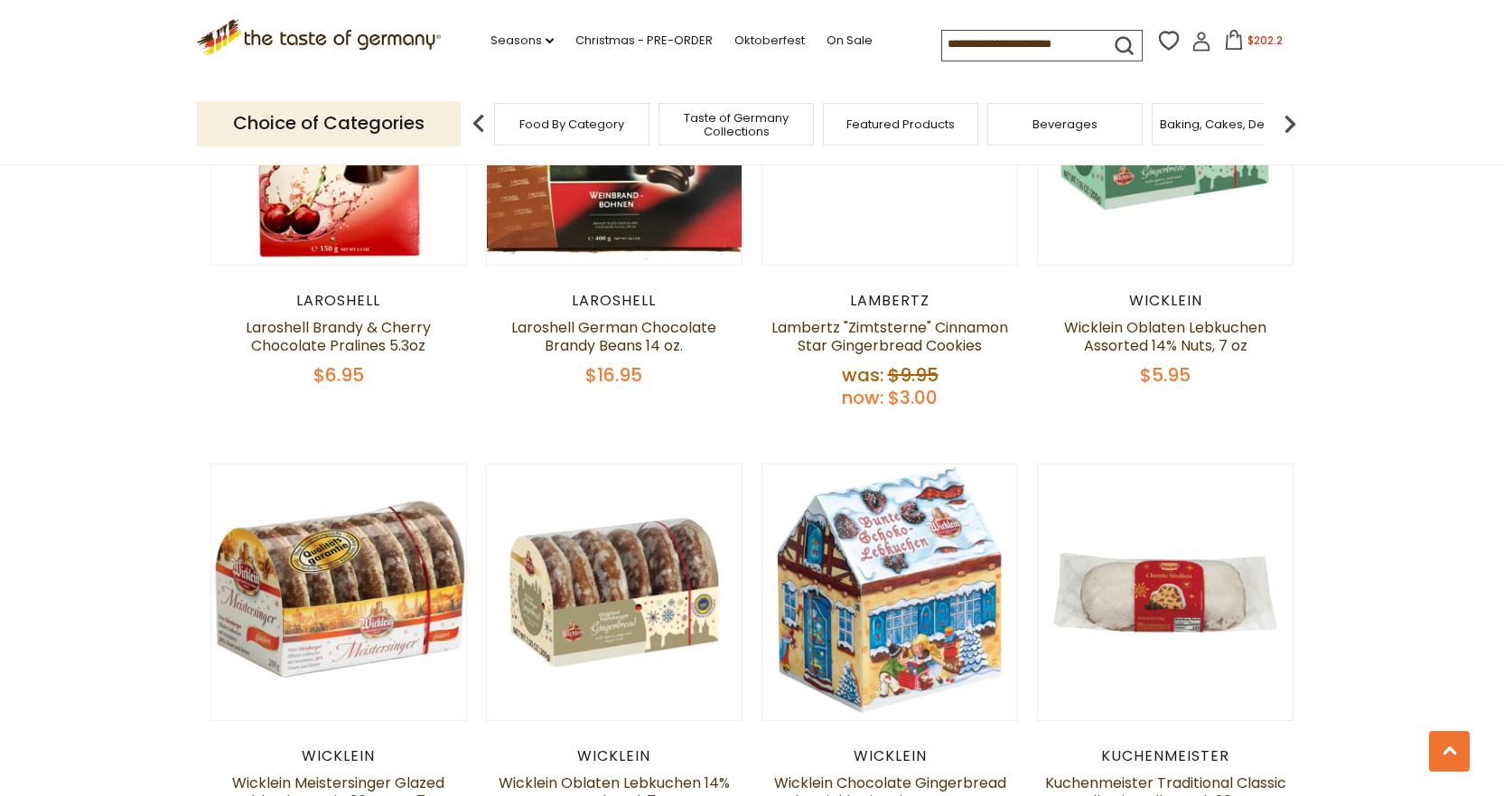
scroll to position [3891, 0]
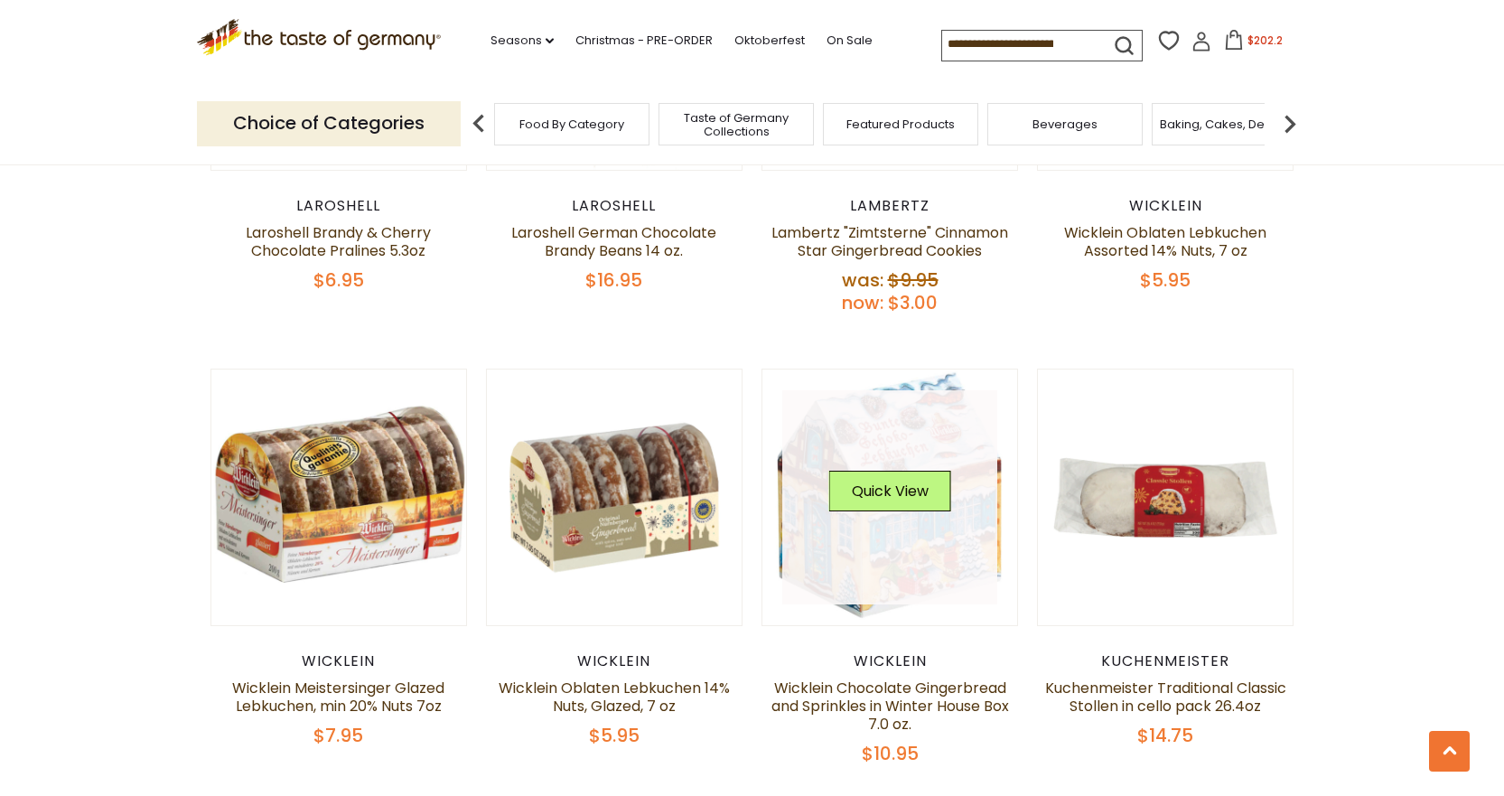
click at [880, 502] on div "Quick View" at bounding box center [890, 498] width 122 height 54
click at [866, 528] on link at bounding box center [889, 497] width 215 height 215
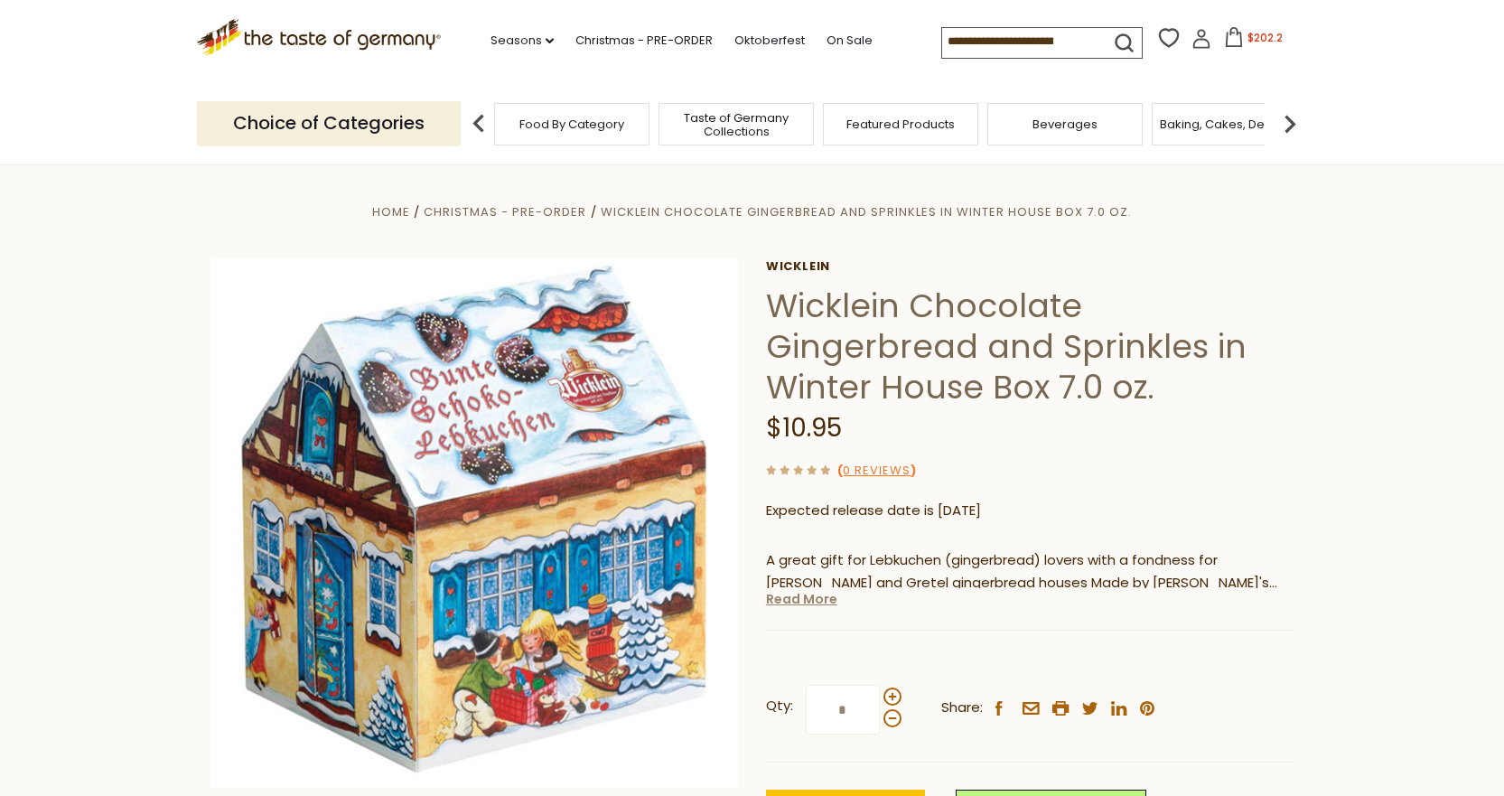
click at [812, 603] on link "Read More" at bounding box center [801, 599] width 71 height 18
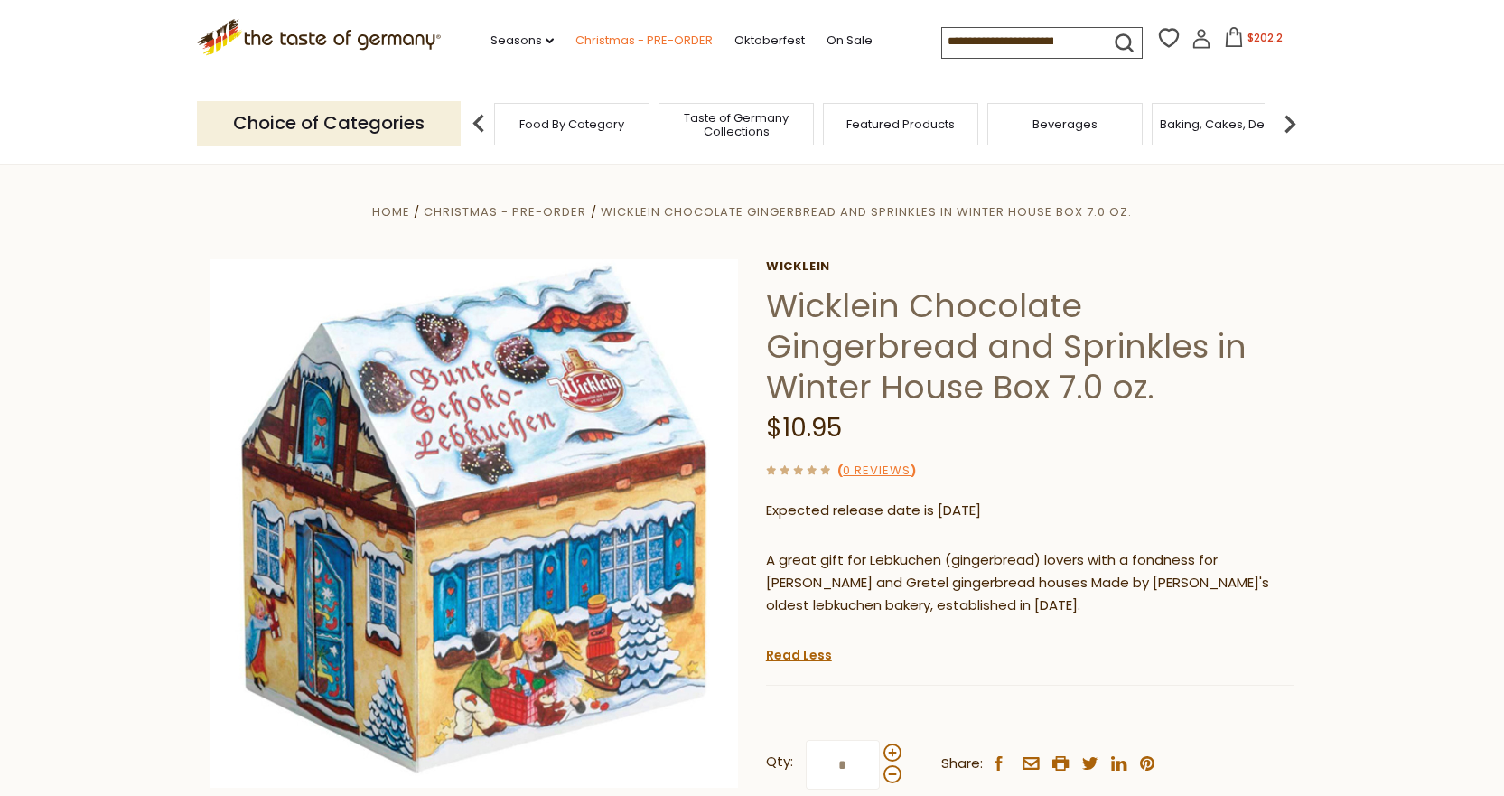
click at [647, 39] on link "Christmas - PRE-ORDER" at bounding box center [643, 41] width 137 height 20
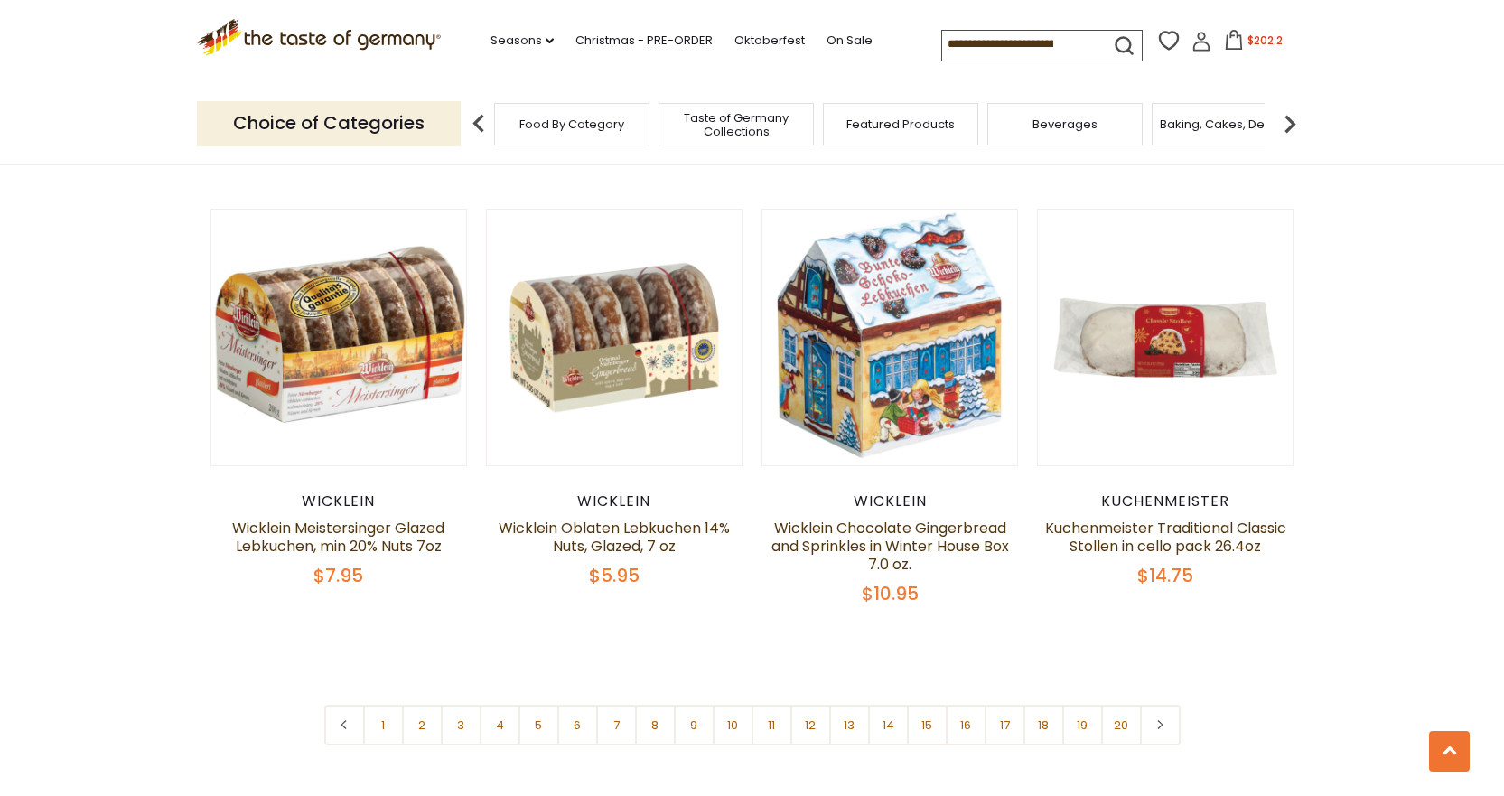
scroll to position [4094, 0]
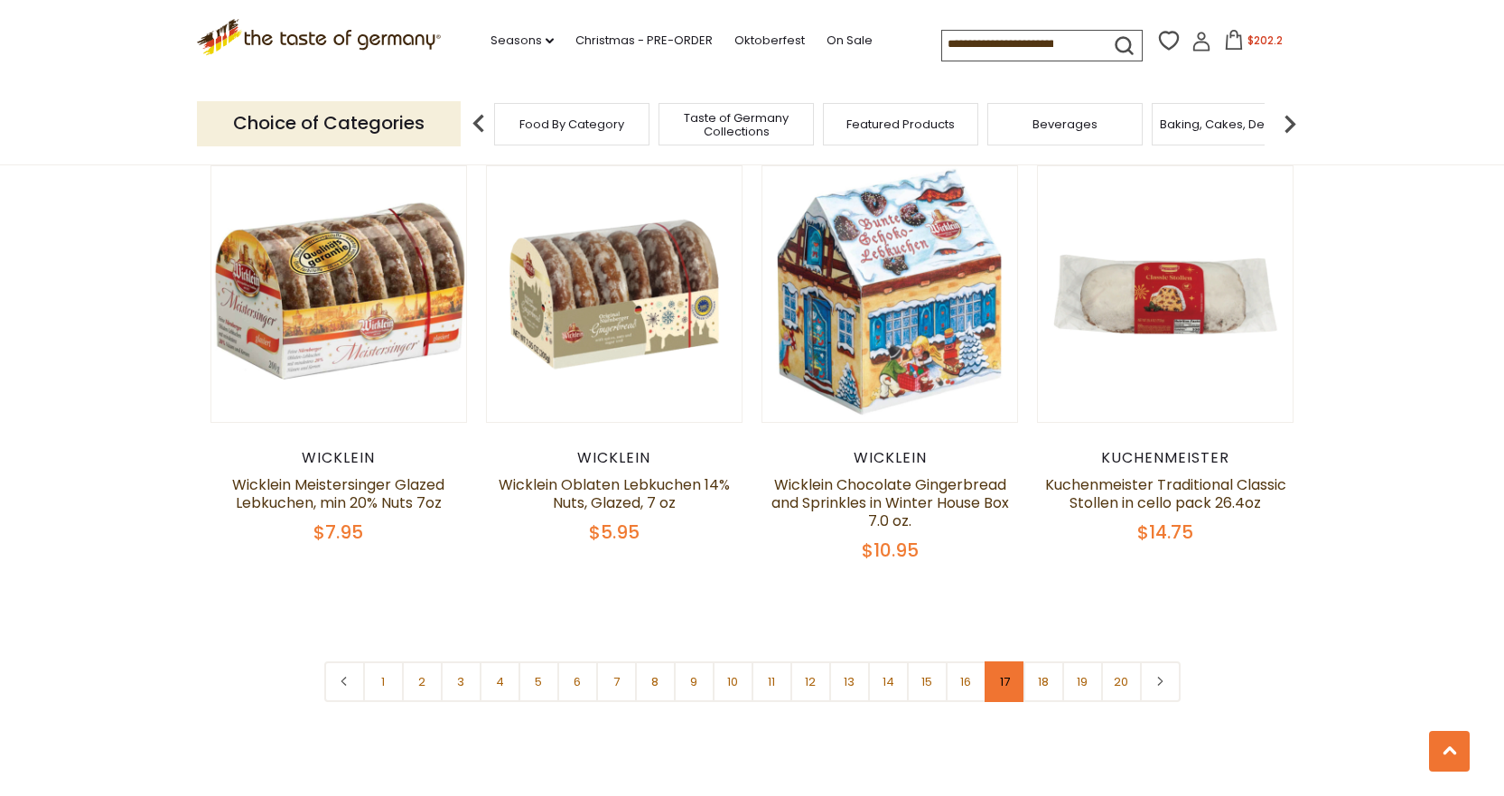
click at [996, 669] on link "17" at bounding box center [1005, 681] width 41 height 41
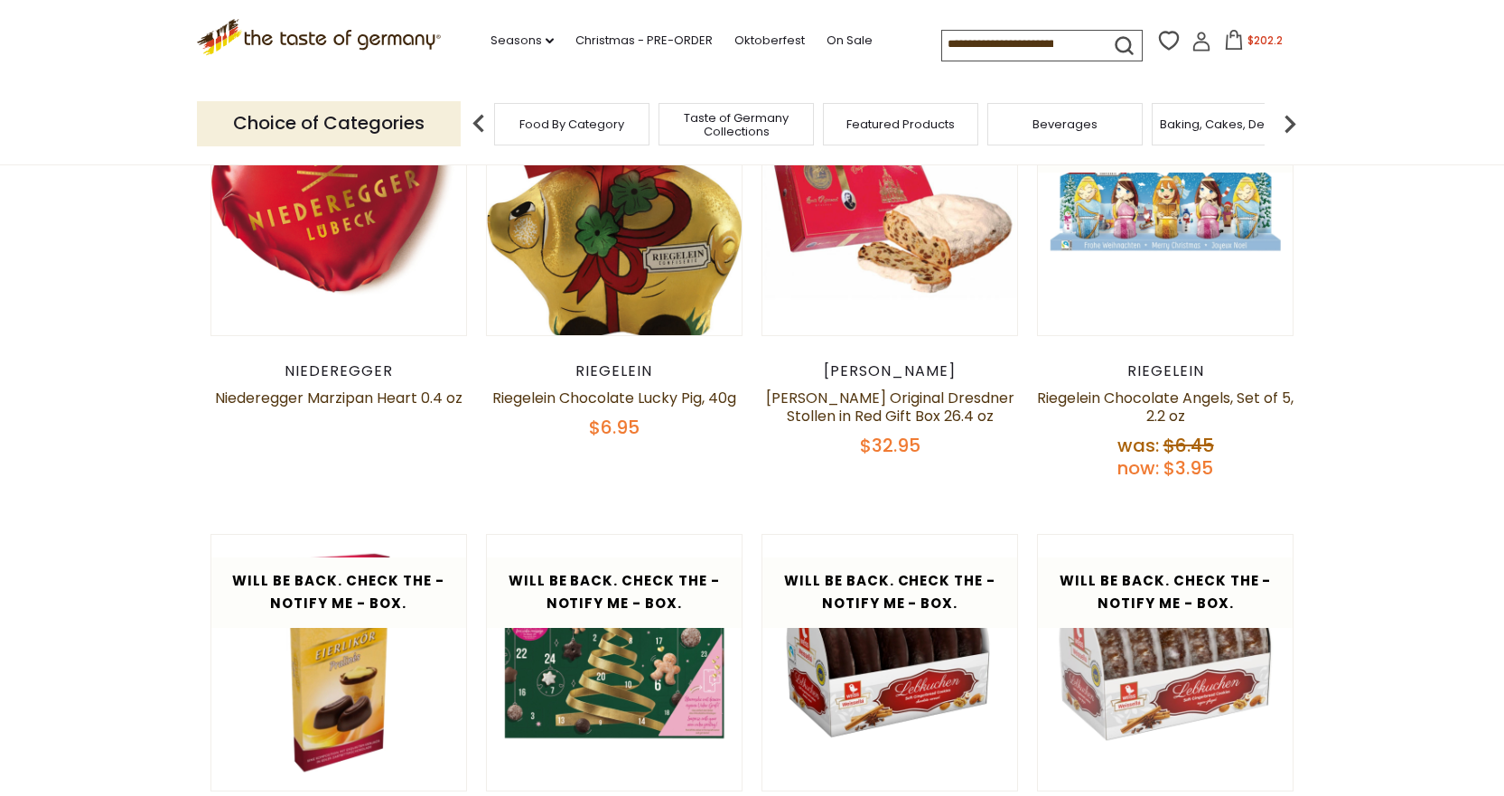
scroll to position [658, 0]
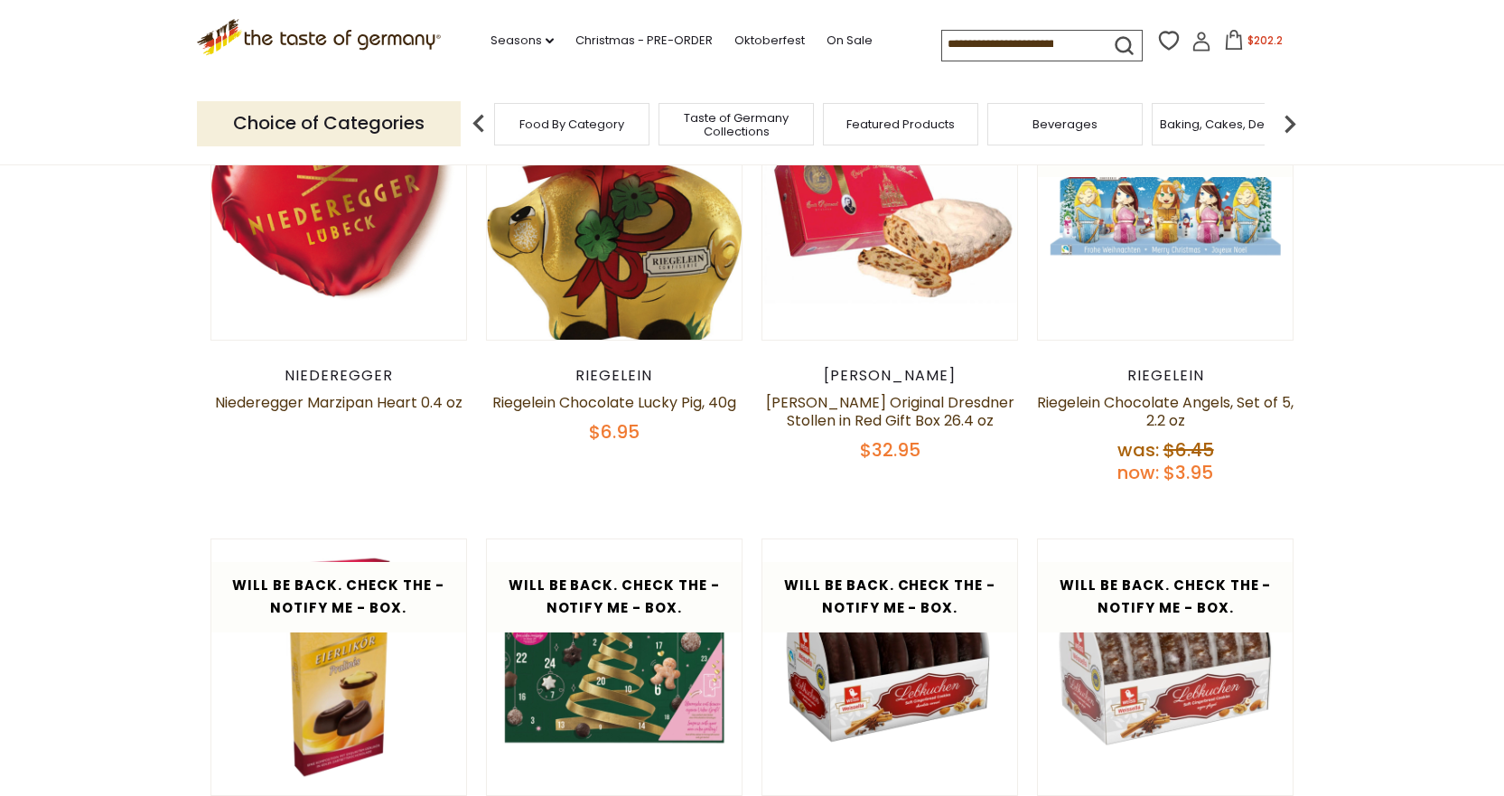
drag, startPoint x: 1503, startPoint y: 183, endPoint x: 1508, endPoint y: 137, distance: 46.3
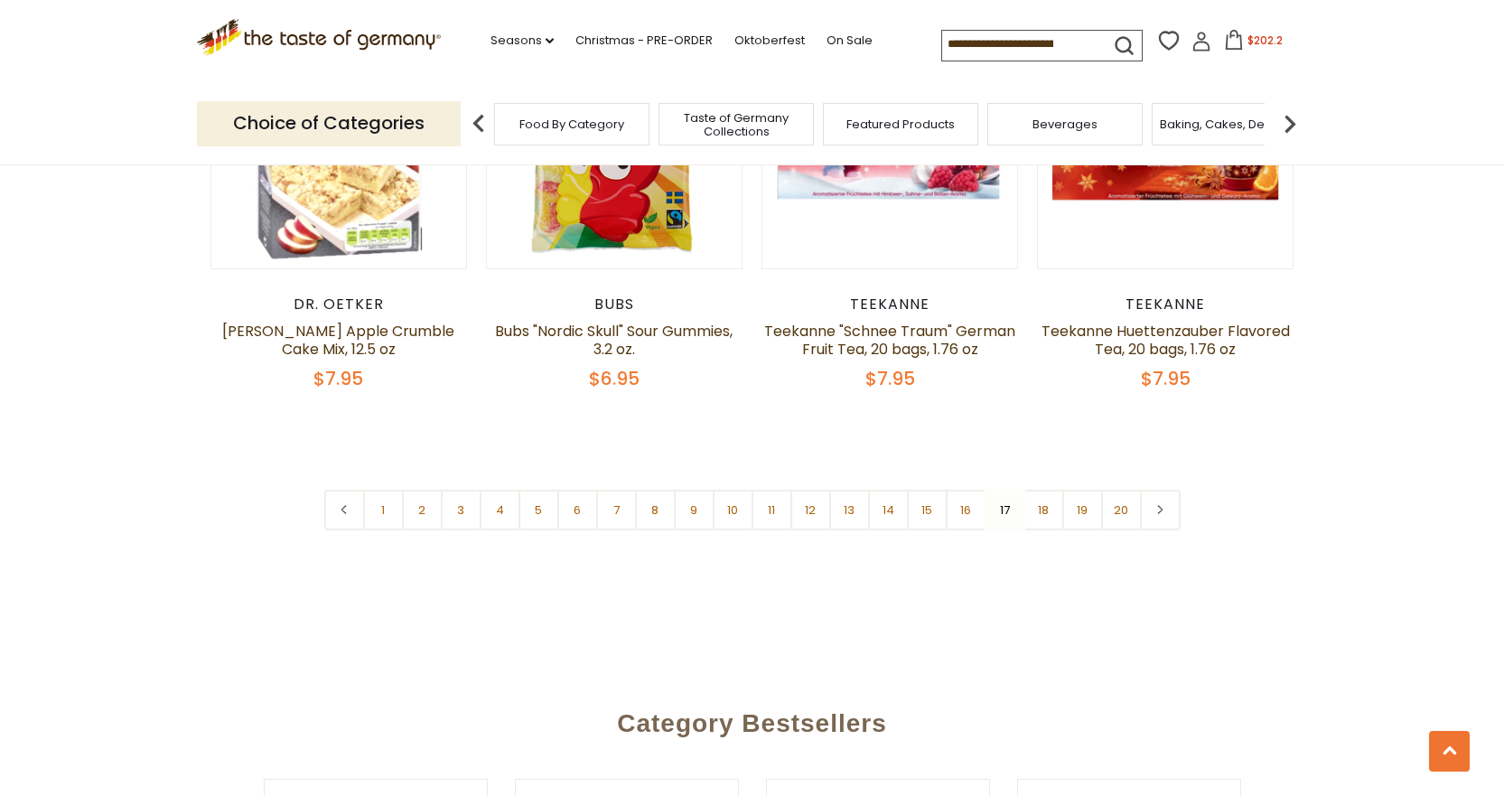
scroll to position [4291, 0]
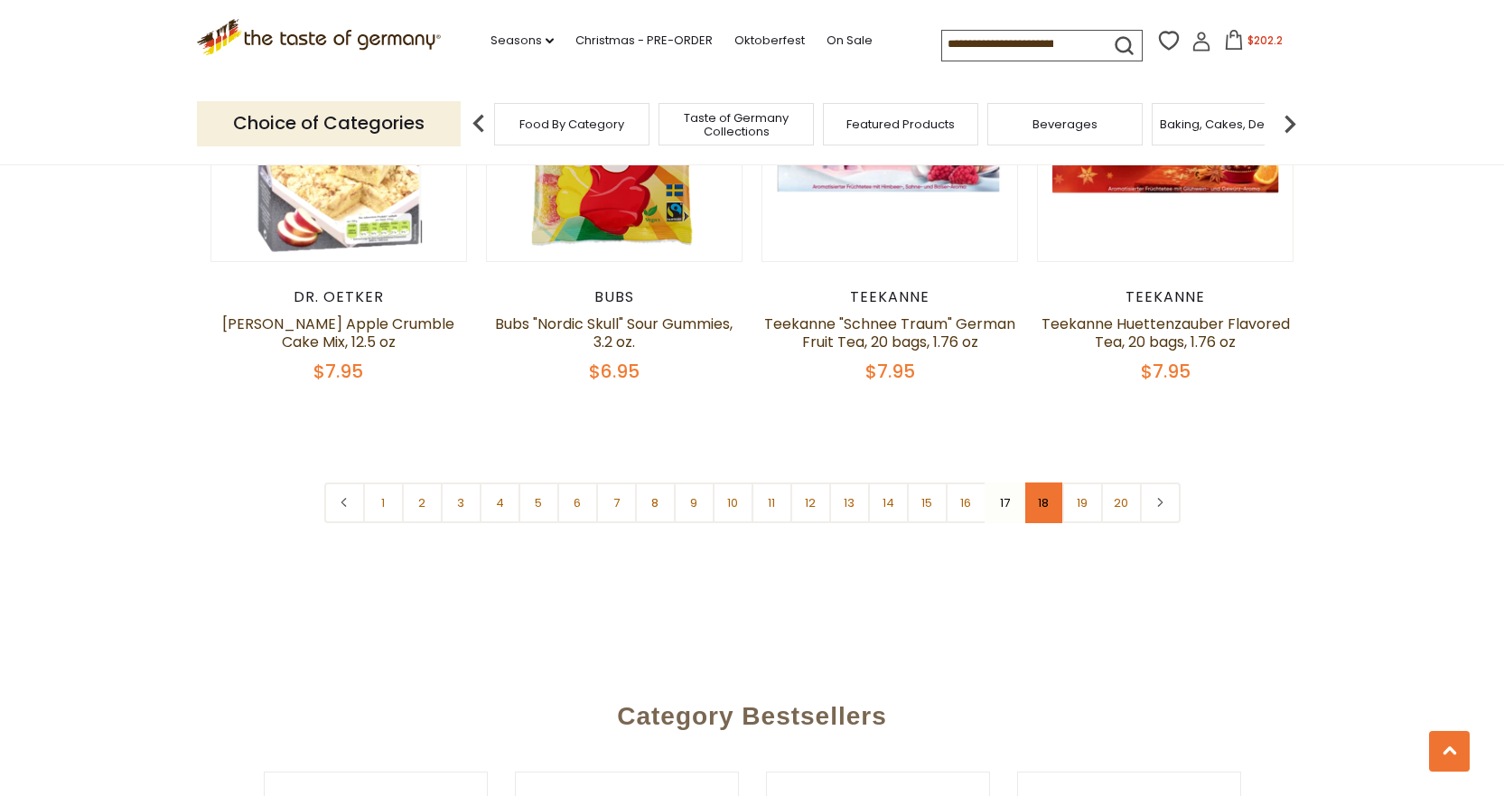
click at [1042, 510] on link "18" at bounding box center [1044, 502] width 41 height 41
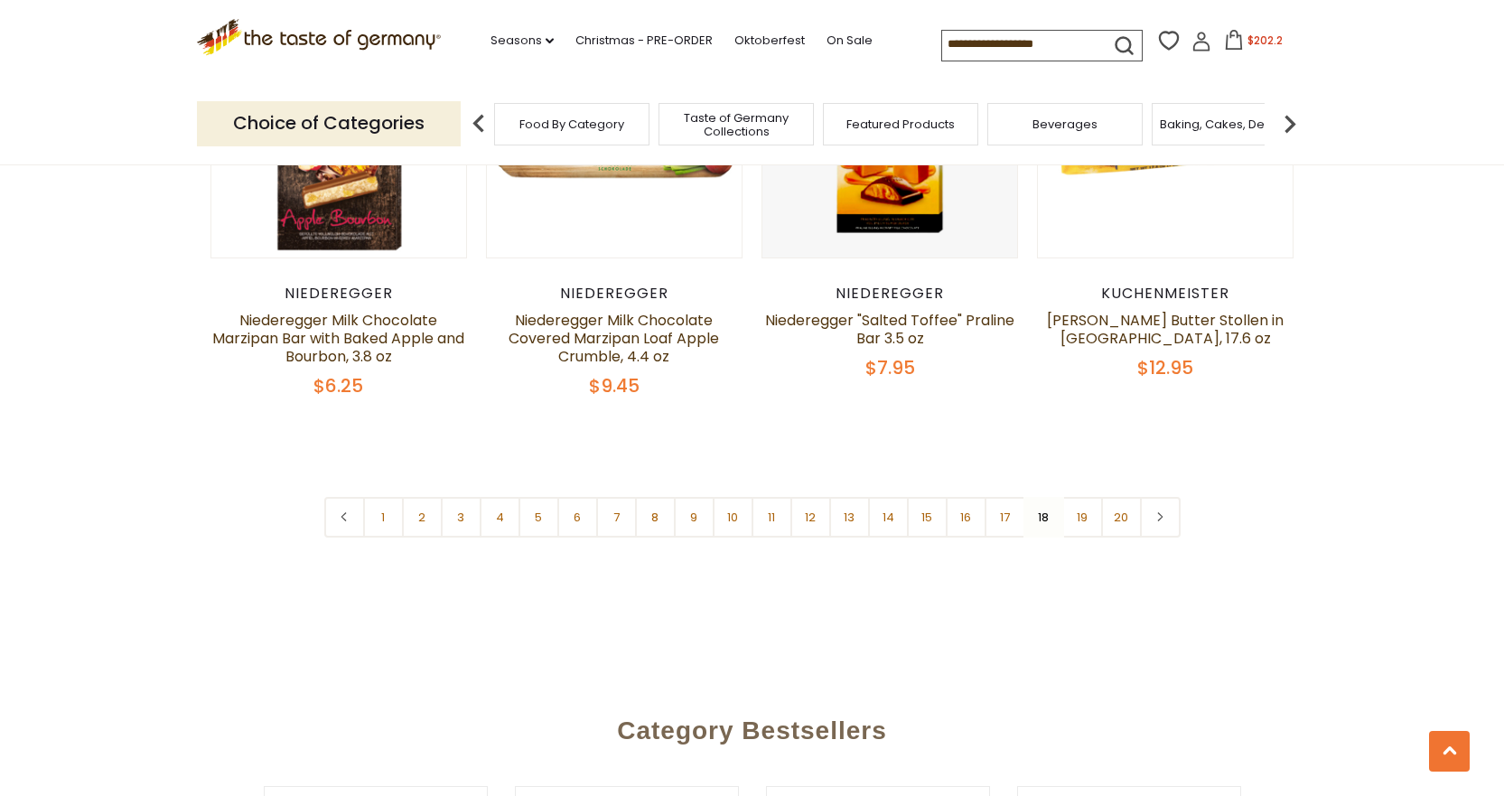
scroll to position [4258, 0]
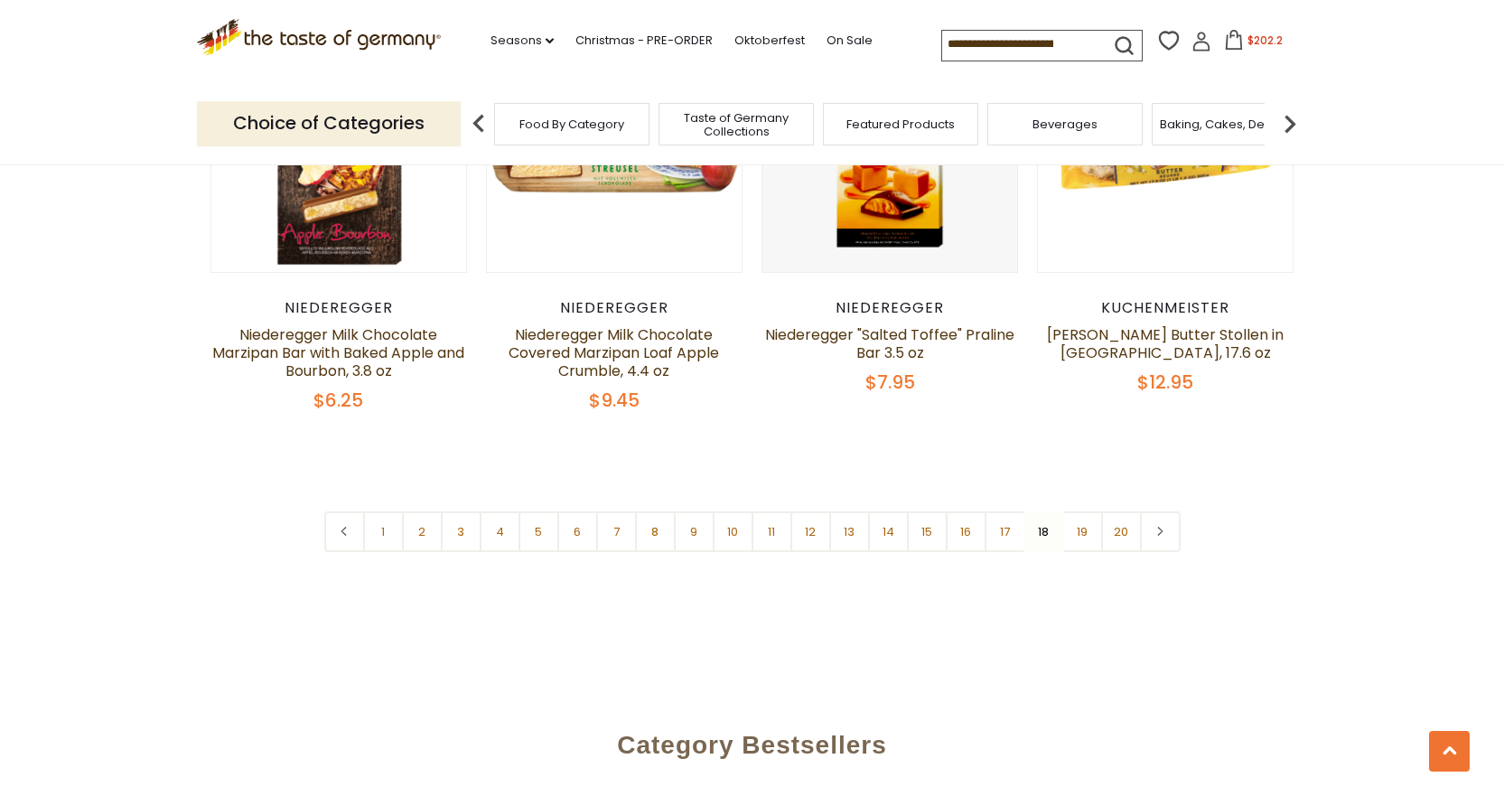
click at [1045, 517] on nav "1 2 3 4 5 6 7 8 9 10 11 12 13 14 15 16 17 18 19 20" at bounding box center [752, 531] width 856 height 41
click at [1086, 515] on link "19" at bounding box center [1082, 531] width 41 height 41
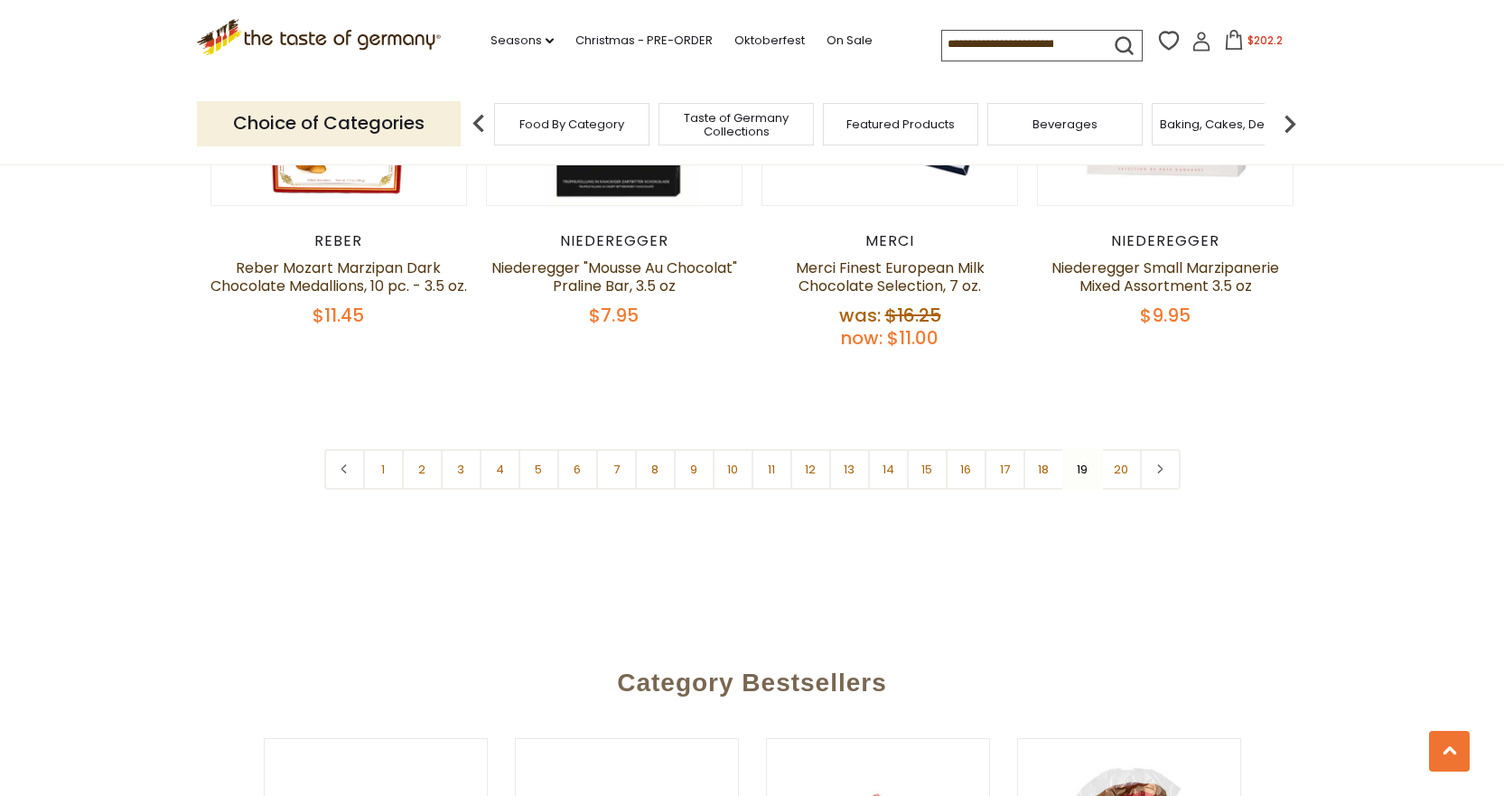
scroll to position [4454, 0]
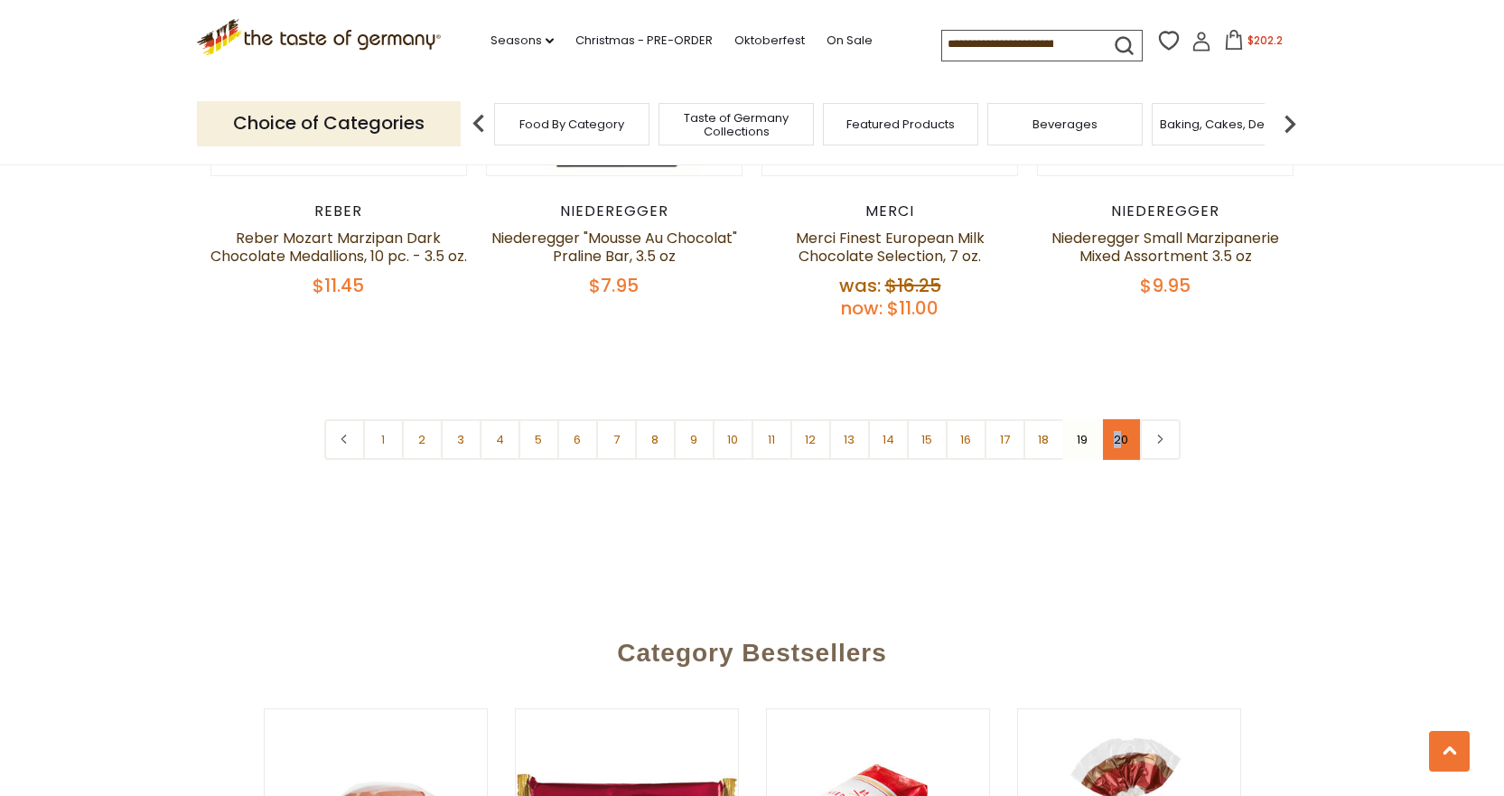
click at [1118, 419] on link "20" at bounding box center [1121, 439] width 41 height 41
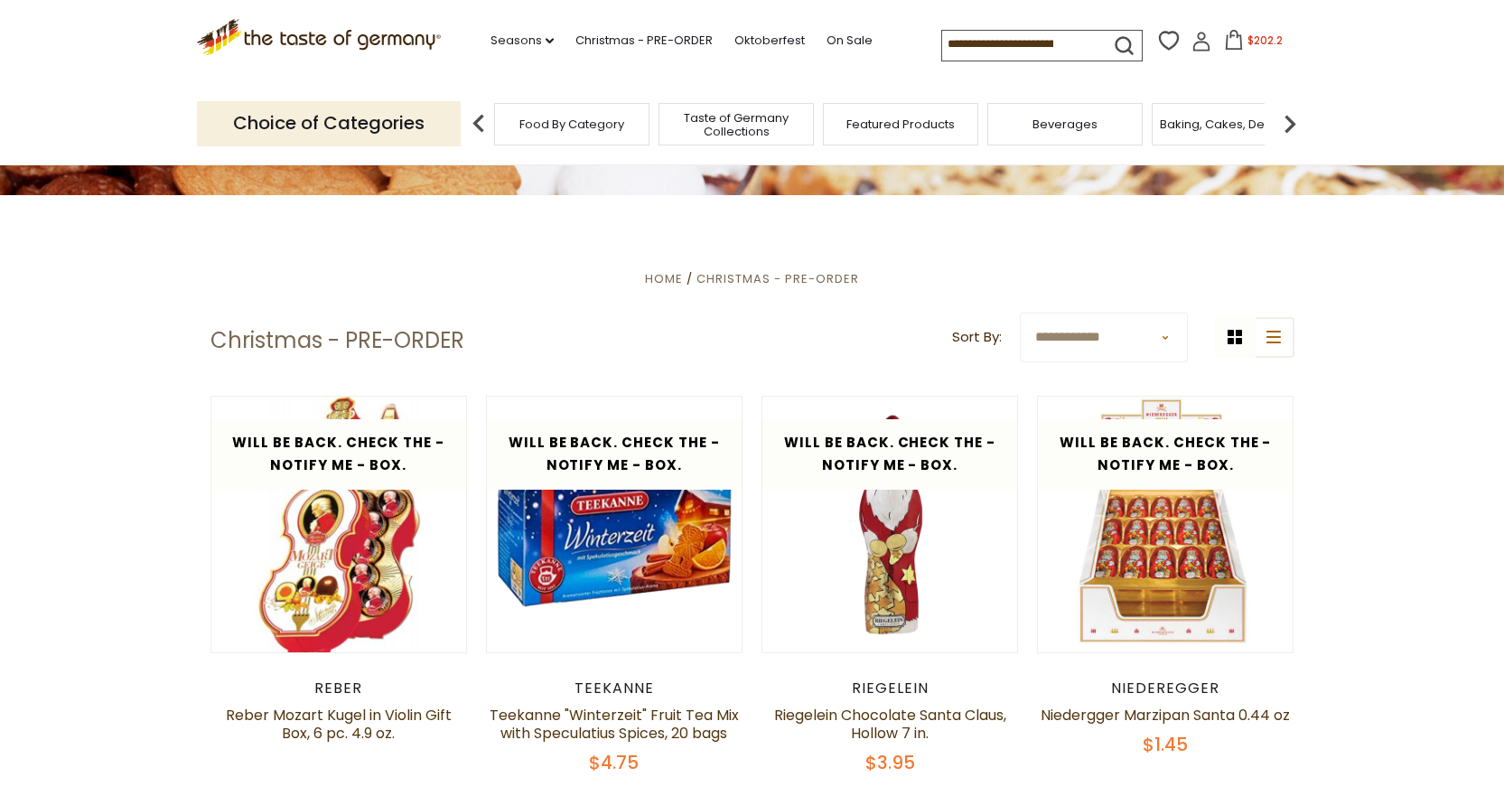
scroll to position [0, 0]
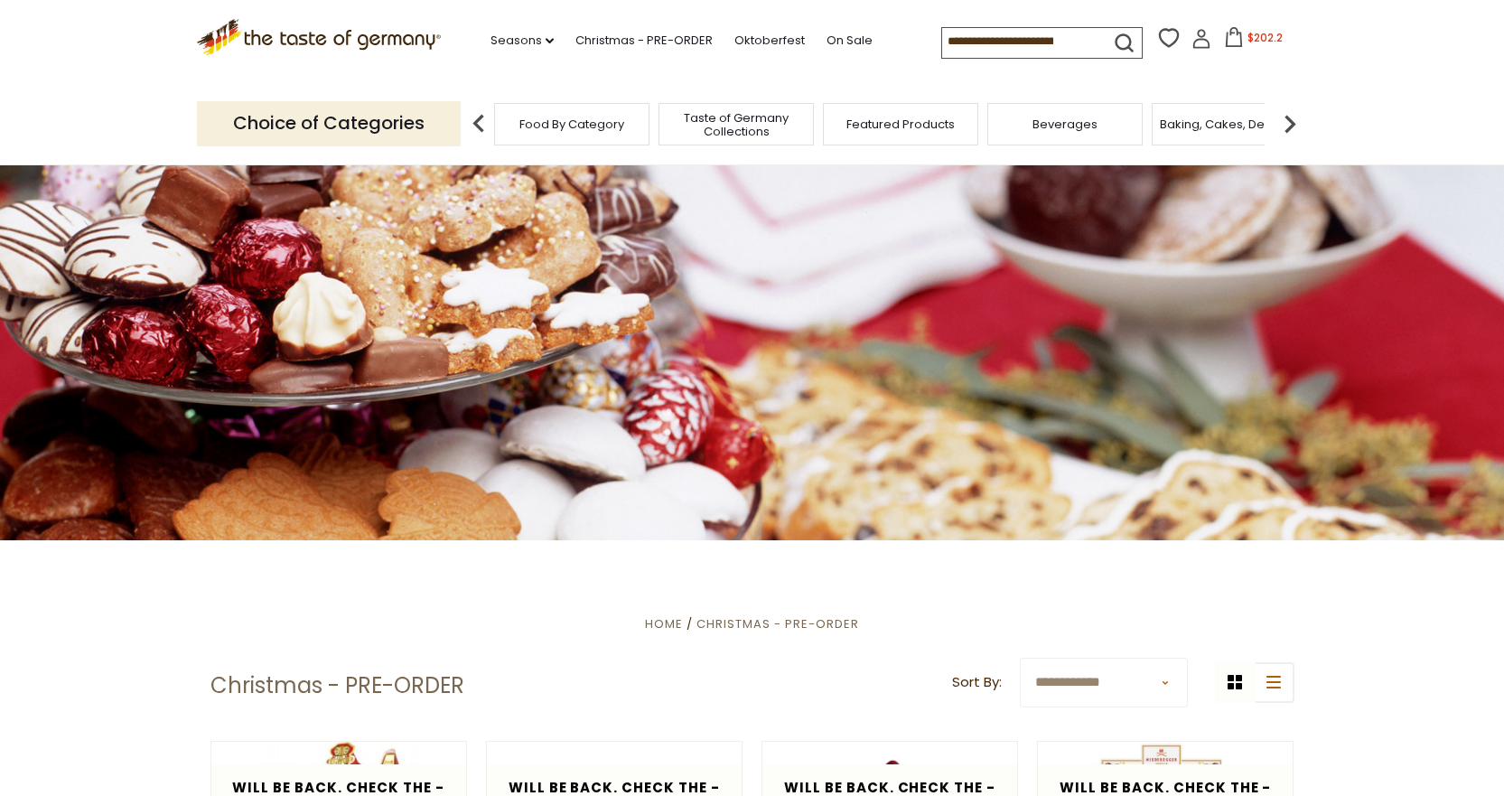
click at [1225, 44] on icon at bounding box center [1234, 37] width 20 height 20
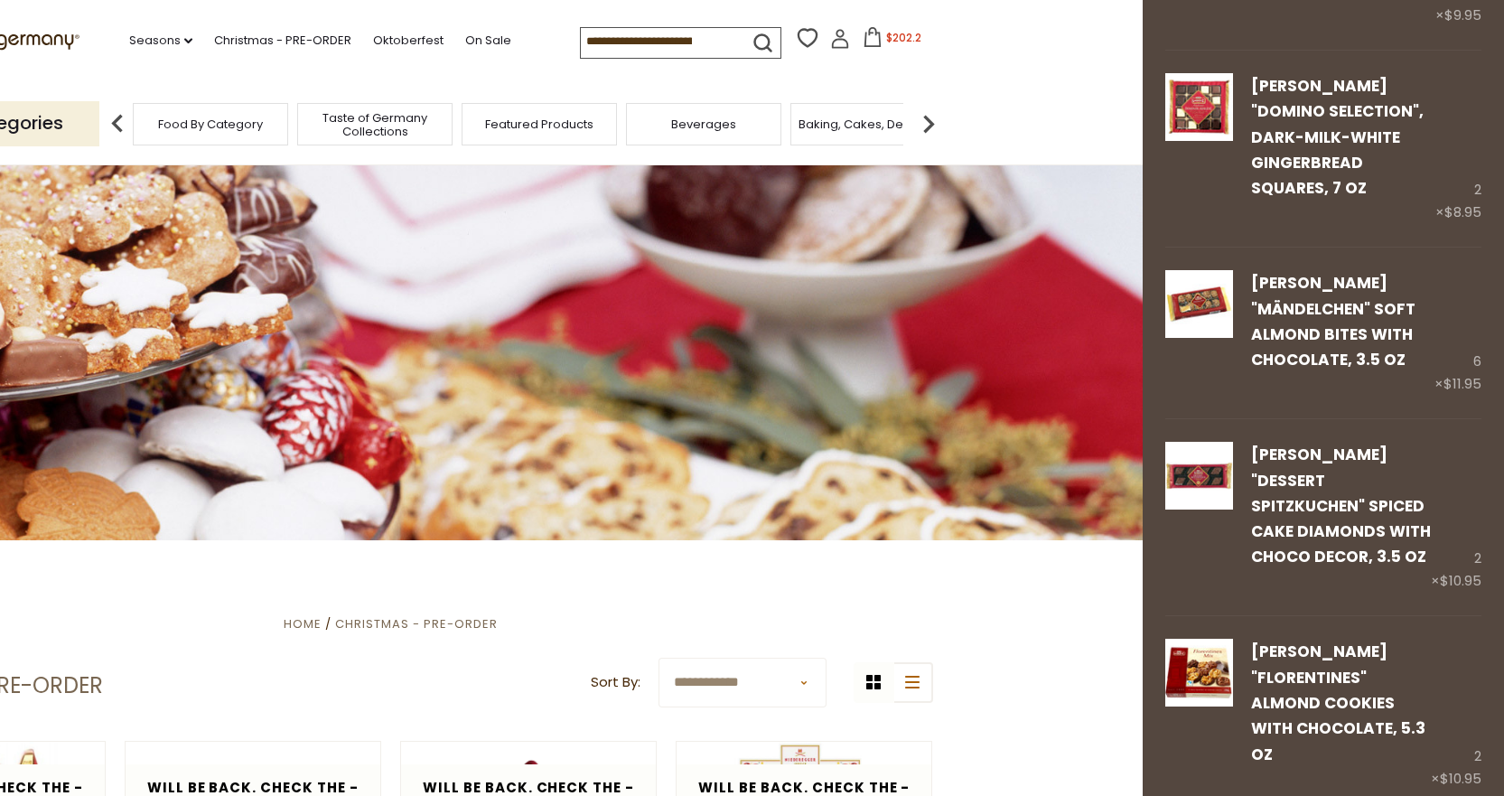
scroll to position [196, 0]
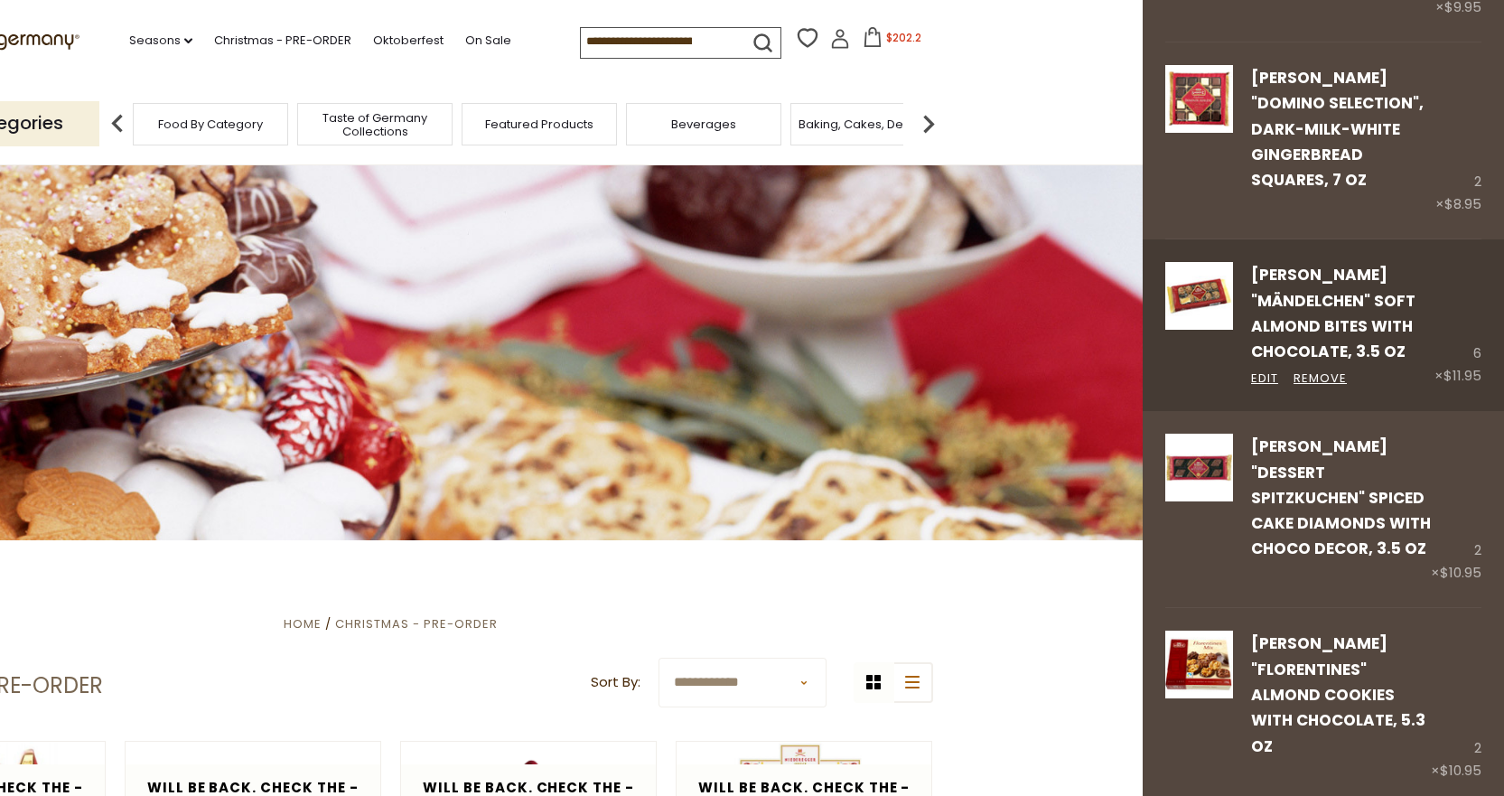
click at [1313, 323] on link "Lambertz "Mändelchen" Soft Almond Bites with Chocolate, 3.5 oz" at bounding box center [1333, 313] width 164 height 98
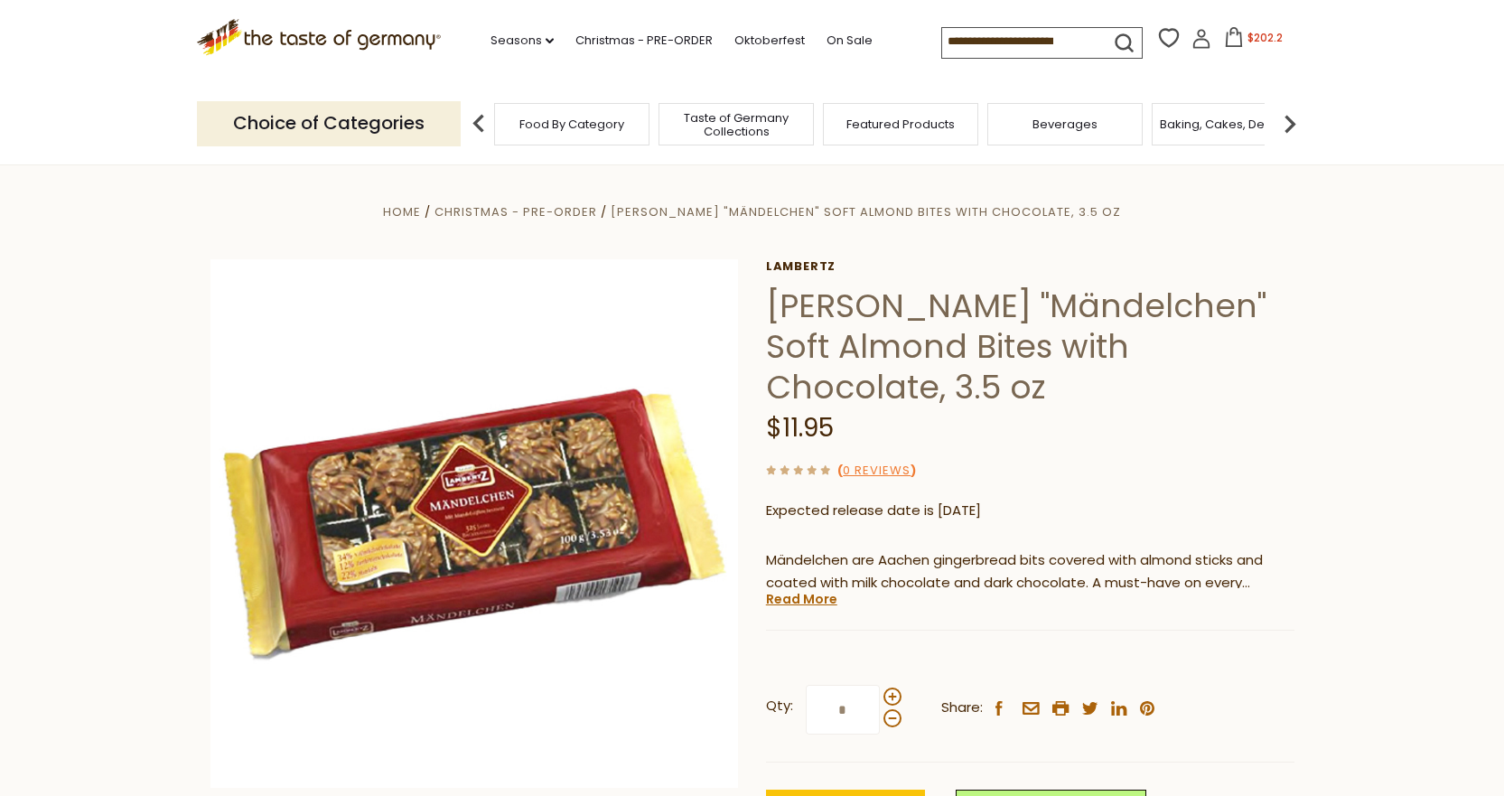
click at [1227, 37] on icon at bounding box center [1234, 37] width 20 height 20
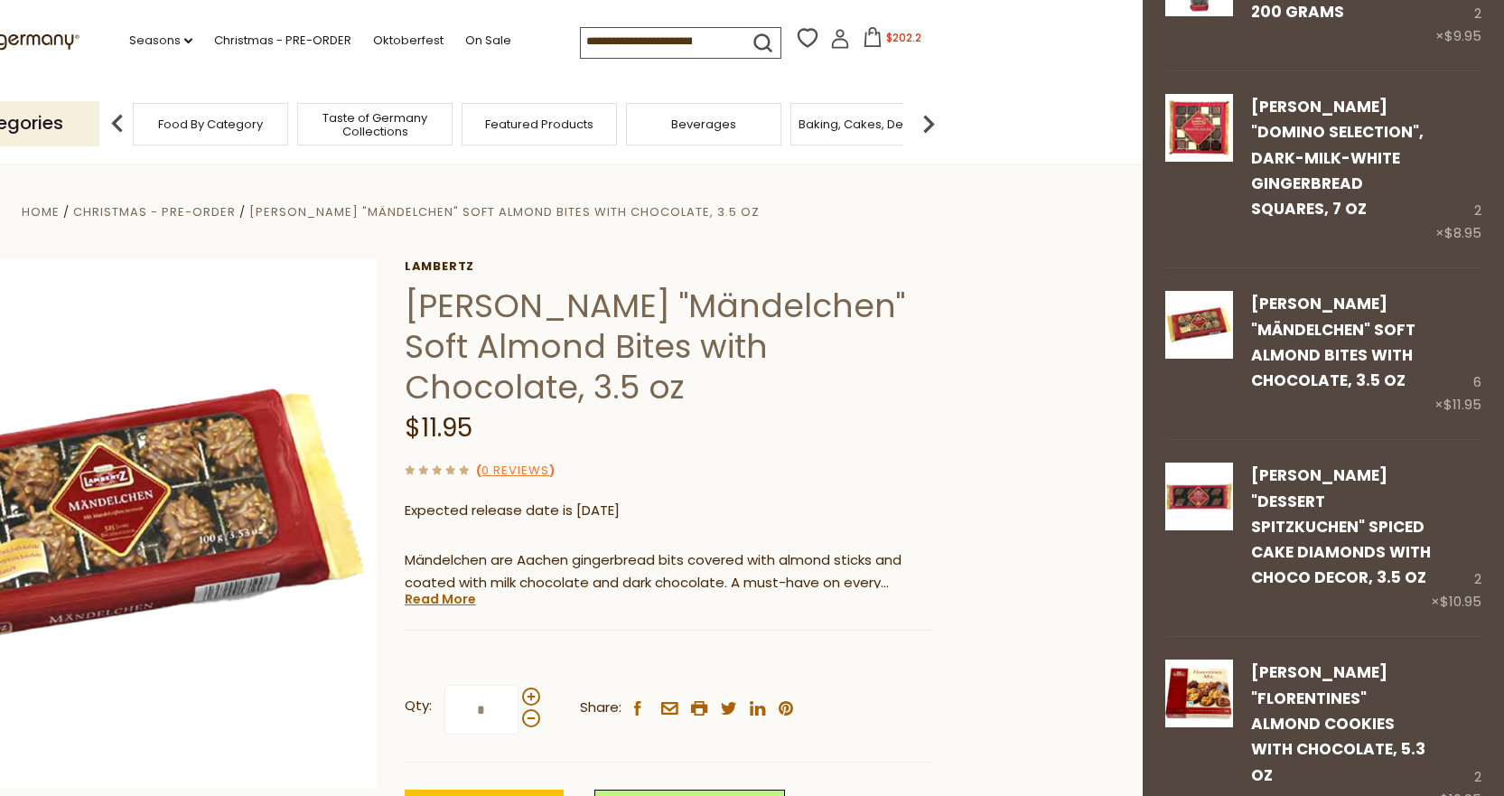
scroll to position [223, 0]
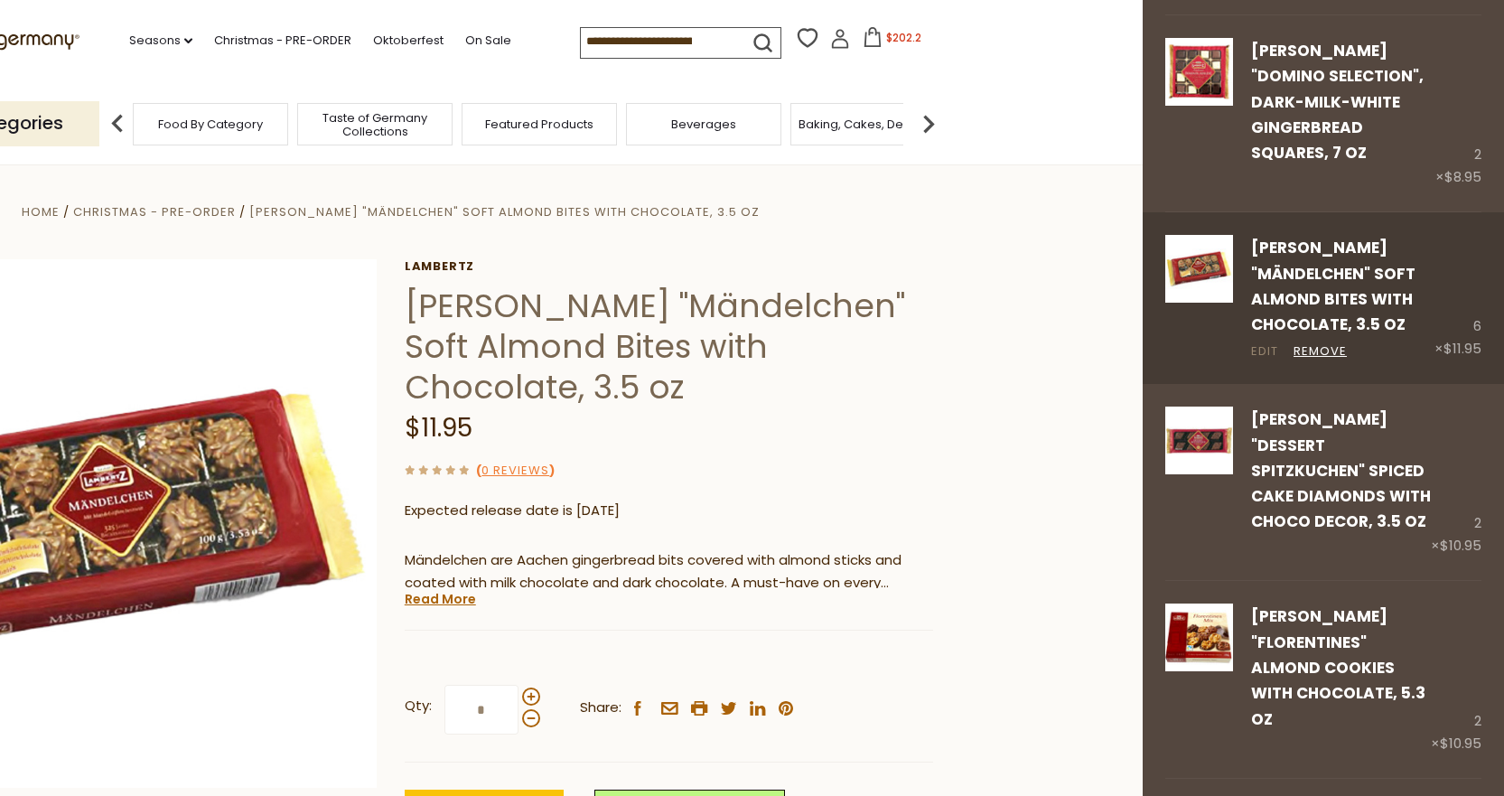
click at [1262, 350] on link "Edit" at bounding box center [1264, 351] width 27 height 19
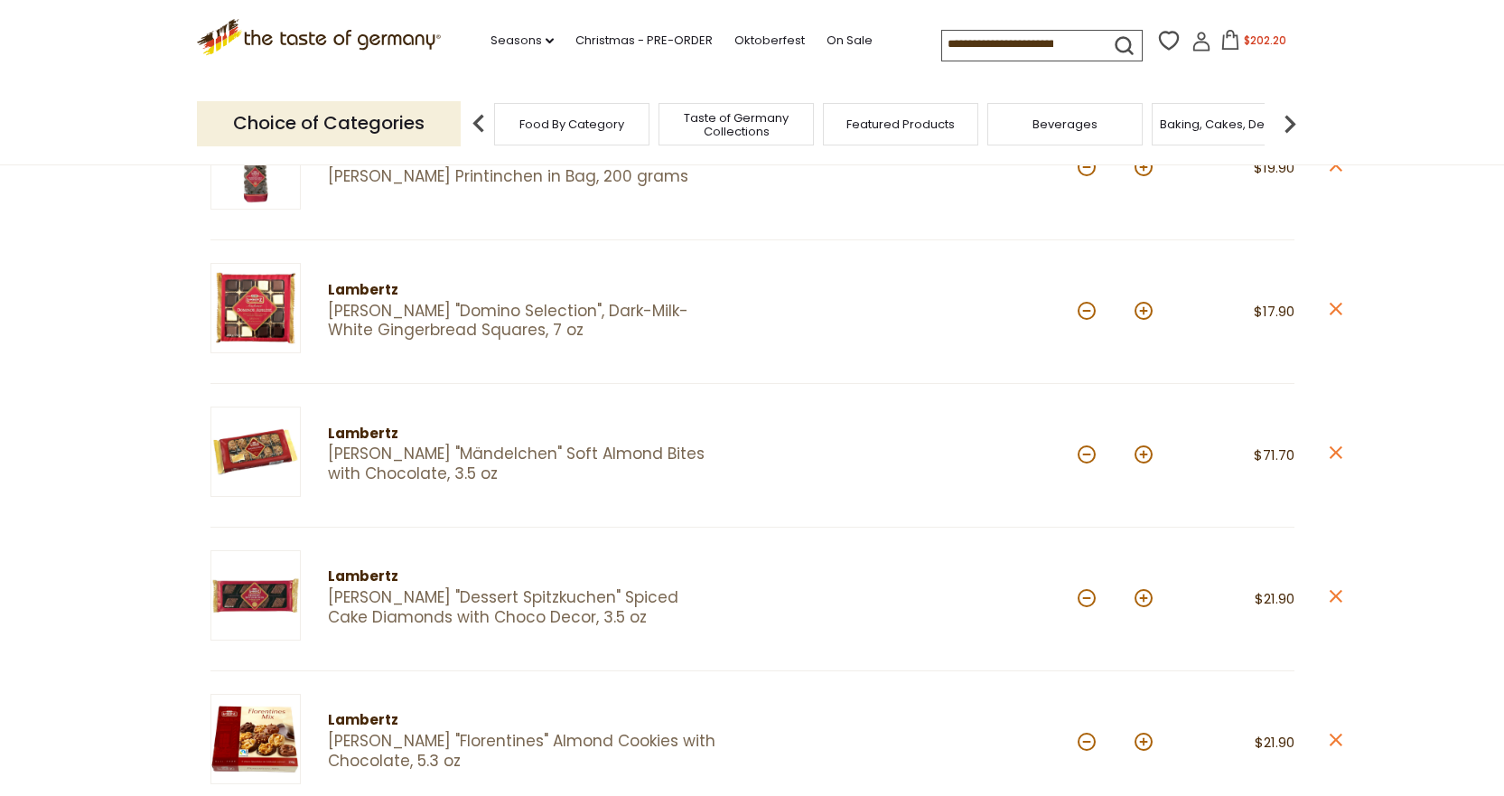
scroll to position [352, 0]
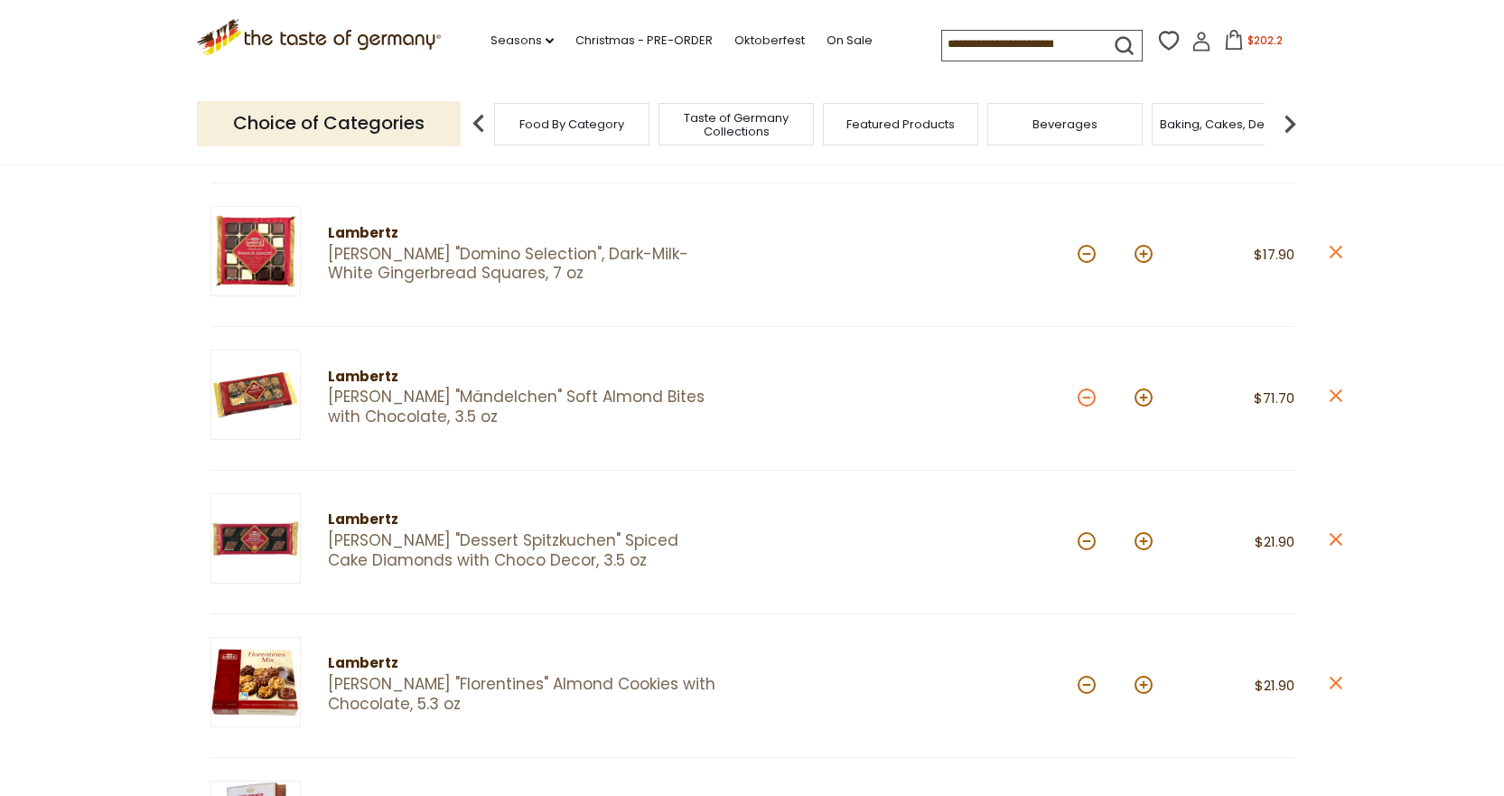
click at [1086, 396] on button at bounding box center [1087, 397] width 18 height 18
type input "*"
click at [1090, 400] on button at bounding box center [1087, 397] width 18 height 18
type input "*"
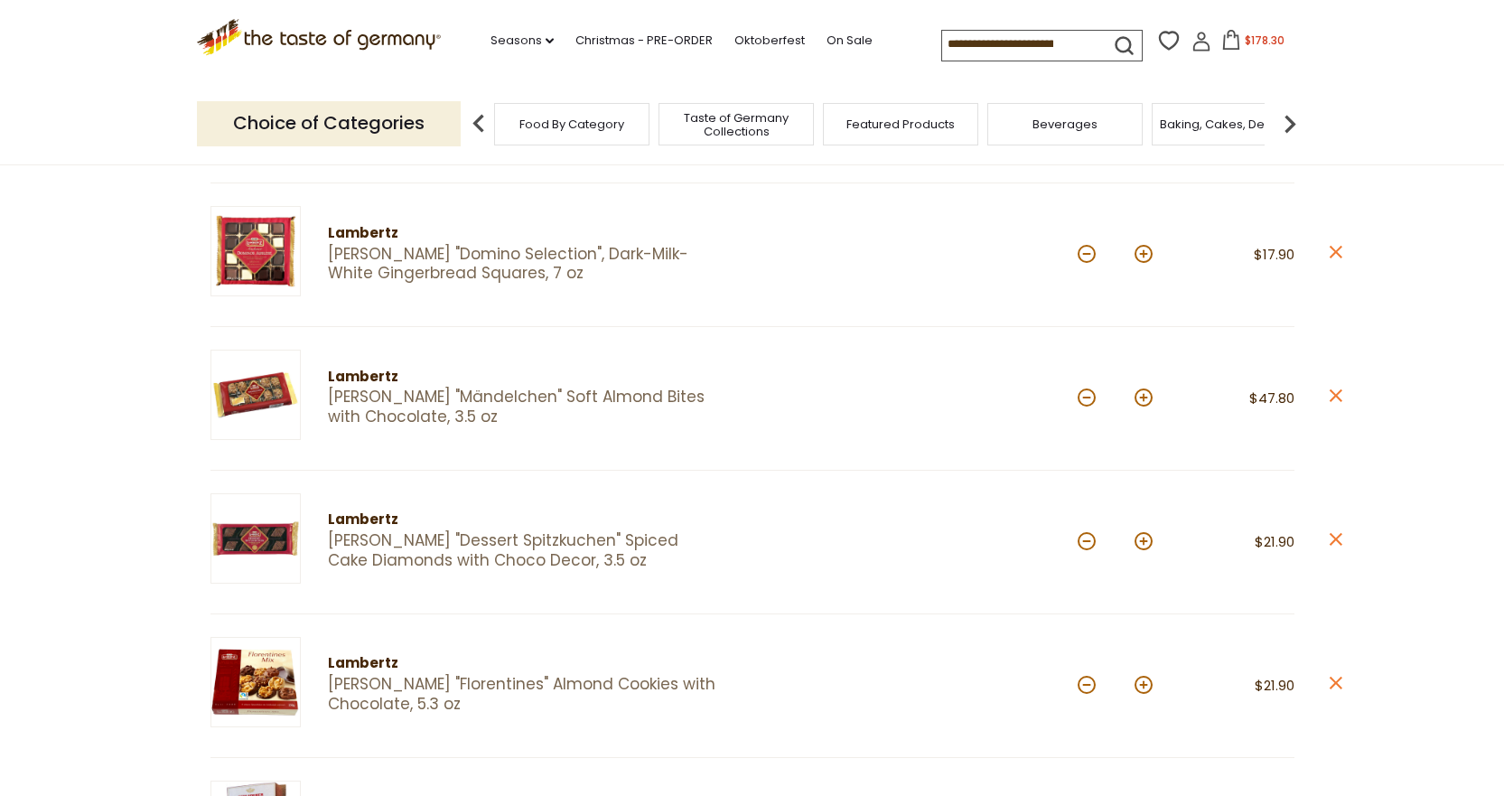
click at [1090, 400] on button at bounding box center [1087, 397] width 18 height 18
type input "*"
click at [1083, 395] on button at bounding box center [1087, 397] width 18 height 18
type input "*"
click at [1083, 395] on button at bounding box center [1087, 397] width 18 height 18
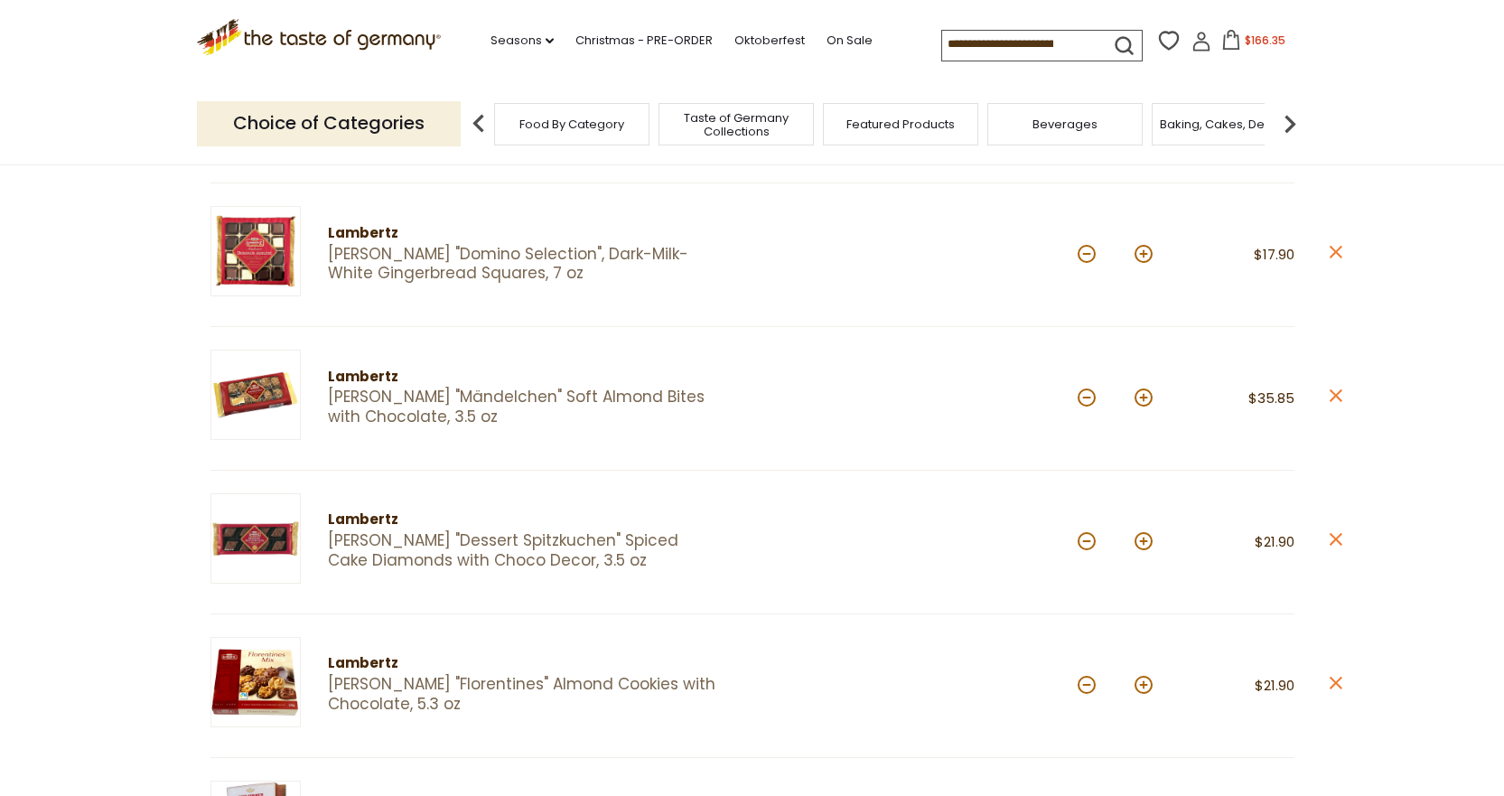
type input "*"
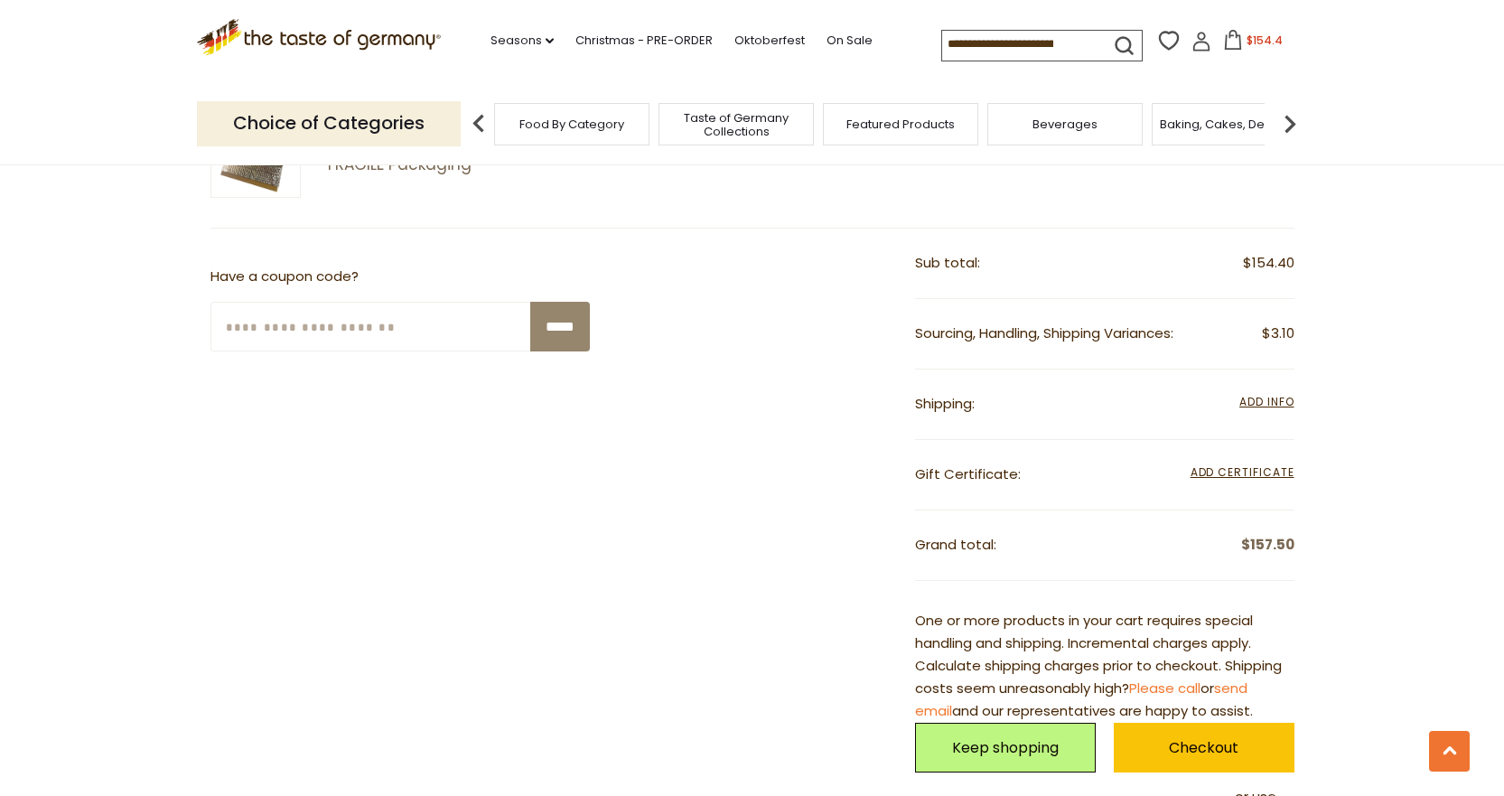
scroll to position [1317, 0]
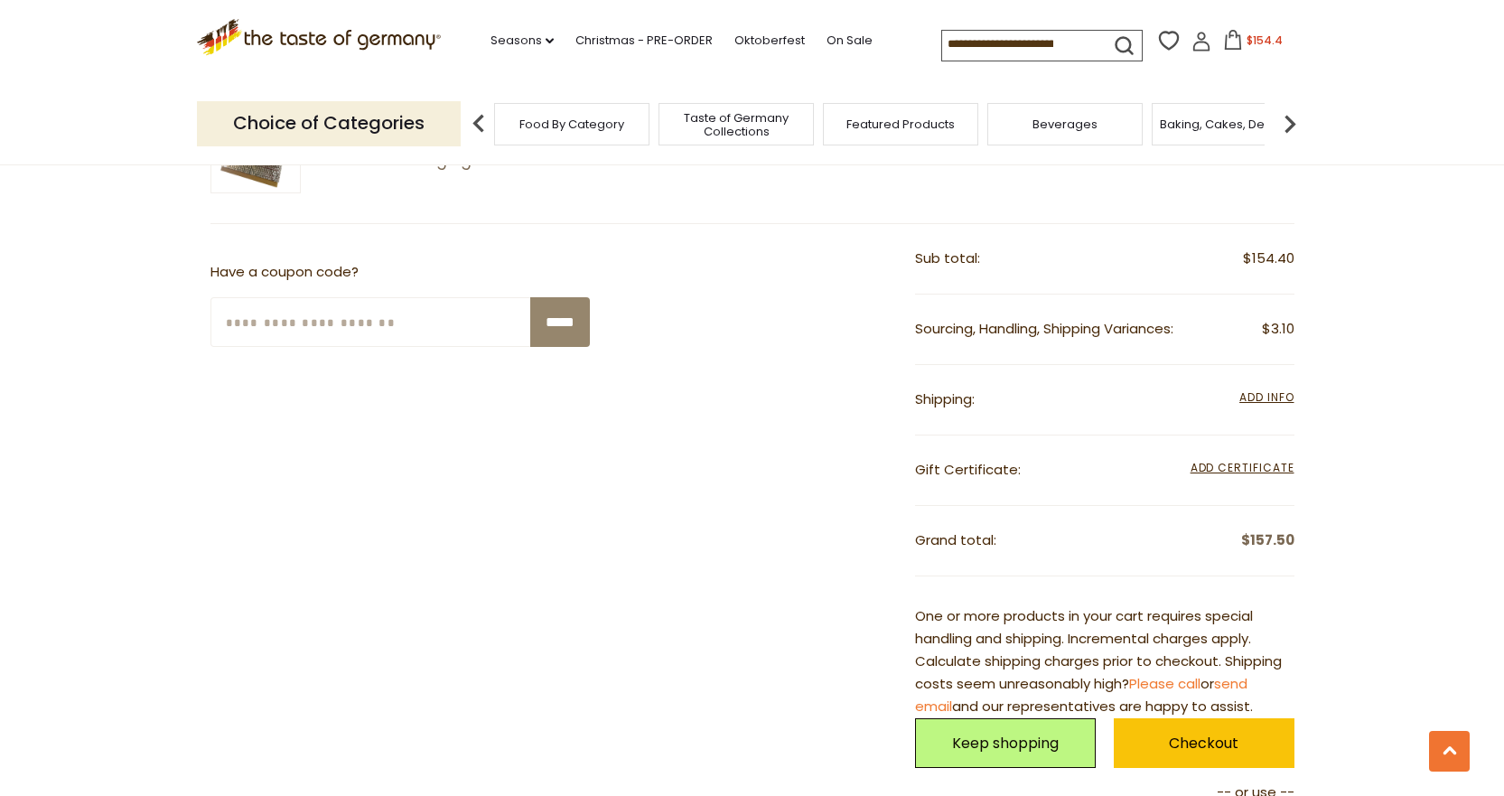
click at [256, 326] on input "Enter Your Coupon Code" at bounding box center [371, 322] width 322 height 50
paste input "*******"
type input "*******"
click at [557, 325] on input "*****" at bounding box center [560, 322] width 60 height 50
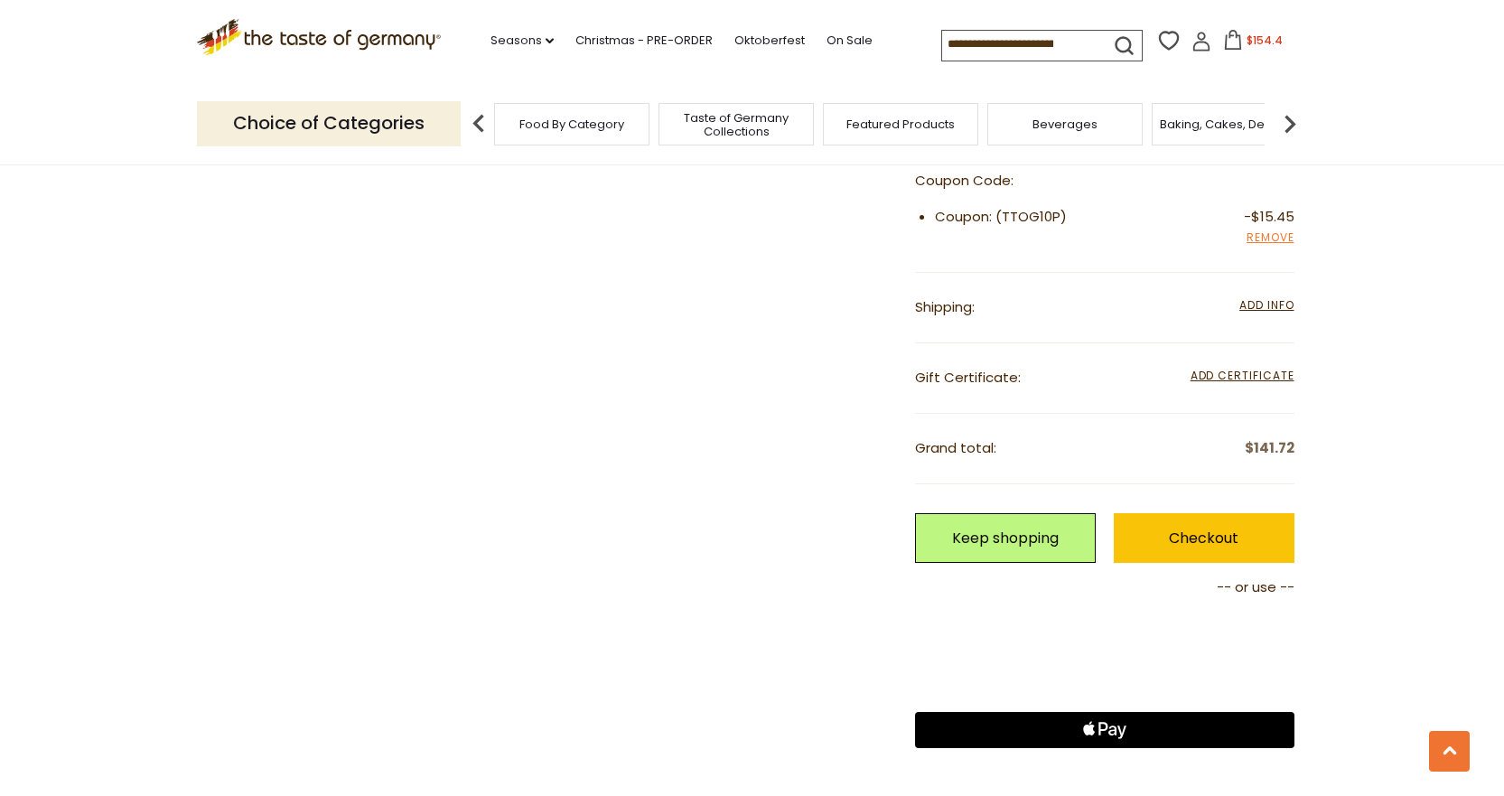
scroll to position [1557, 0]
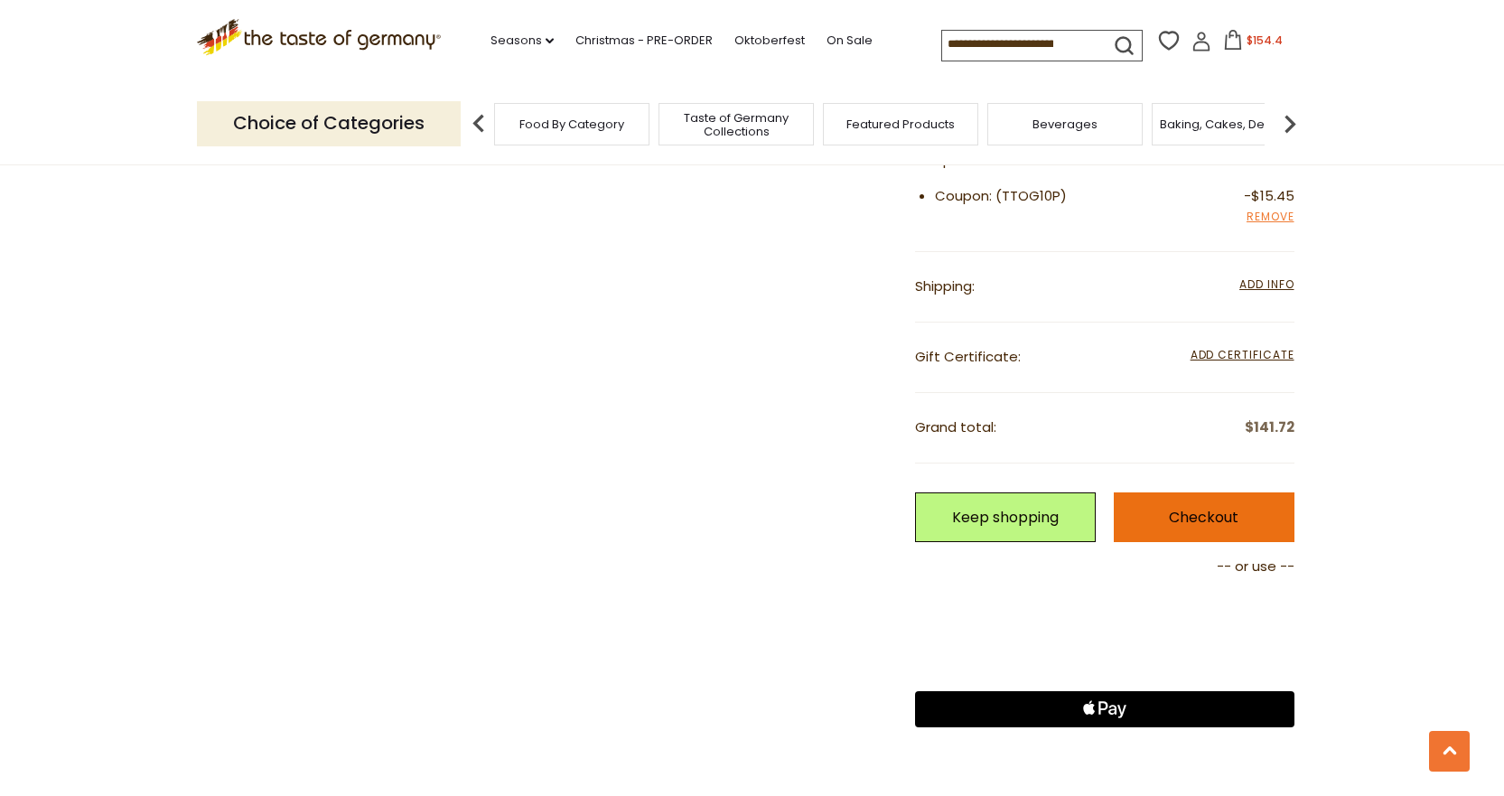
click at [1208, 516] on link "Checkout" at bounding box center [1204, 517] width 181 height 50
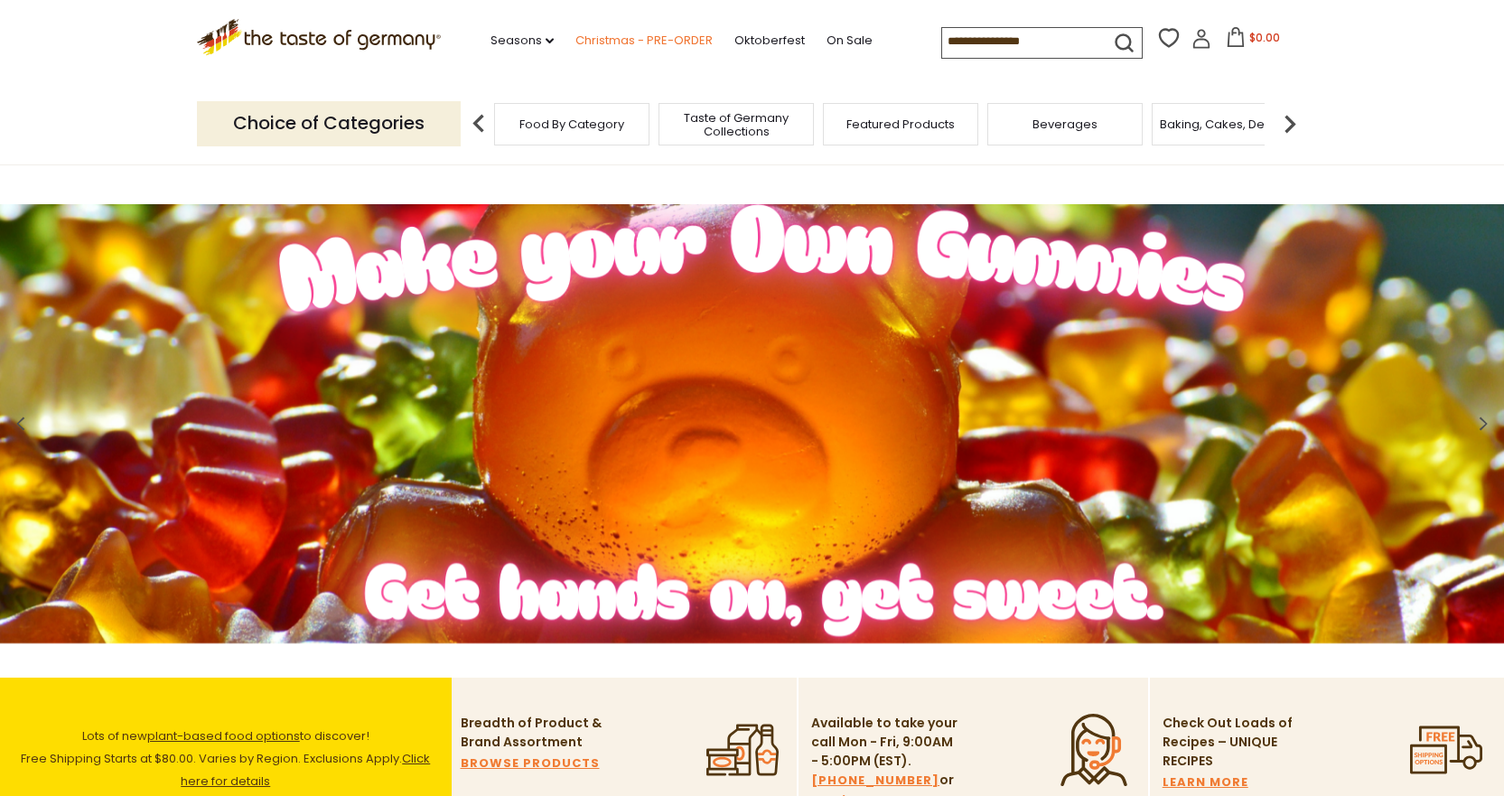
click at [641, 41] on link "Christmas - PRE-ORDER" at bounding box center [643, 41] width 137 height 20
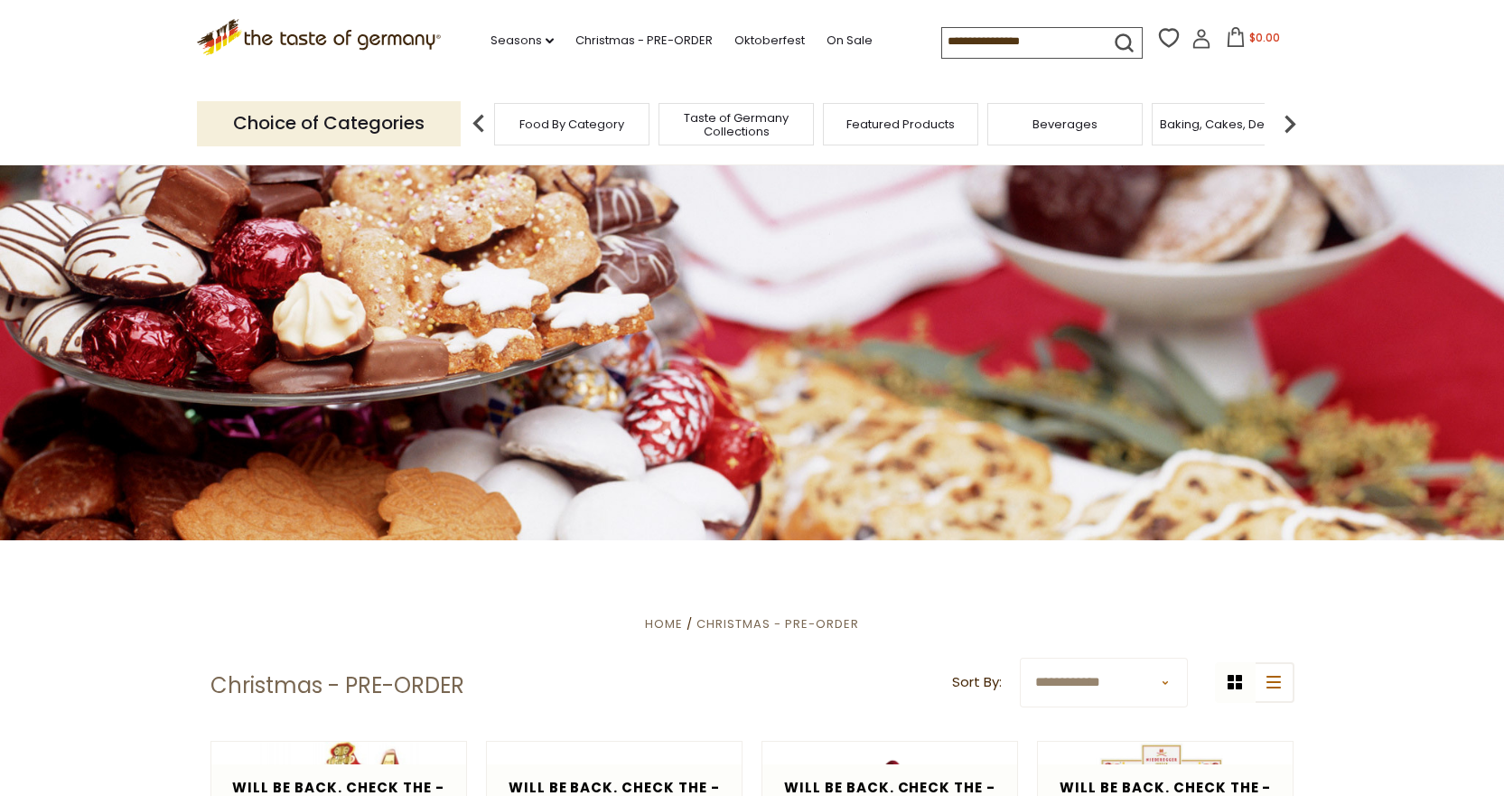
click at [1090, 35] on input at bounding box center [1018, 40] width 153 height 25
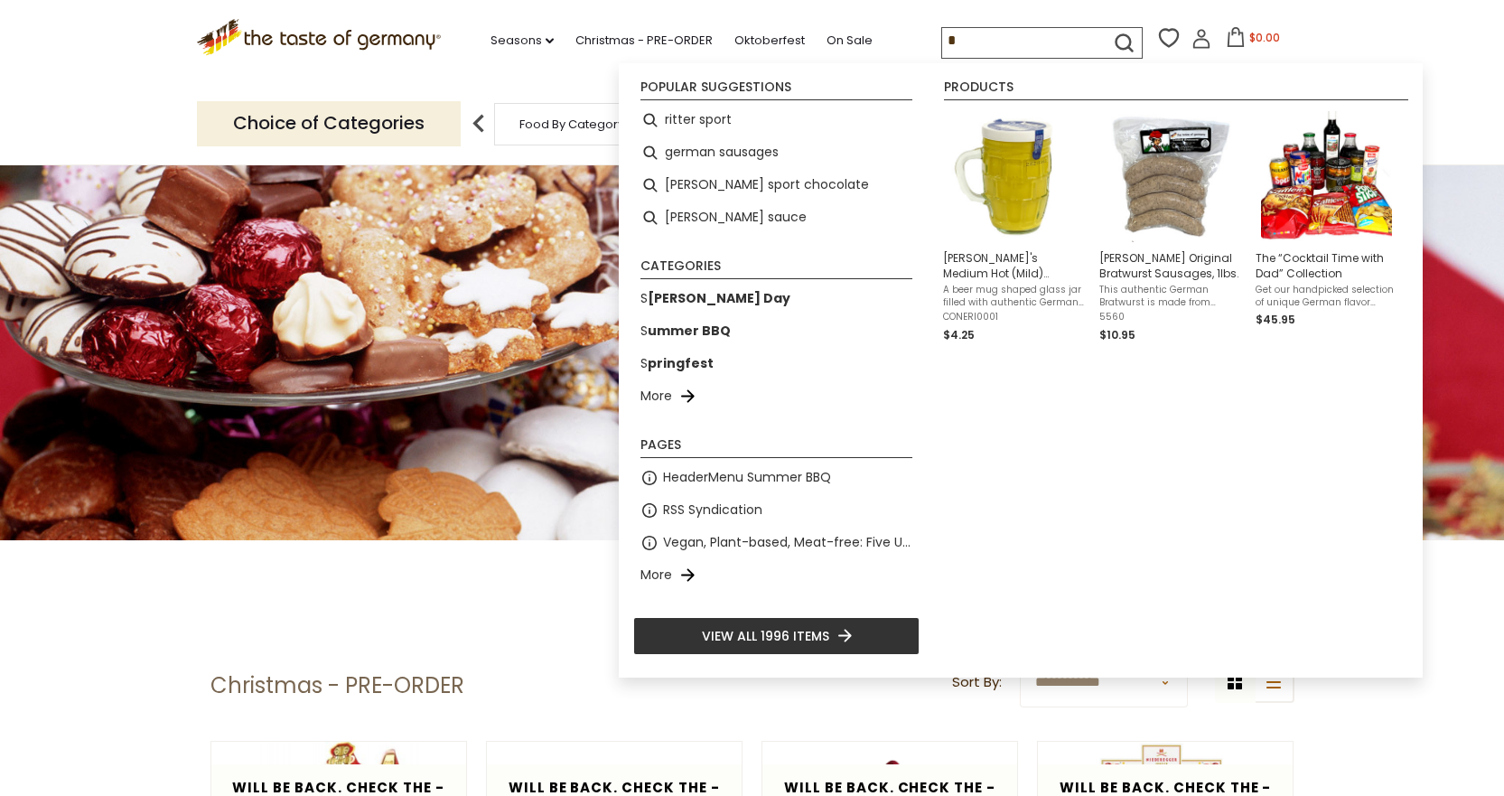
click at [1077, 40] on input "*" at bounding box center [1018, 40] width 153 height 25
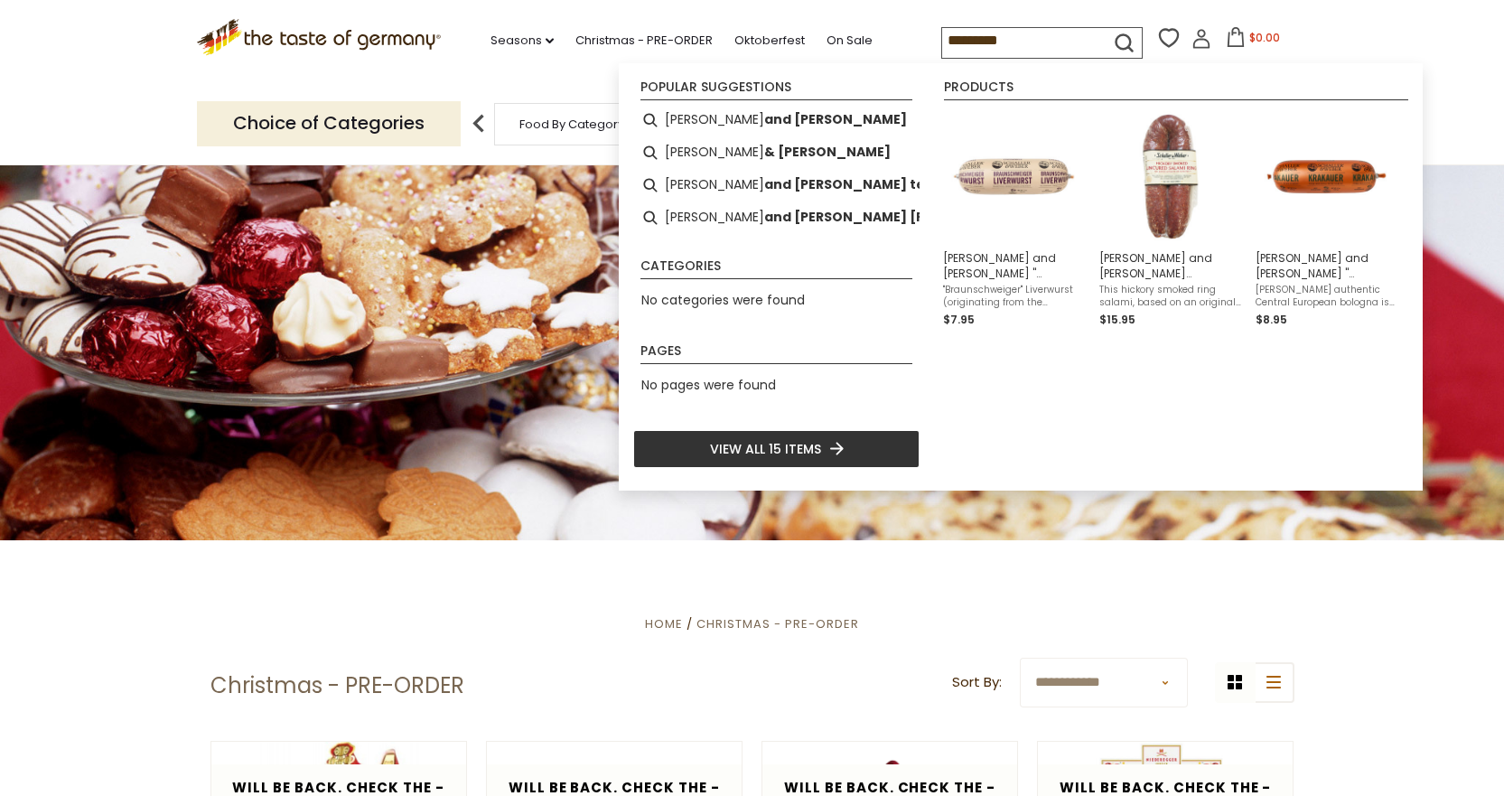
type input "********"
click at [830, 451] on icon "Instant Search Results" at bounding box center [837, 449] width 14 height 14
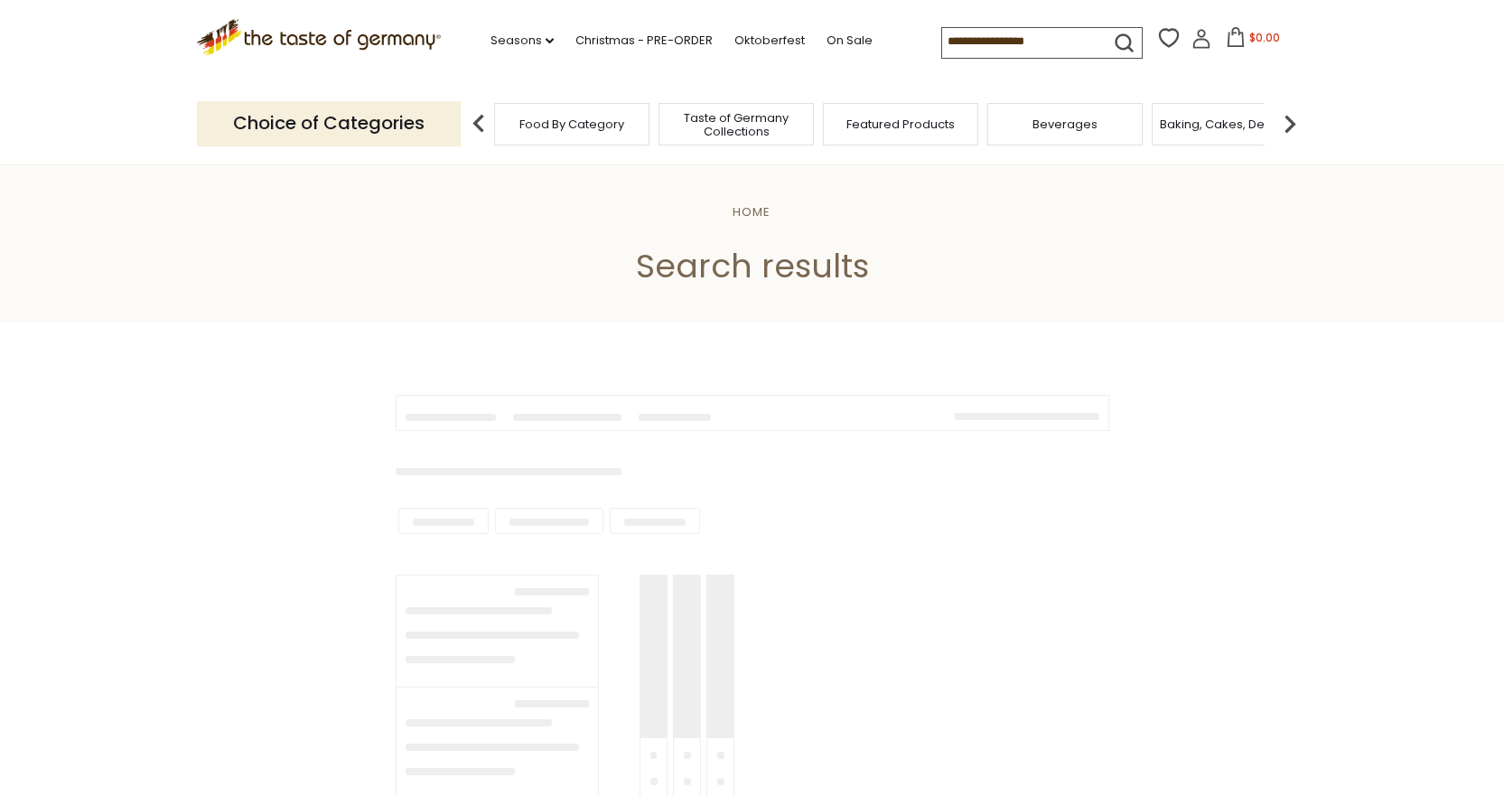
type input "********"
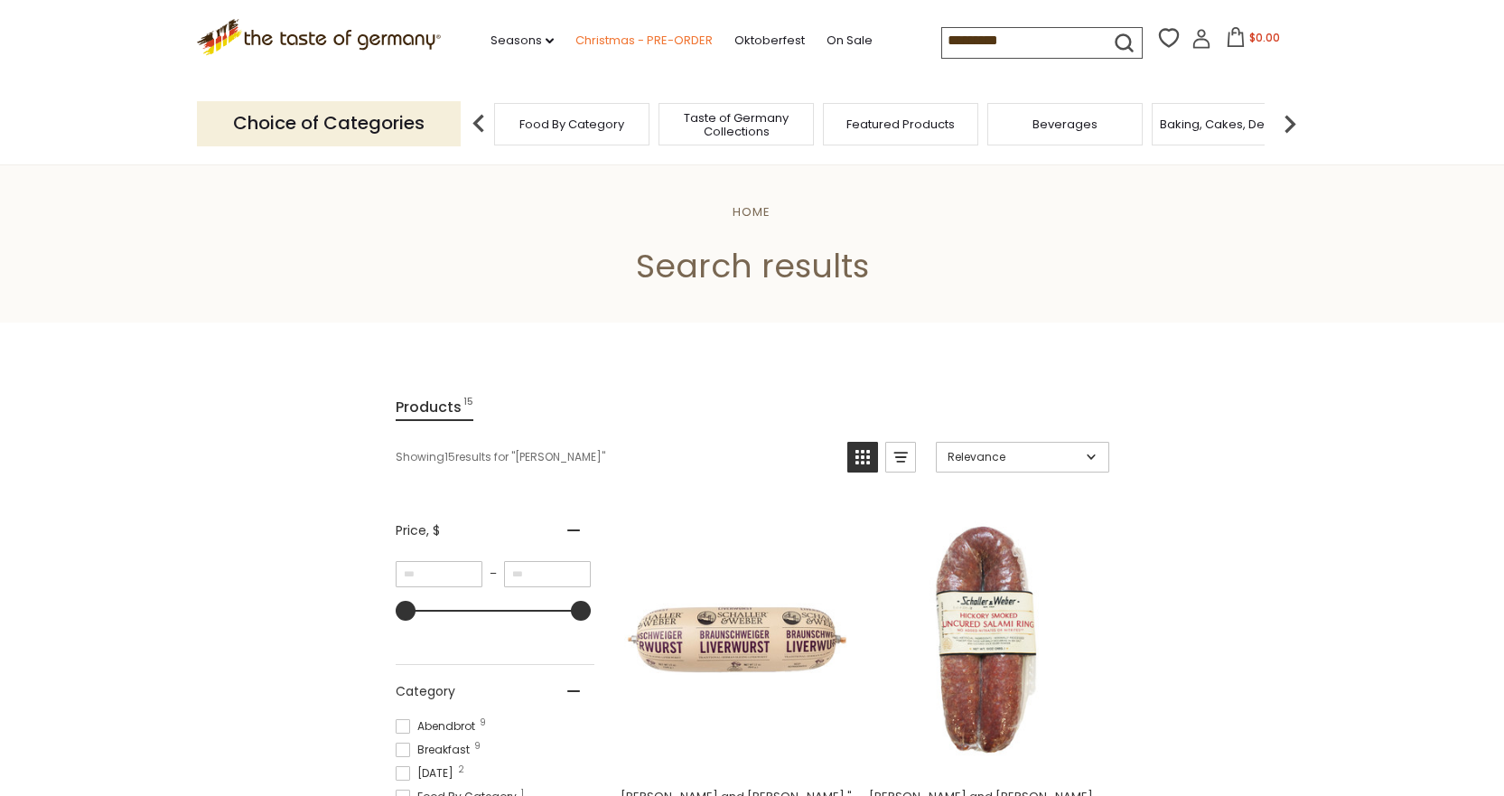
click at [616, 43] on link "Christmas - PRE-ORDER" at bounding box center [643, 41] width 137 height 20
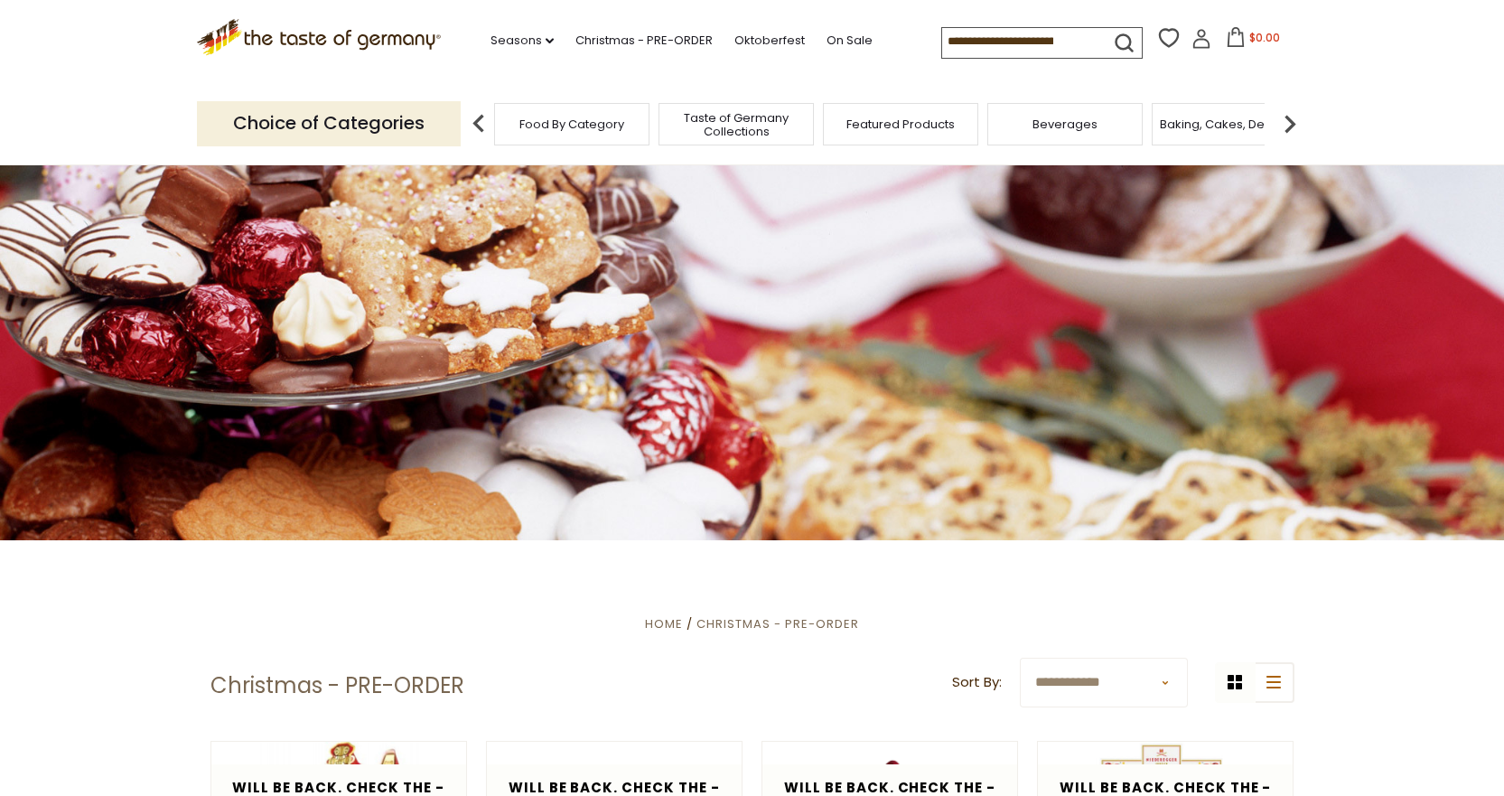
click at [992, 37] on input at bounding box center [1018, 40] width 153 height 25
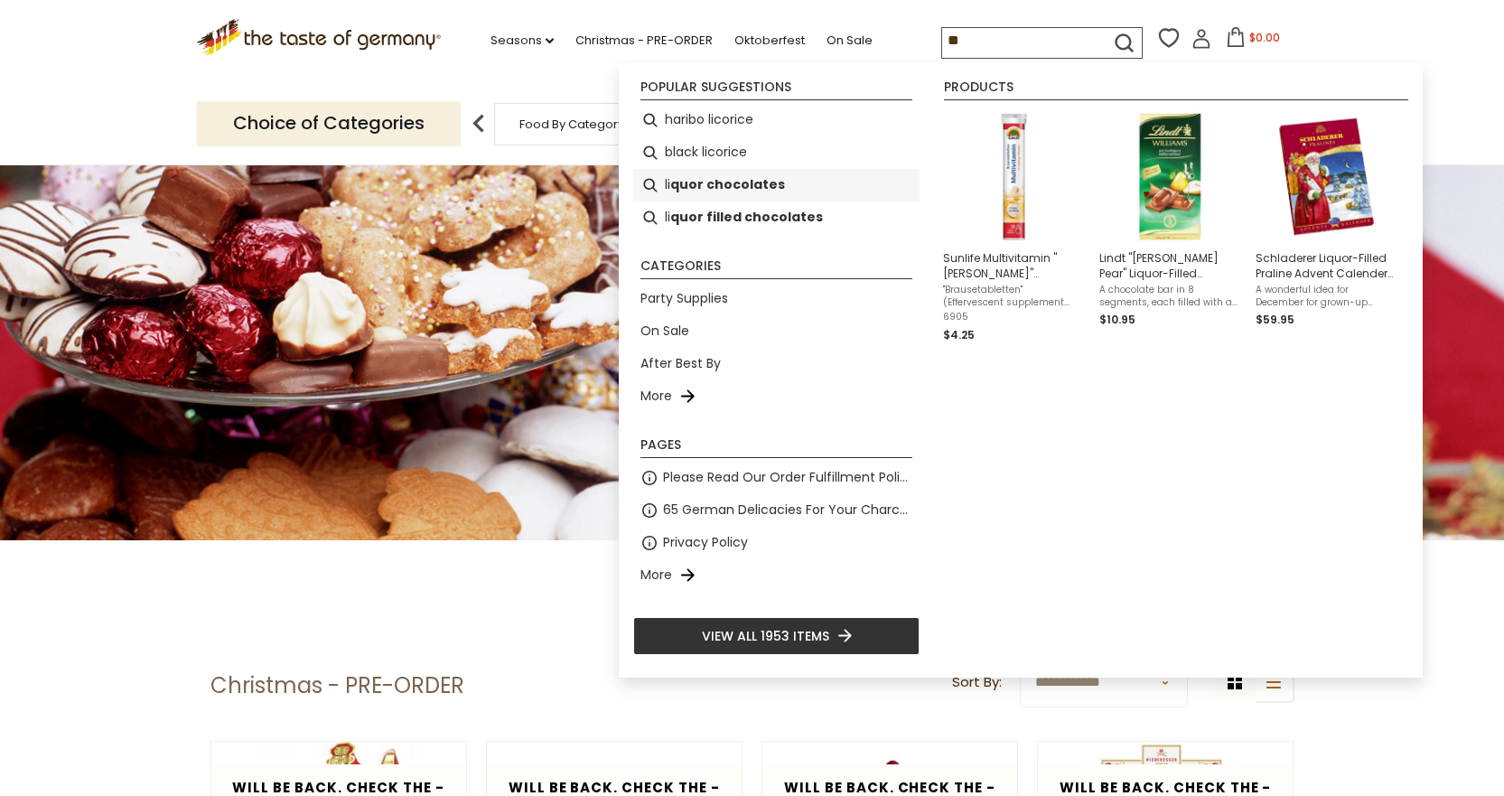
click at [707, 184] on b "quor chocolates" at bounding box center [727, 184] width 115 height 21
type input "**********"
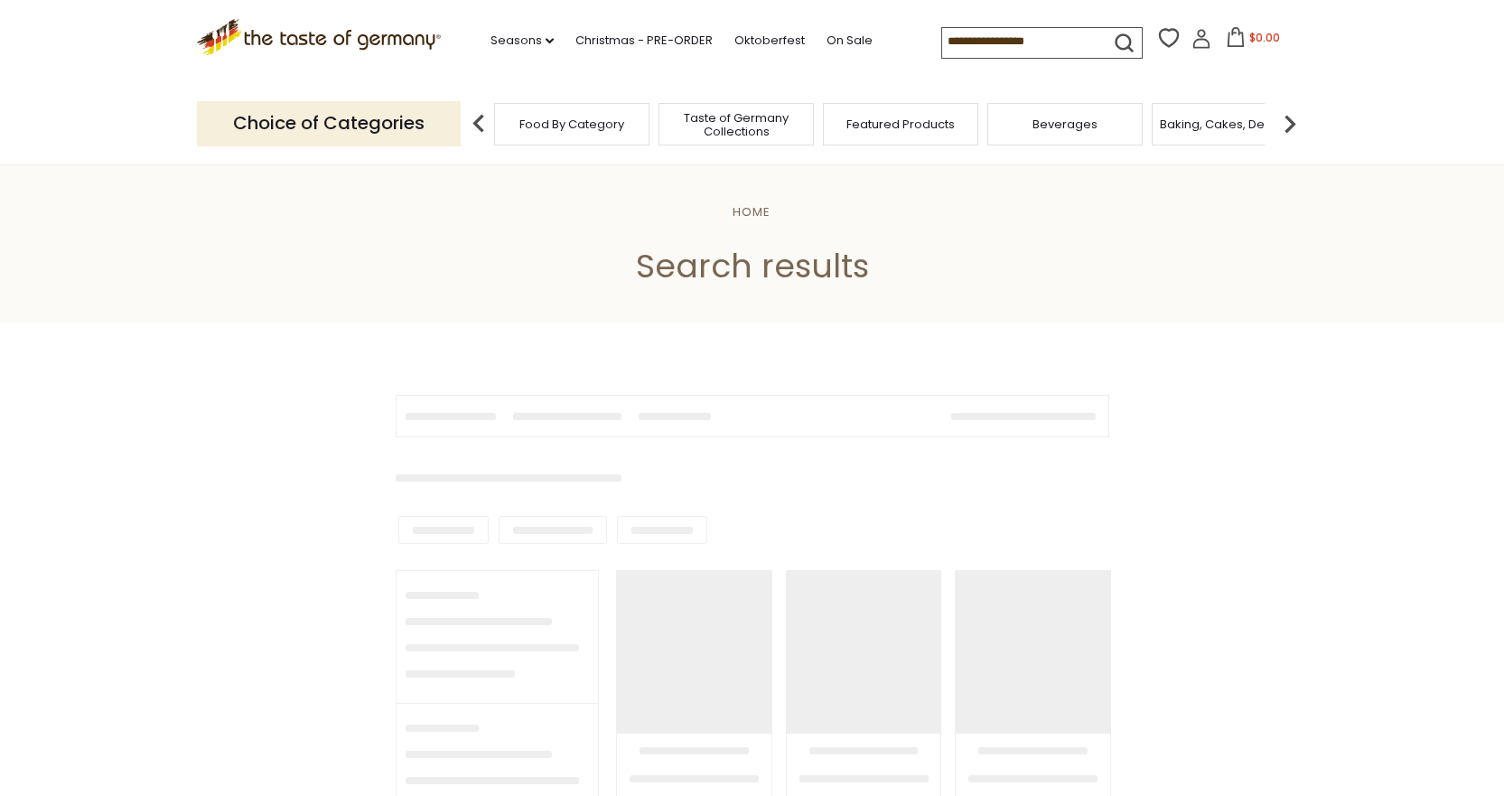
type input "**********"
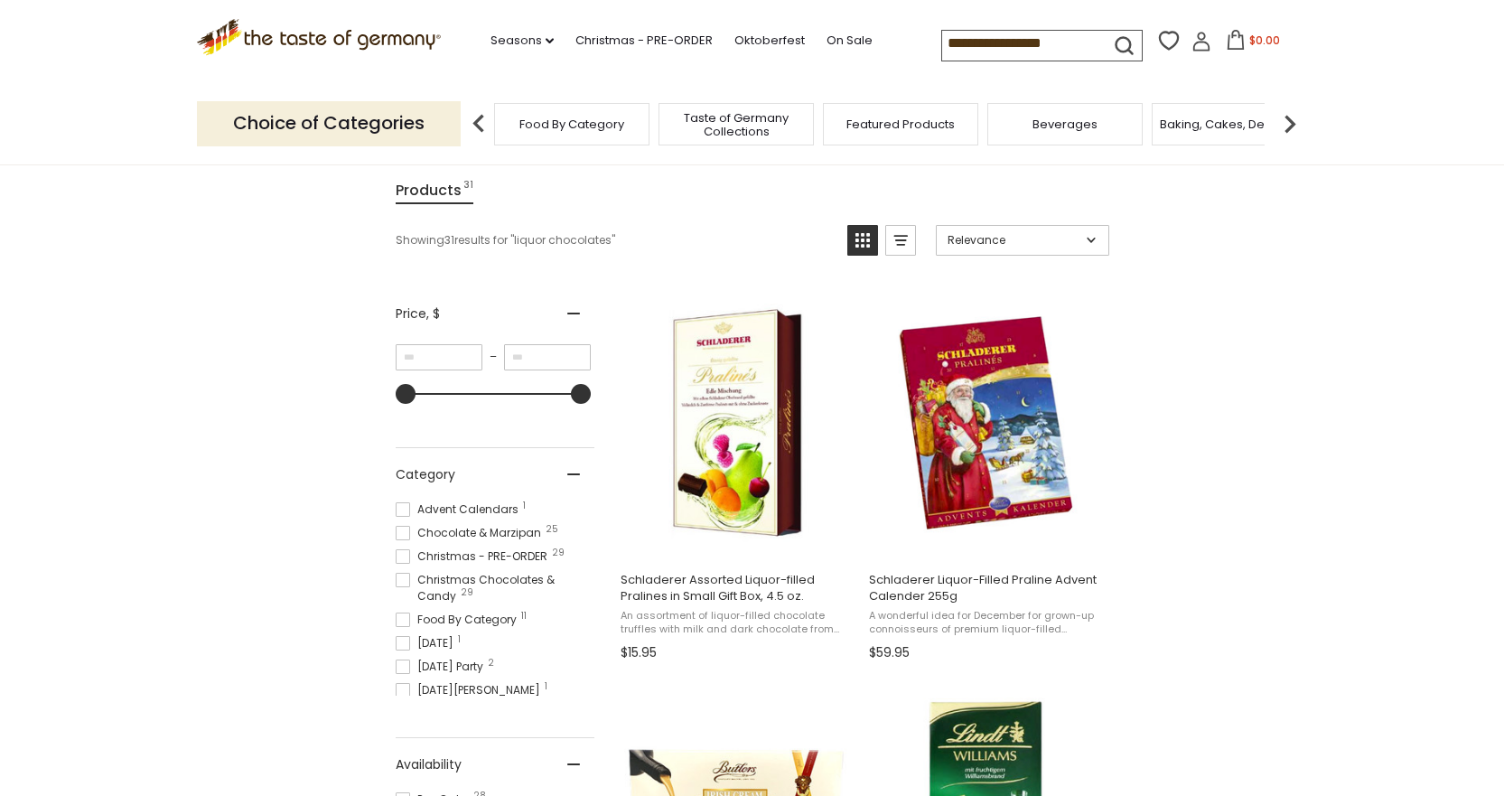
scroll to position [207, 0]
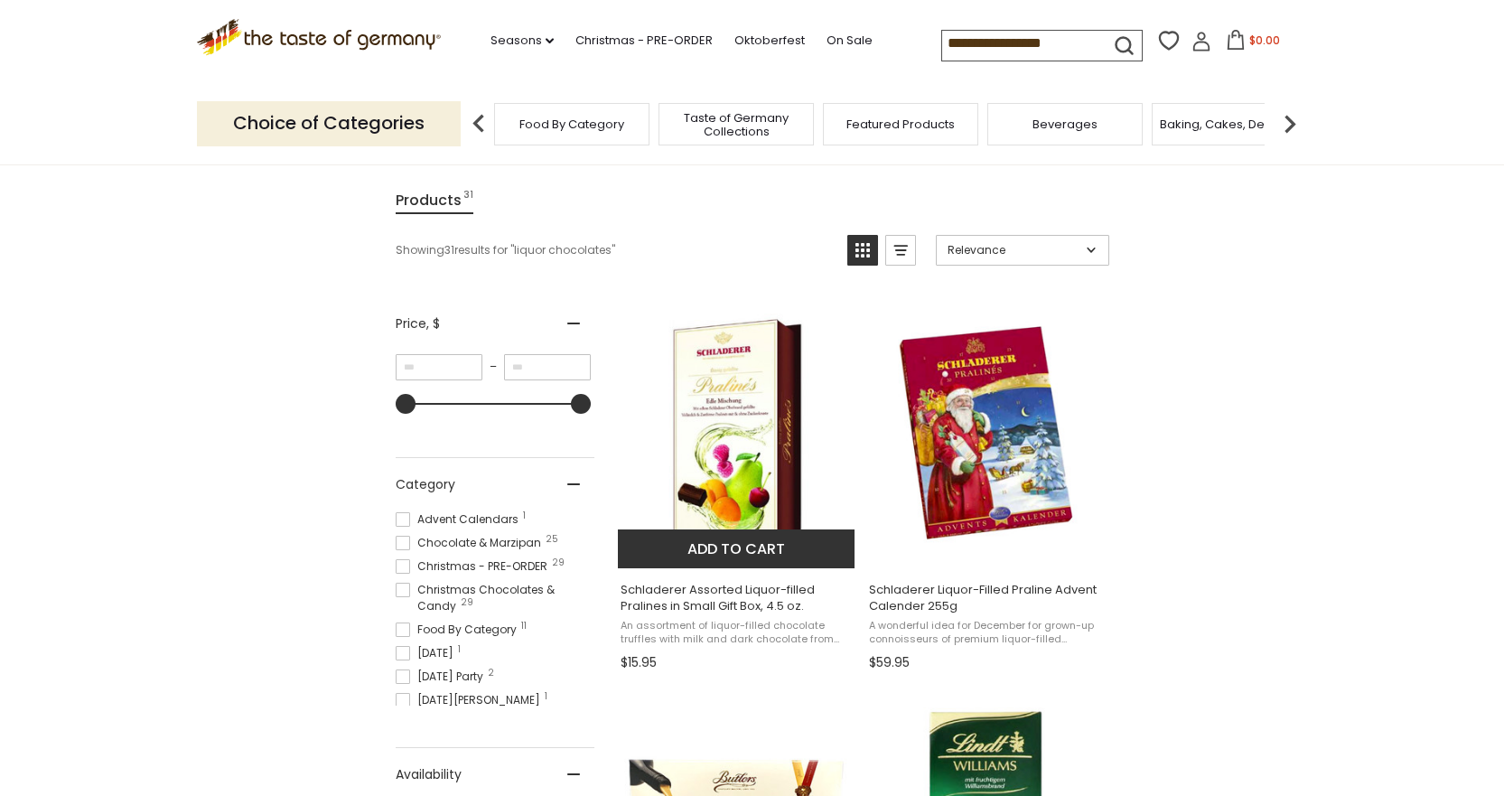
click at [734, 393] on img "Schladerer Assorted Liquor-filled Pralines in Small Gift Box, 4.5 oz." at bounding box center [737, 432] width 239 height 239
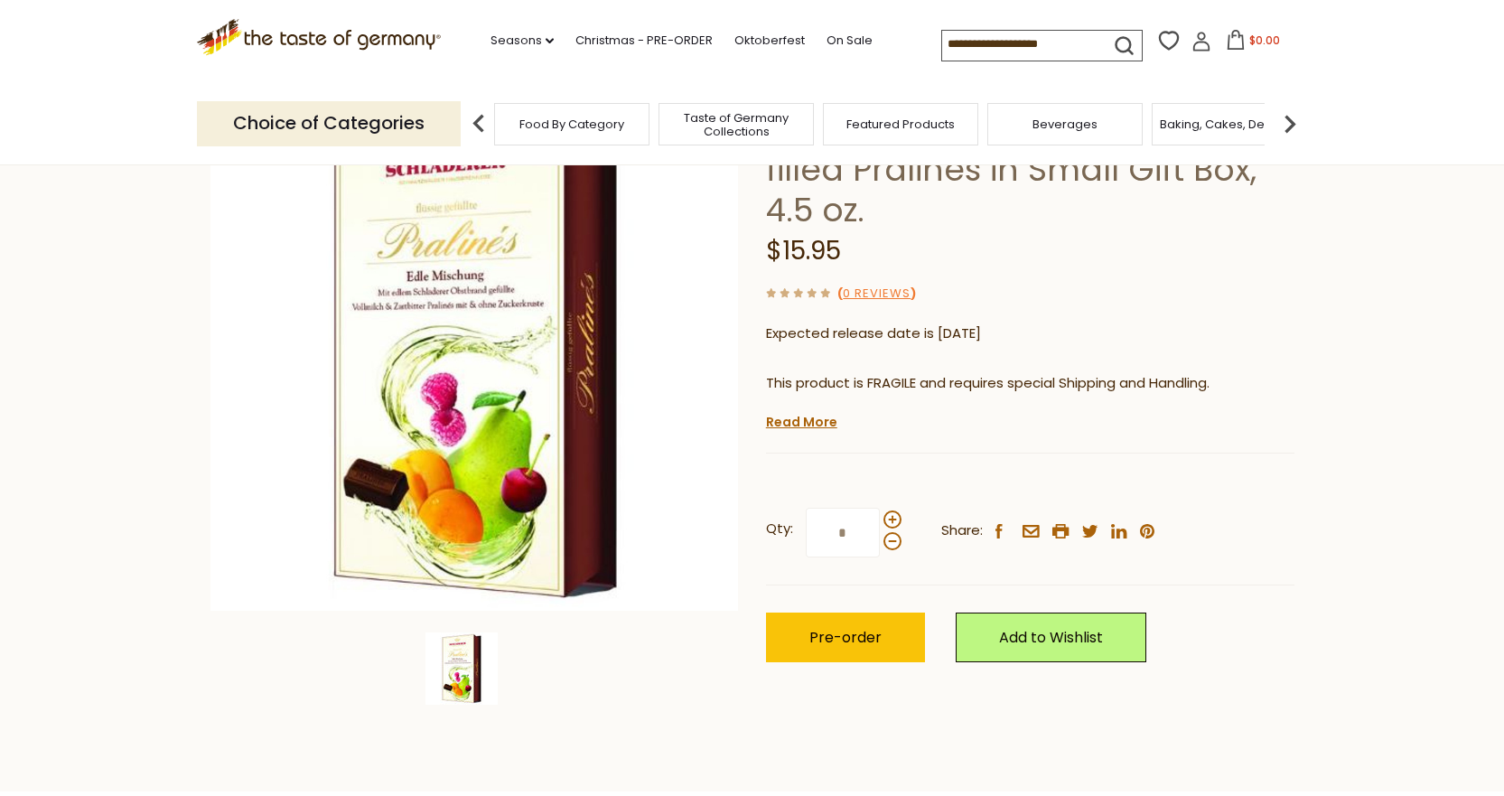
scroll to position [181, 0]
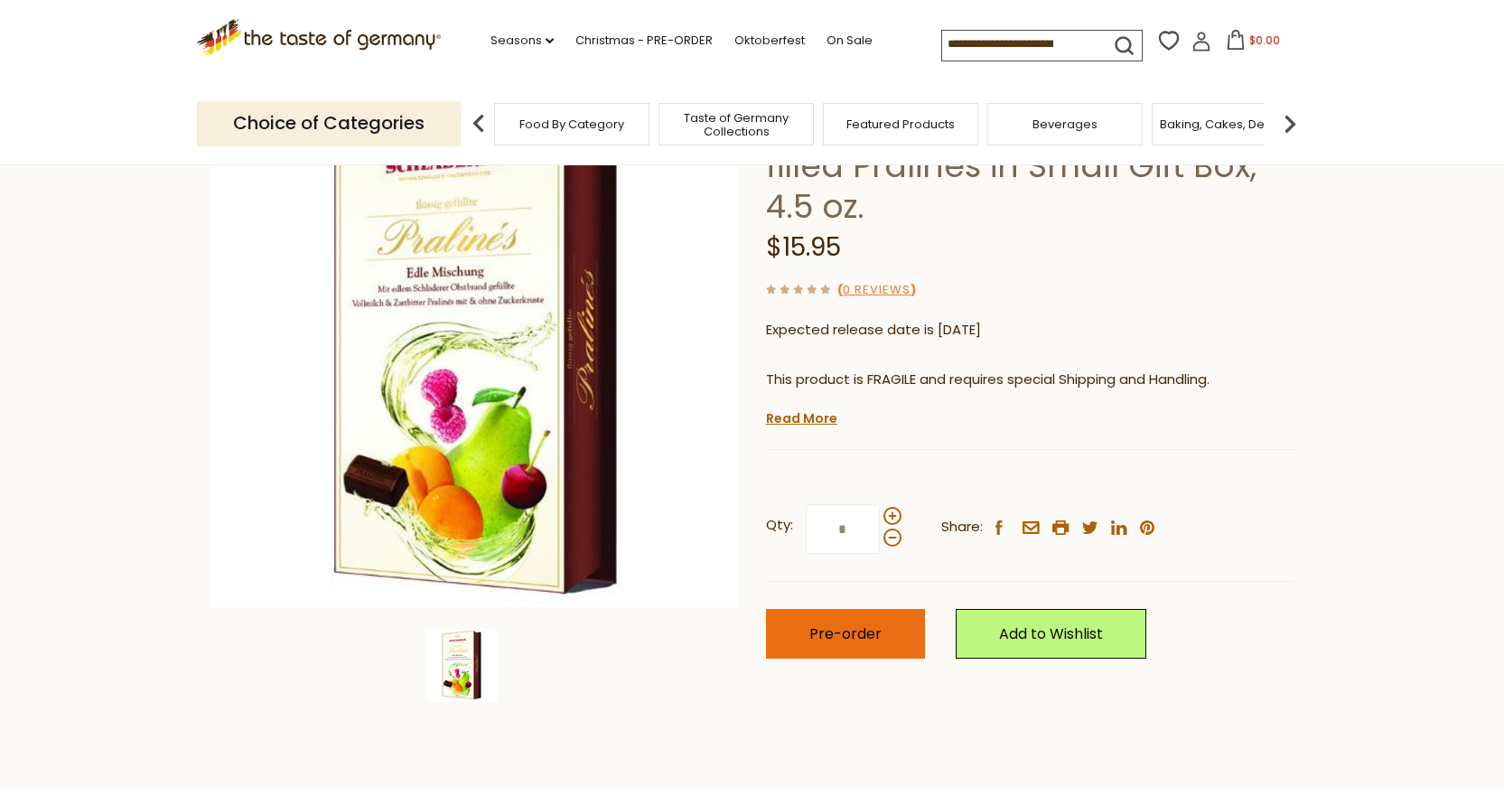
click at [828, 631] on span "Pre-order" at bounding box center [845, 633] width 72 height 21
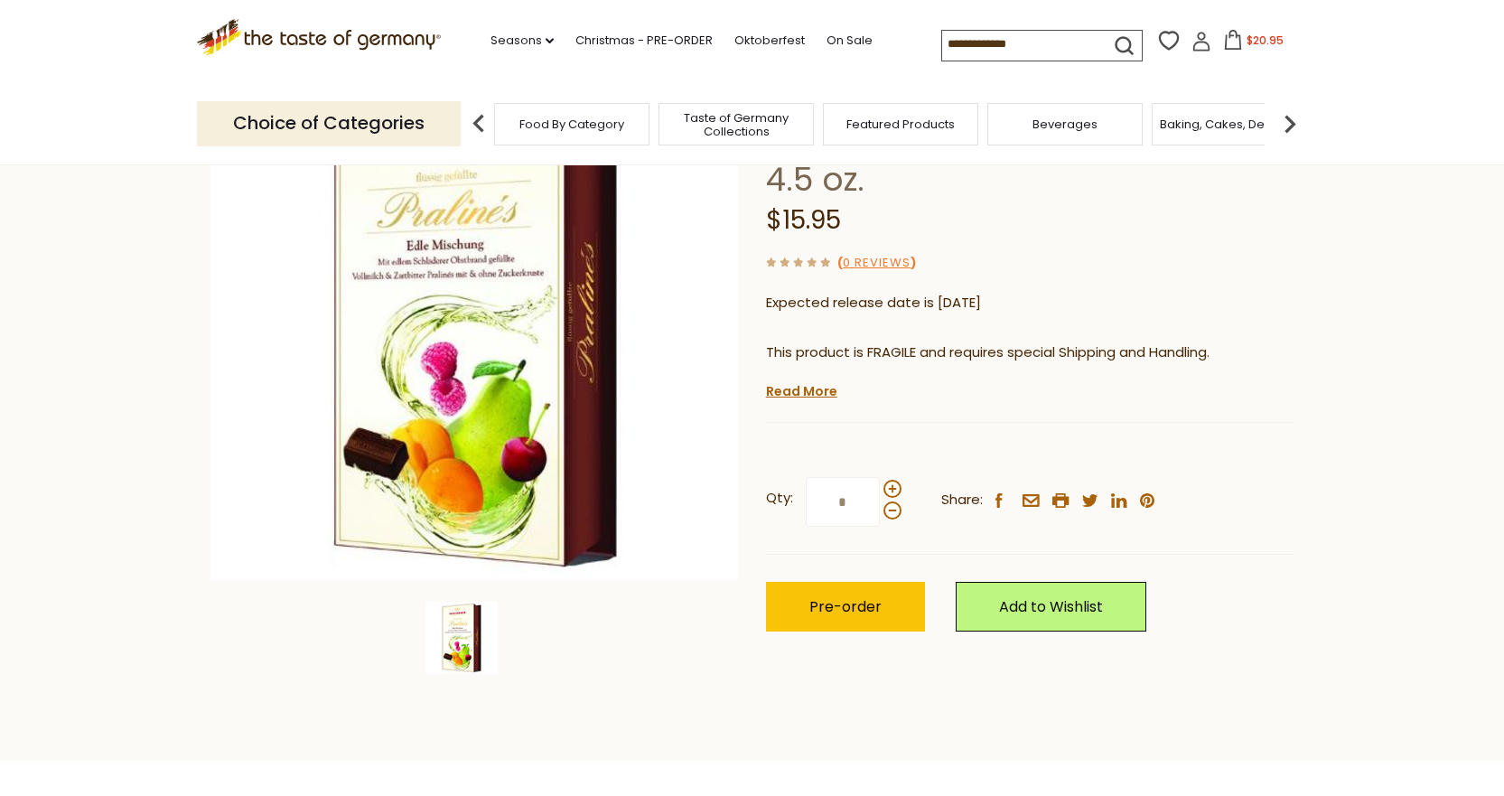
scroll to position [137, 0]
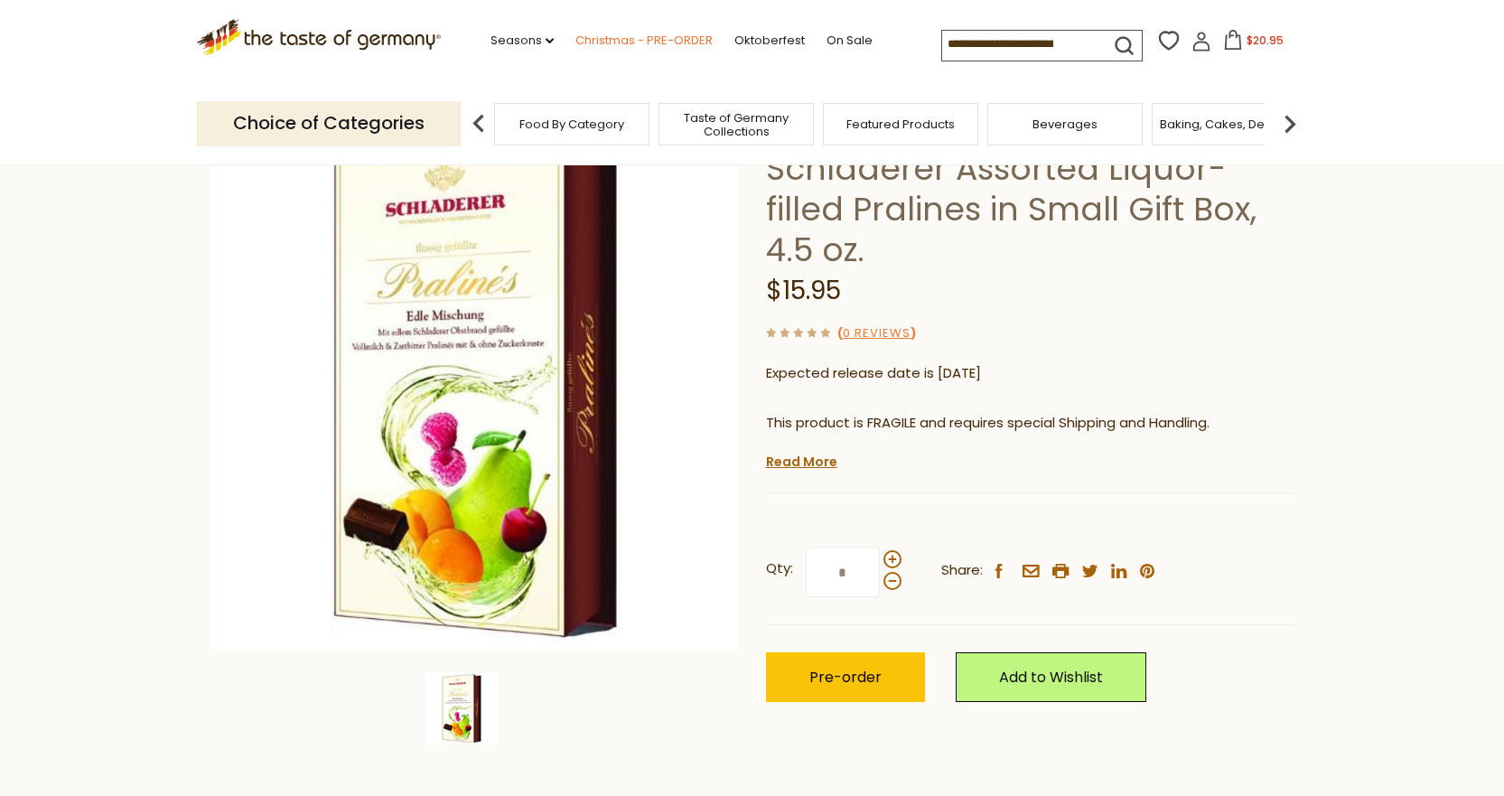
click at [665, 39] on link "Christmas - PRE-ORDER" at bounding box center [643, 41] width 137 height 20
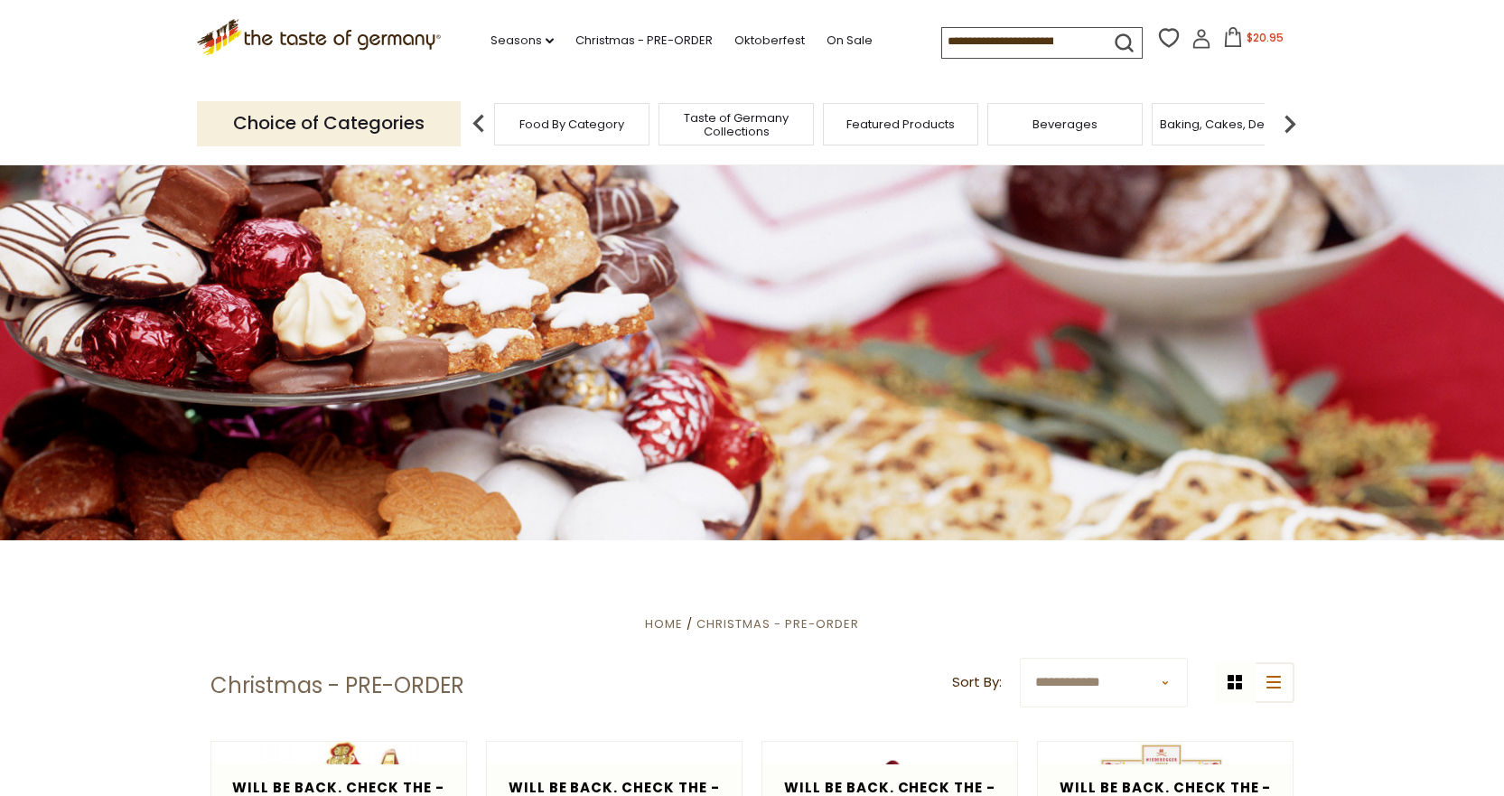
click at [1022, 43] on input at bounding box center [1018, 40] width 153 height 25
type input "*"
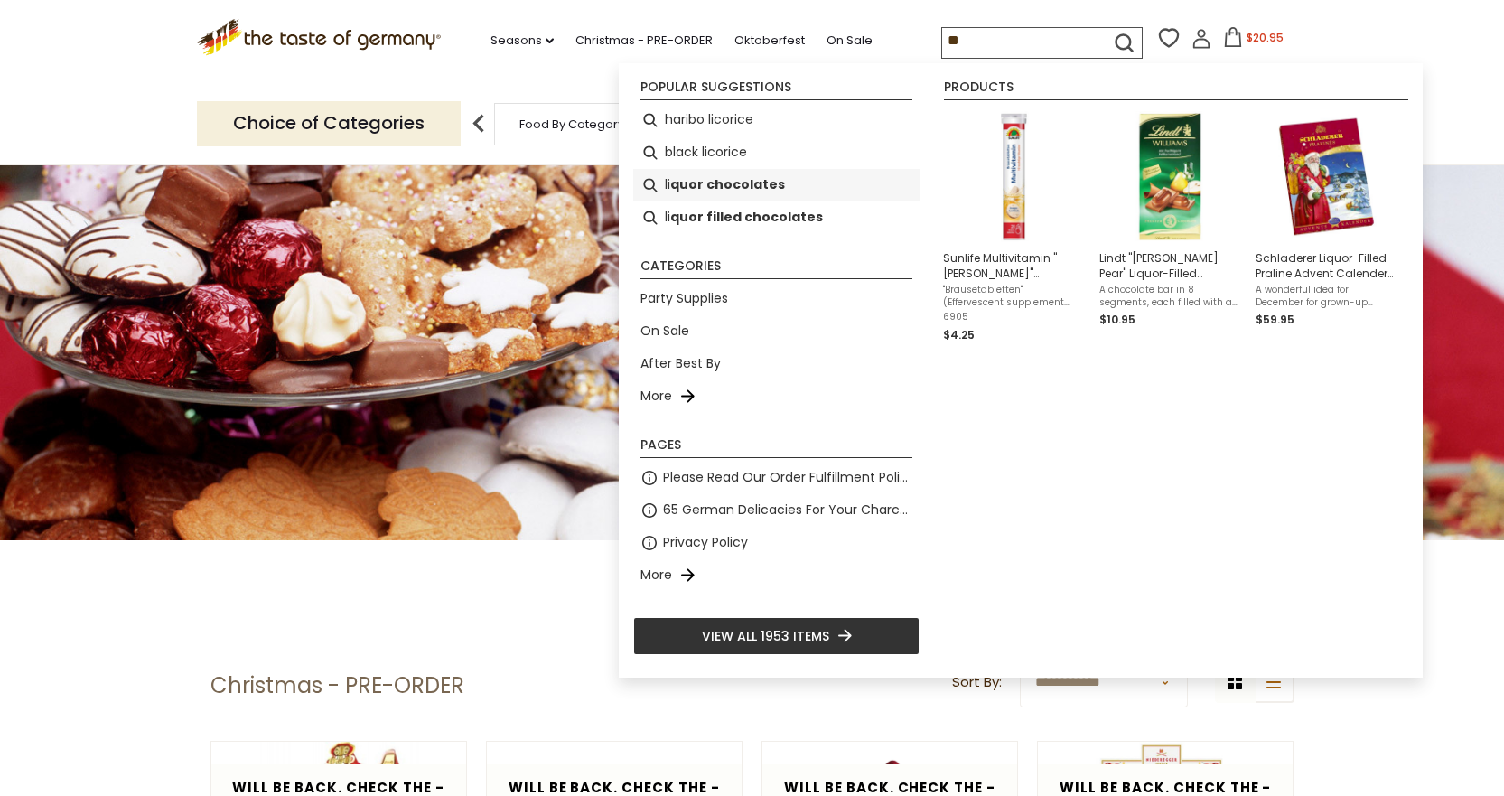
click at [730, 186] on b "quor chocolates" at bounding box center [727, 184] width 115 height 21
type input "**********"
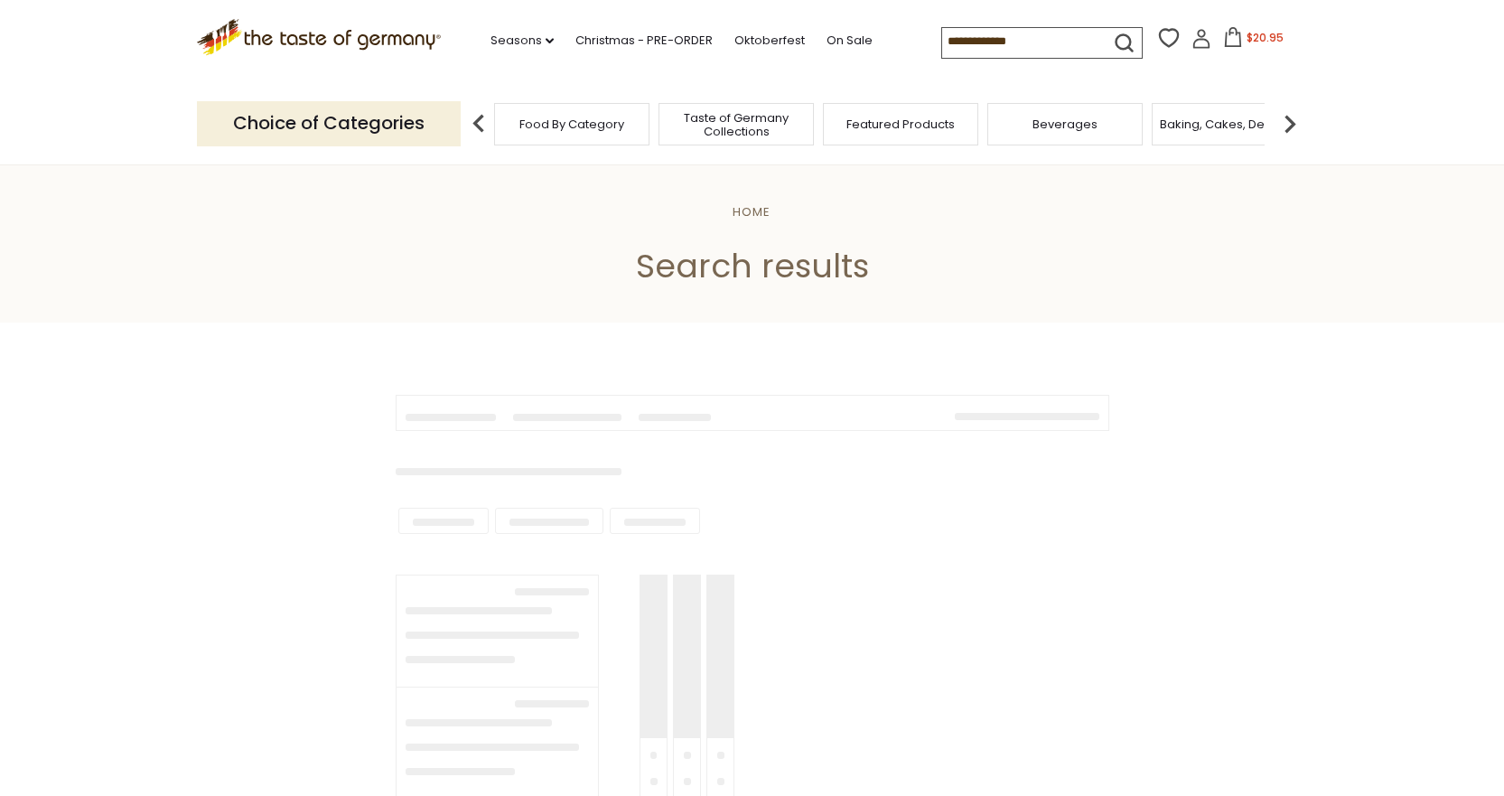
type input "**********"
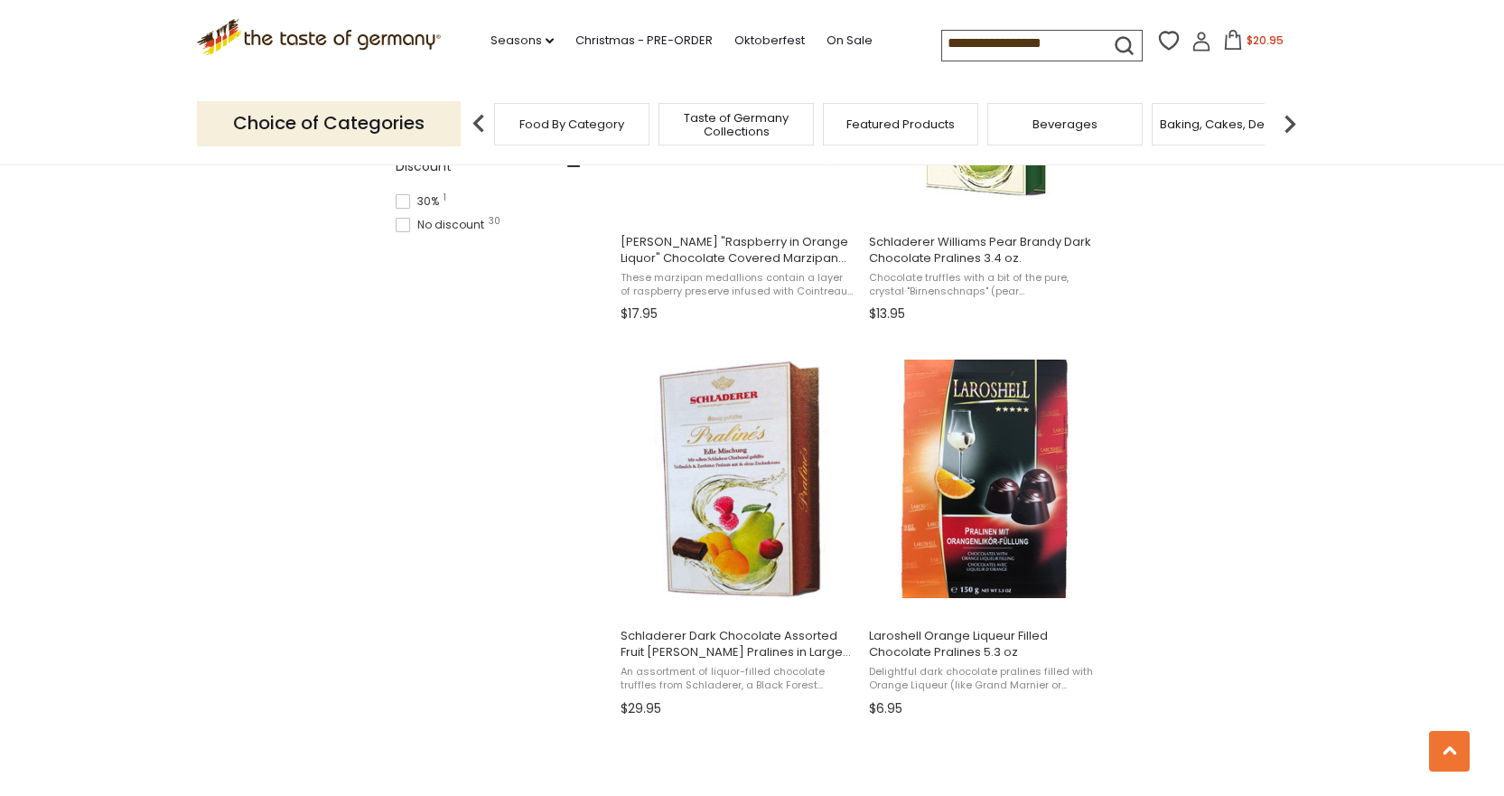
scroll to position [1338, 0]
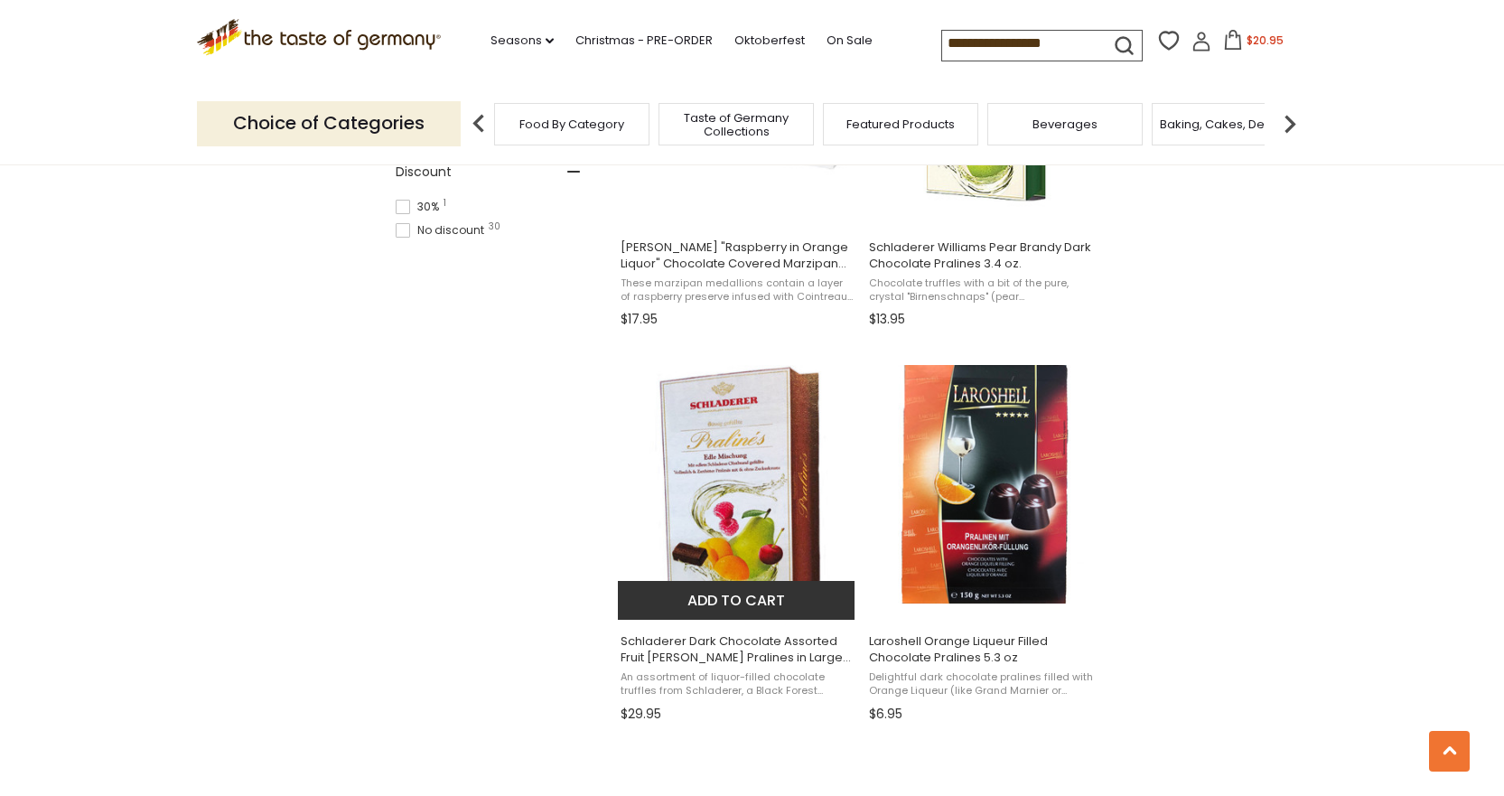
click at [704, 471] on img "Schladerer Dark Chocolate Assorted Fruit Brandy Pralines in Large Gift Box 9 oz." at bounding box center [737, 484] width 239 height 239
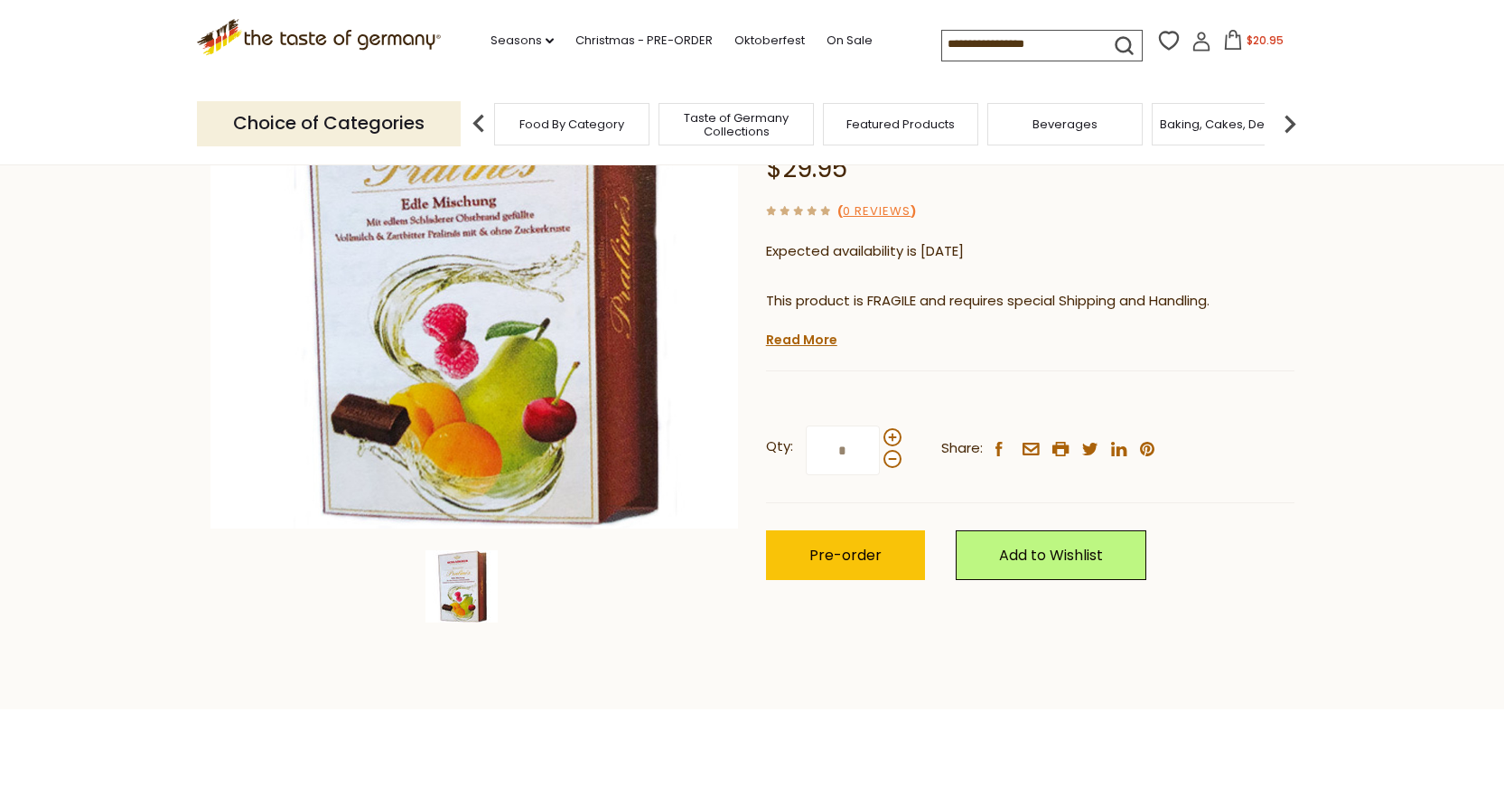
scroll to position [267, 0]
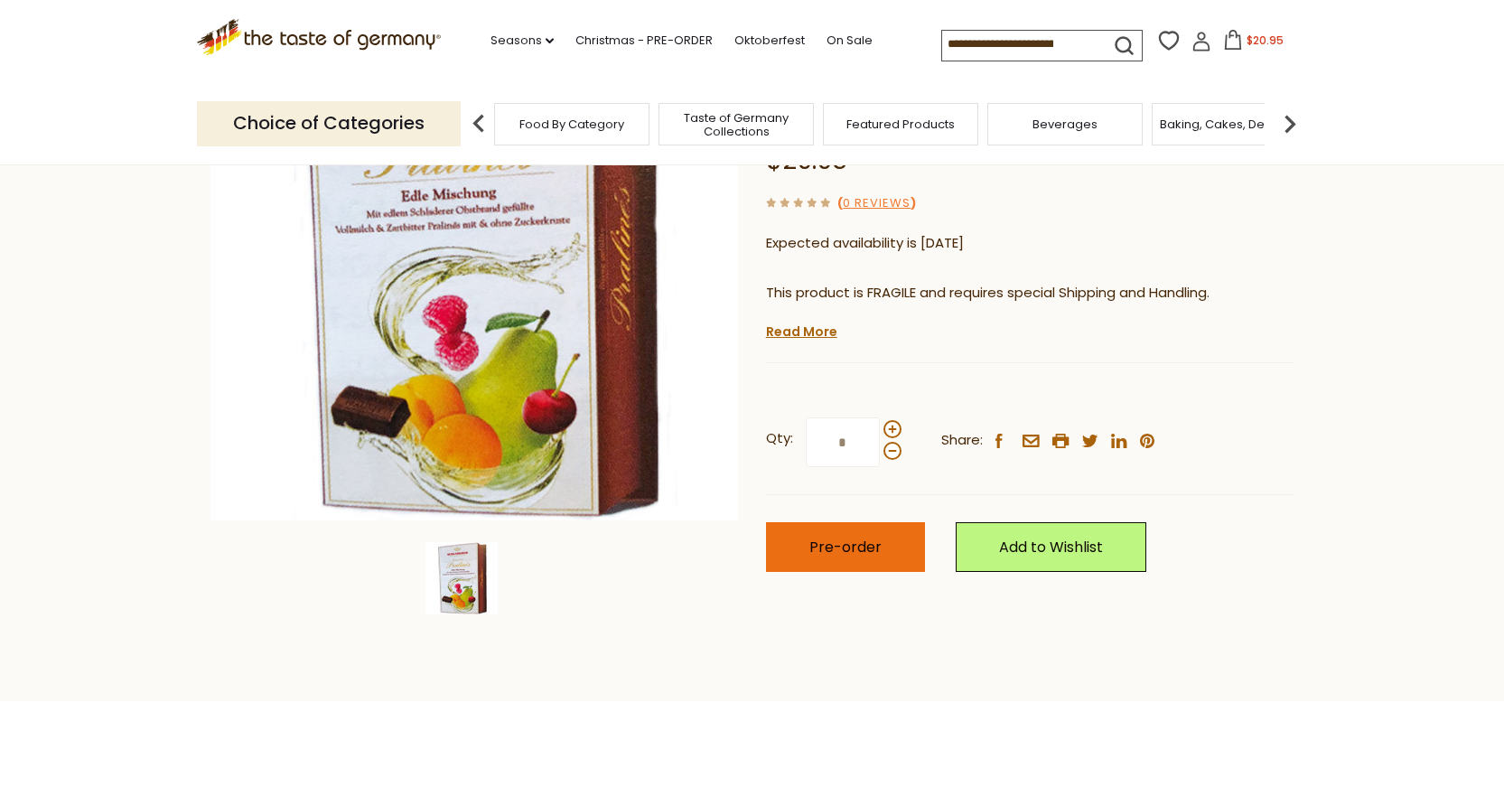
click at [831, 546] on span "Pre-order" at bounding box center [845, 547] width 72 height 21
click at [1229, 43] on icon at bounding box center [1232, 40] width 20 height 20
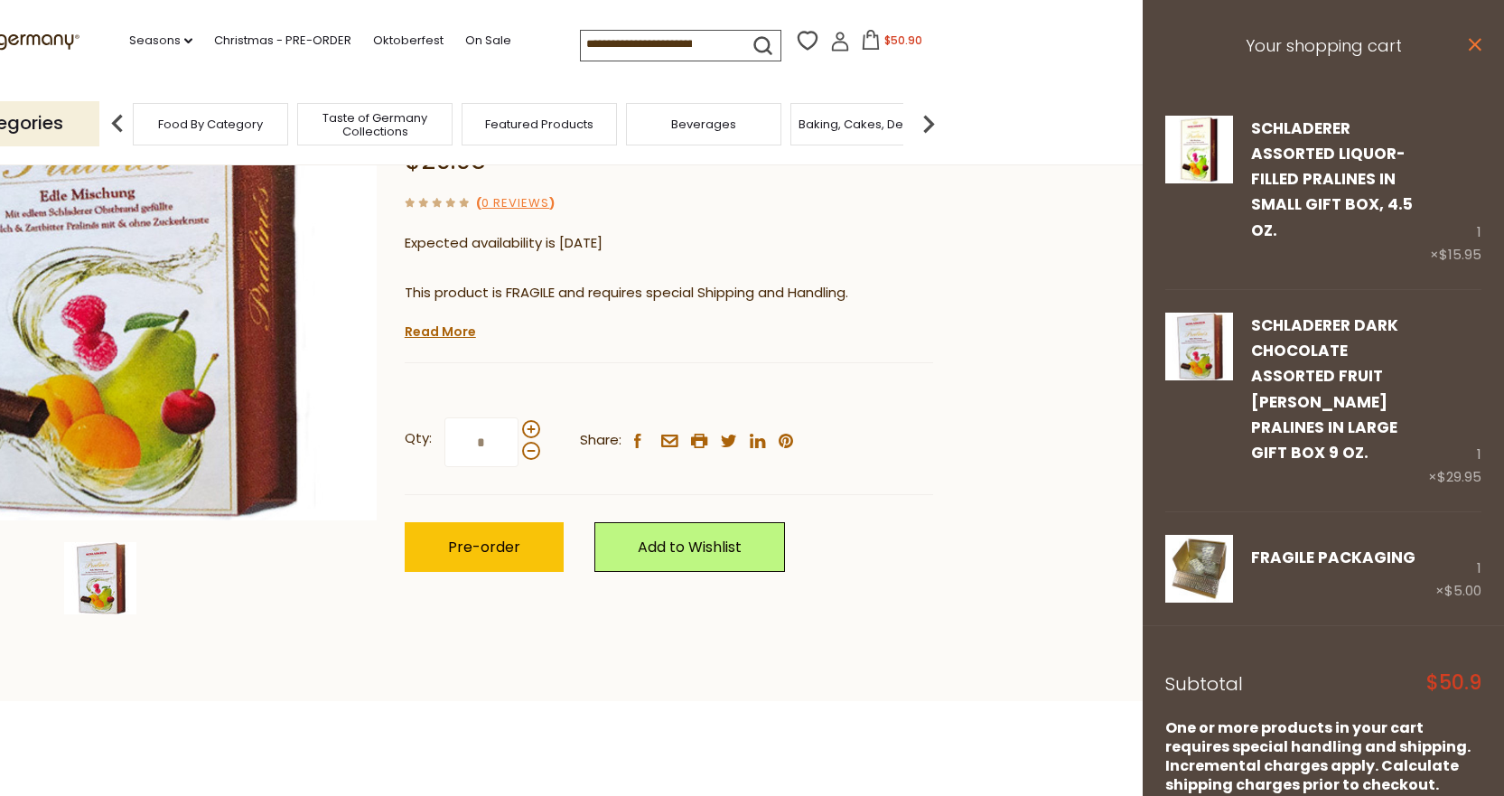
click at [1468, 43] on icon "close" at bounding box center [1475, 45] width 14 height 14
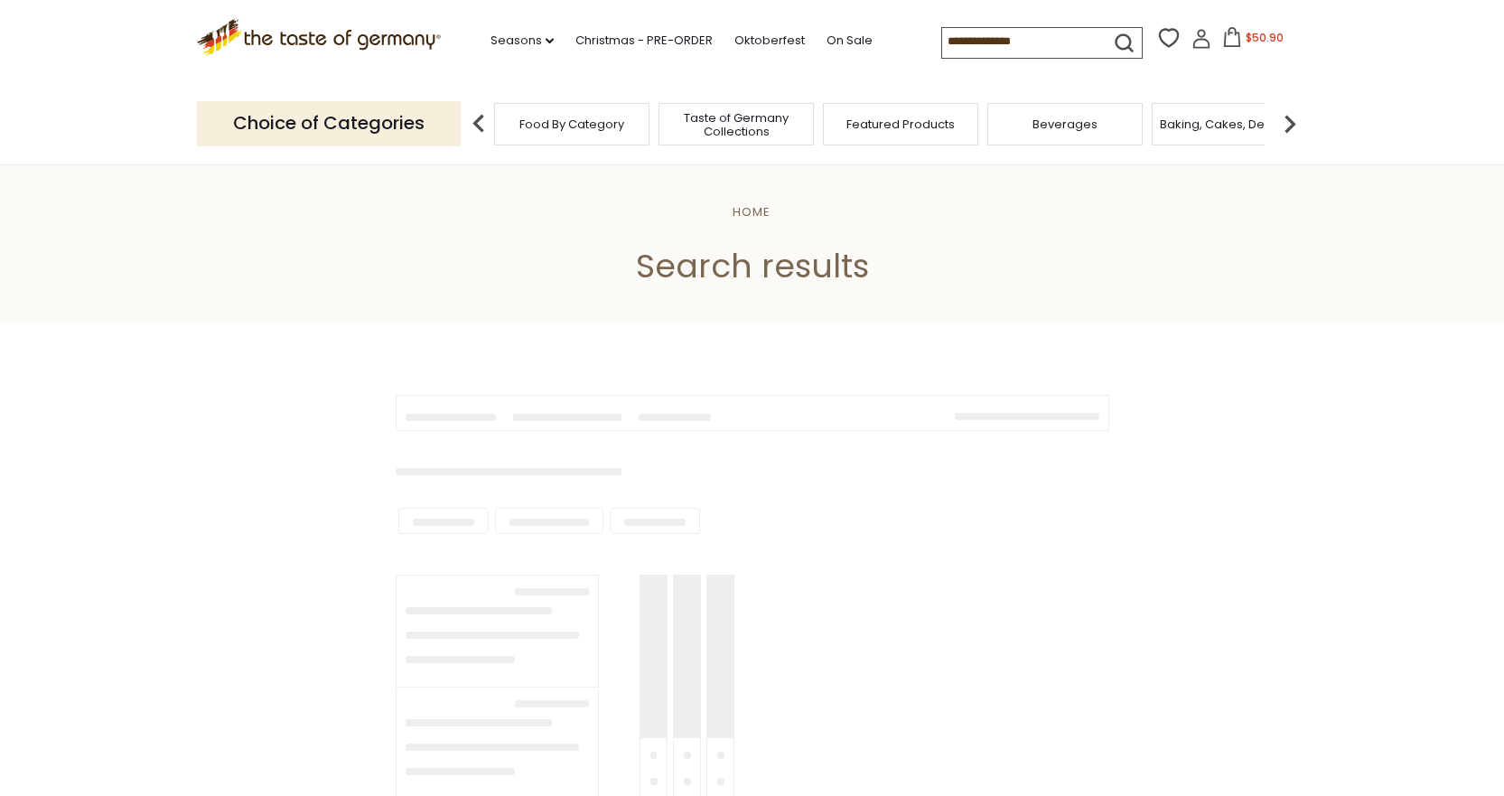
type input "**********"
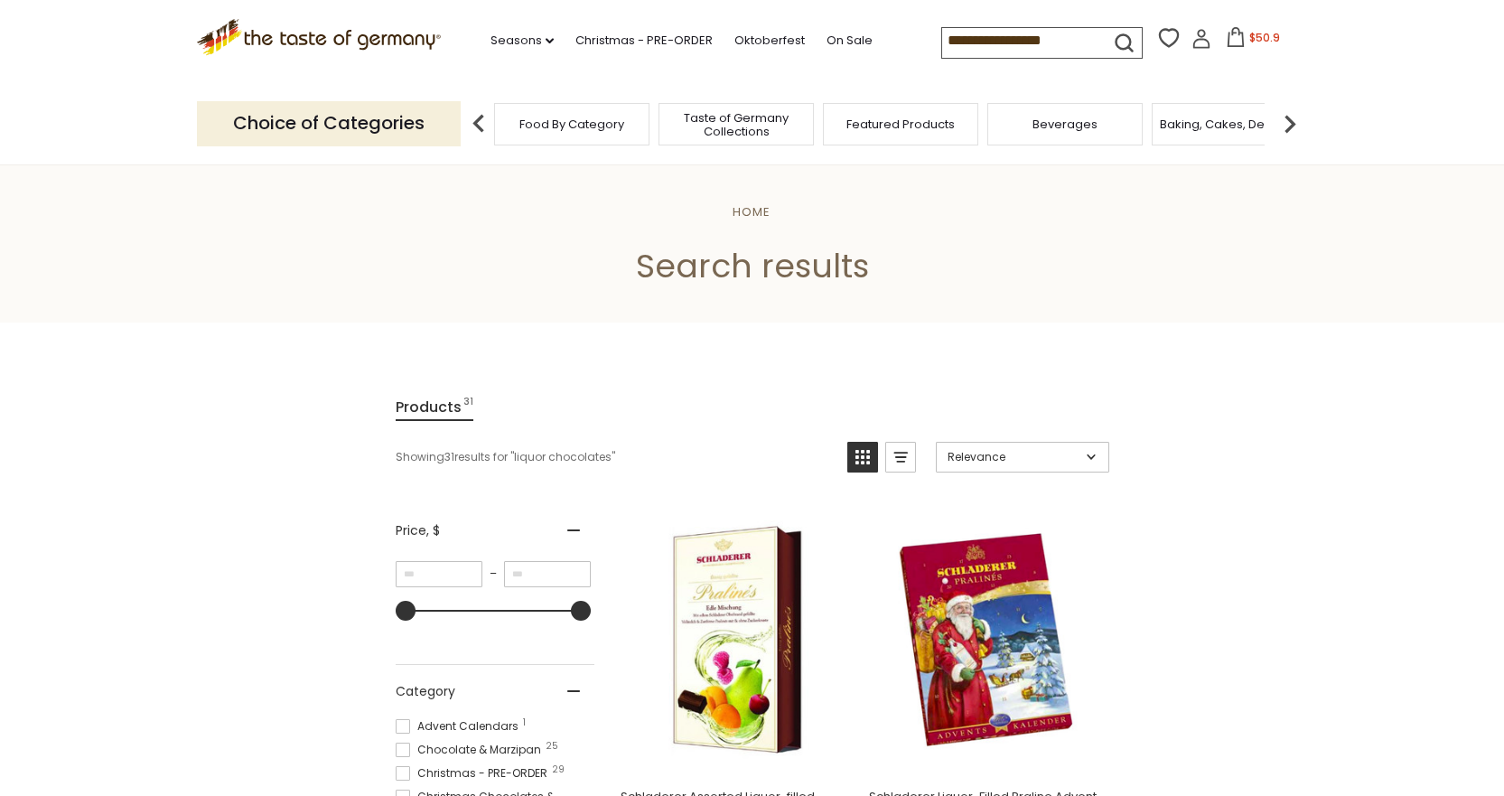
click at [1291, 125] on img at bounding box center [1290, 124] width 36 height 36
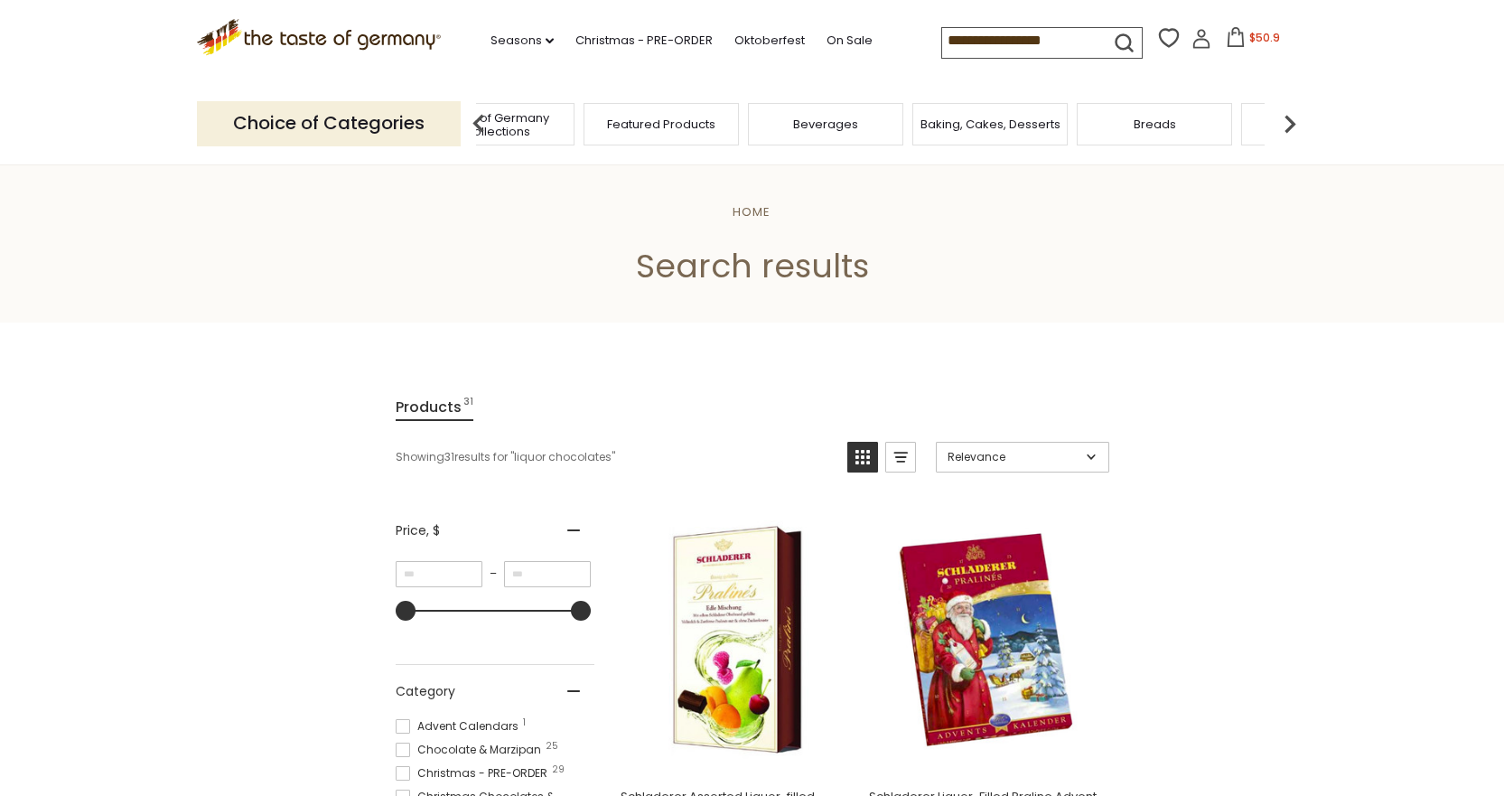
click at [1198, 44] on icon at bounding box center [1202, 39] width 20 height 20
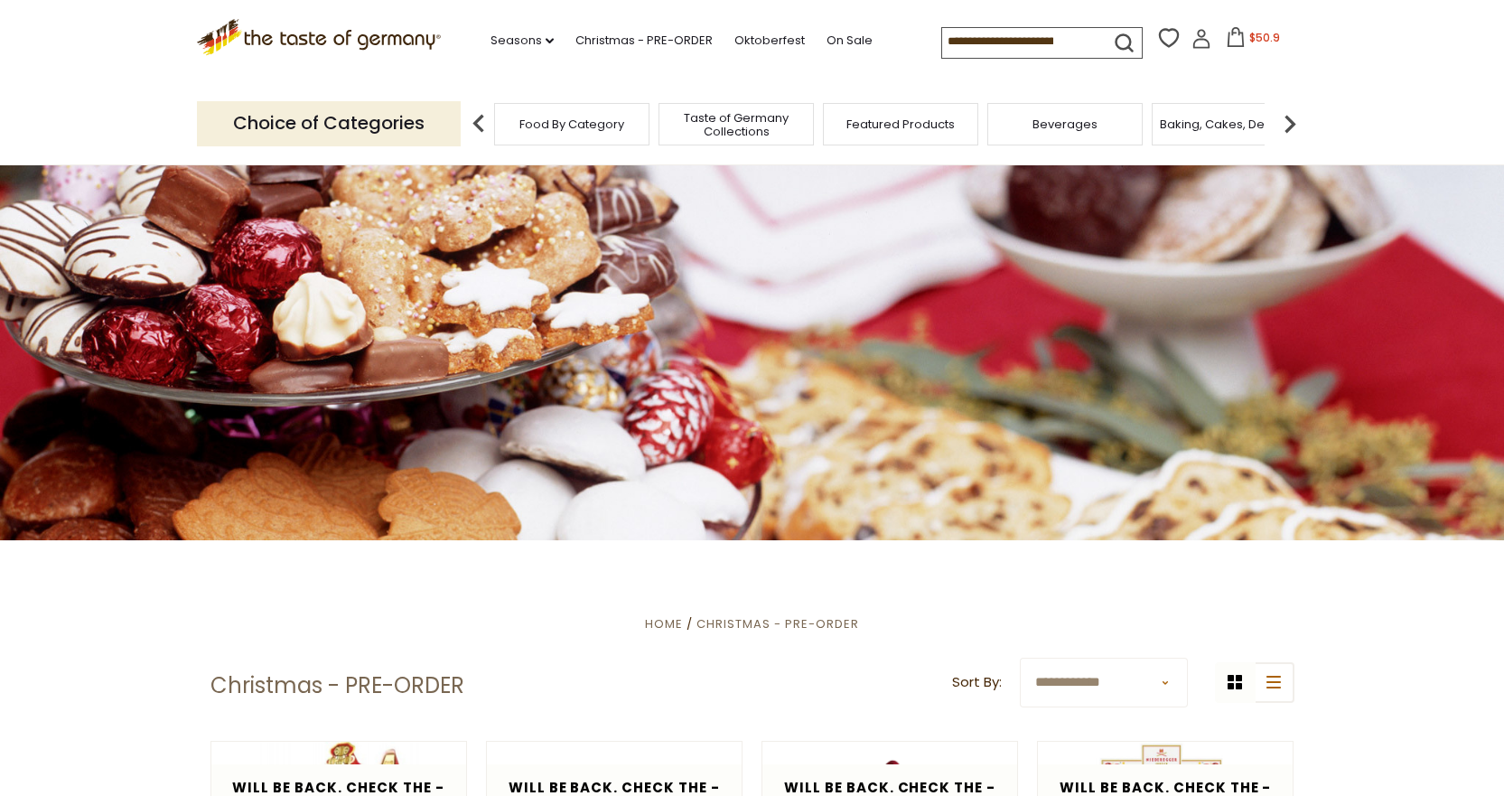
click at [1198, 44] on icon at bounding box center [1202, 39] width 20 height 20
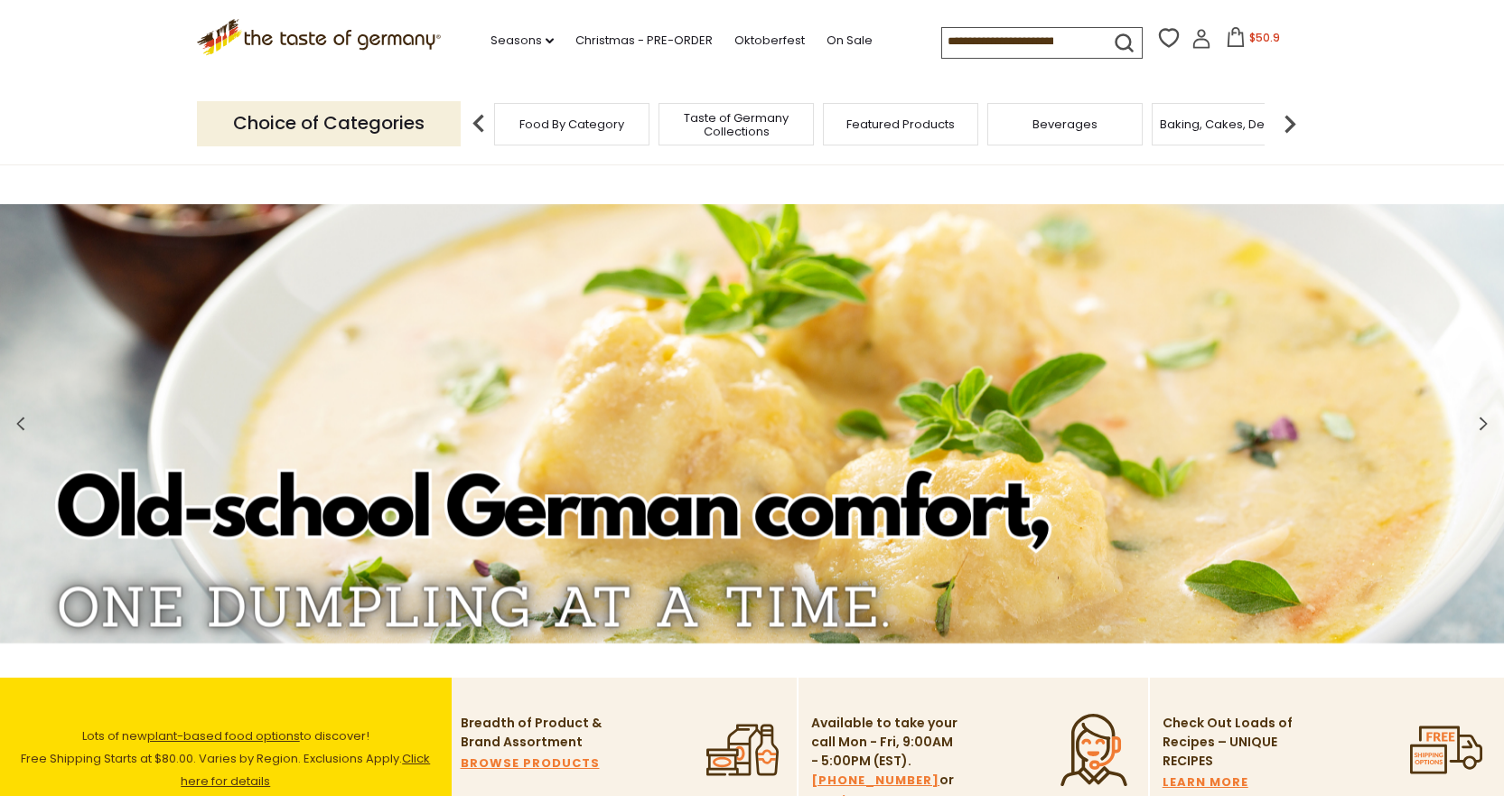
click at [1230, 42] on icon at bounding box center [1236, 37] width 20 height 20
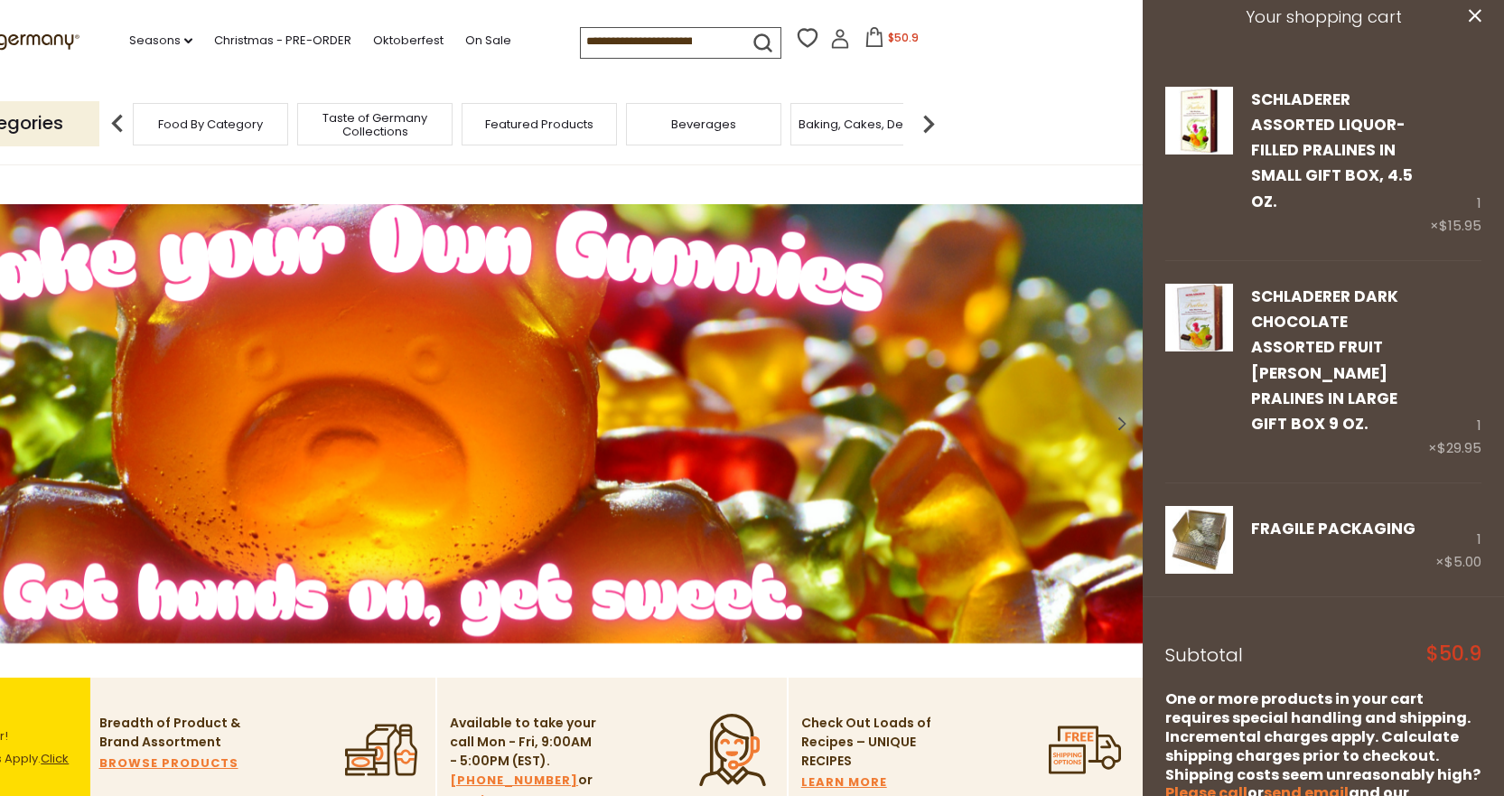
scroll to position [30, 0]
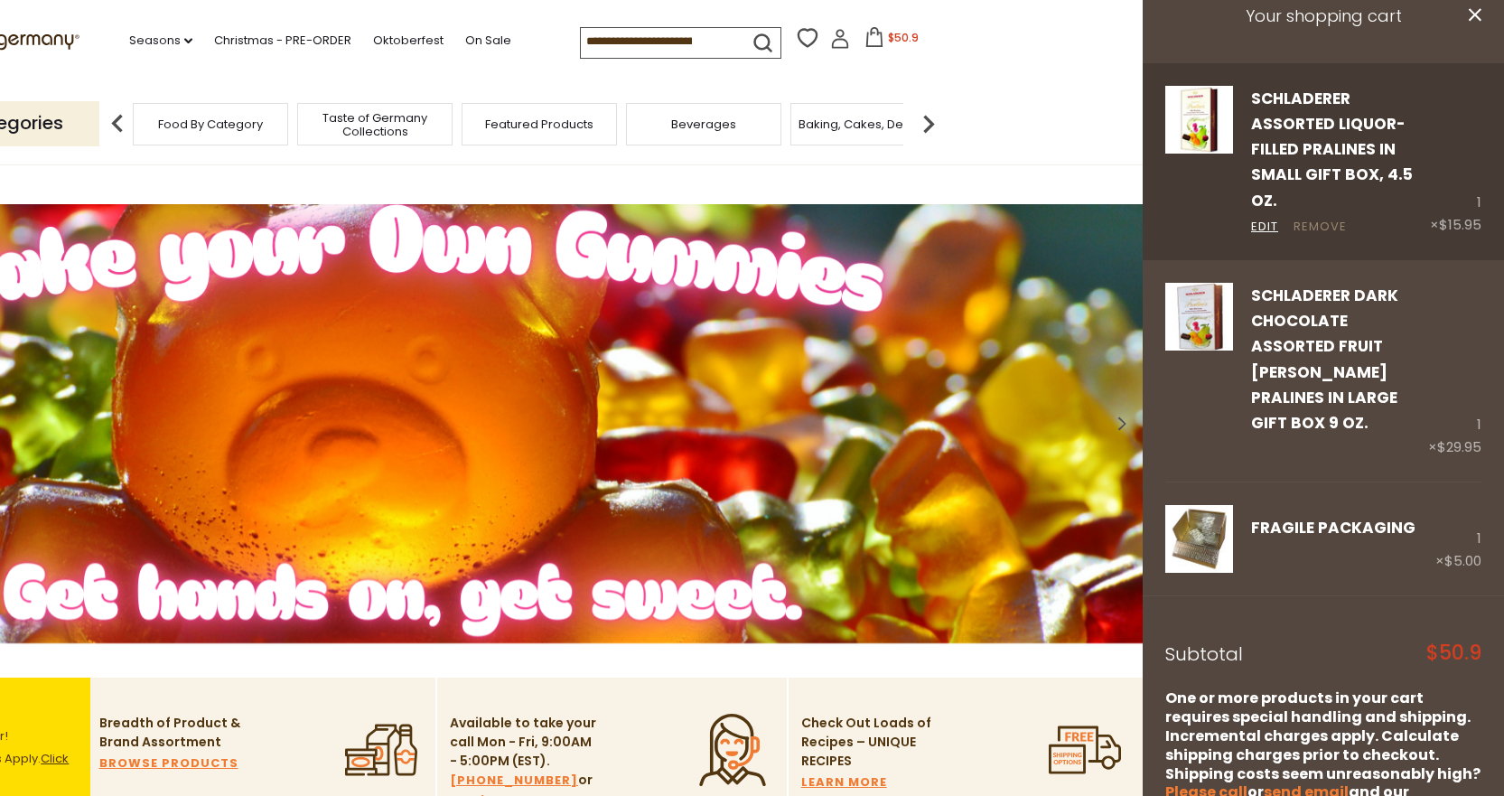
click at [1307, 228] on link "Remove" at bounding box center [1320, 227] width 53 height 19
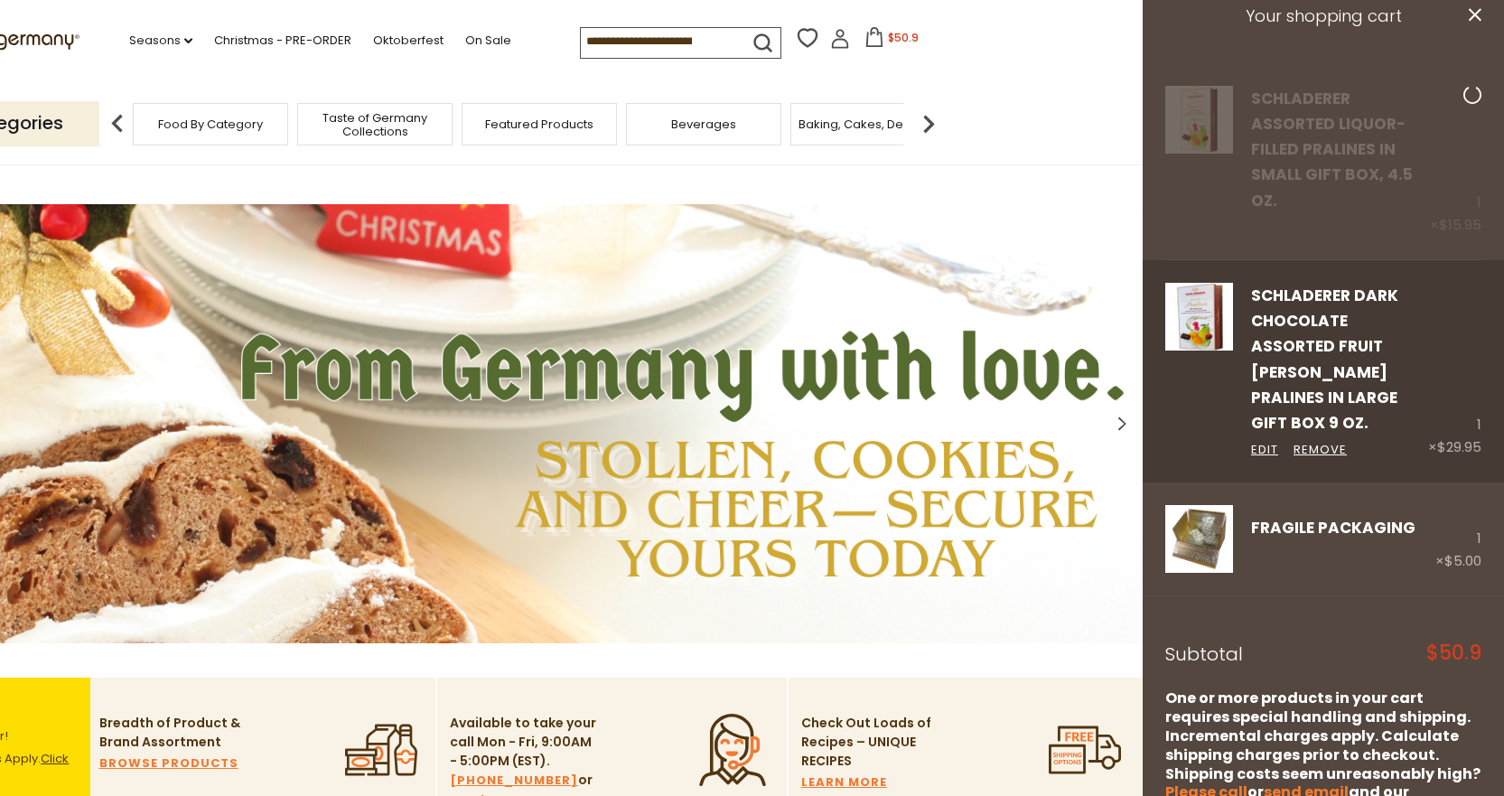
scroll to position [0, 0]
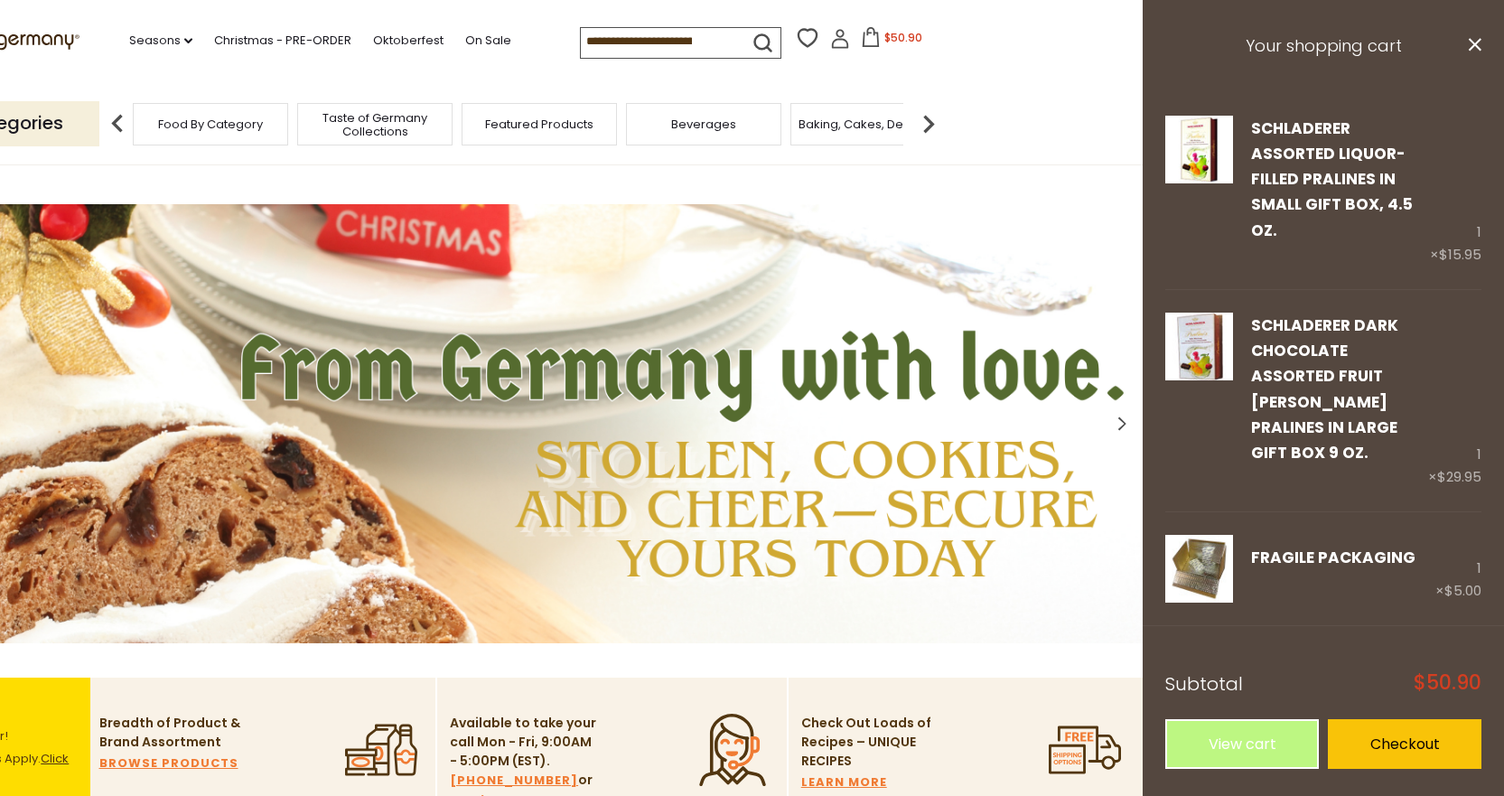
click at [1322, 471] on link "Remove" at bounding box center [1320, 480] width 53 height 19
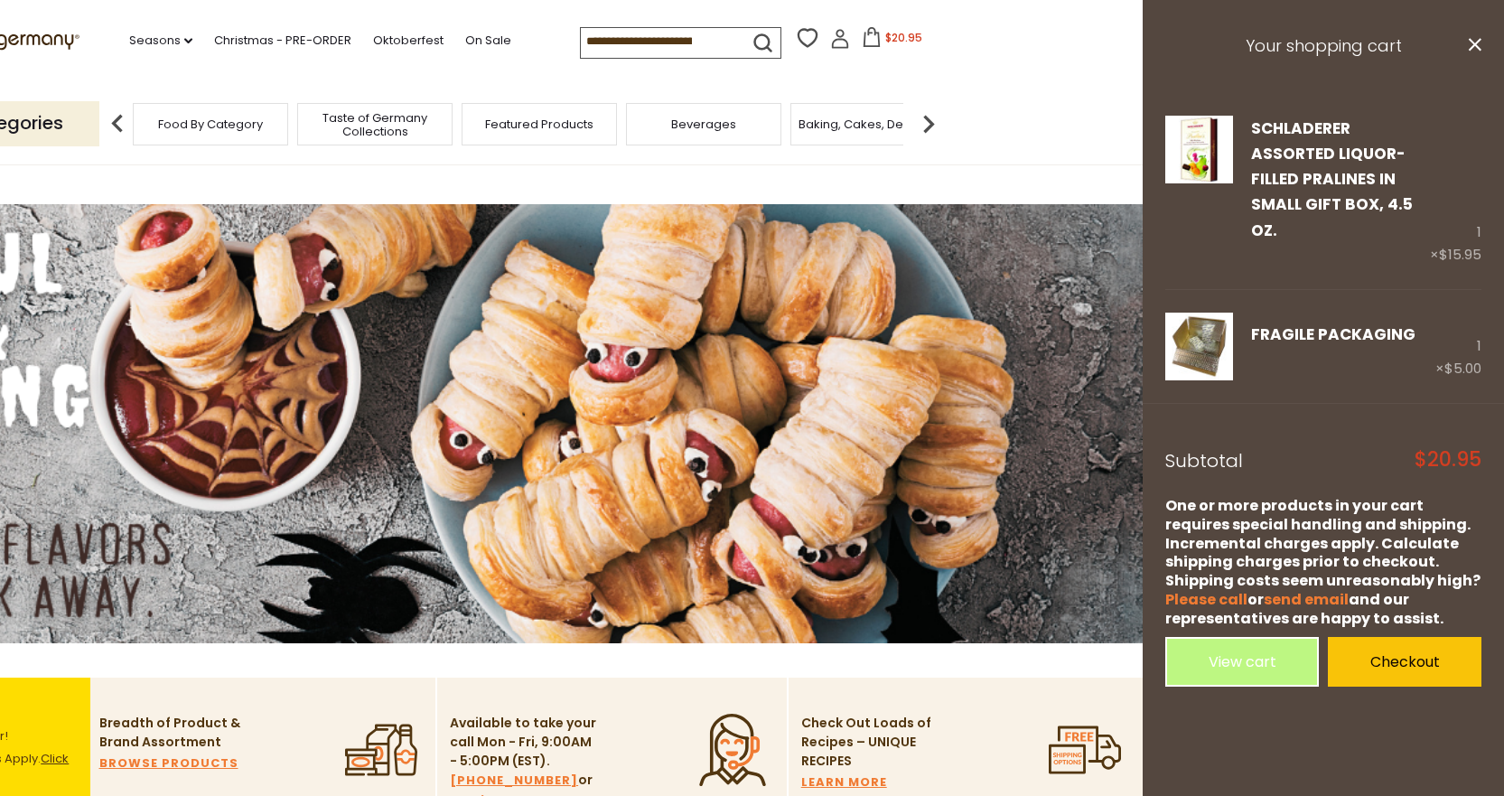
click at [1313, 248] on link "Remove" at bounding box center [1320, 257] width 53 height 19
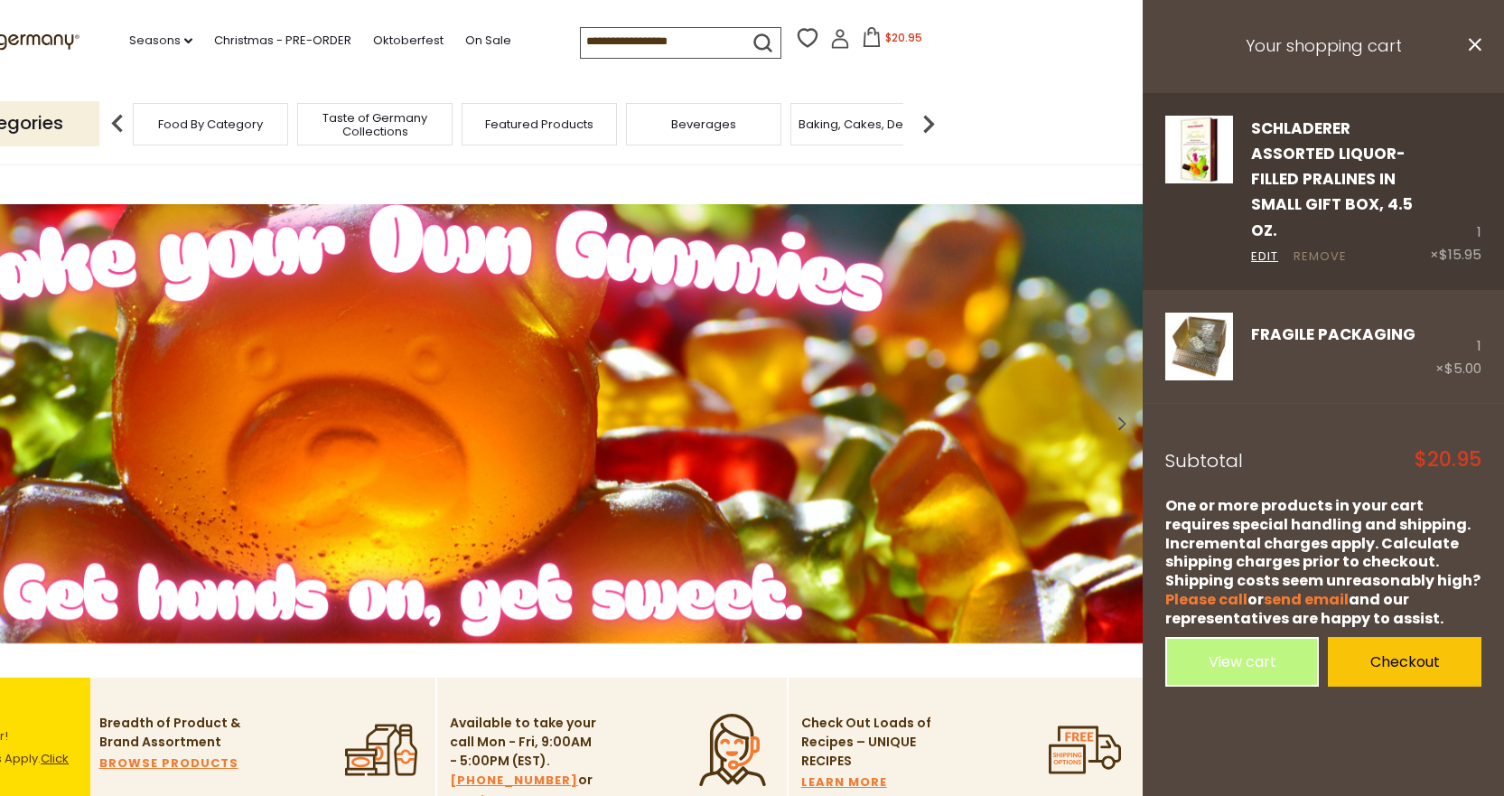
click at [1323, 248] on link "Remove" at bounding box center [1320, 257] width 53 height 19
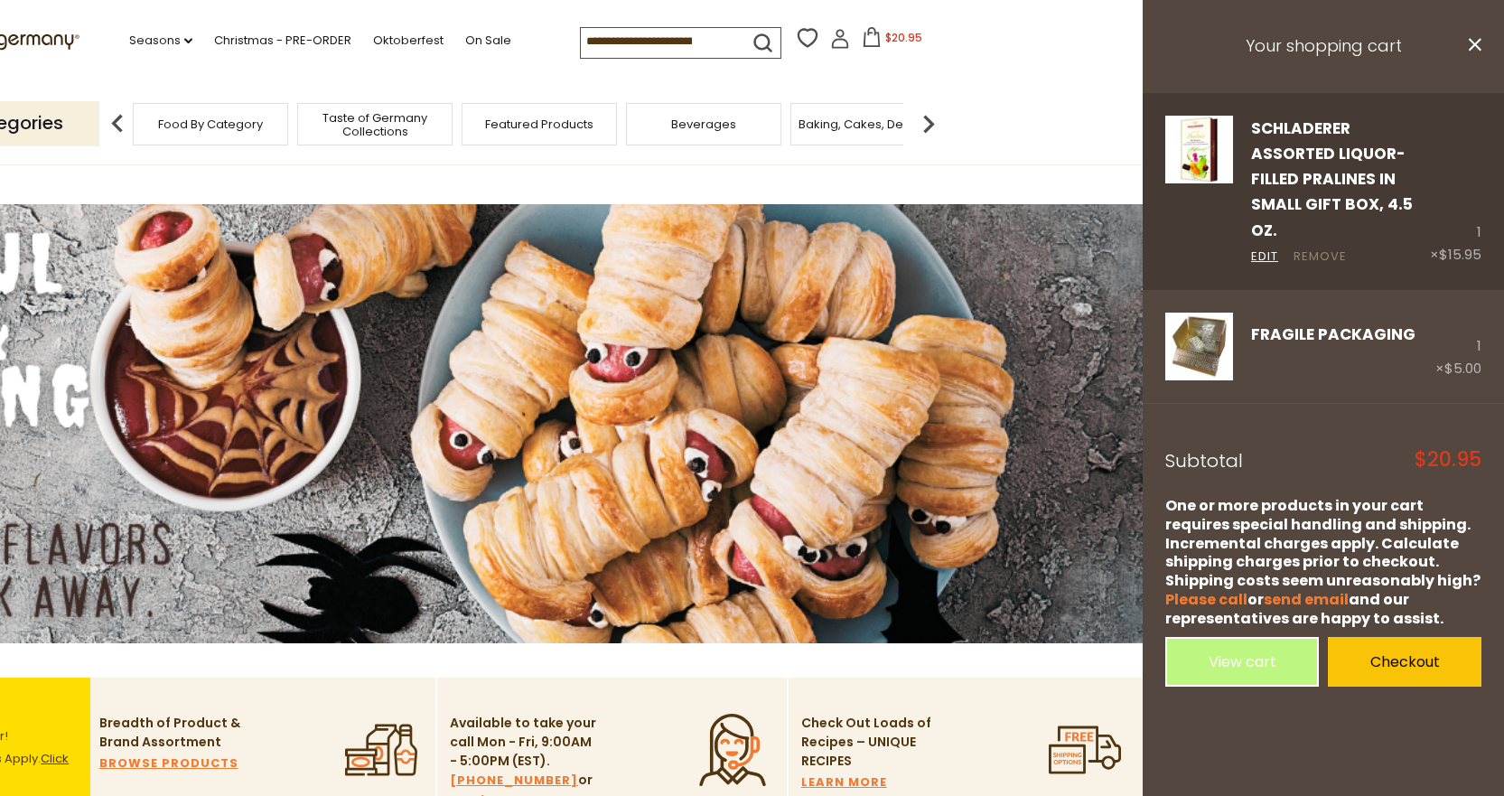
click at [1317, 248] on link "Remove" at bounding box center [1320, 257] width 53 height 19
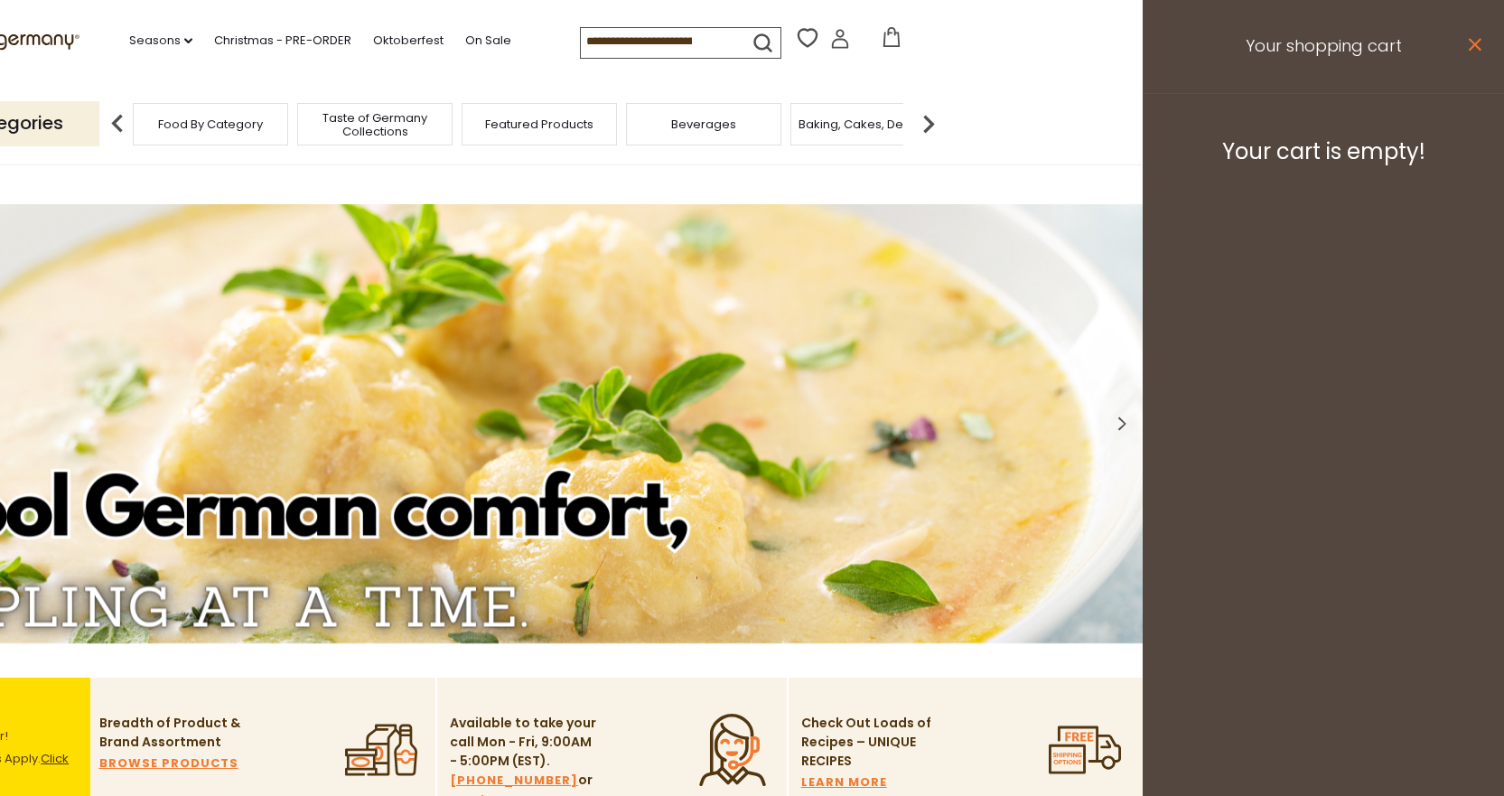
click at [1477, 42] on icon at bounding box center [1475, 44] width 13 height 13
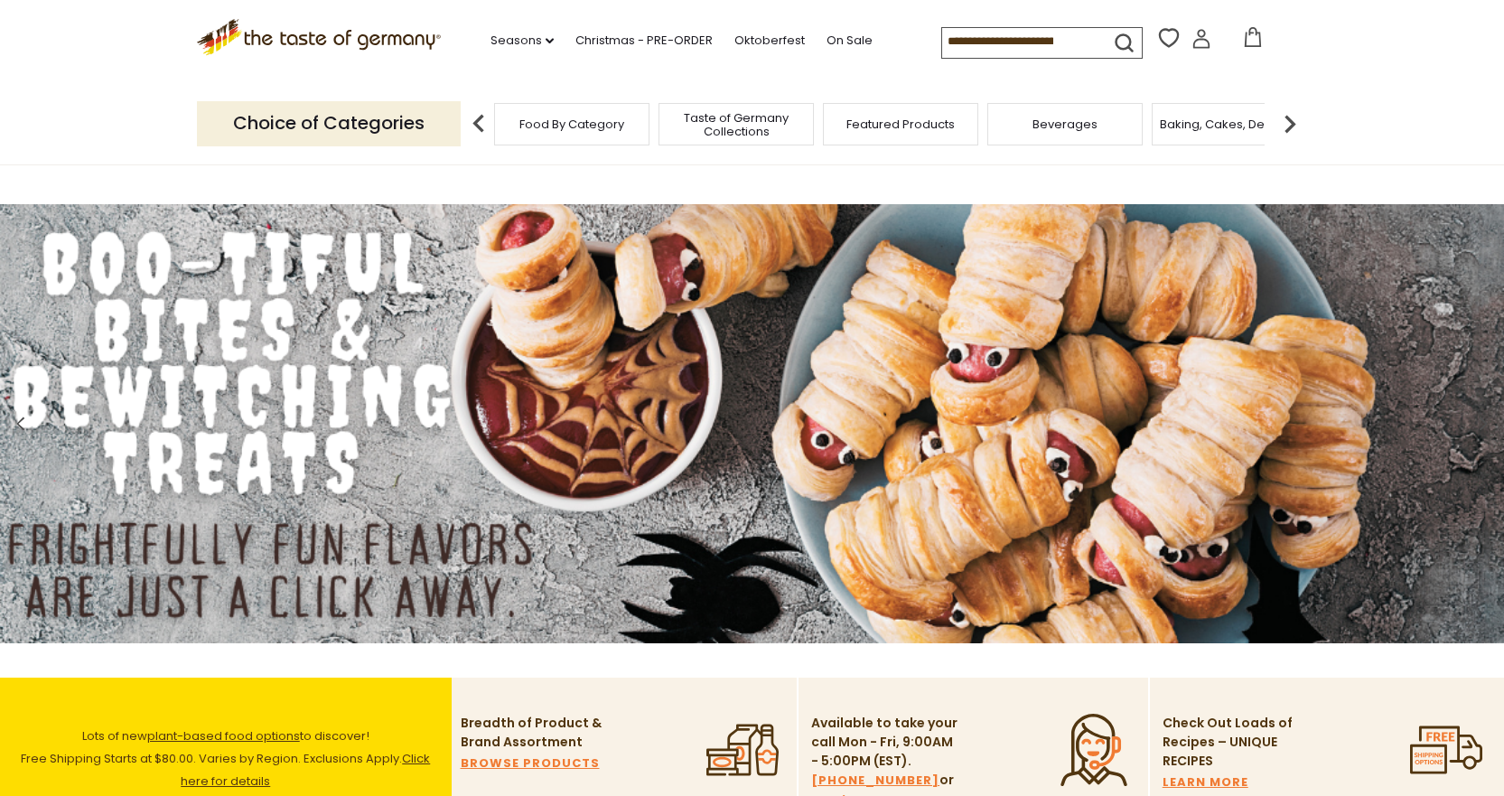
click at [1192, 37] on icon at bounding box center [1202, 39] width 20 height 20
